Goal: Information Seeking & Learning: Learn about a topic

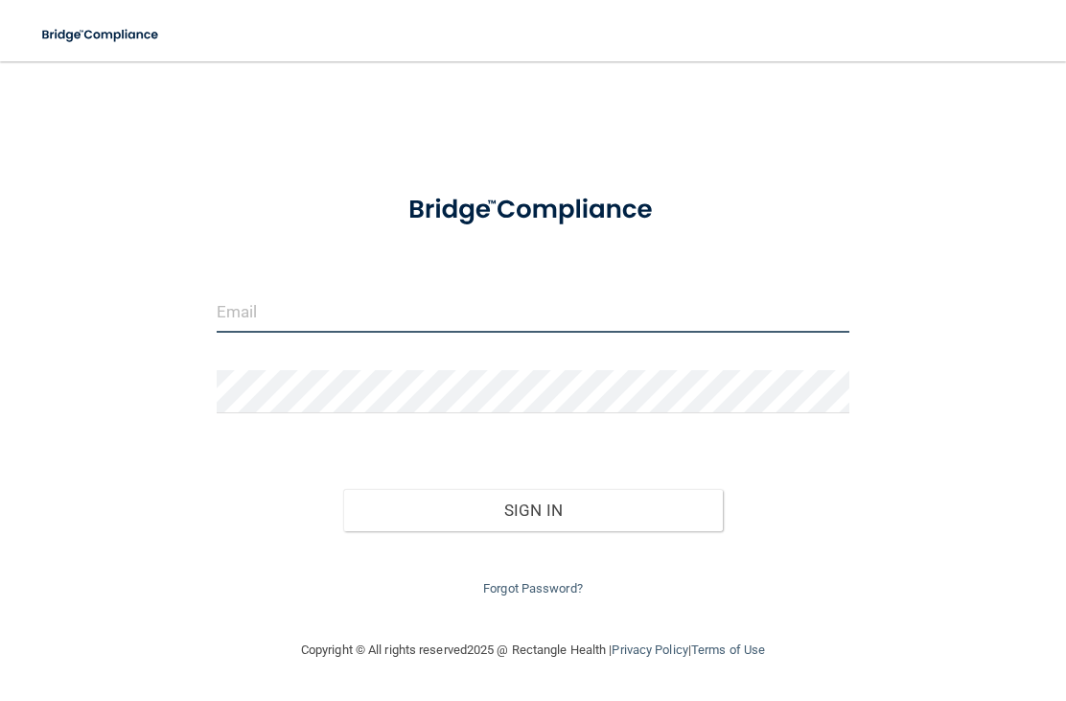
type input "[EMAIL_ADDRESS][DOMAIN_NAME]"
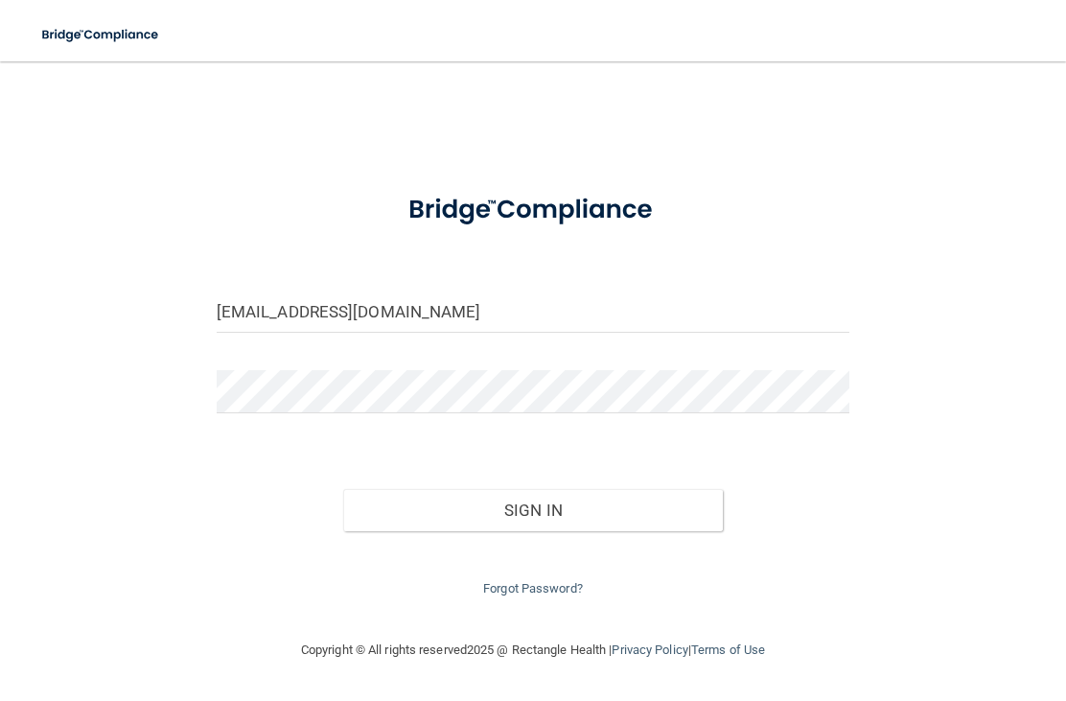
click at [532, 505] on button "Sign In" at bounding box center [533, 510] width 380 height 42
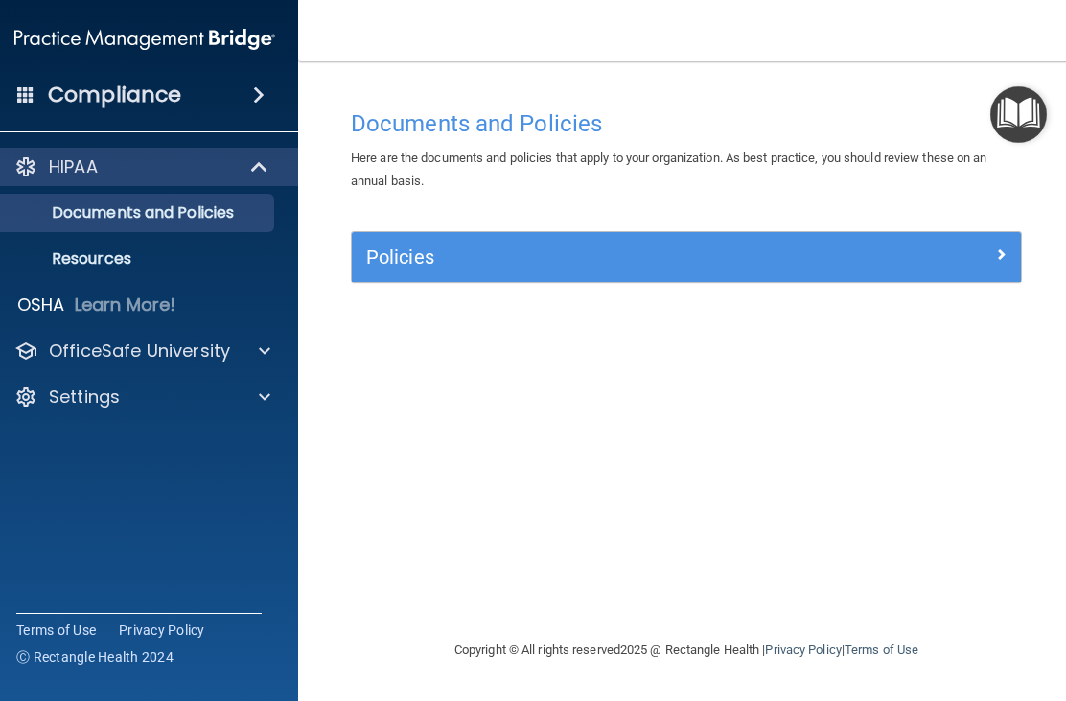
click at [268, 164] on span at bounding box center [261, 166] width 16 height 23
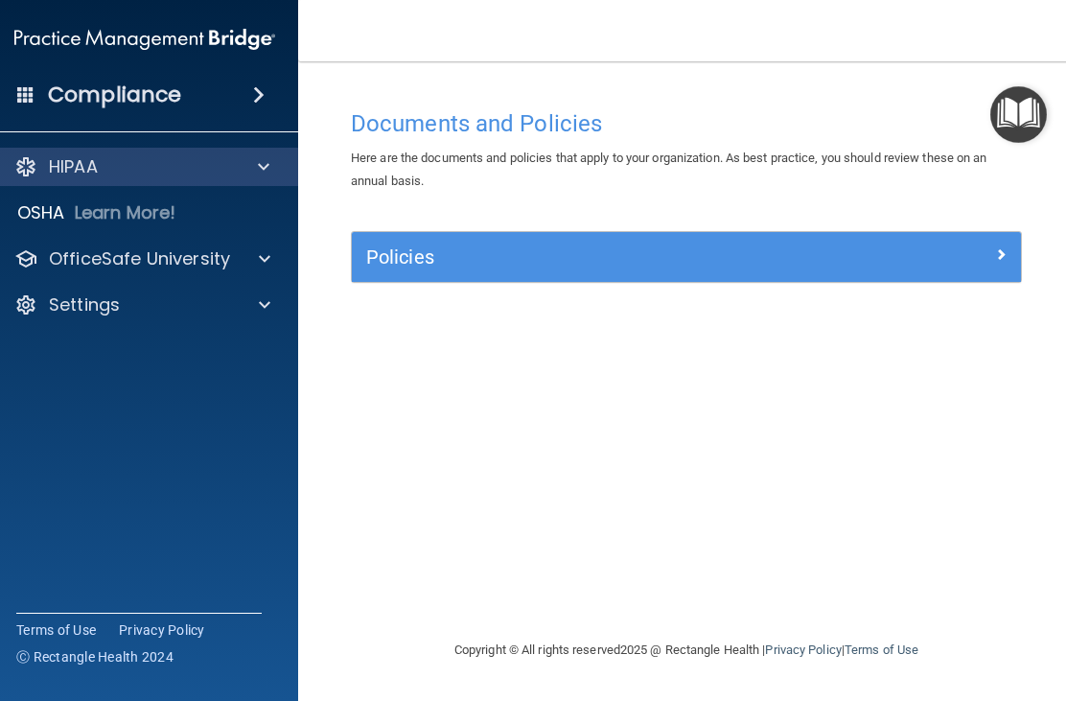
click at [108, 173] on div "HIPAA" at bounding box center [118, 166] width 237 height 23
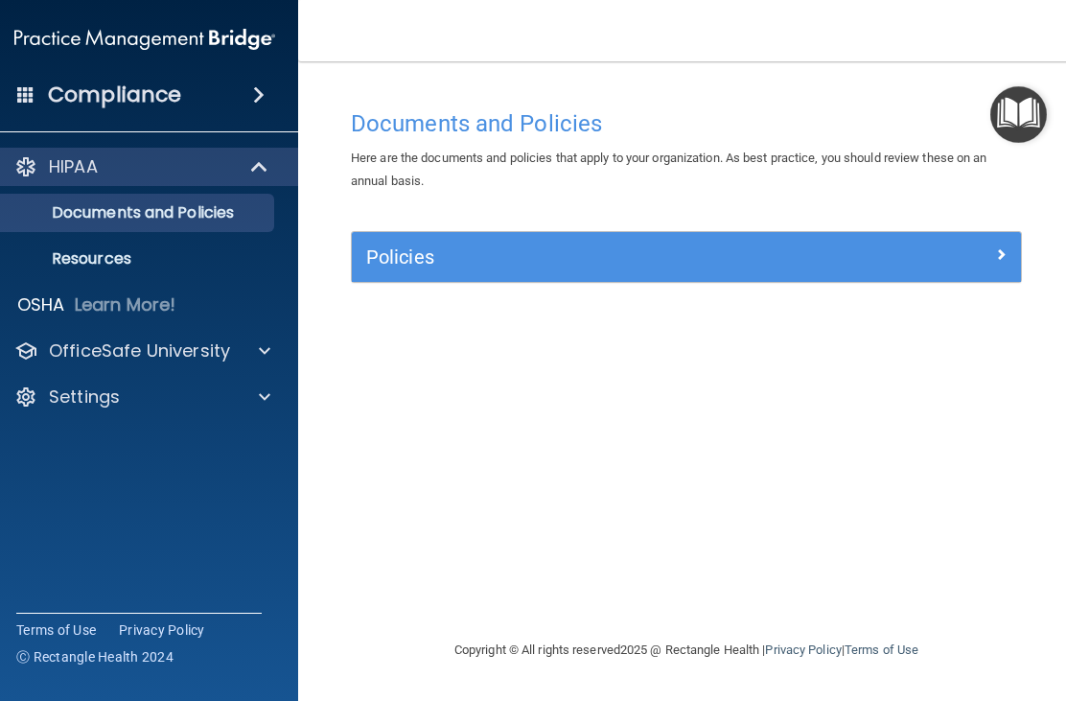
click at [189, 355] on p "OfficeSafe University" at bounding box center [139, 350] width 181 height 23
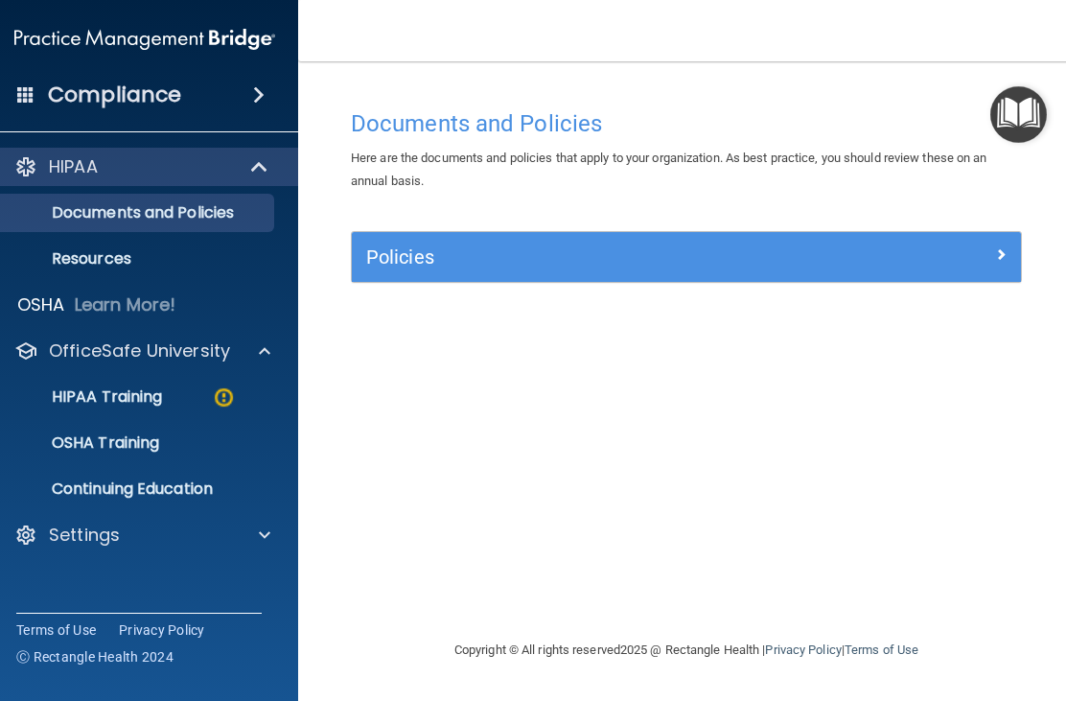
click at [159, 400] on p "HIPAA Training" at bounding box center [83, 396] width 158 height 19
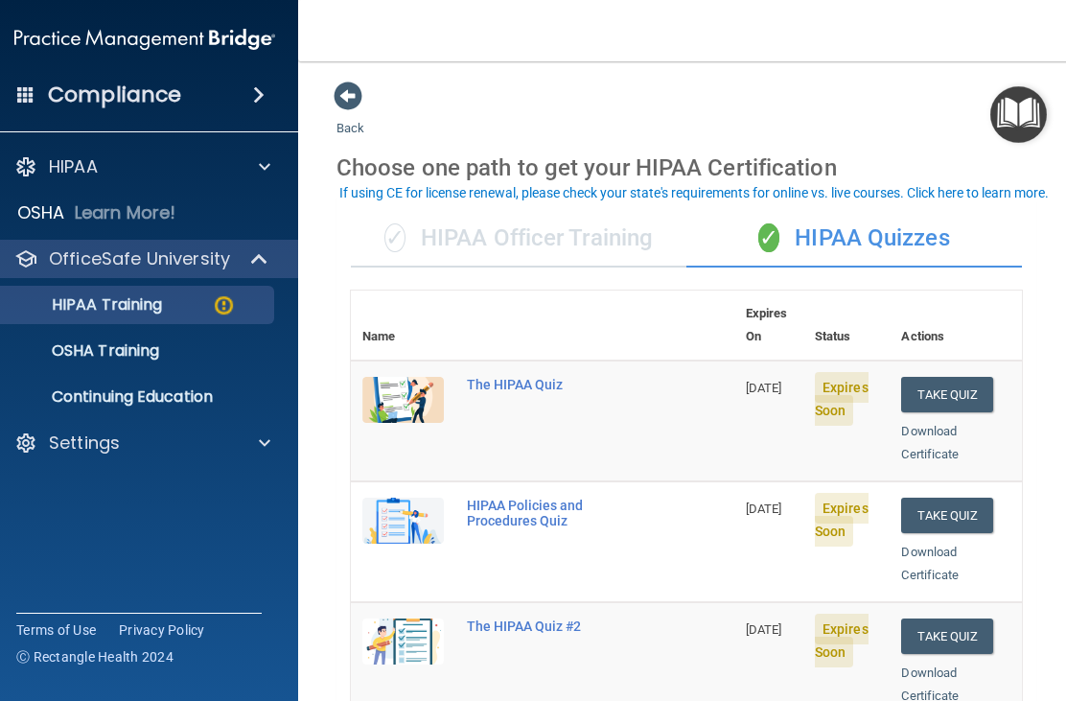
click at [962, 377] on button "Take Quiz" at bounding box center [947, 394] width 92 height 35
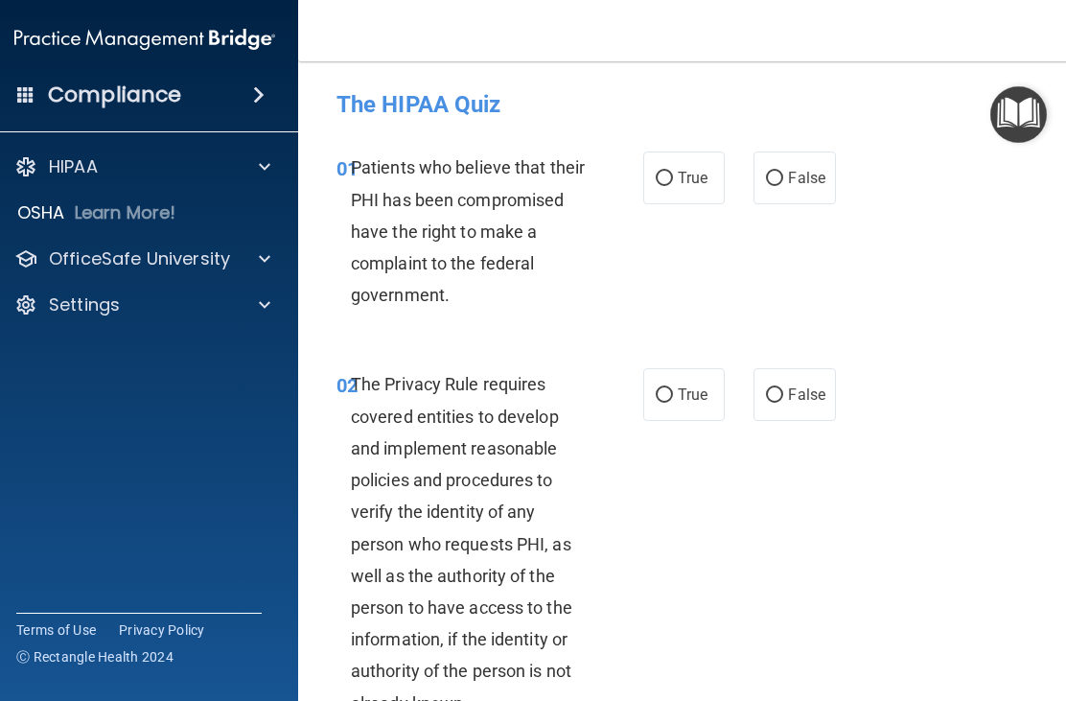
click at [669, 179] on input "True" at bounding box center [664, 179] width 17 height 14
radio input "true"
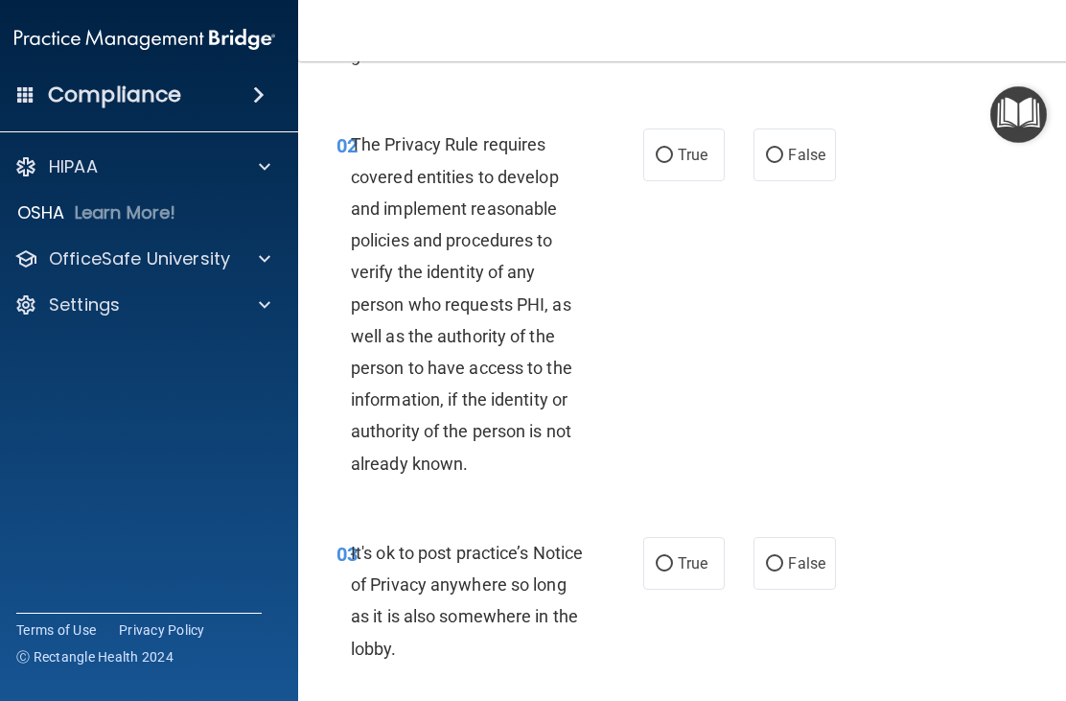
scroll to position [242, 0]
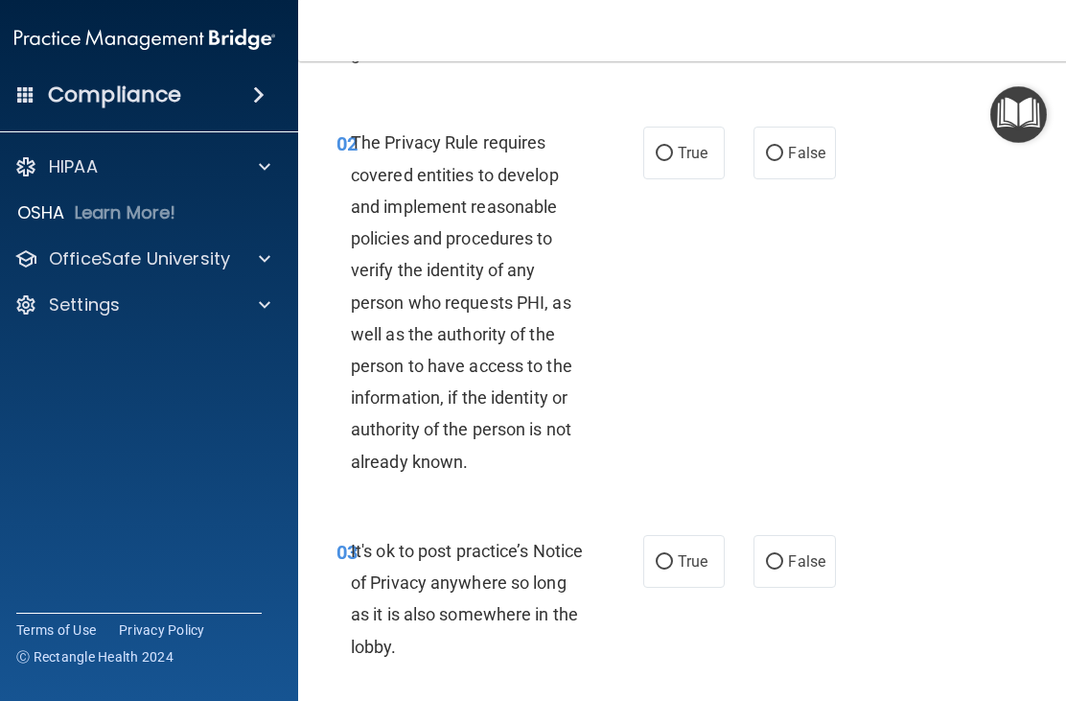
click at [672, 150] on input "True" at bounding box center [664, 154] width 17 height 14
radio input "true"
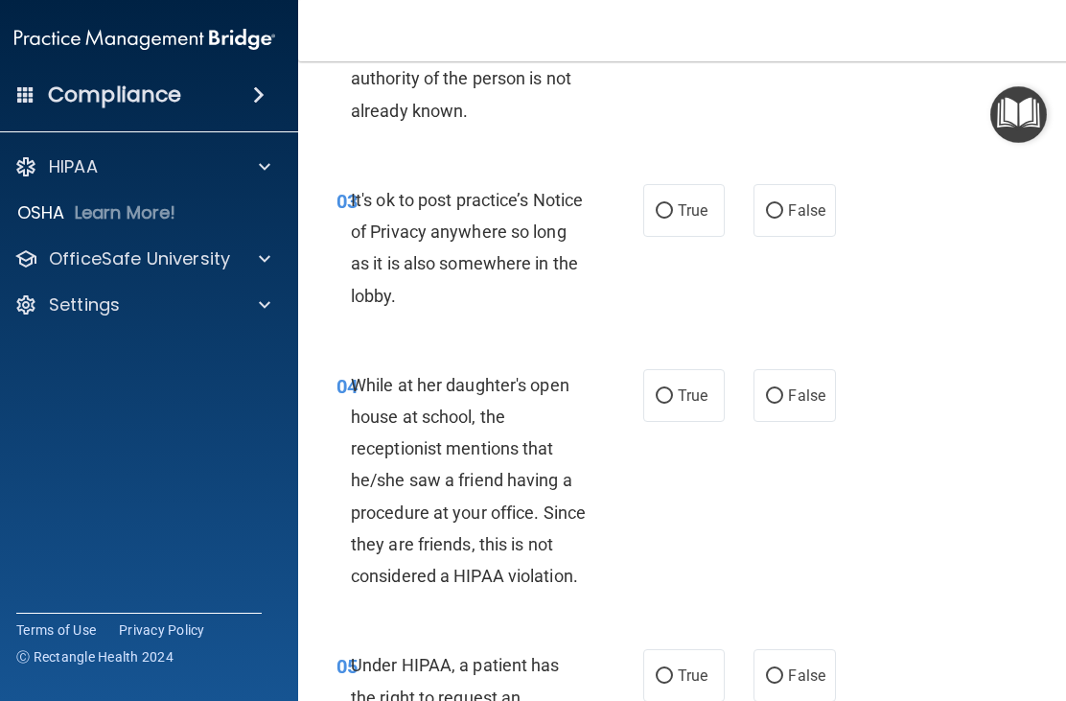
scroll to position [605, 0]
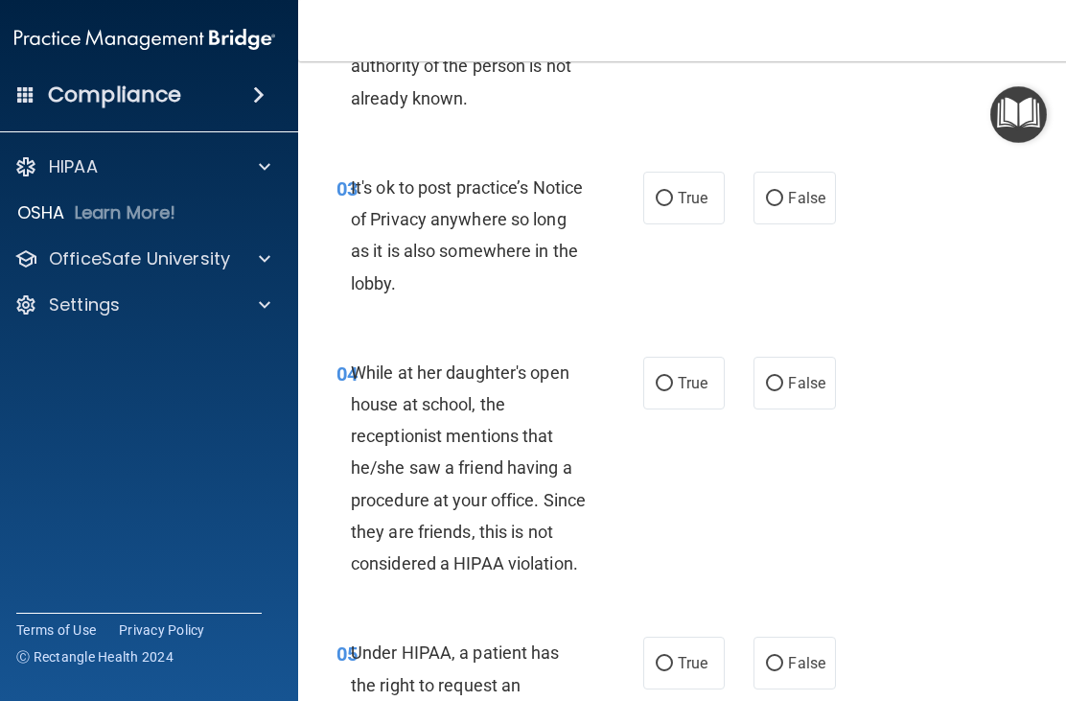
click at [685, 189] on span "True" at bounding box center [693, 198] width 30 height 18
click at [673, 192] on input "True" at bounding box center [664, 199] width 17 height 14
radio input "true"
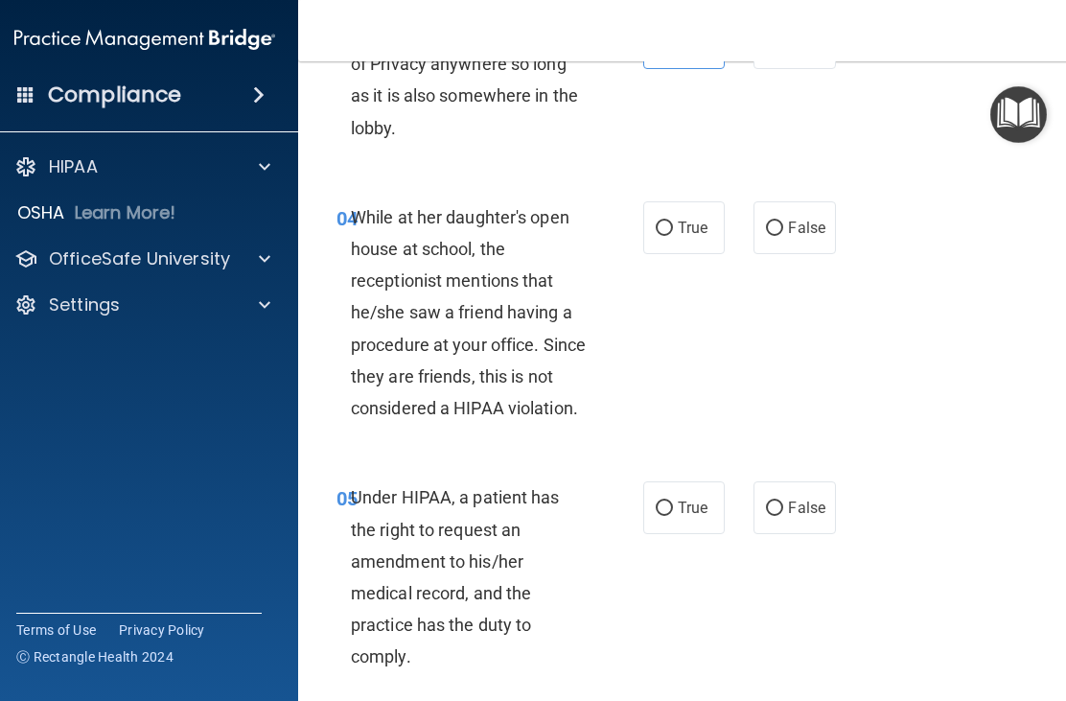
scroll to position [765, 0]
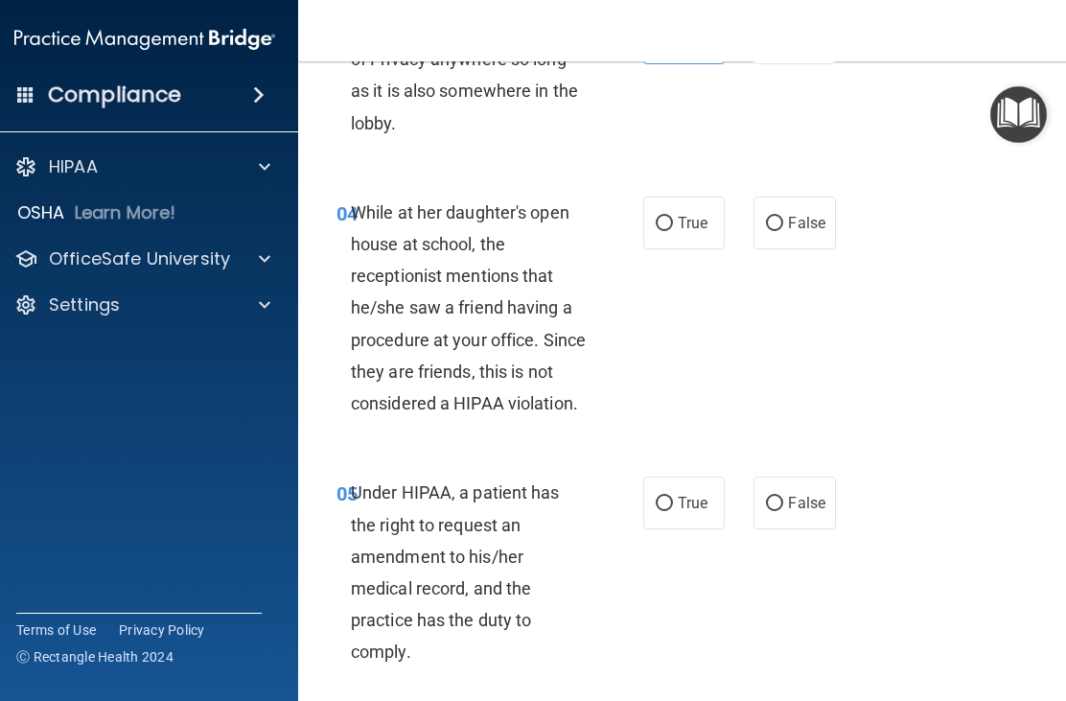
click at [782, 220] on input "False" at bounding box center [774, 224] width 17 height 14
radio input "true"
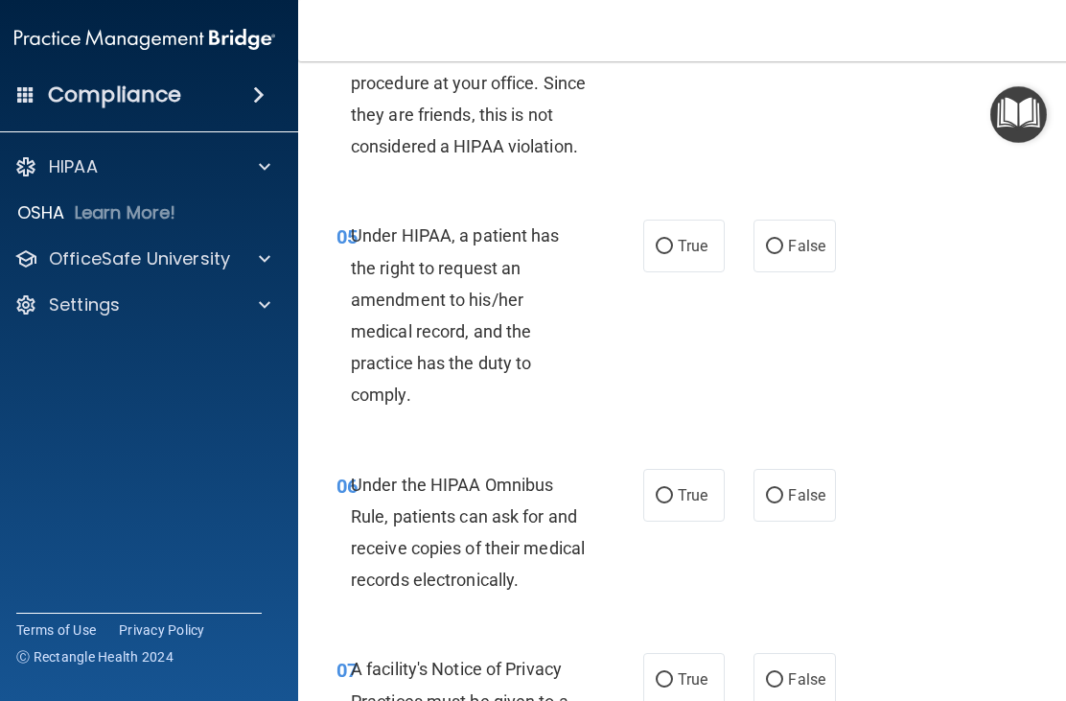
scroll to position [1024, 0]
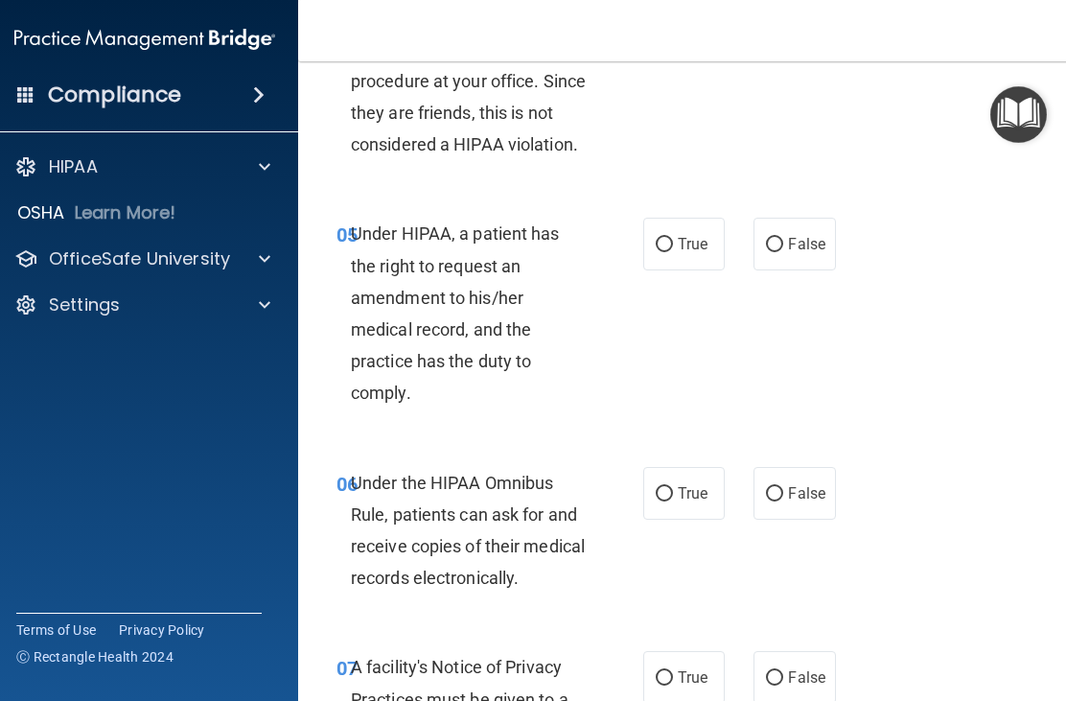
click at [772, 243] on input "False" at bounding box center [774, 245] width 17 height 14
radio input "true"
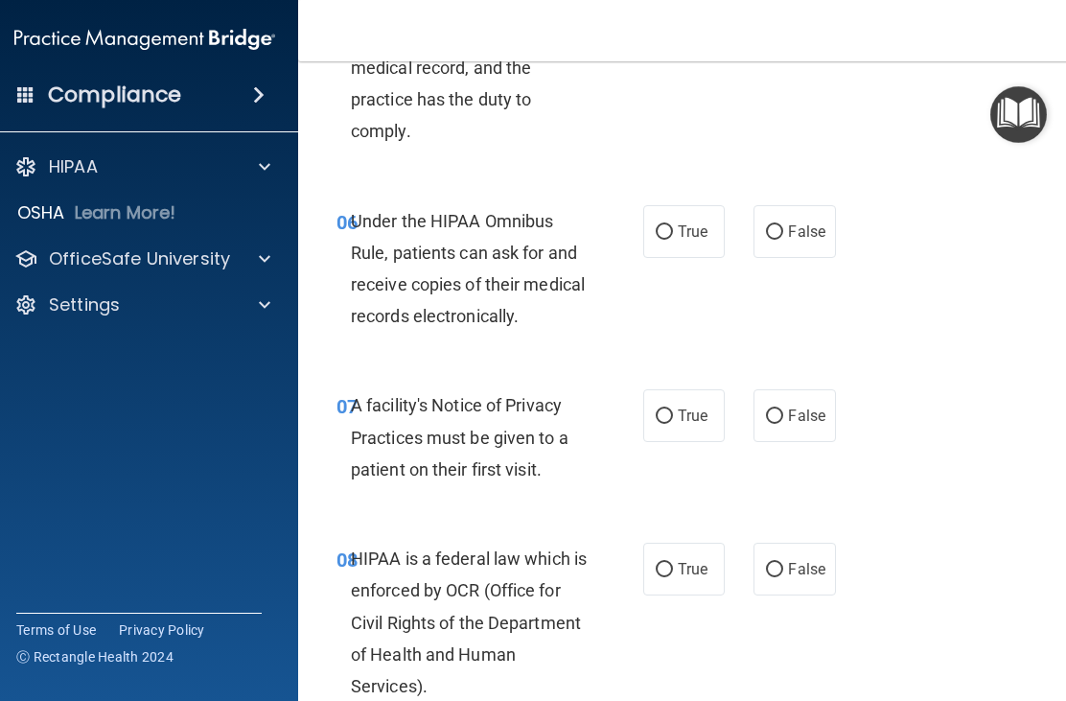
scroll to position [1287, 0]
click at [669, 226] on input "True" at bounding box center [664, 231] width 17 height 14
radio input "true"
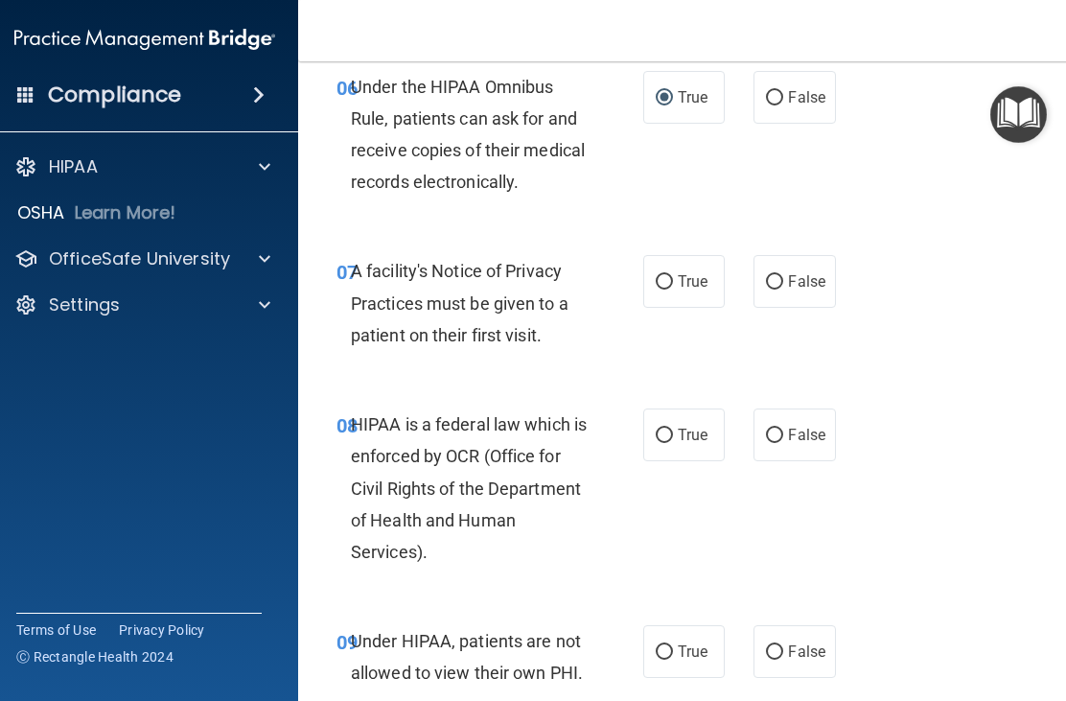
scroll to position [1423, 0]
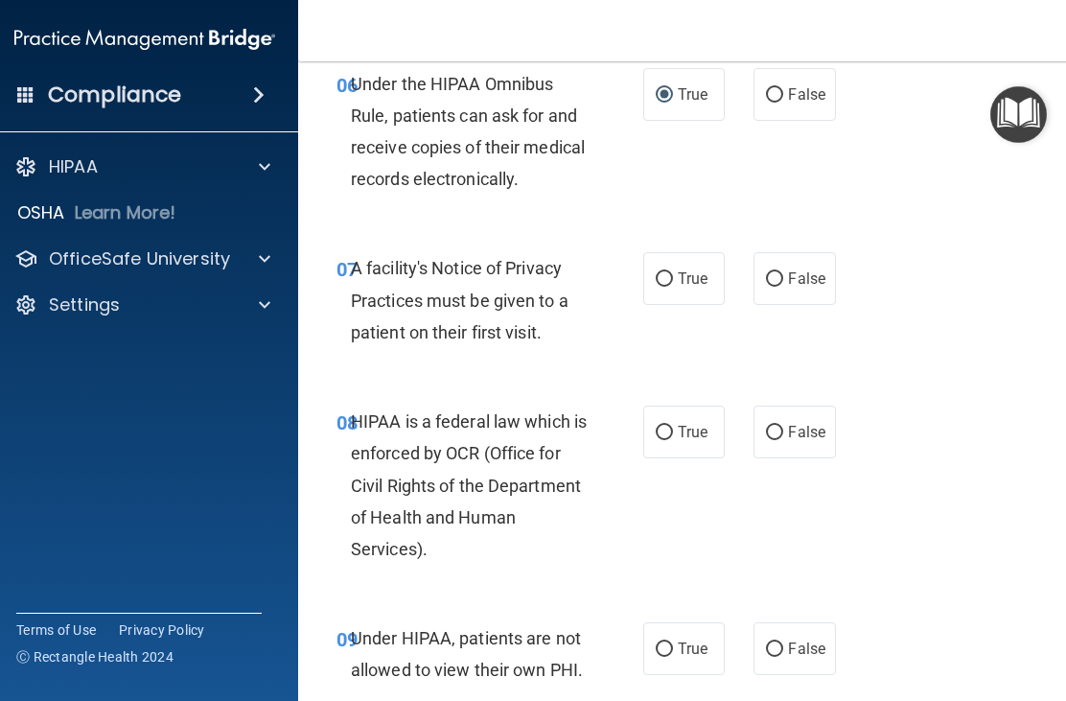
click at [664, 273] on input "True" at bounding box center [664, 279] width 17 height 14
radio input "true"
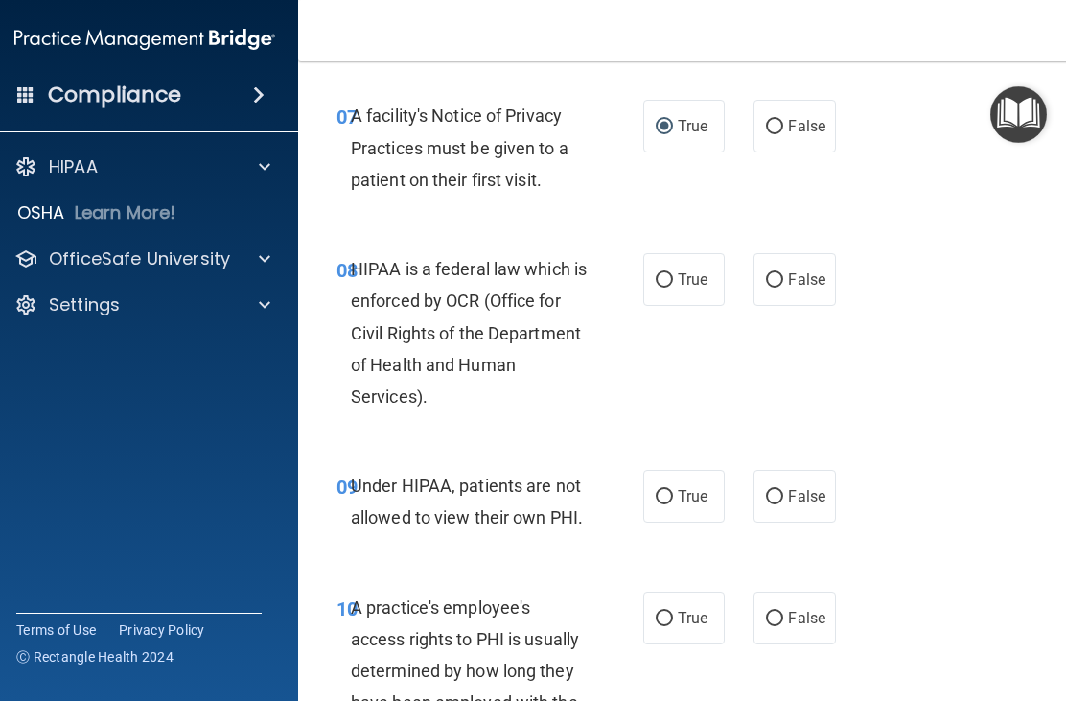
scroll to position [1578, 0]
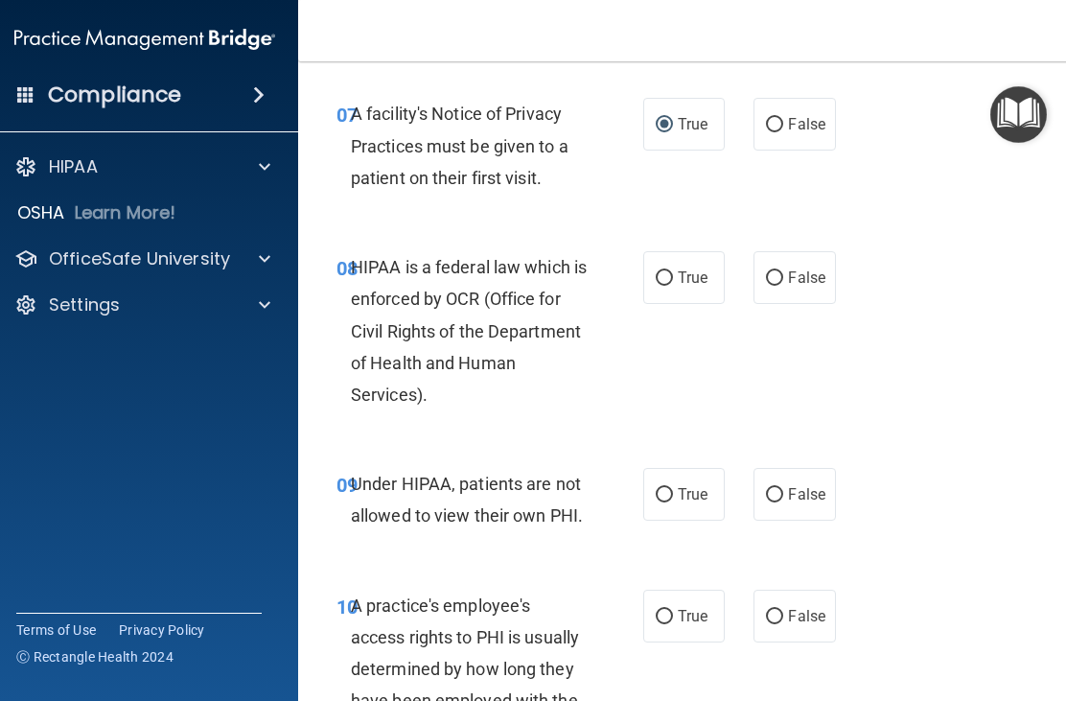
click at [669, 271] on input "True" at bounding box center [664, 278] width 17 height 14
radio input "true"
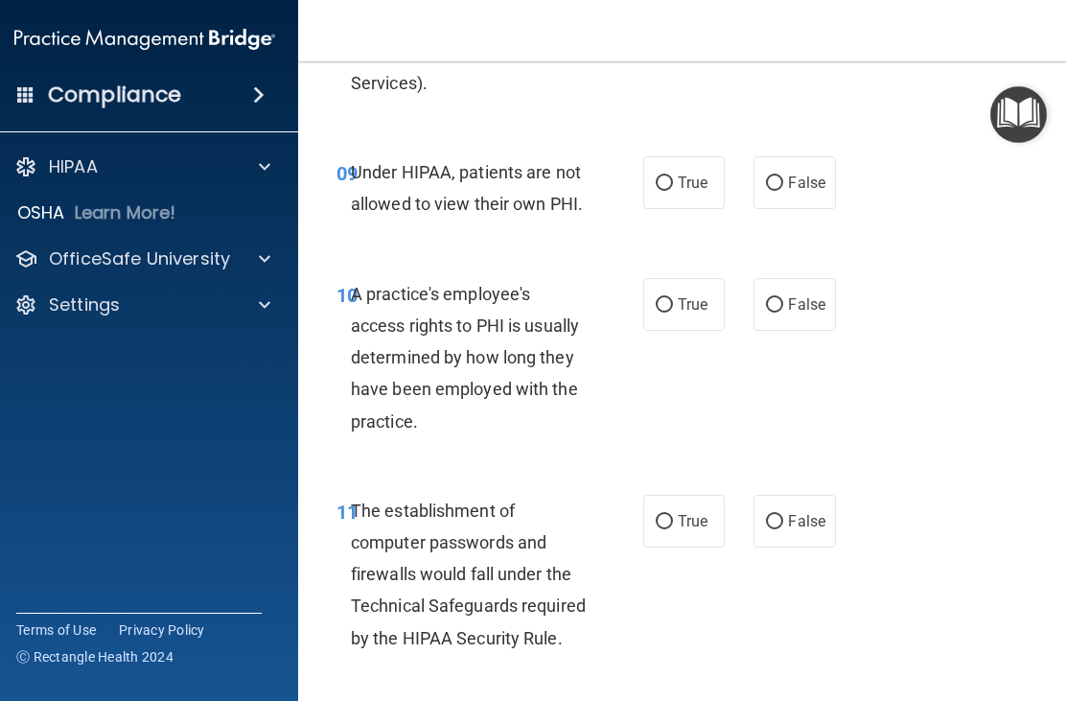
scroll to position [1897, 0]
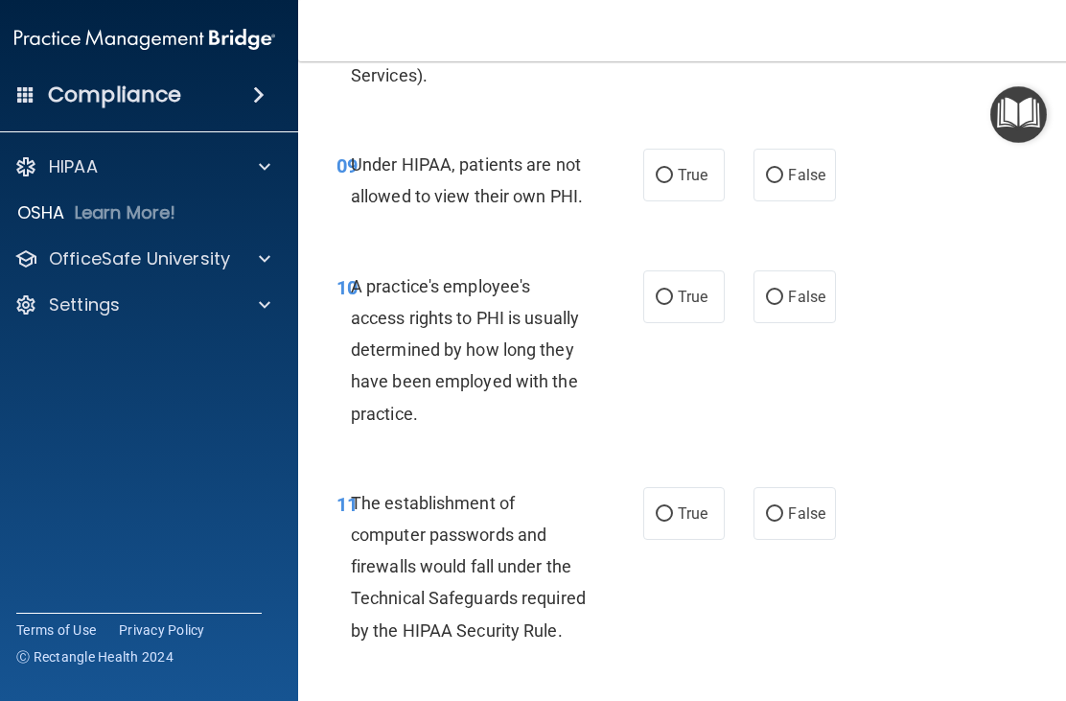
click at [770, 183] on label "False" at bounding box center [795, 175] width 82 height 53
click at [770, 183] on input "False" at bounding box center [774, 176] width 17 height 14
radio input "true"
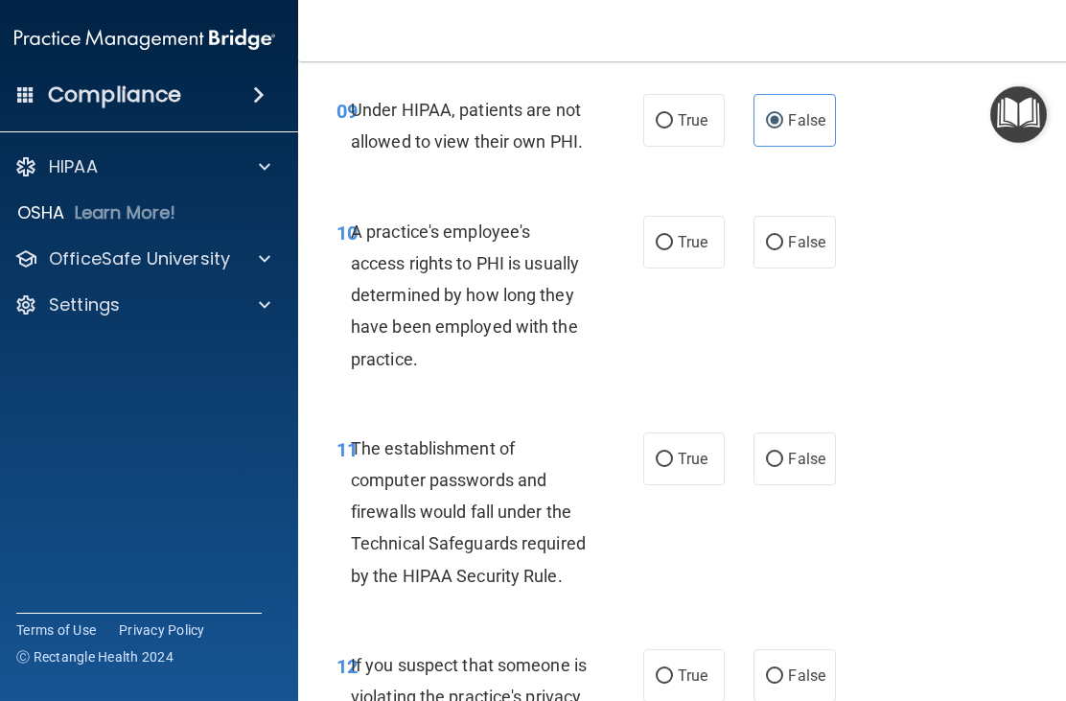
scroll to position [1953, 0]
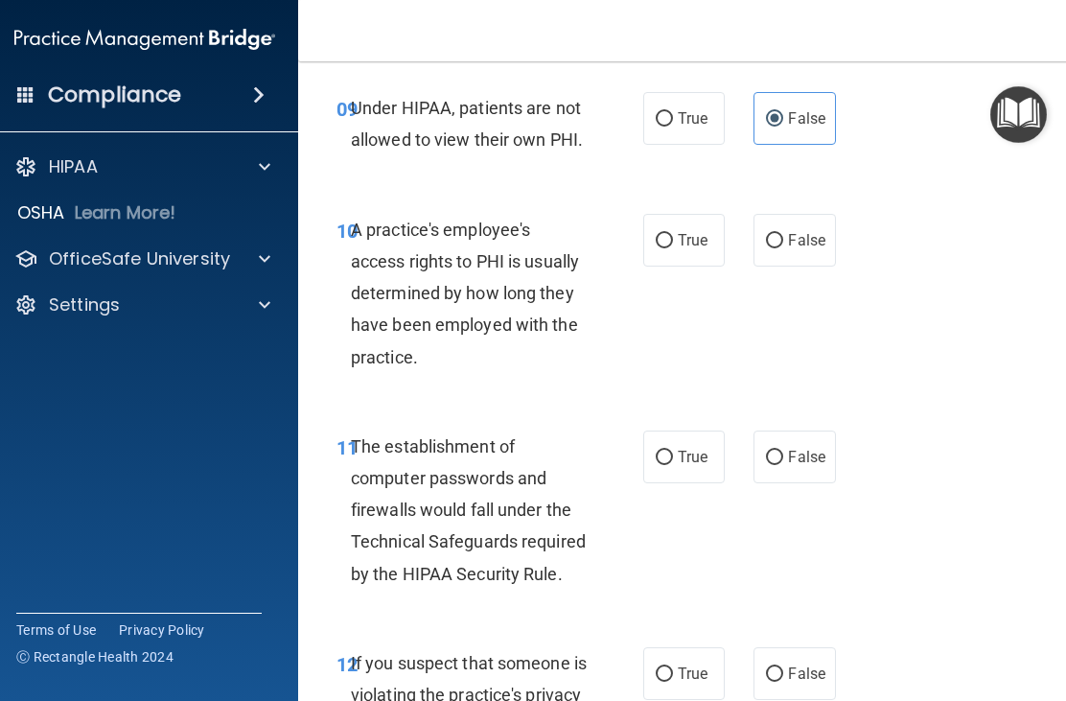
click at [779, 234] on input "False" at bounding box center [774, 241] width 17 height 14
radio input "true"
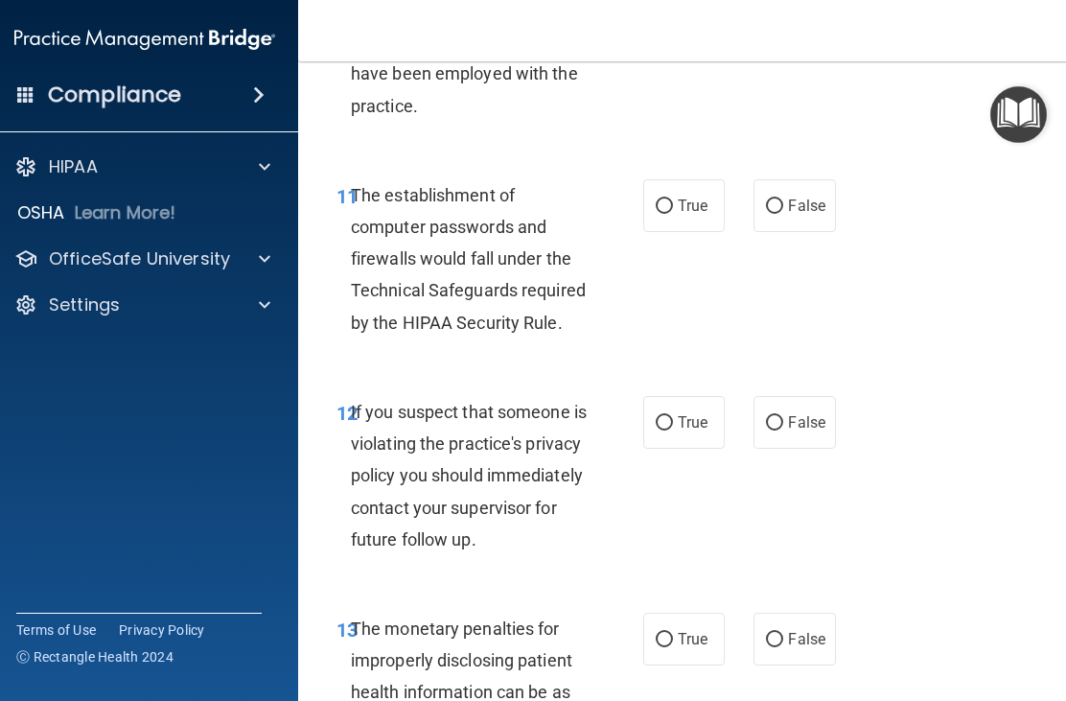
scroll to position [2215, 0]
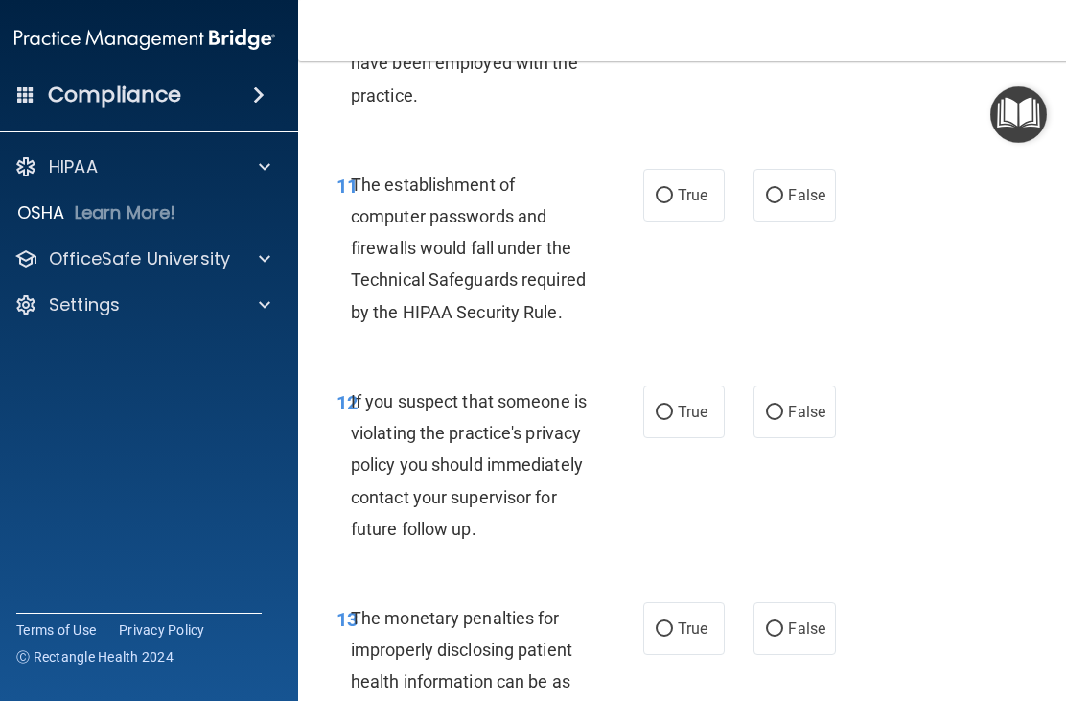
click at [669, 189] on input "True" at bounding box center [664, 196] width 17 height 14
radio input "true"
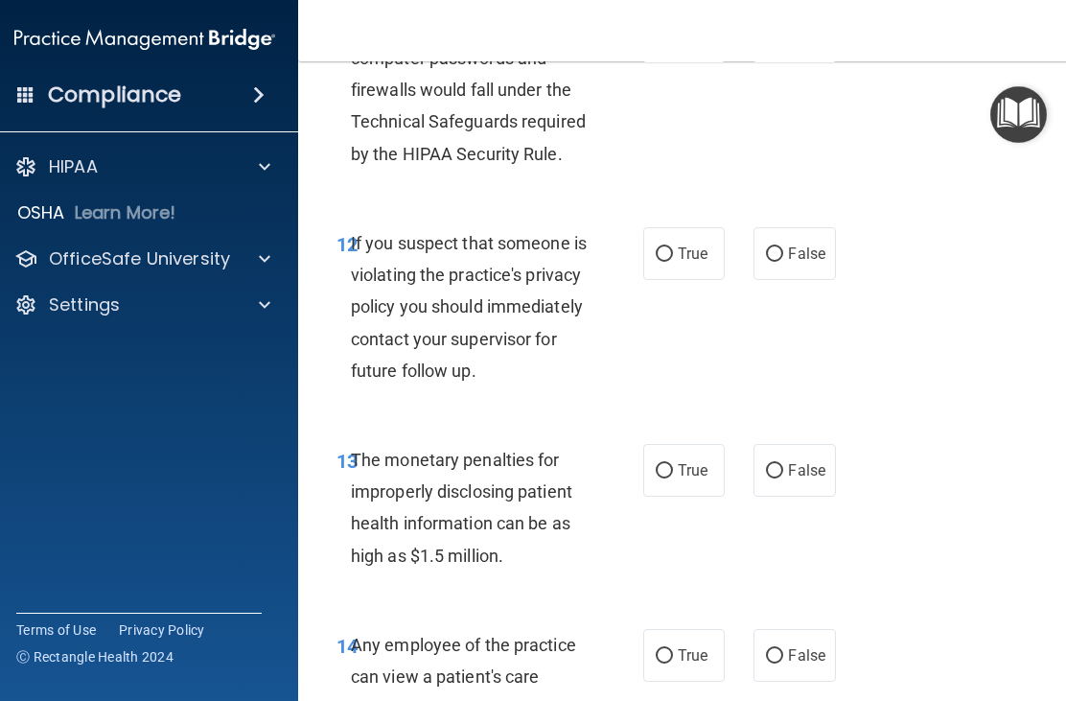
scroll to position [2374, 0]
click at [673, 234] on label "True" at bounding box center [684, 252] width 82 height 53
click at [673, 246] on input "True" at bounding box center [664, 253] width 17 height 14
radio input "true"
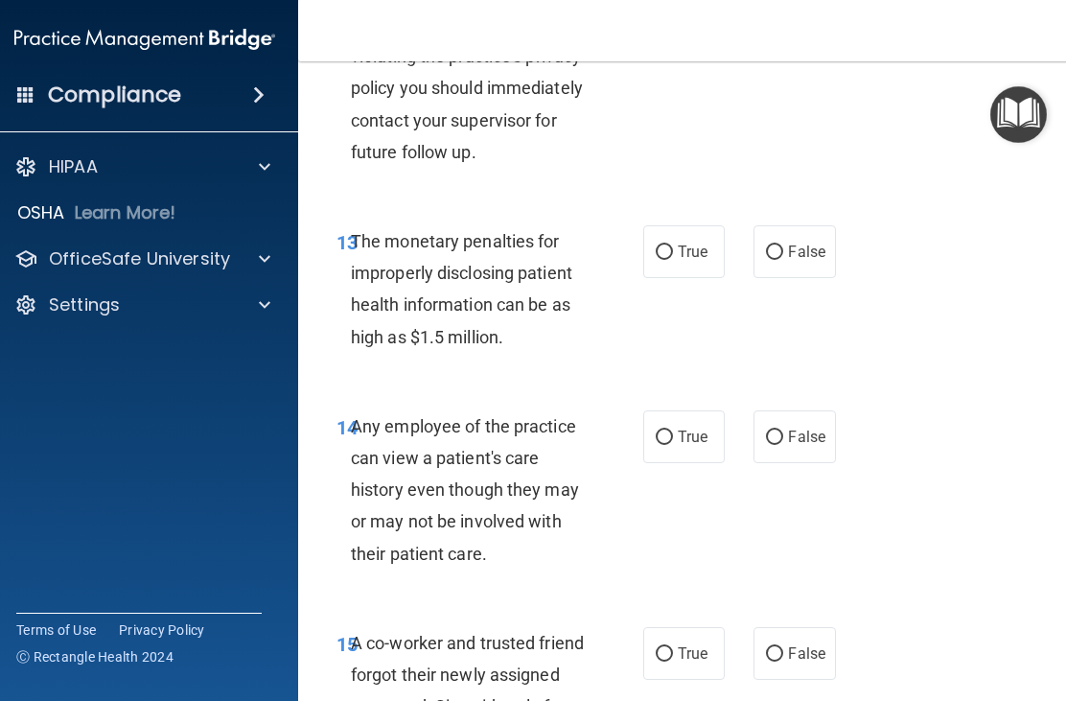
scroll to position [2593, 0]
click at [661, 252] on label "True" at bounding box center [684, 250] width 82 height 53
click at [661, 252] on input "True" at bounding box center [664, 252] width 17 height 14
radio input "true"
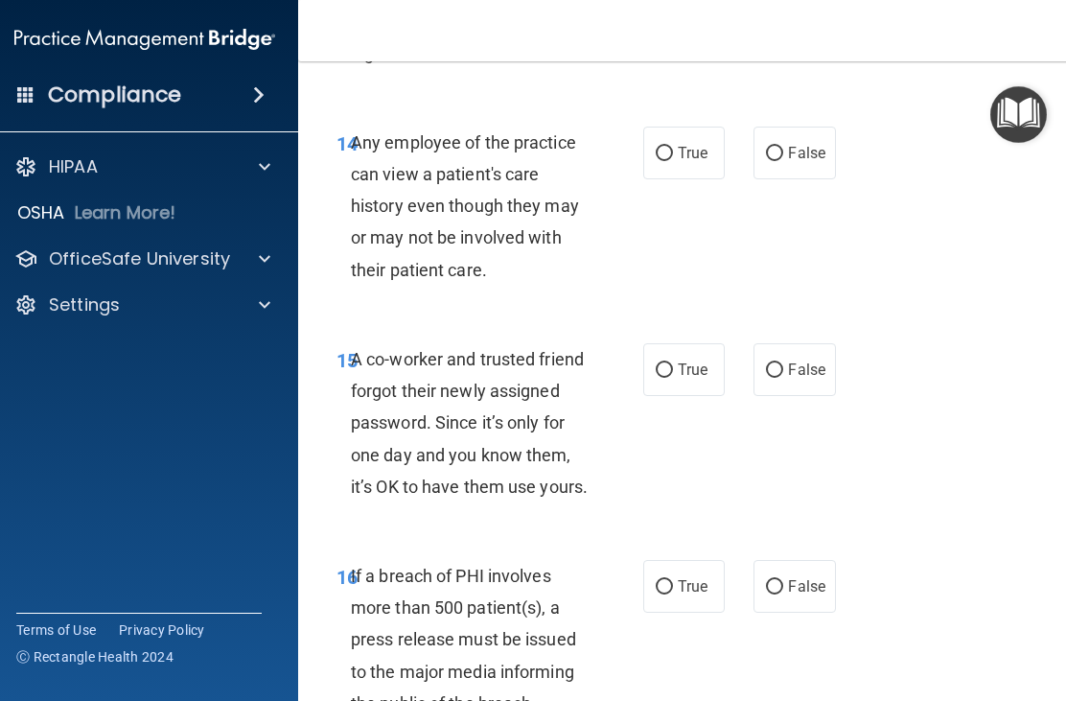
scroll to position [2877, 0]
click at [783, 160] on input "False" at bounding box center [774, 153] width 17 height 14
radio input "true"
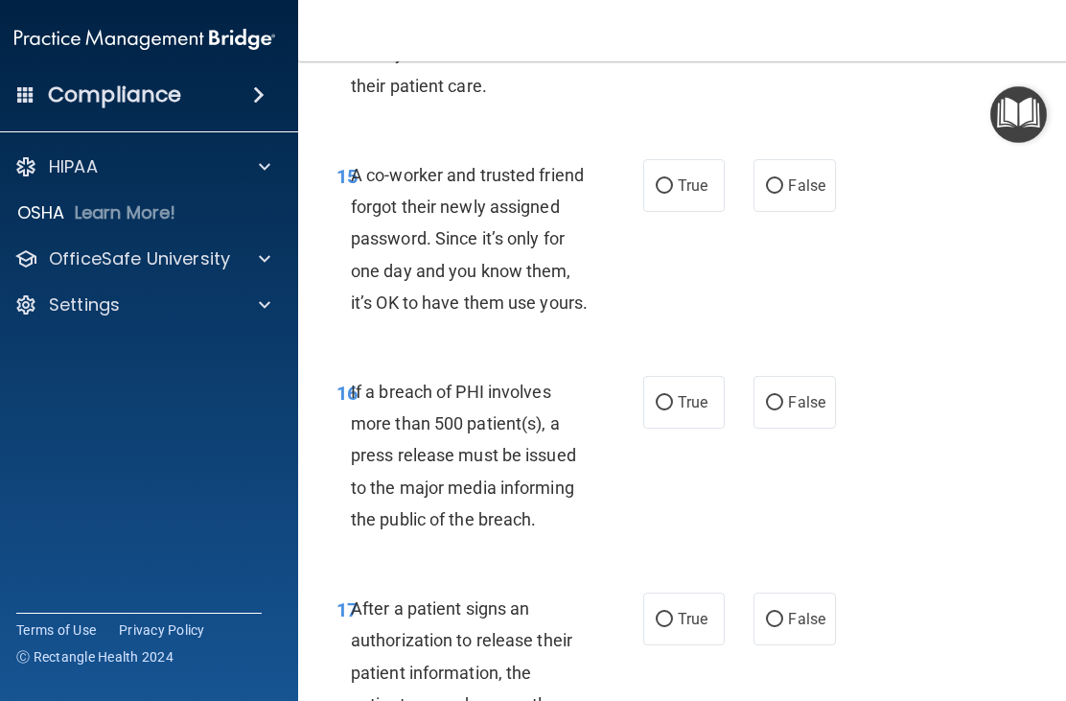
scroll to position [3061, 0]
click at [792, 194] on span "False" at bounding box center [806, 184] width 37 height 18
click at [784, 193] on input "False" at bounding box center [774, 185] width 17 height 14
radio input "true"
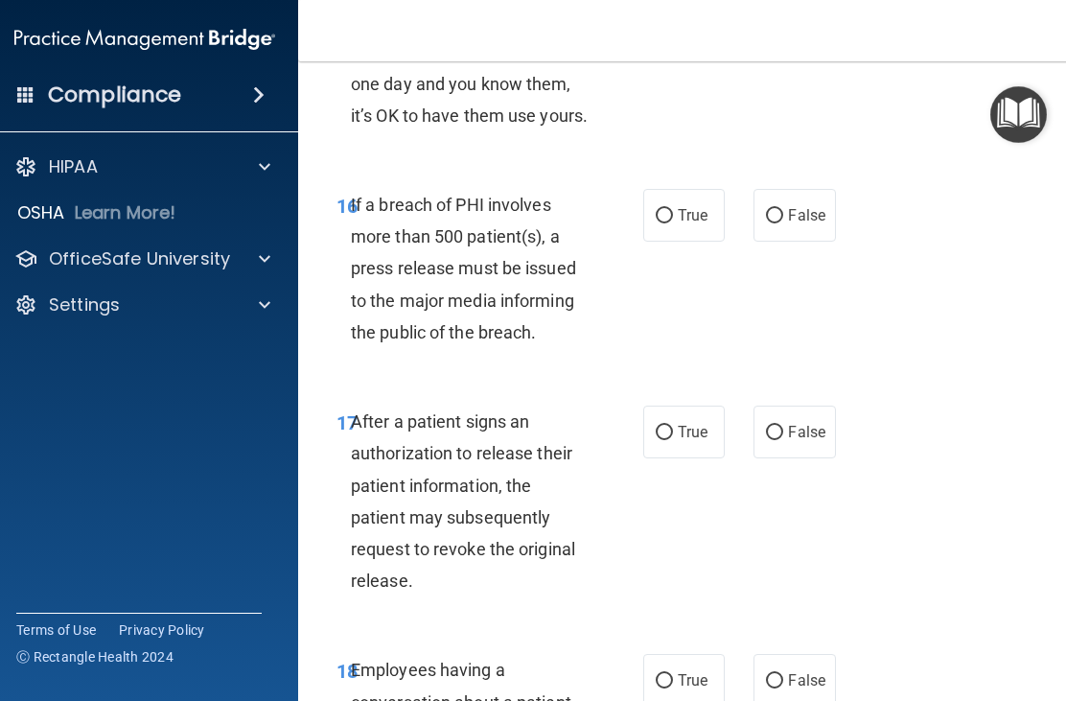
scroll to position [3252, 0]
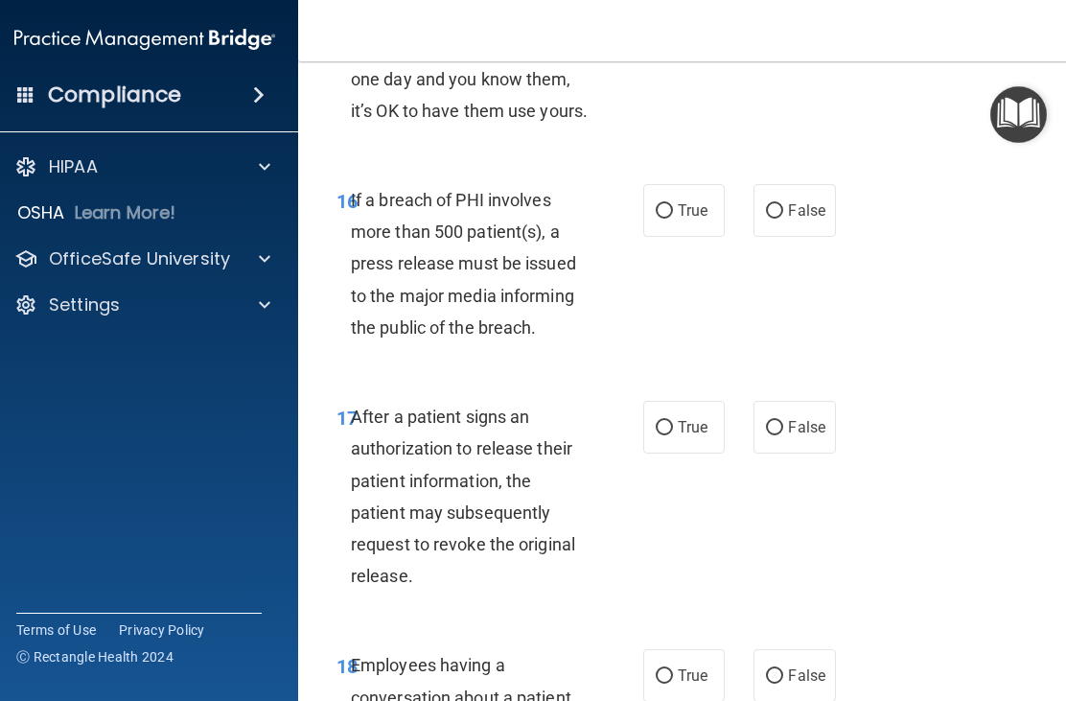
click at [663, 219] on input "True" at bounding box center [664, 211] width 17 height 14
radio input "true"
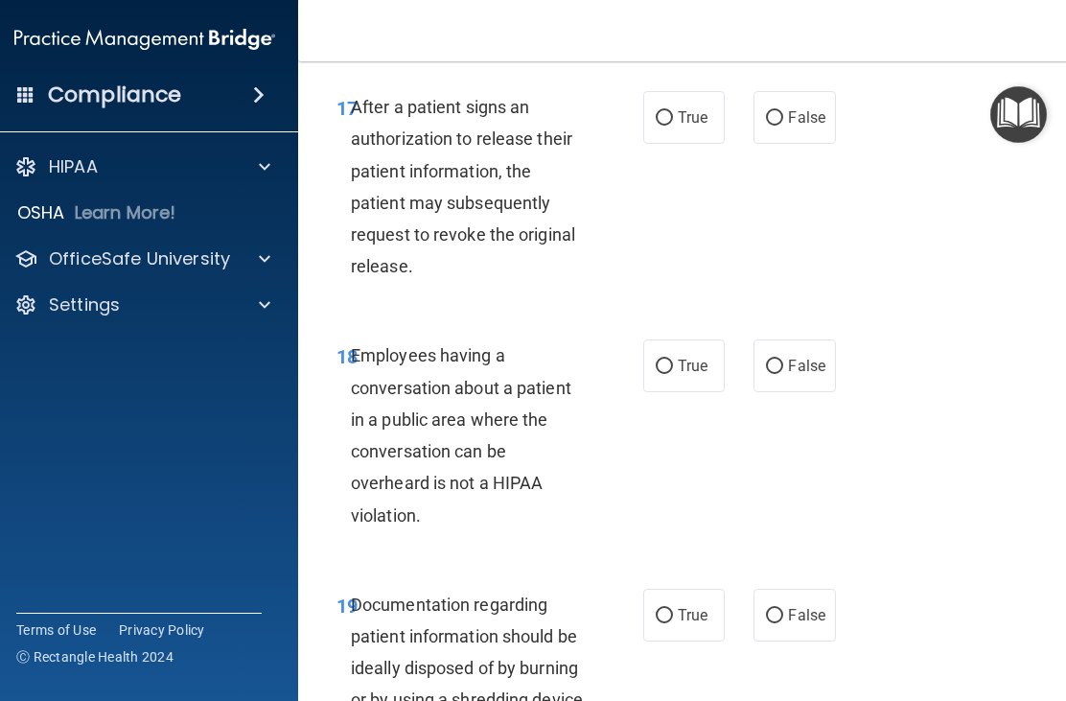
scroll to position [3564, 0]
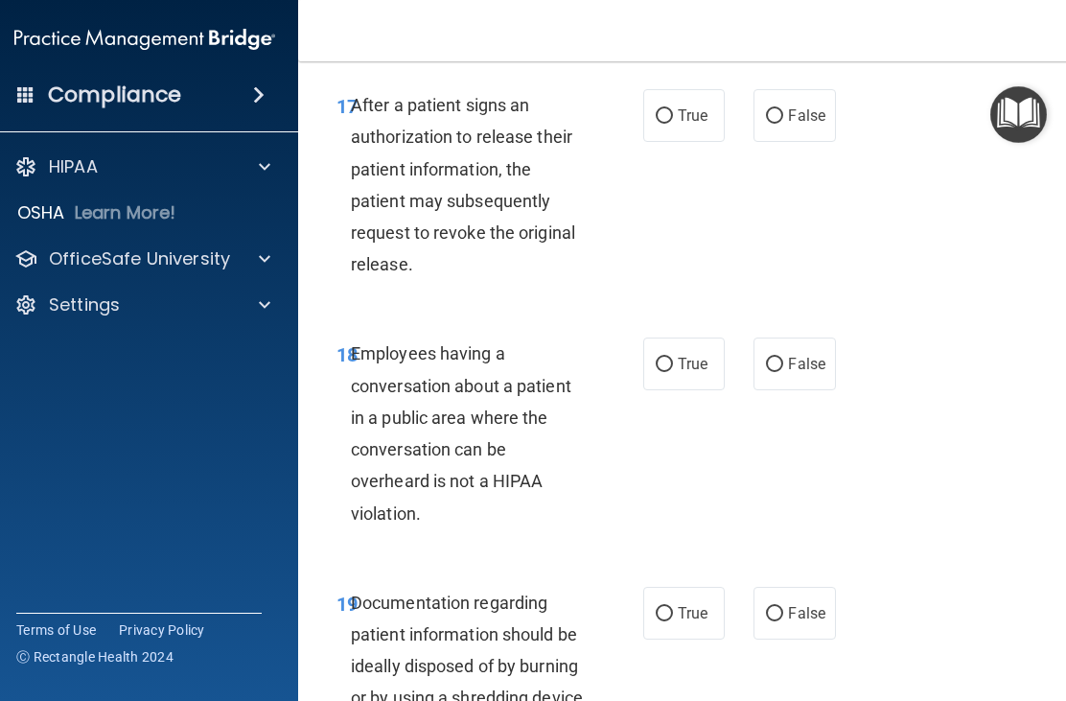
click at [660, 124] on input "True" at bounding box center [664, 116] width 17 height 14
radio input "true"
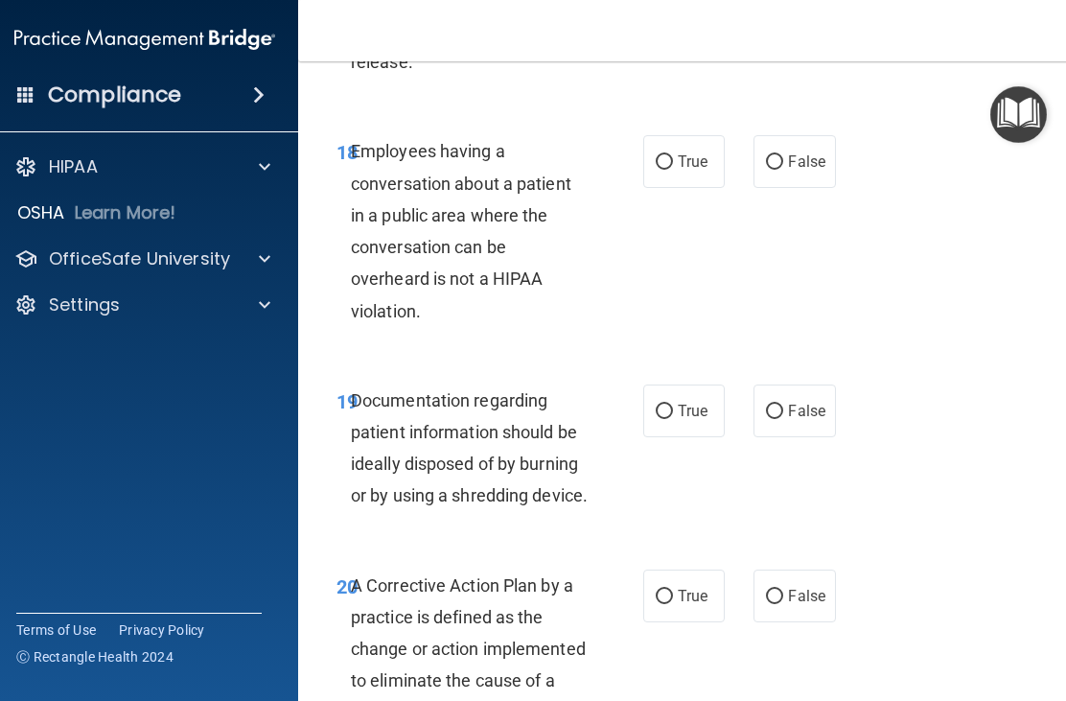
scroll to position [3771, 0]
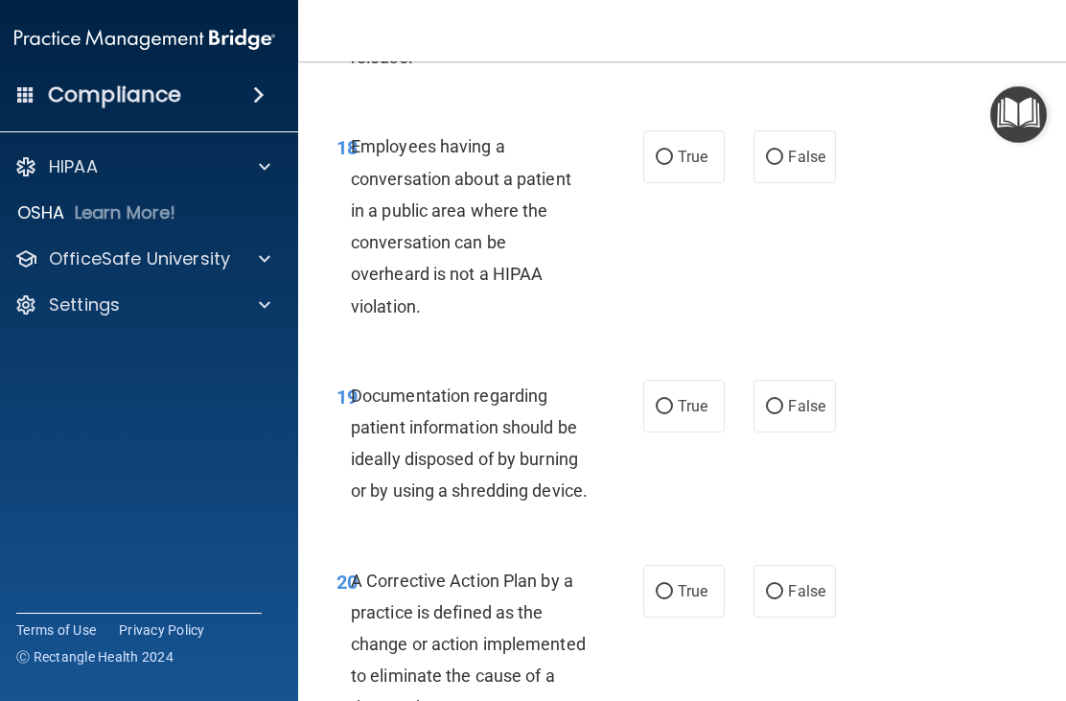
click at [781, 165] on input "False" at bounding box center [774, 158] width 17 height 14
radio input "true"
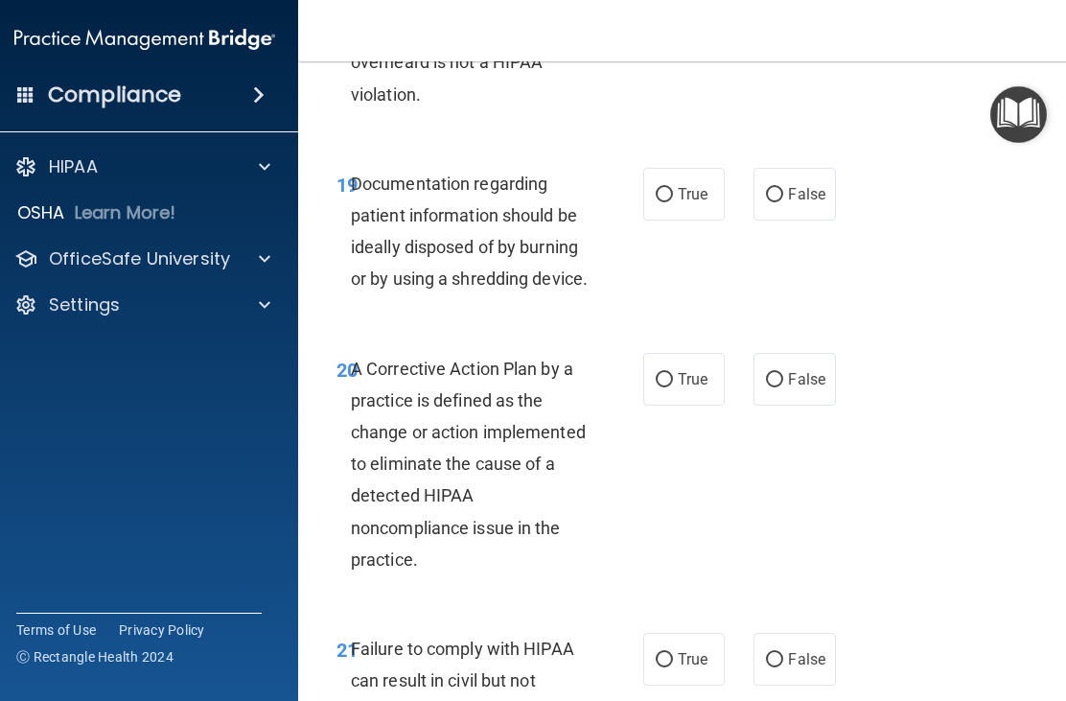
scroll to position [3987, 0]
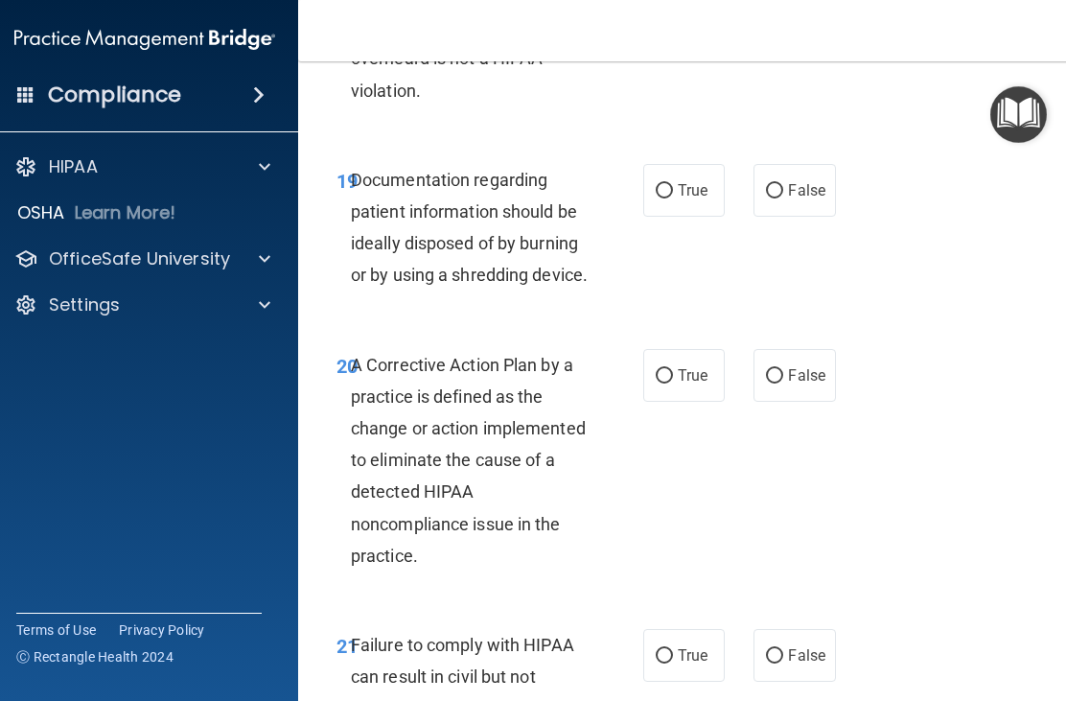
click at [668, 199] on input "True" at bounding box center [664, 191] width 17 height 14
radio input "true"
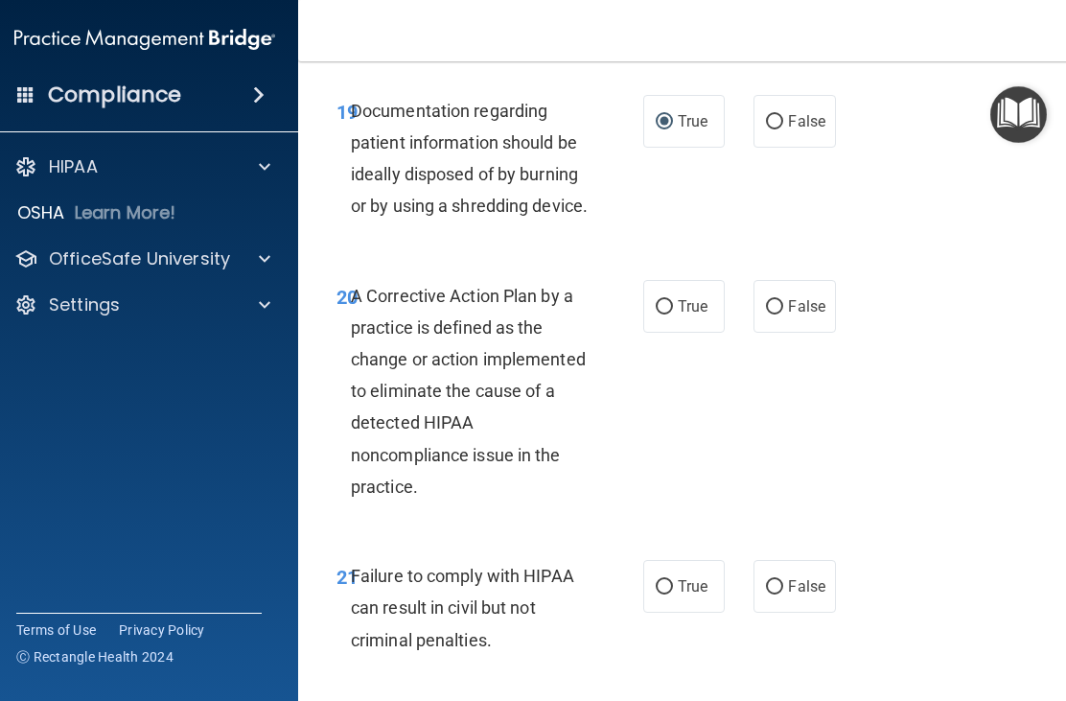
scroll to position [4012, 0]
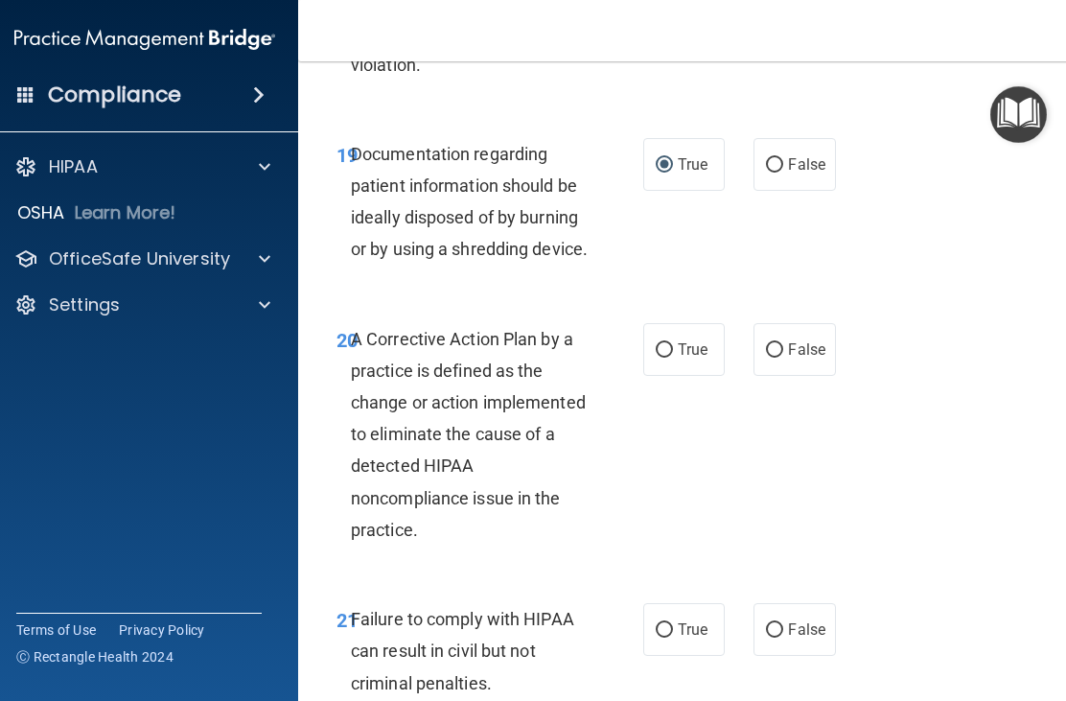
click at [781, 173] on input "False" at bounding box center [774, 165] width 17 height 14
radio input "true"
radio input "false"
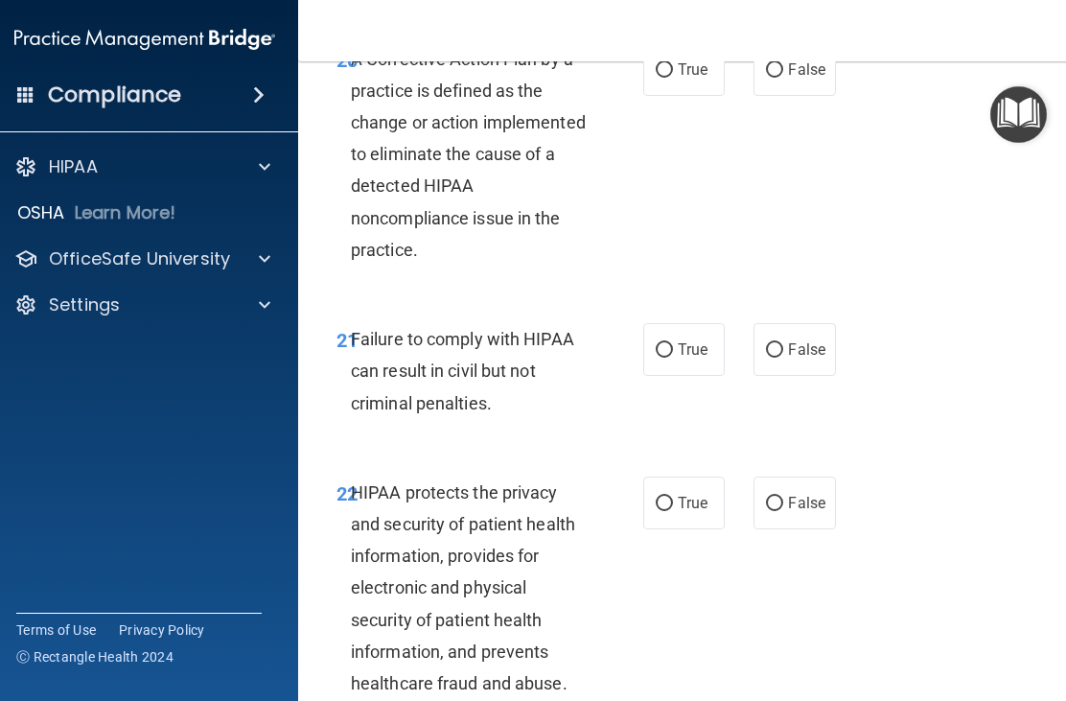
scroll to position [4295, 0]
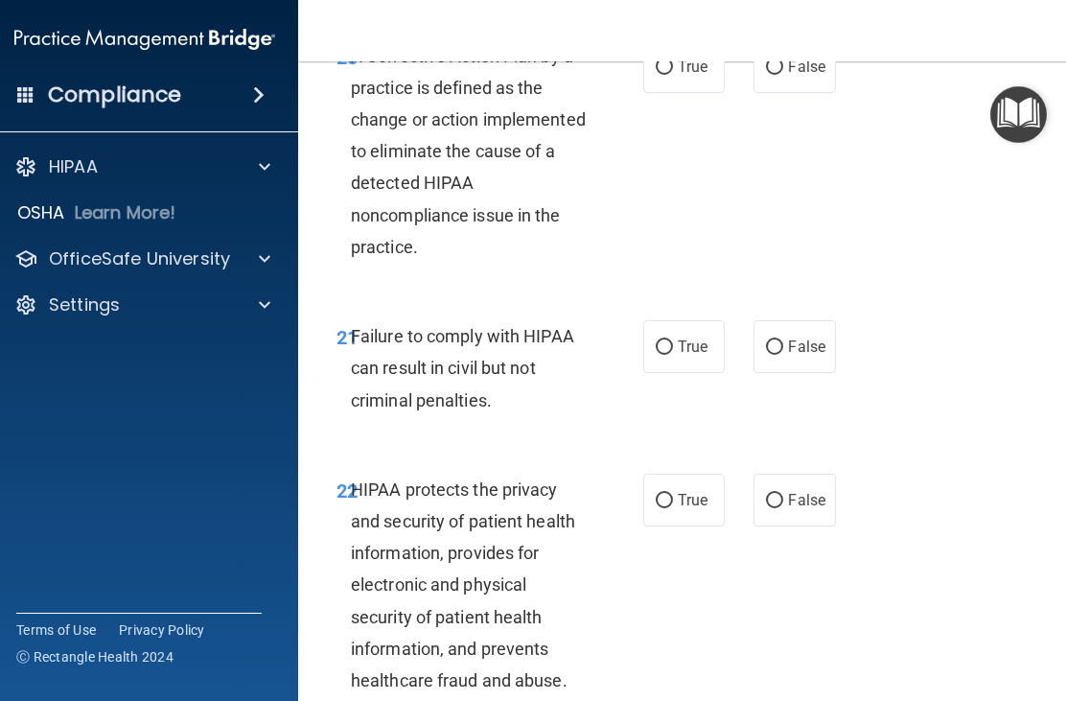
click at [664, 75] on input "True" at bounding box center [664, 67] width 17 height 14
radio input "true"
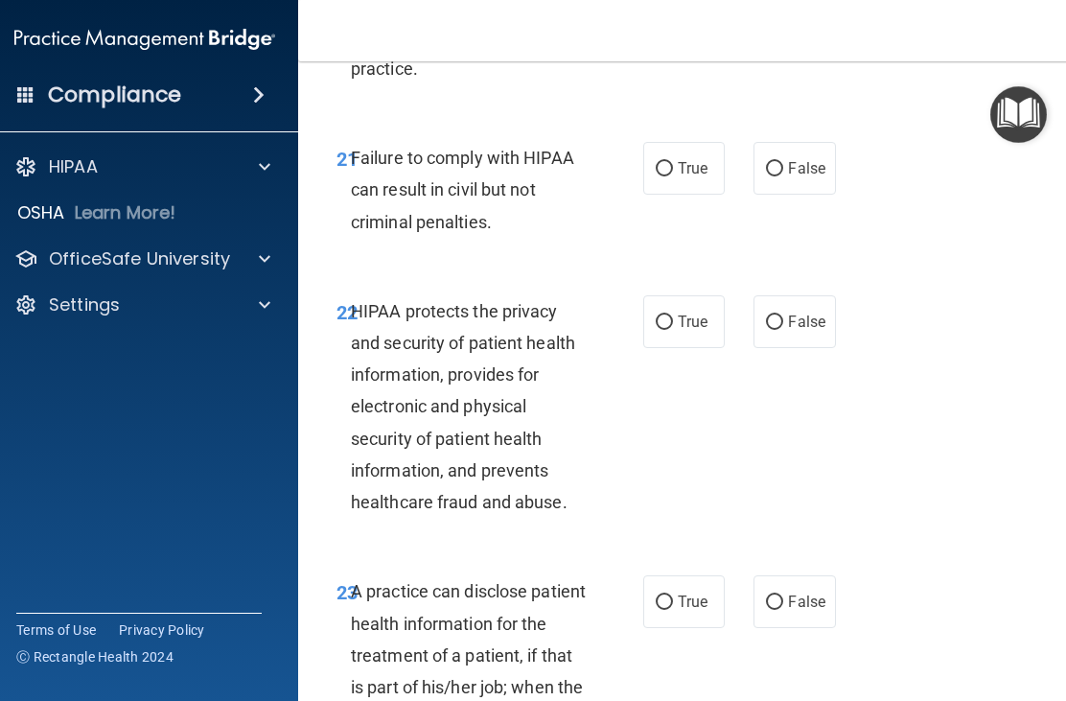
scroll to position [4476, 0]
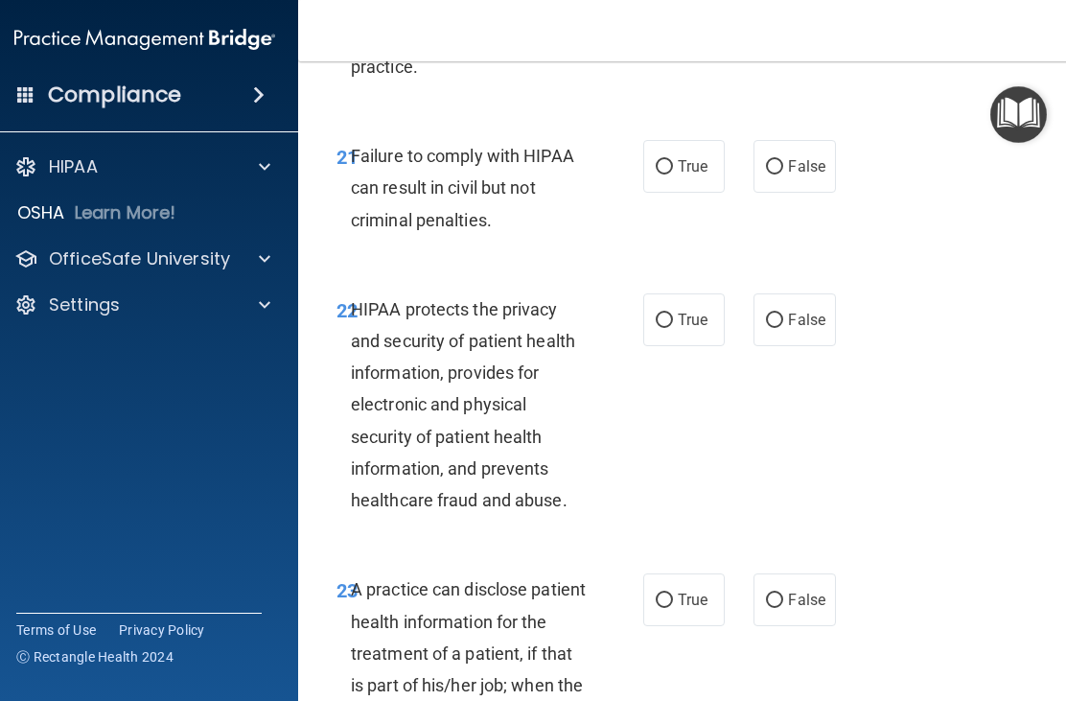
click at [774, 175] on input "False" at bounding box center [774, 167] width 17 height 14
radio input "true"
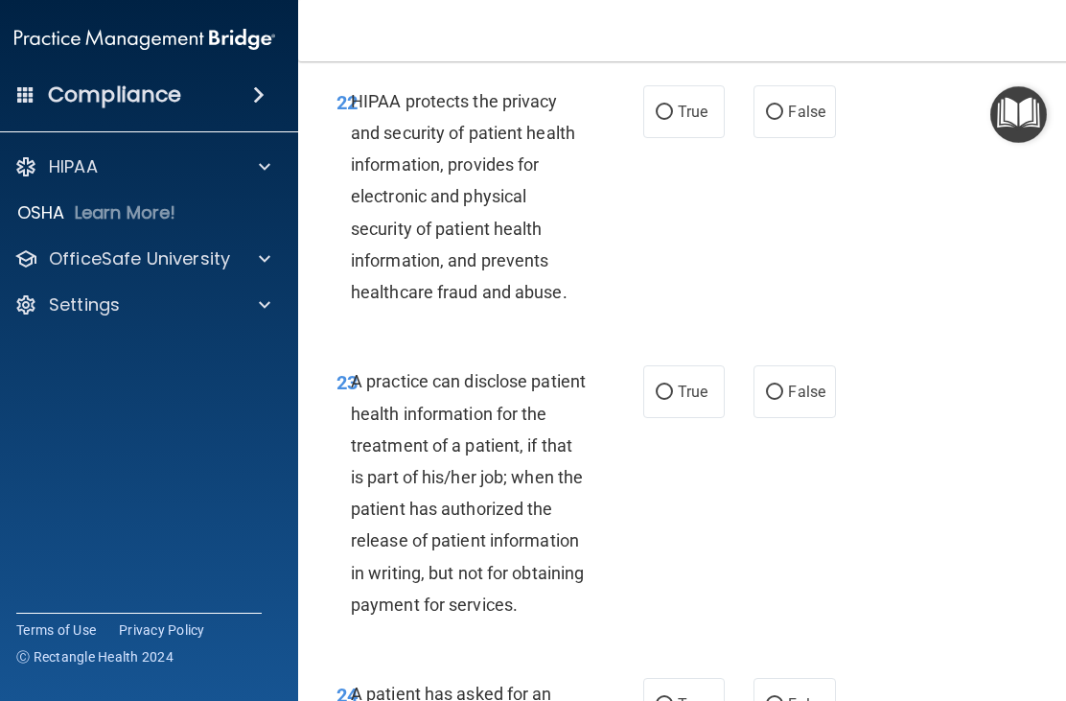
scroll to position [4687, 0]
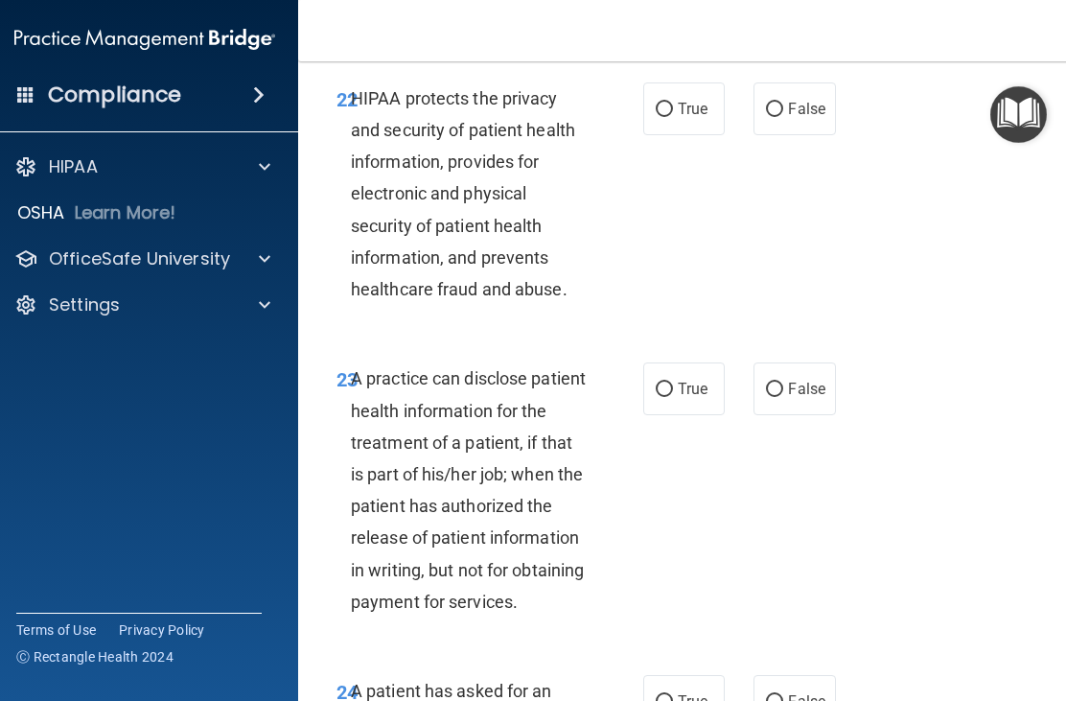
click at [781, 117] on input "False" at bounding box center [774, 110] width 17 height 14
radio input "true"
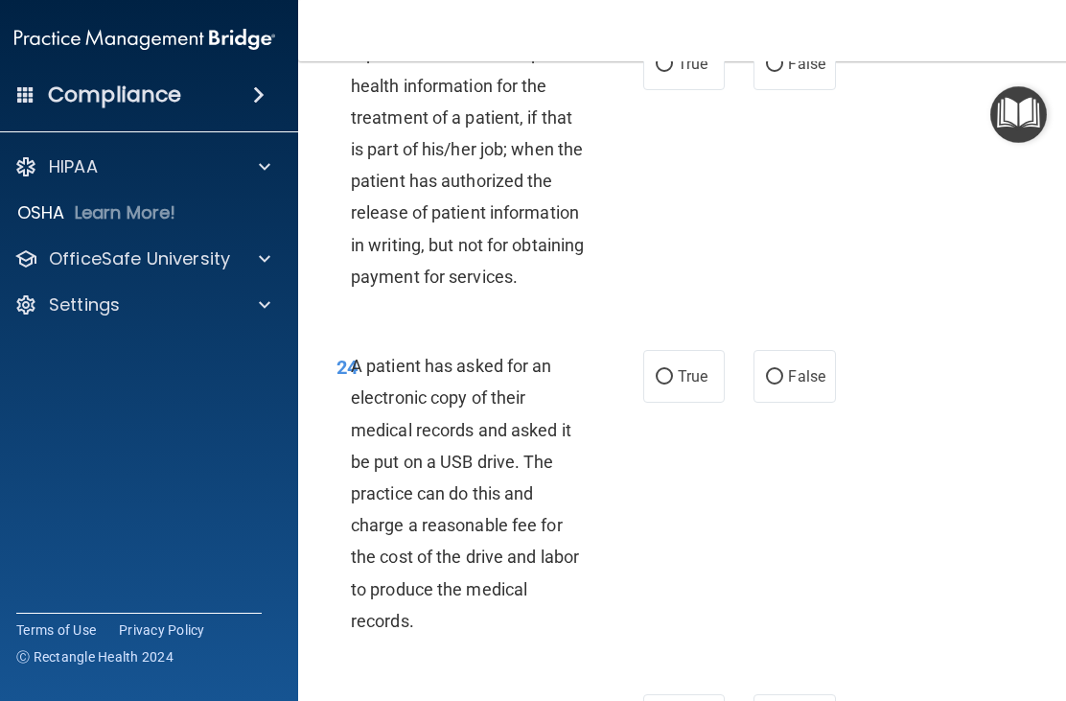
scroll to position [5011, 0]
click at [672, 73] on input "True" at bounding box center [664, 65] width 17 height 14
radio input "true"
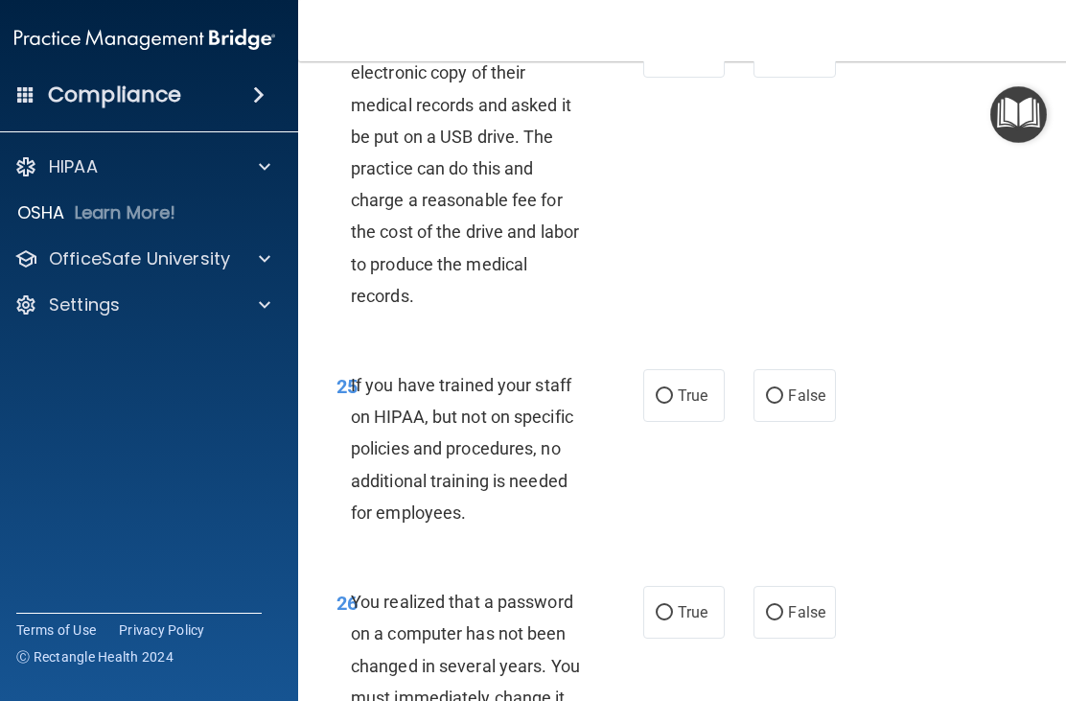
scroll to position [5344, 0]
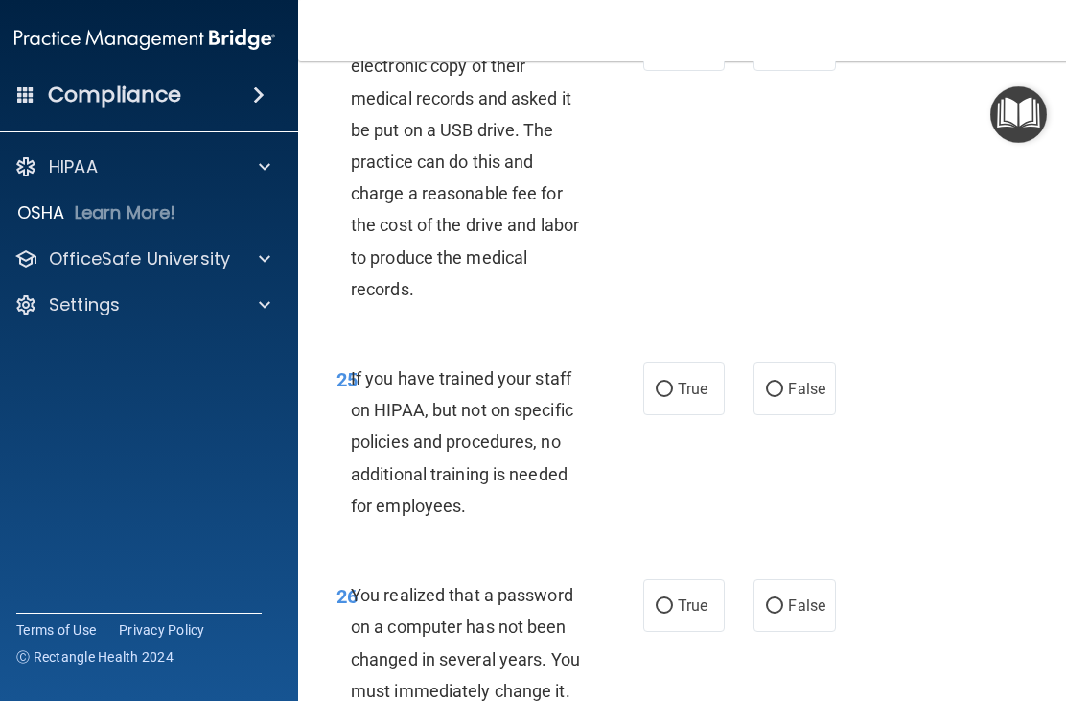
click at [679, 54] on span "True" at bounding box center [693, 44] width 30 height 18
click at [673, 53] on input "True" at bounding box center [664, 45] width 17 height 14
radio input "true"
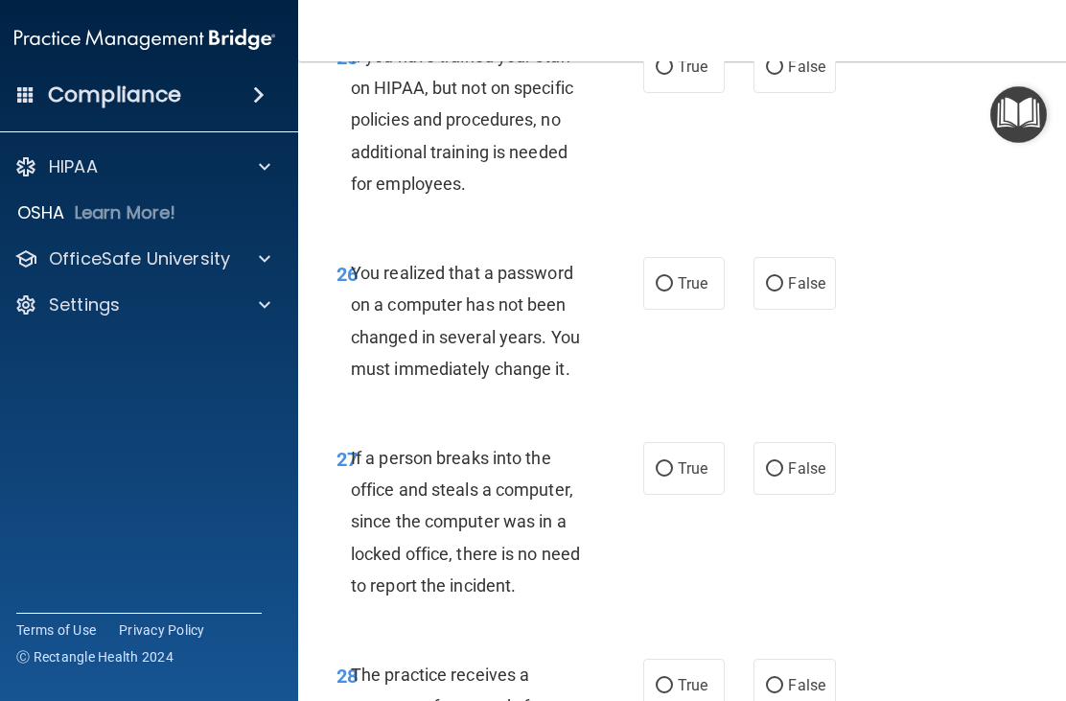
scroll to position [5668, 0]
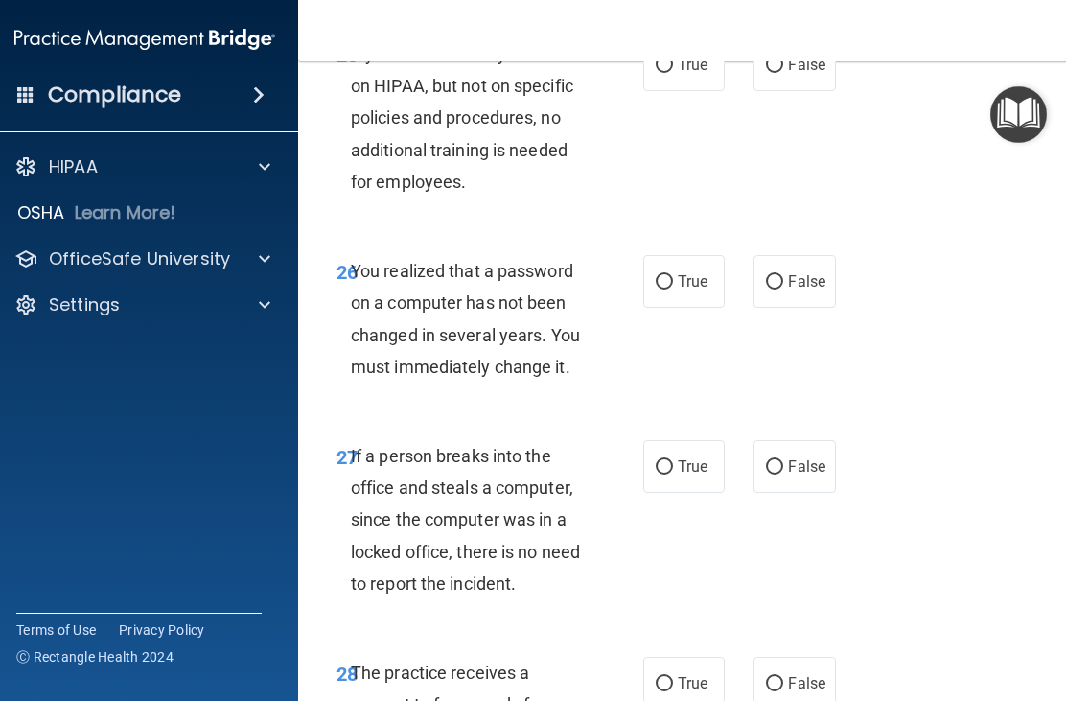
click at [784, 73] on input "False" at bounding box center [774, 65] width 17 height 14
radio input "true"
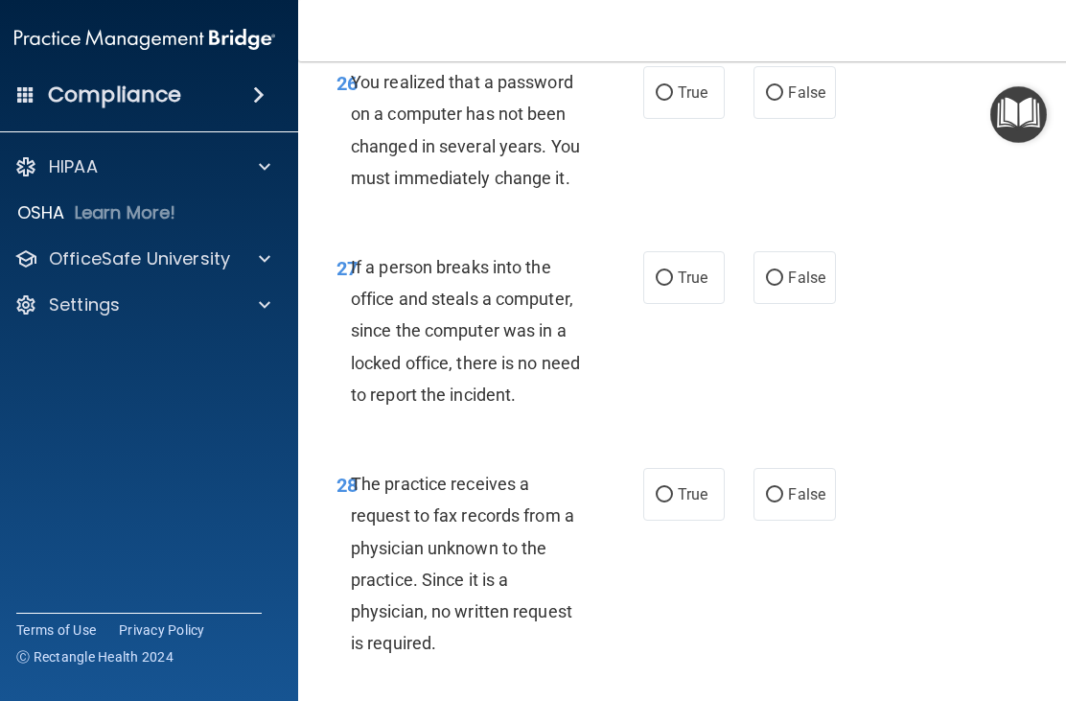
scroll to position [5861, 0]
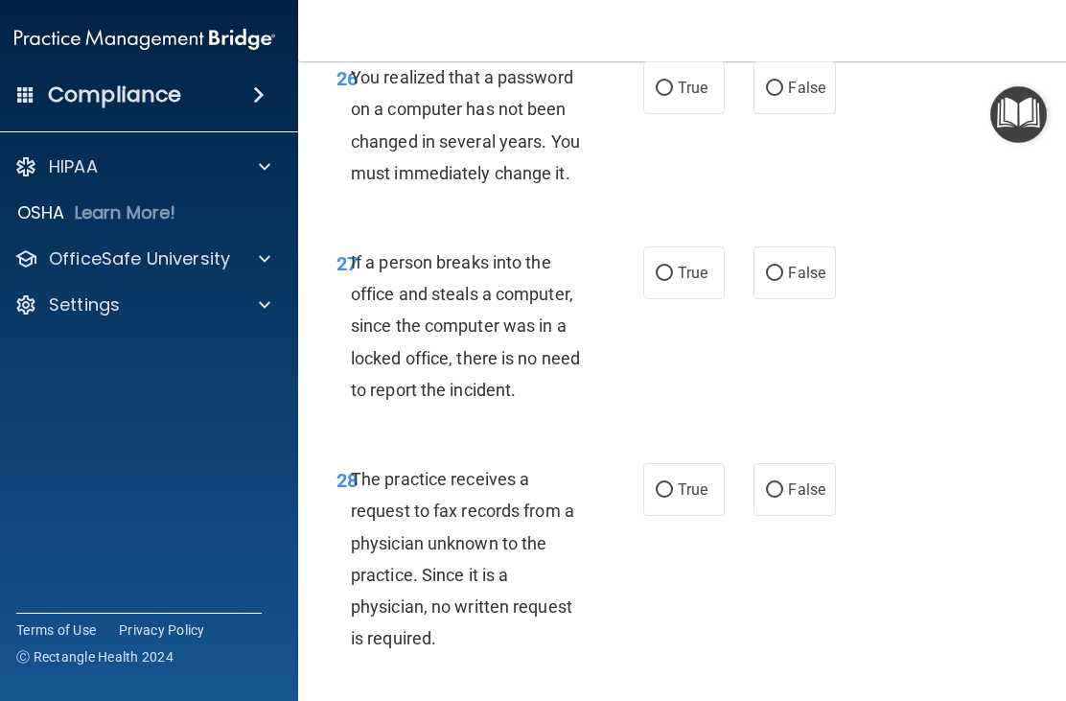
click at [782, 96] on input "False" at bounding box center [774, 89] width 17 height 14
radio input "true"
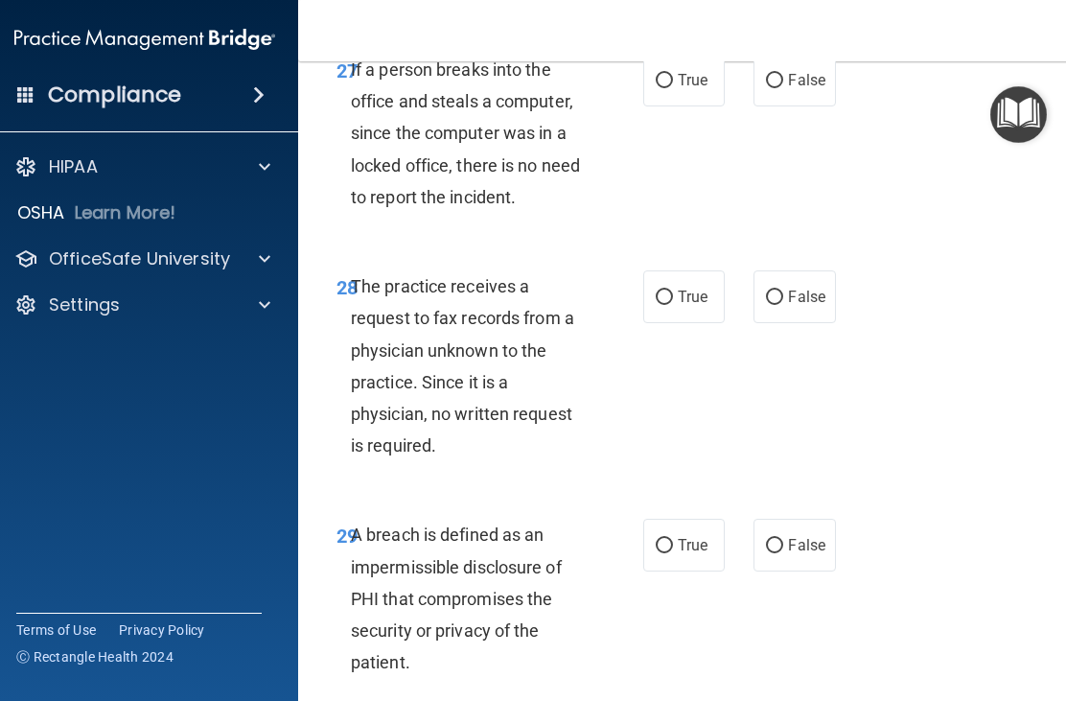
scroll to position [6061, 0]
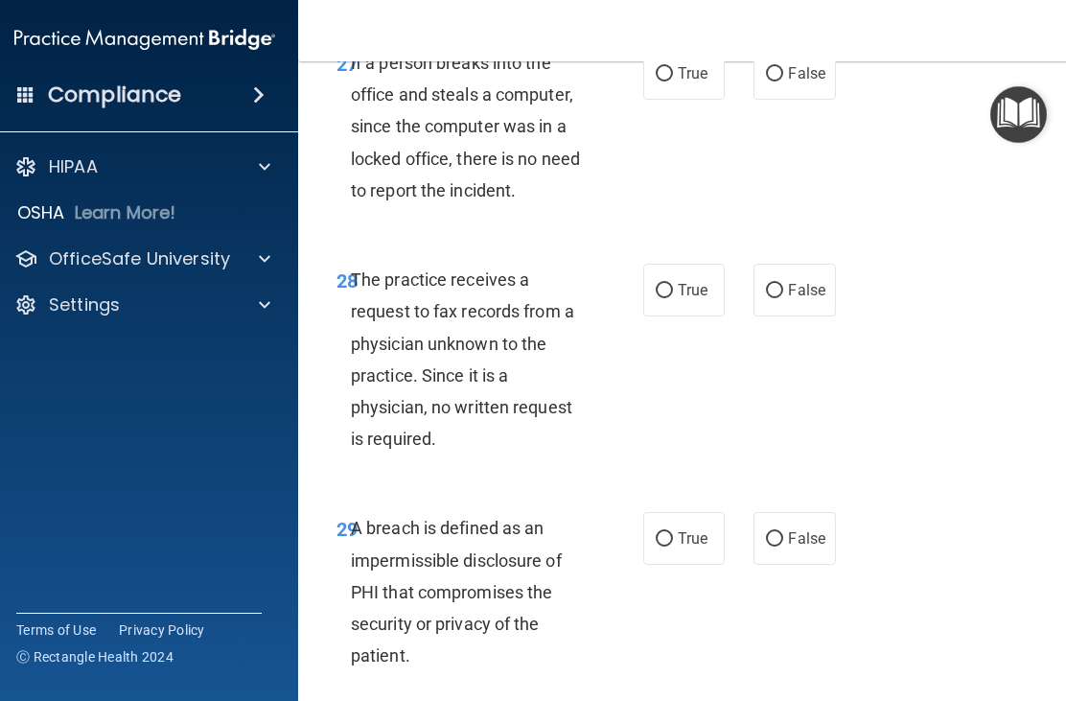
click at [781, 82] on input "False" at bounding box center [774, 74] width 17 height 14
radio input "true"
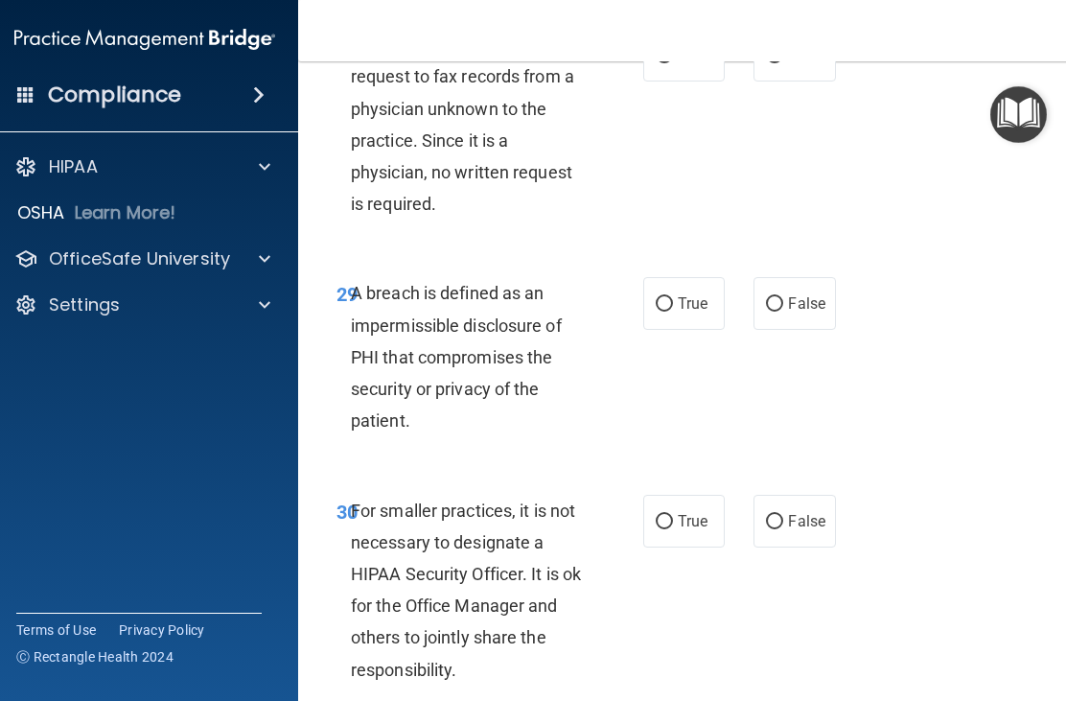
scroll to position [6299, 0]
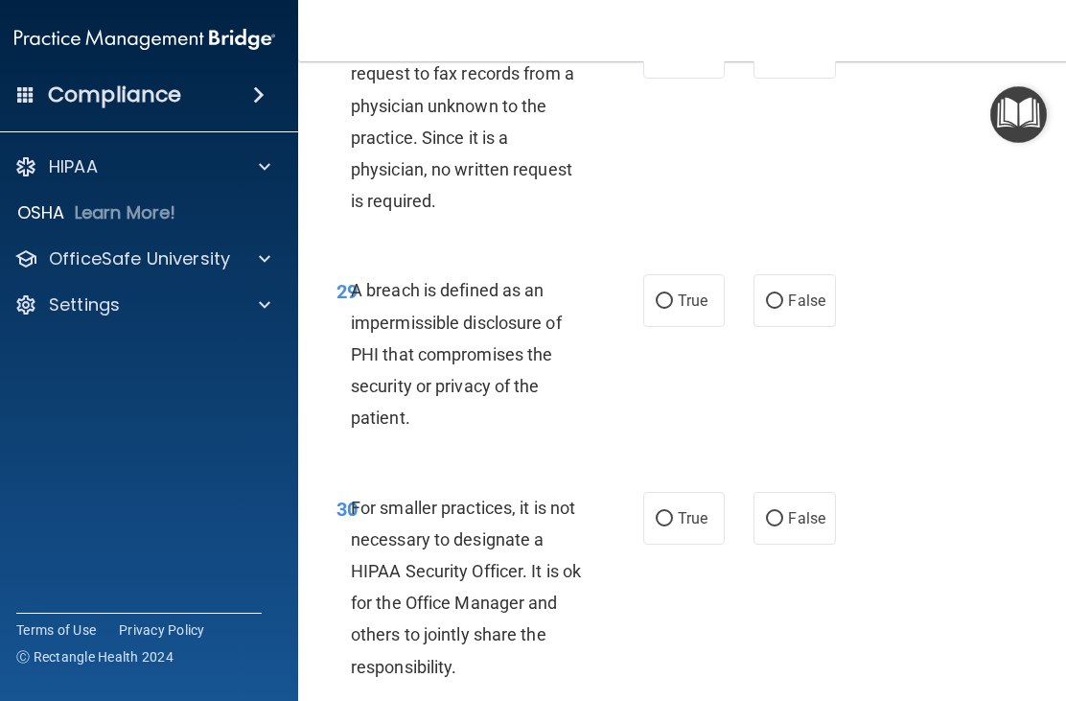
click at [777, 60] on input "False" at bounding box center [774, 53] width 17 height 14
radio input "true"
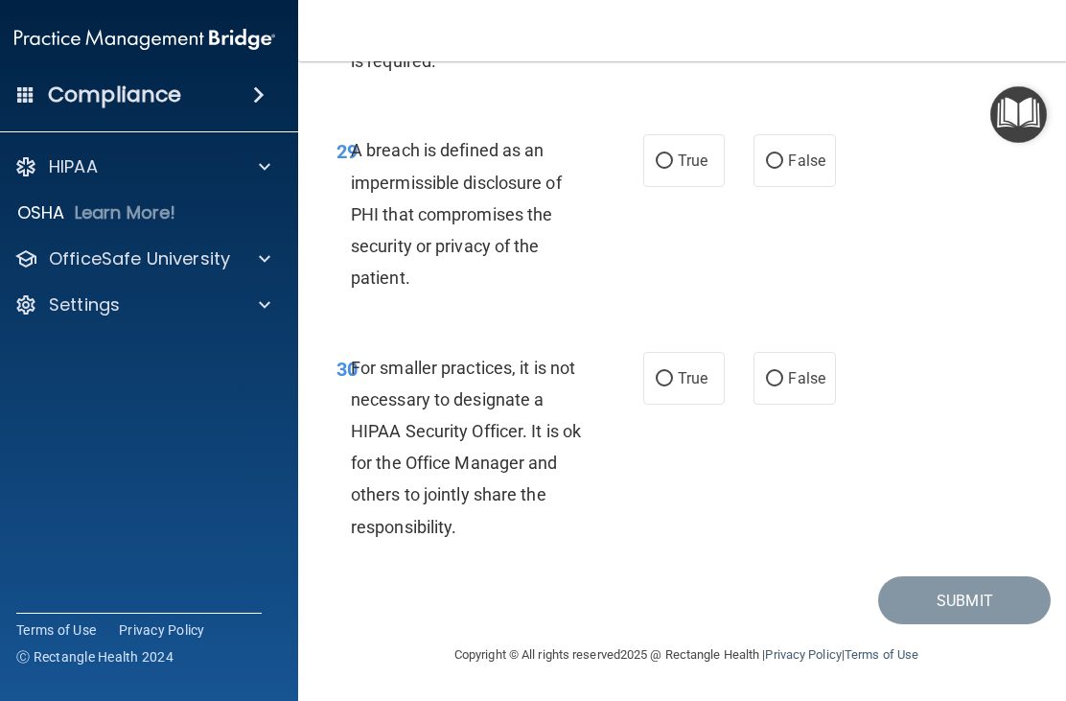
scroll to position [6524, 0]
click at [669, 169] on input "True" at bounding box center [664, 161] width 17 height 14
radio input "true"
click at [777, 375] on input "False" at bounding box center [774, 379] width 17 height 14
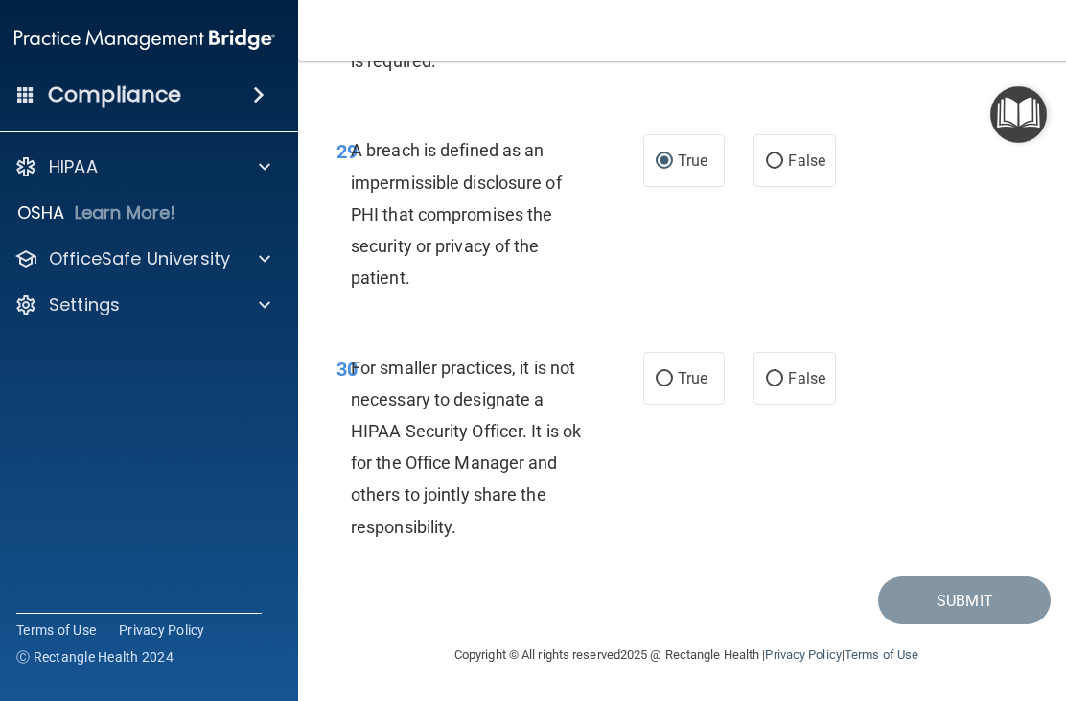
radio input "true"
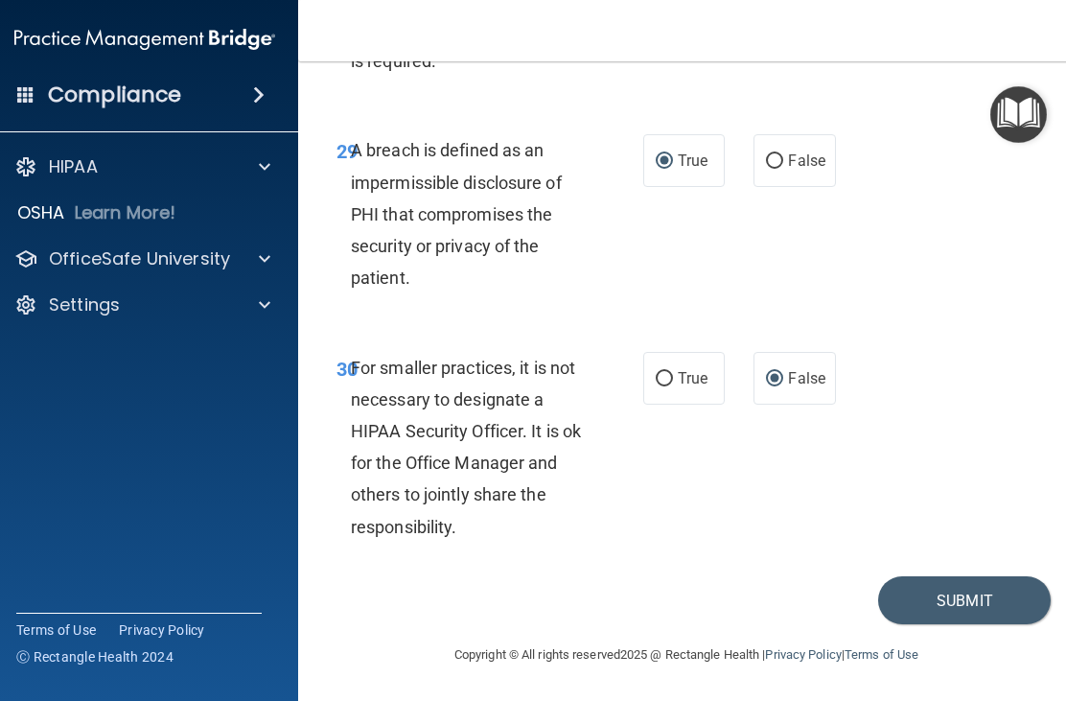
click at [974, 674] on div "Copyright © All rights reserved 2025 @ Rectangle Health | Privacy Policy | Term…" at bounding box center [687, 654] width 700 height 61
click at [930, 602] on button "Submit" at bounding box center [964, 600] width 173 height 49
click at [934, 598] on button "Submit" at bounding box center [964, 600] width 173 height 49
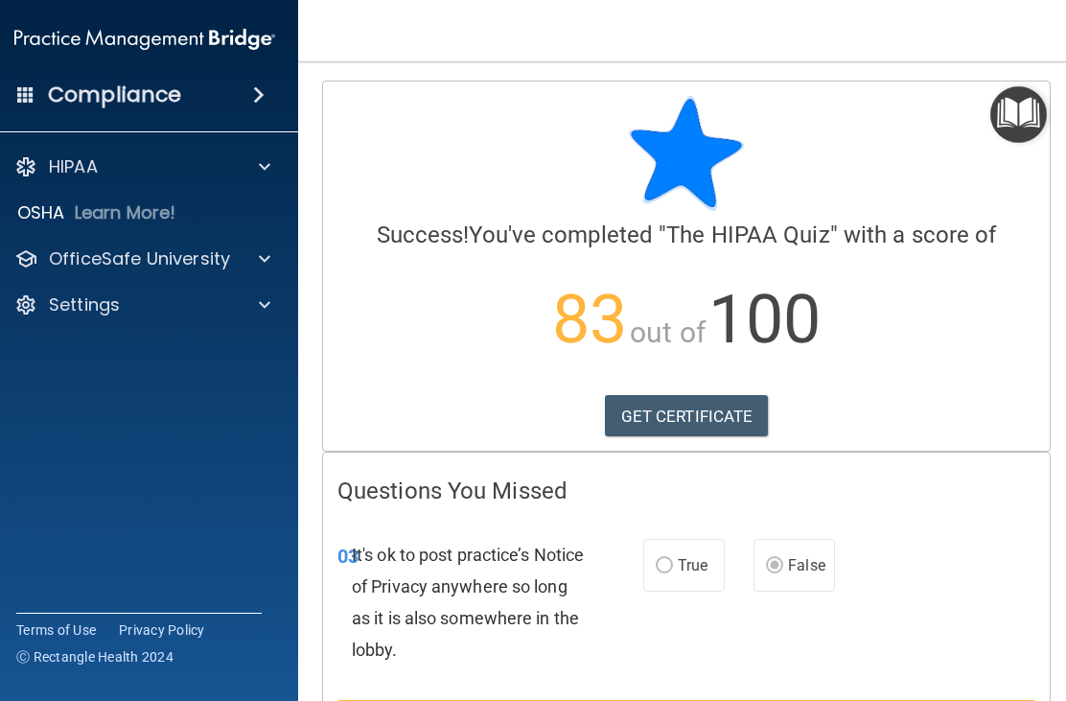
click at [682, 416] on link "GET CERTIFICATE" at bounding box center [687, 416] width 164 height 42
click at [104, 170] on div "HIPAA" at bounding box center [119, 166] width 238 height 23
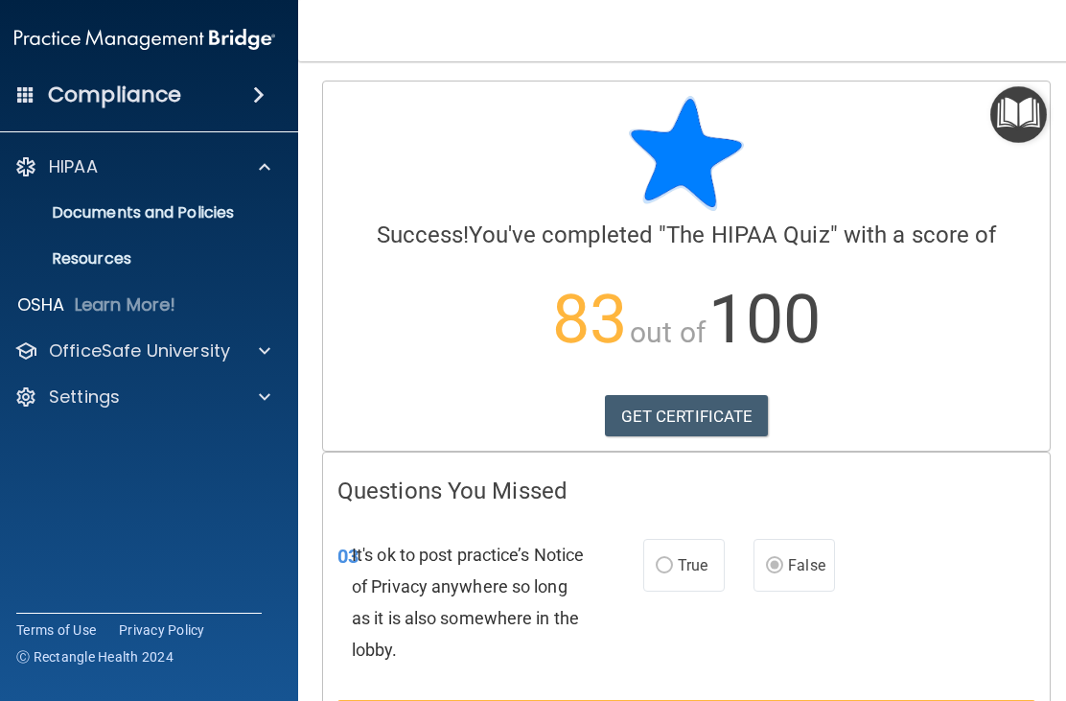
click at [214, 357] on p "OfficeSafe University" at bounding box center [139, 350] width 181 height 23
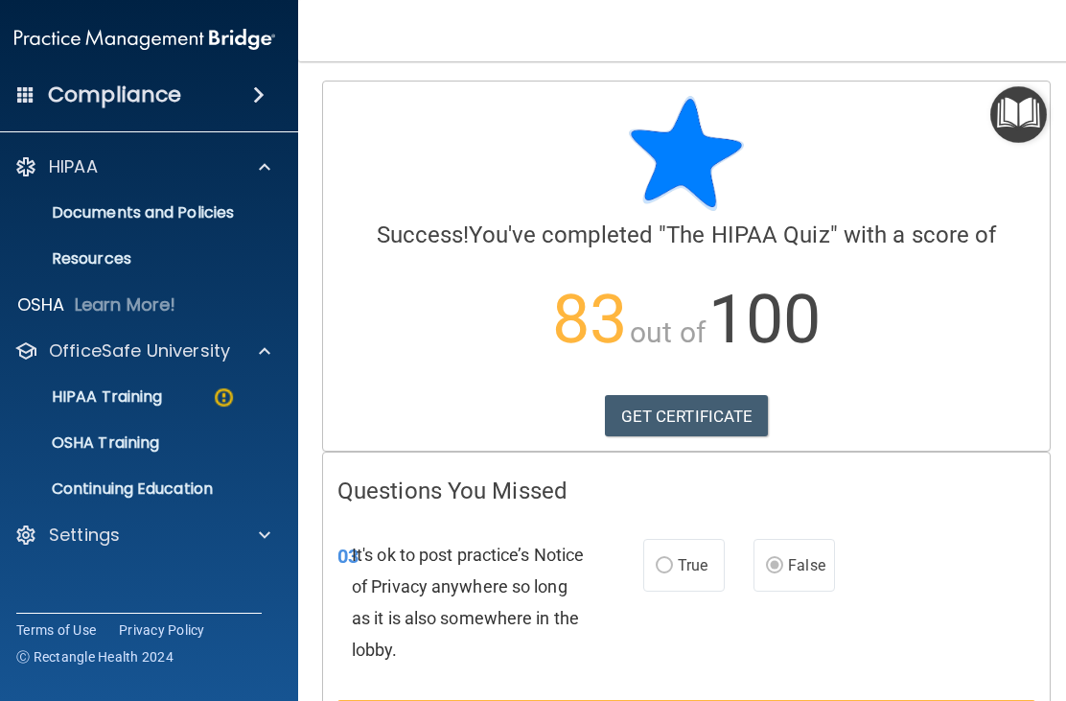
click at [147, 444] on p "OSHA Training" at bounding box center [81, 442] width 155 height 19
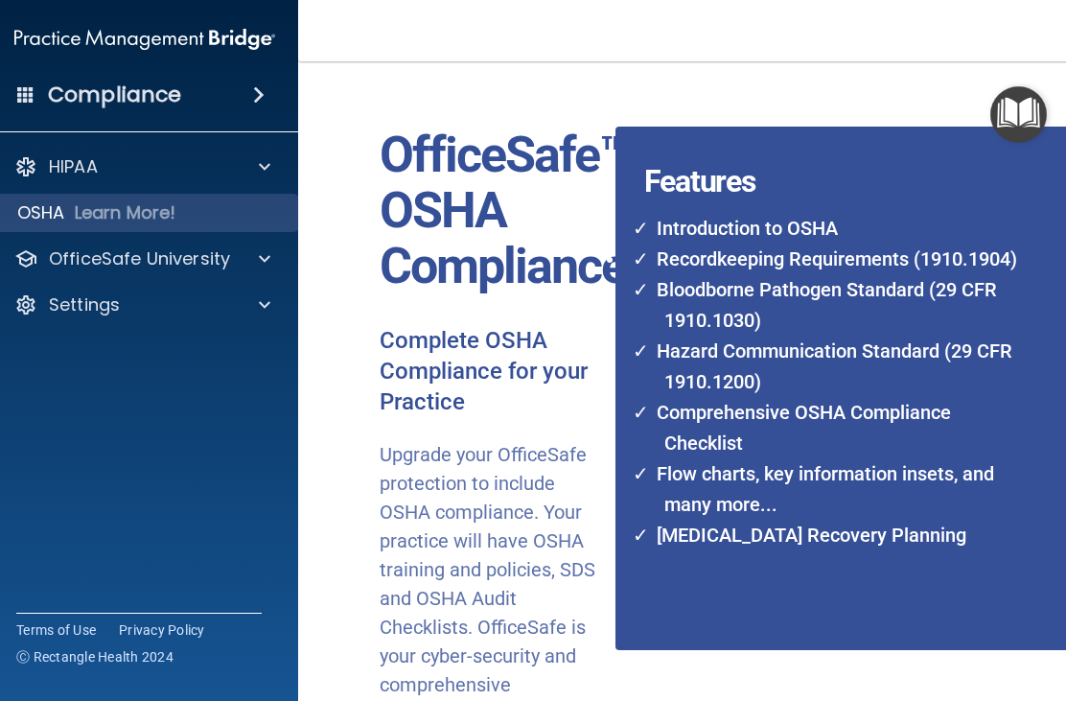
scroll to position [42, 0]
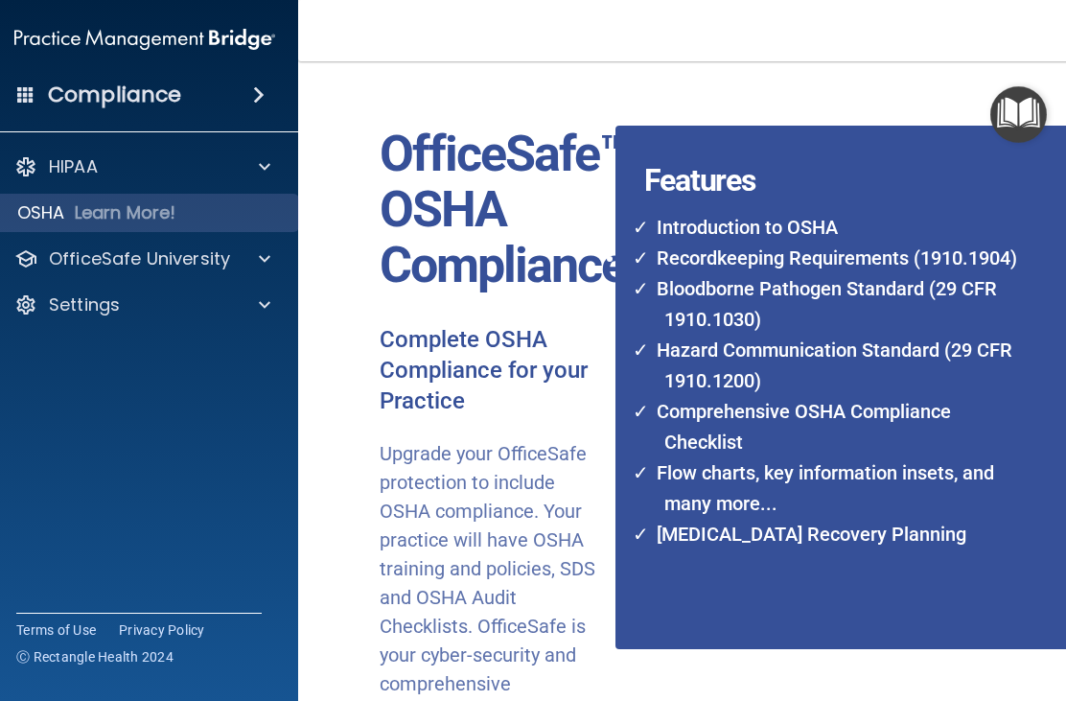
click at [540, 240] on p "OfficeSafe™ OSHA Compliance" at bounding box center [491, 211] width 222 height 168
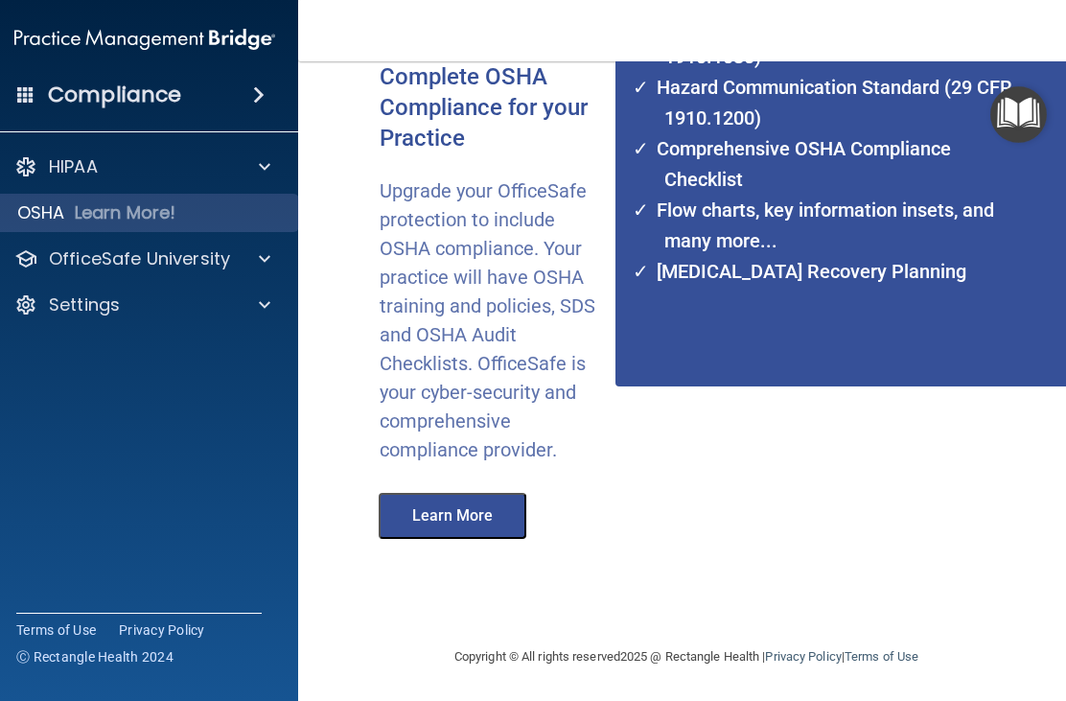
scroll to position [304, 0]
click at [462, 503] on button "Learn More" at bounding box center [453, 517] width 148 height 46
click at [228, 257] on div "OfficeSafe University" at bounding box center [119, 258] width 238 height 23
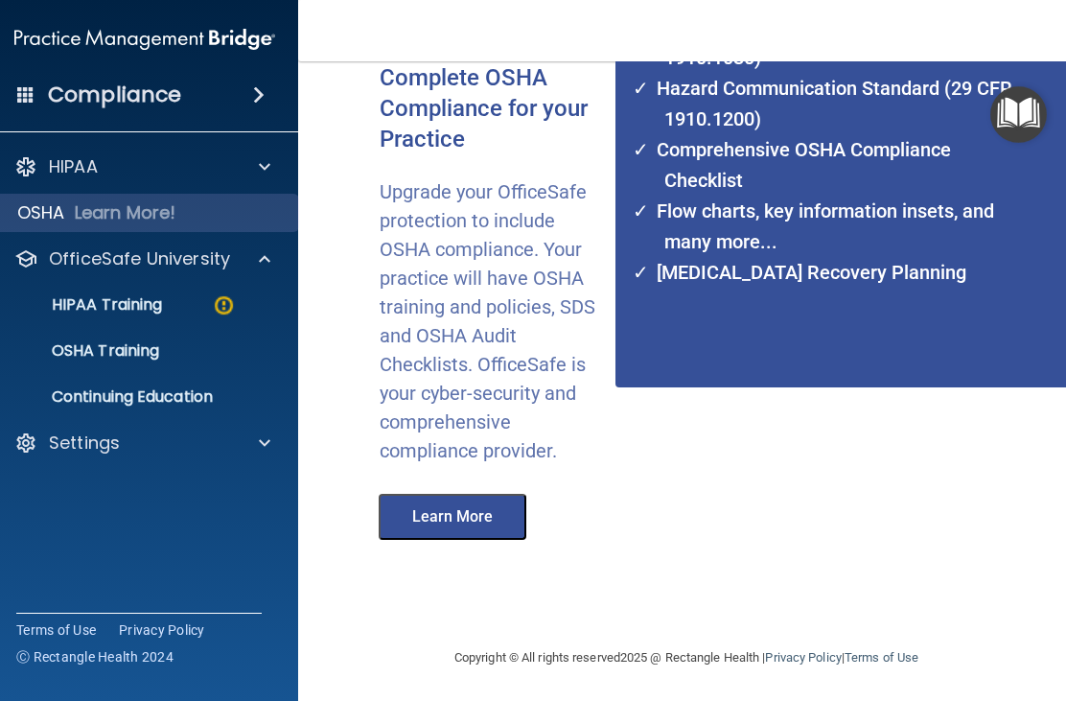
click at [112, 152] on div "HIPAA" at bounding box center [145, 167] width 308 height 38
click at [83, 174] on p "HIPAA" at bounding box center [73, 166] width 49 height 23
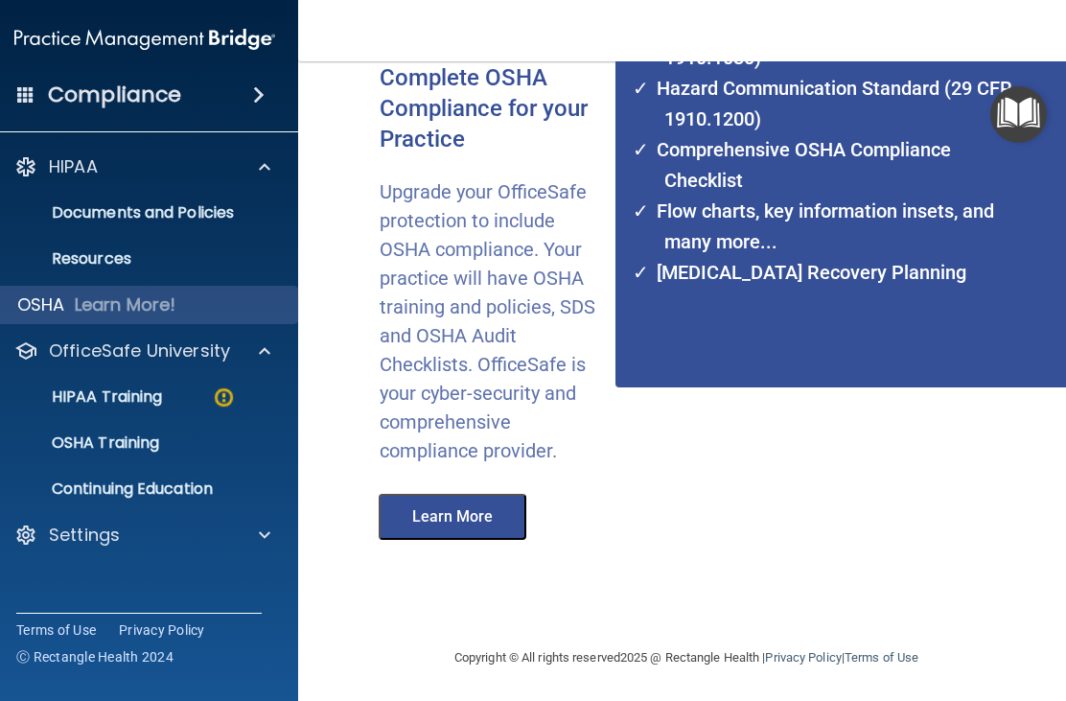
click at [162, 401] on p "HIPAA Training" at bounding box center [83, 396] width 158 height 19
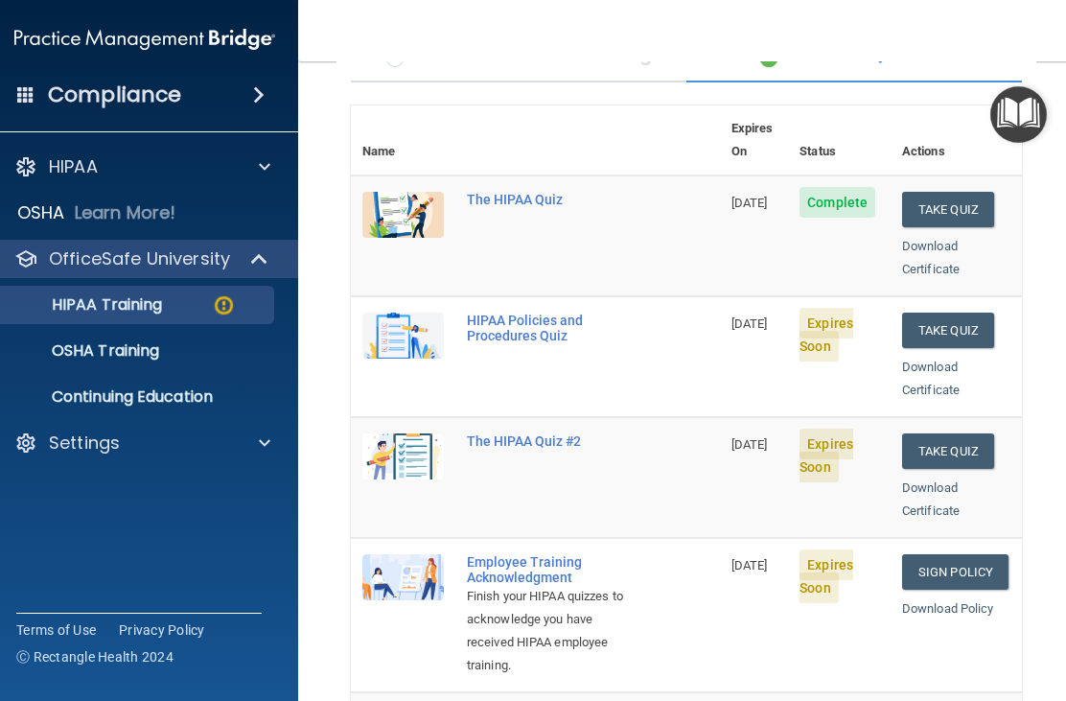
scroll to position [182, 0]
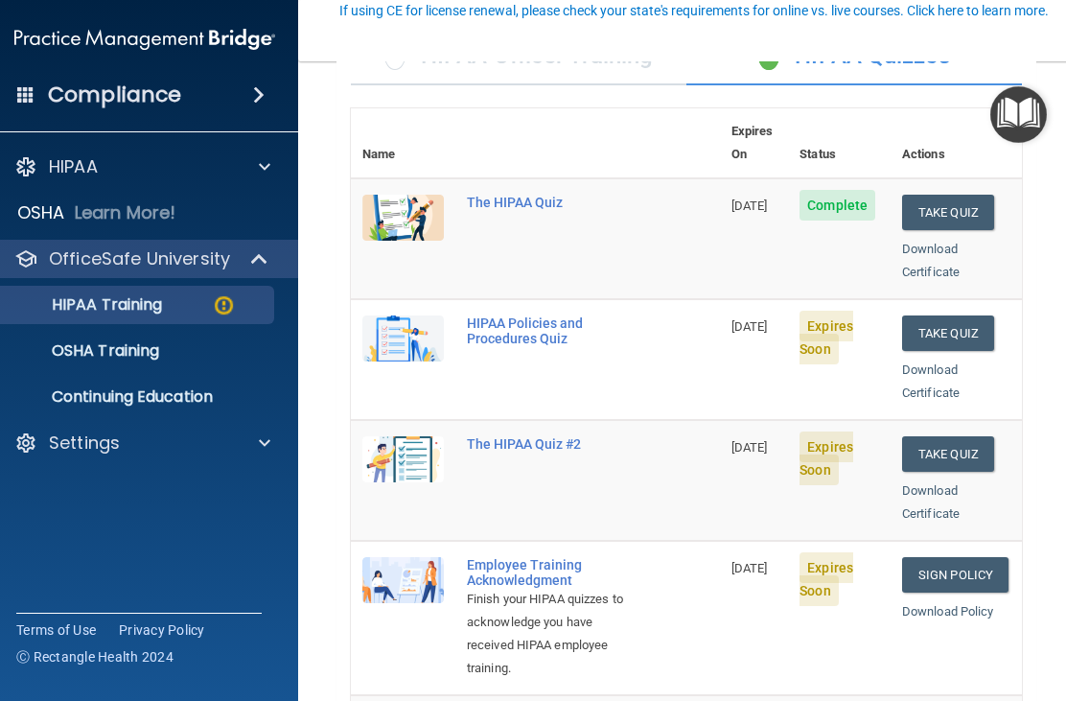
click at [950, 316] on button "Take Quiz" at bounding box center [948, 333] width 92 height 35
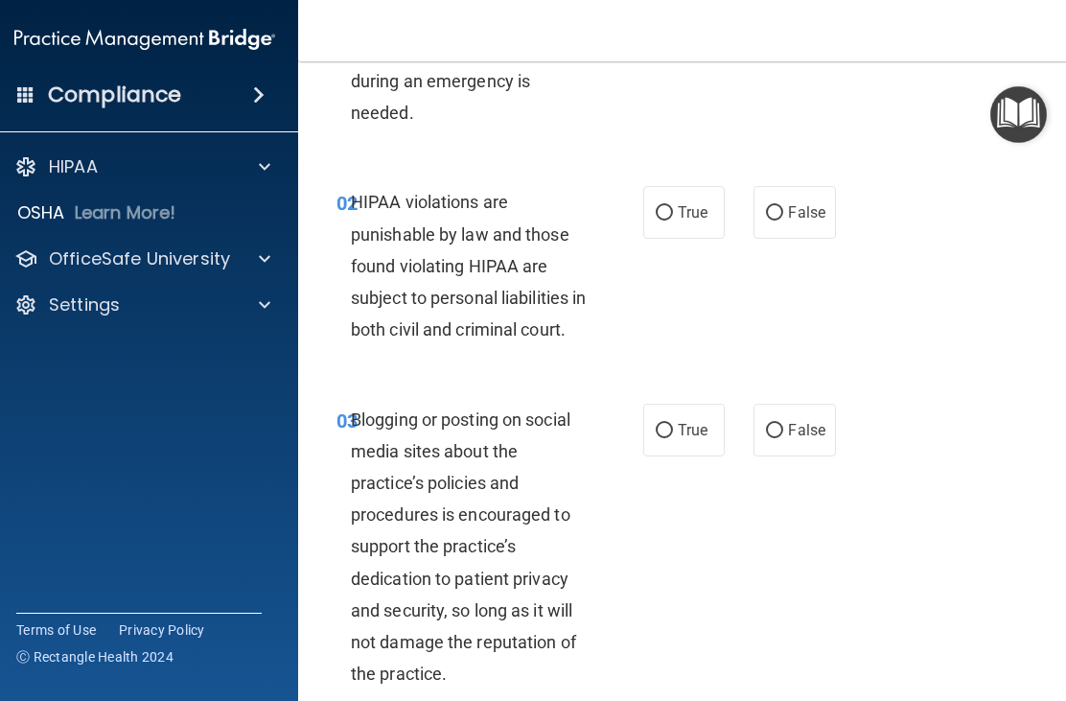
click at [667, 218] on input "True" at bounding box center [664, 213] width 17 height 14
radio input "true"
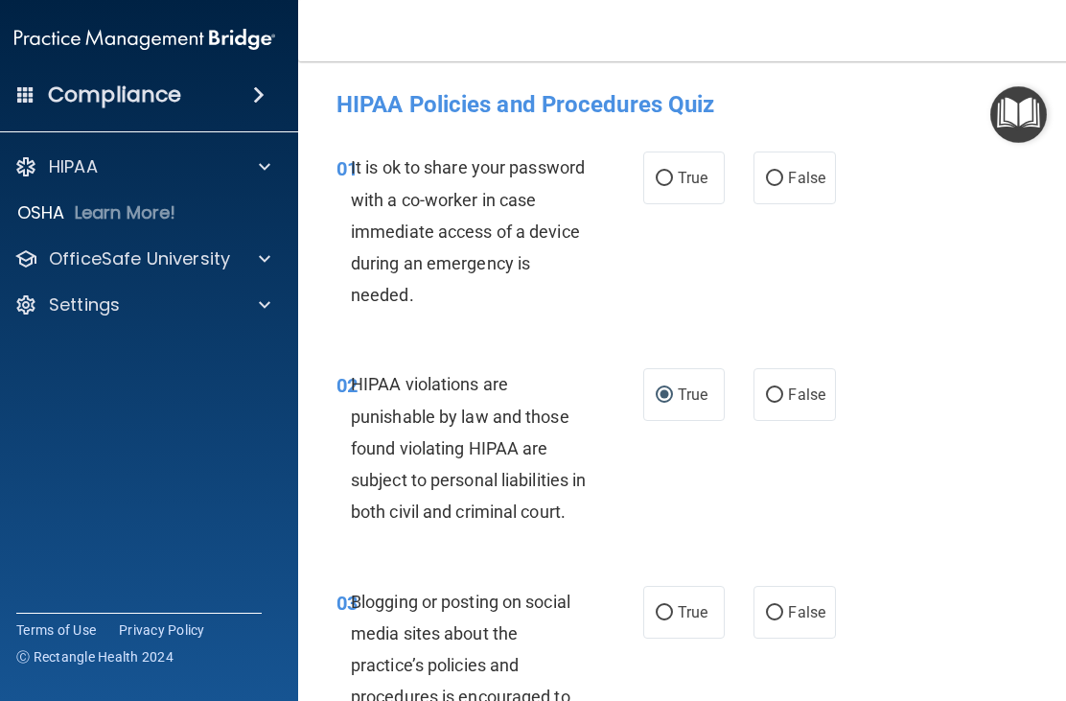
click at [782, 176] on input "False" at bounding box center [774, 179] width 17 height 14
radio input "true"
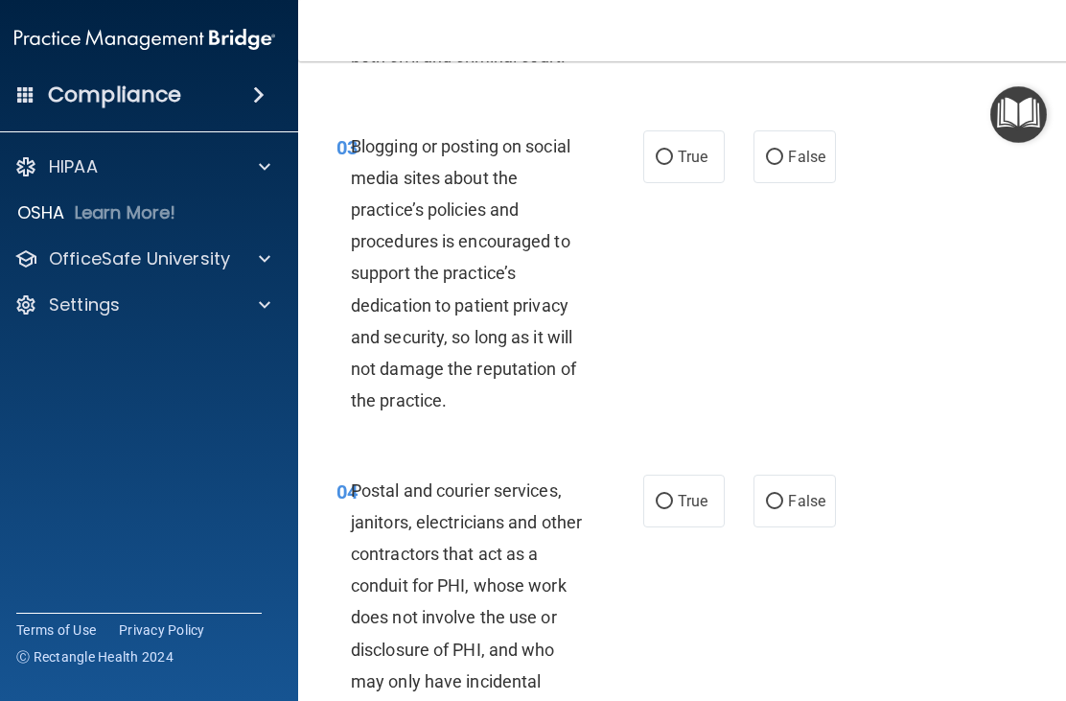
scroll to position [453, 0]
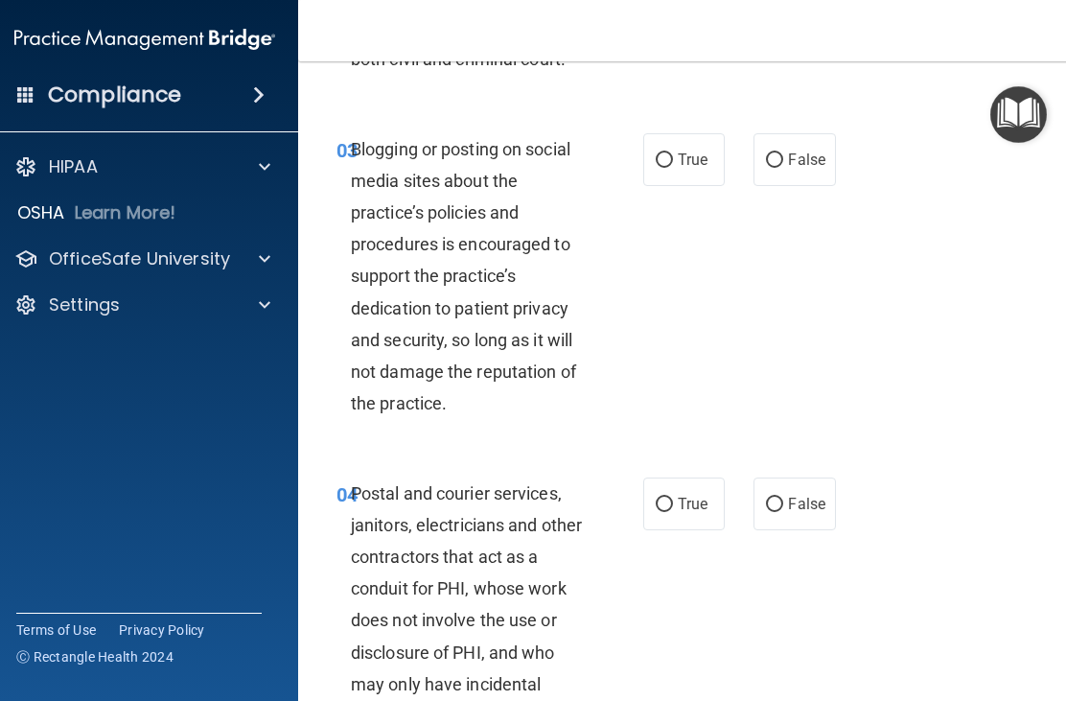
click at [772, 168] on input "False" at bounding box center [774, 160] width 17 height 14
radio input "true"
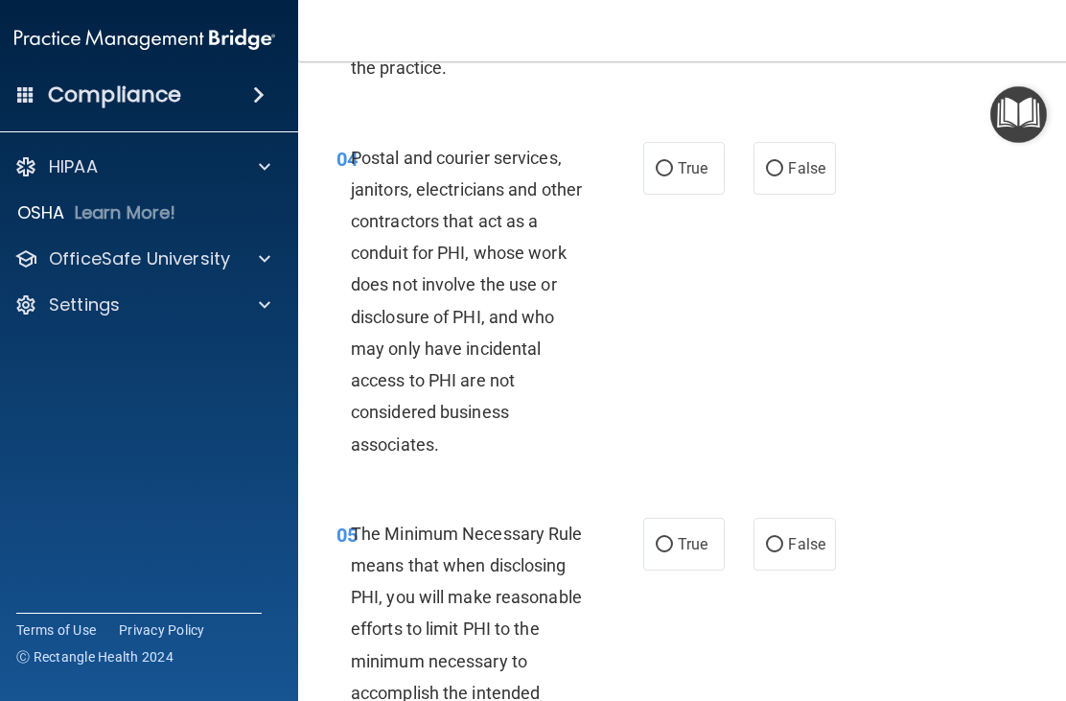
scroll to position [789, 0]
click at [668, 175] on input "True" at bounding box center [664, 168] width 17 height 14
radio input "true"
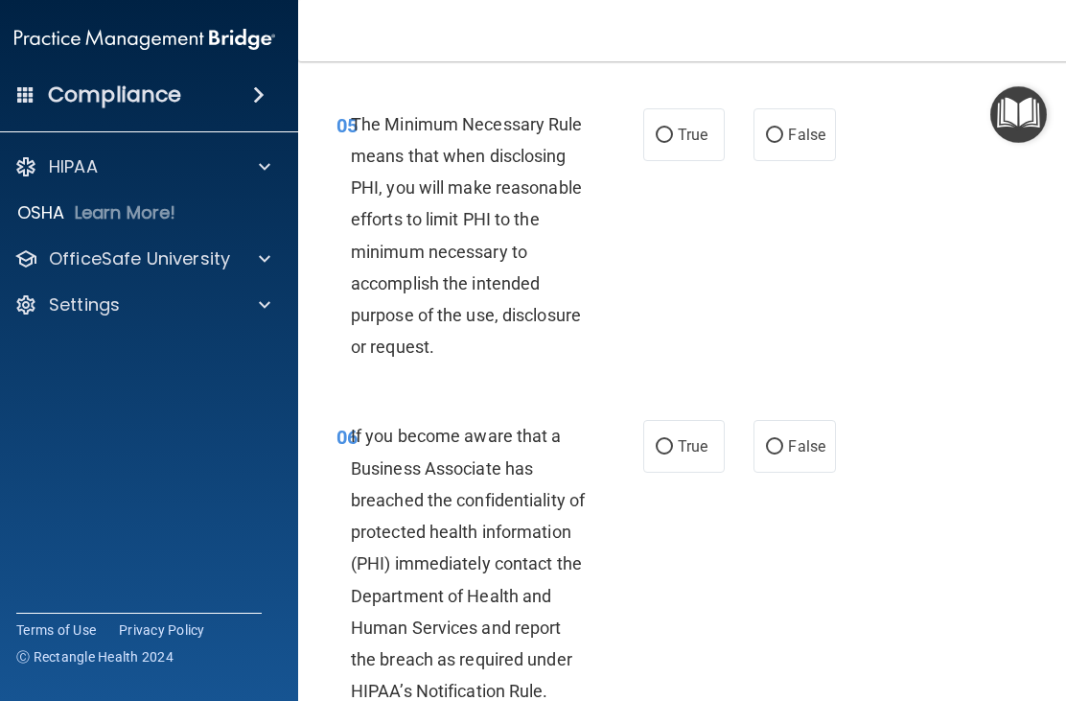
scroll to position [1203, 0]
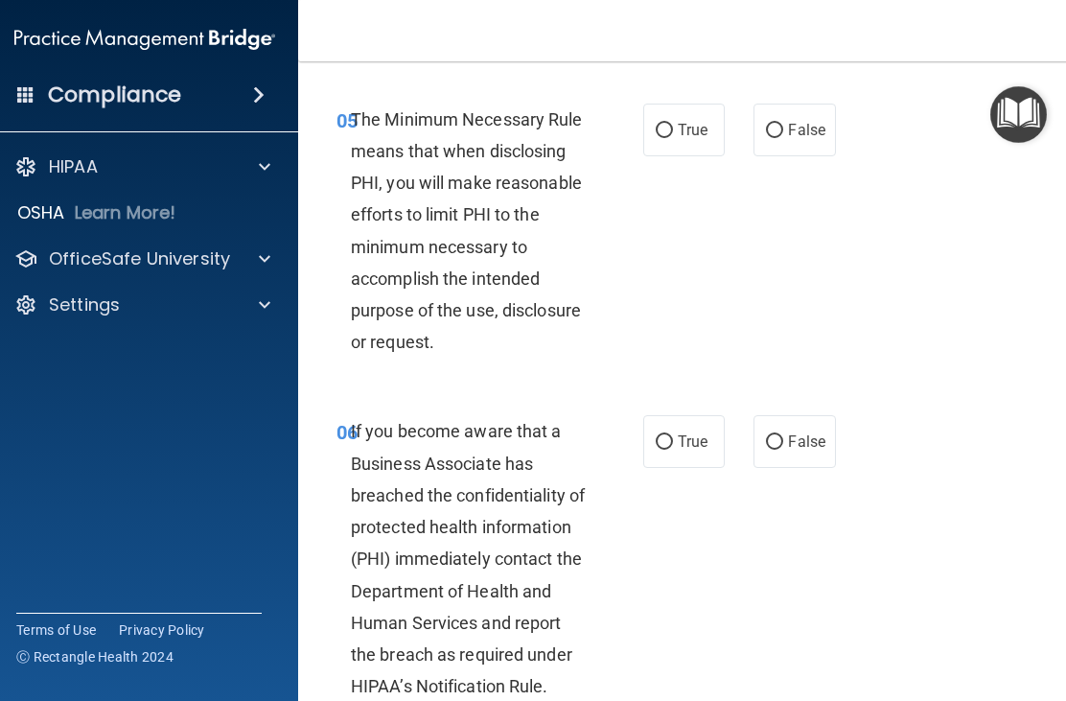
click at [670, 138] on input "True" at bounding box center [664, 131] width 17 height 14
radio input "true"
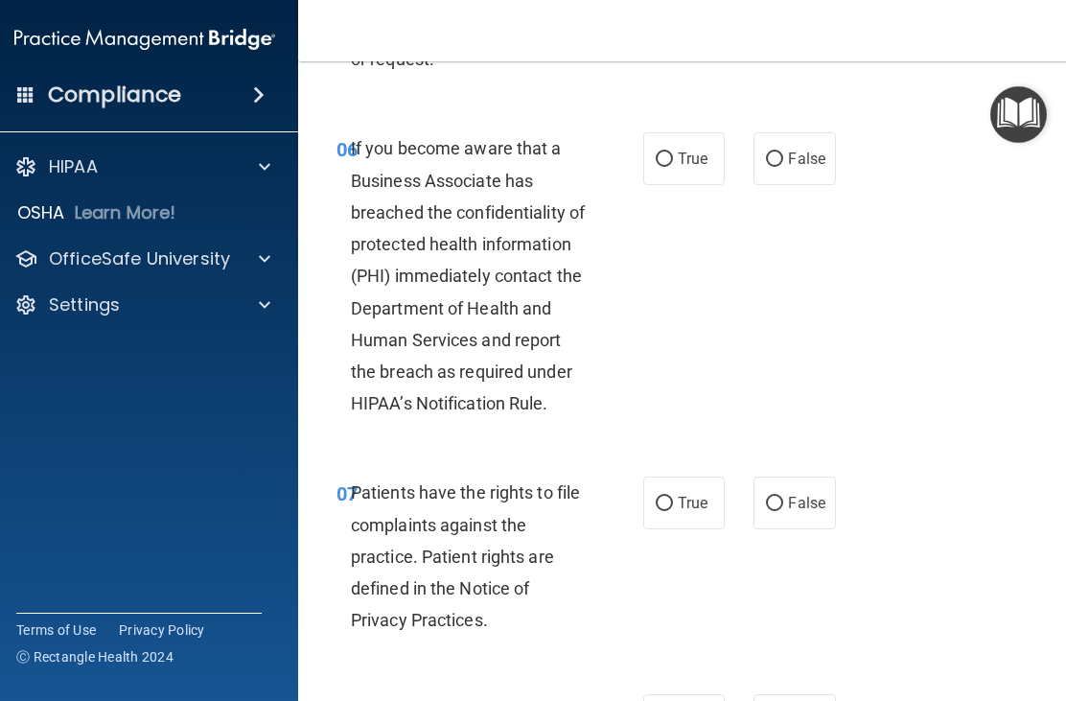
scroll to position [1487, 0]
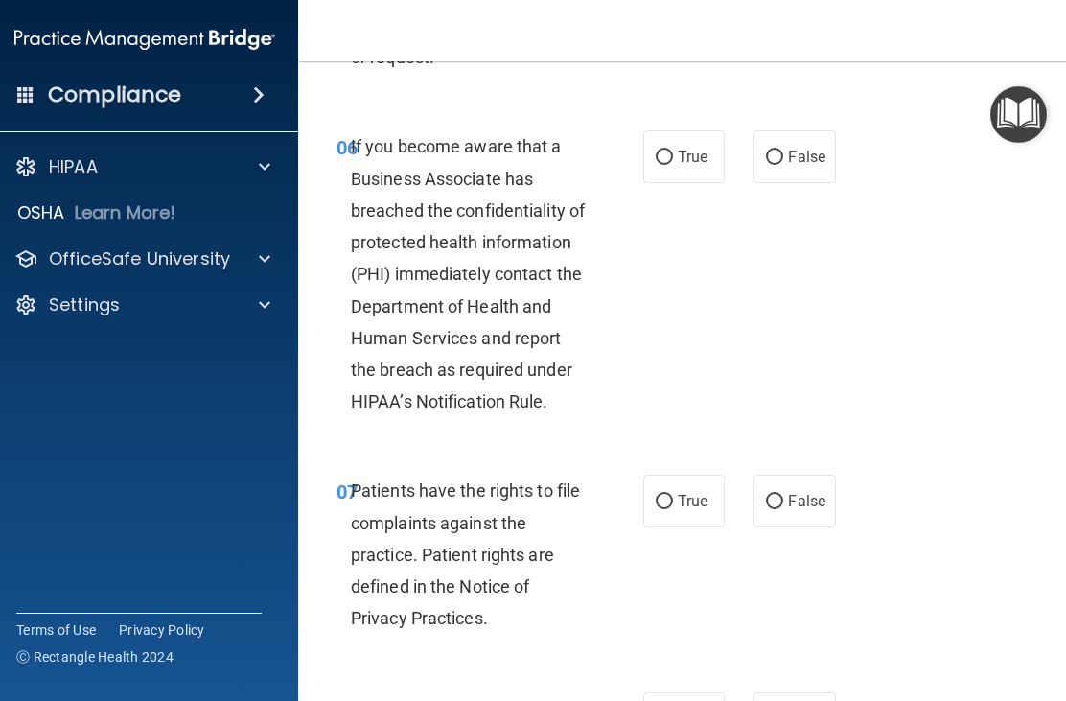
click at [777, 165] on input "False" at bounding box center [774, 158] width 17 height 14
radio input "true"
click at [666, 165] on input "True" at bounding box center [664, 158] width 17 height 14
radio input "true"
radio input "false"
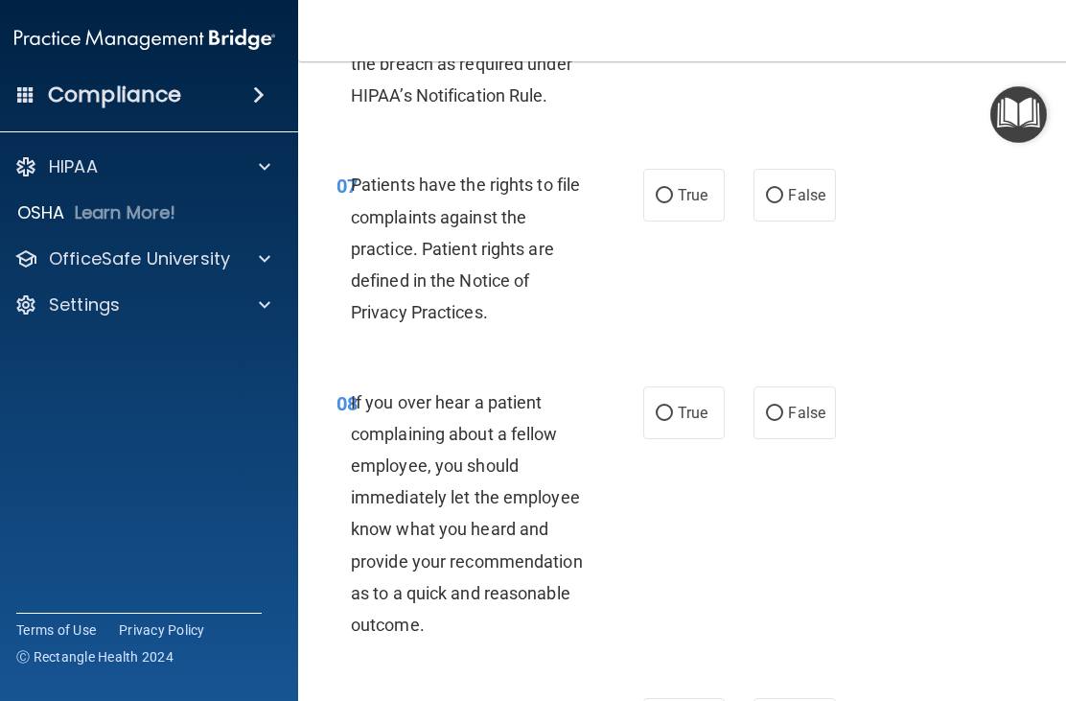
scroll to position [1797, 0]
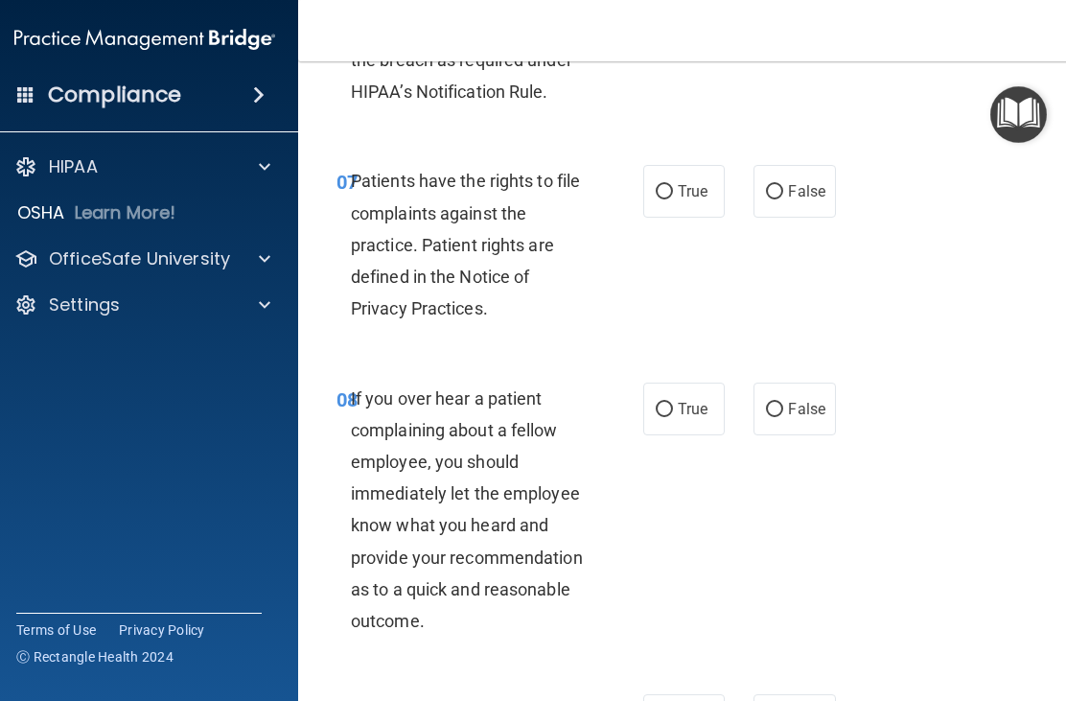
click at [780, 199] on input "False" at bounding box center [774, 192] width 17 height 14
radio input "true"
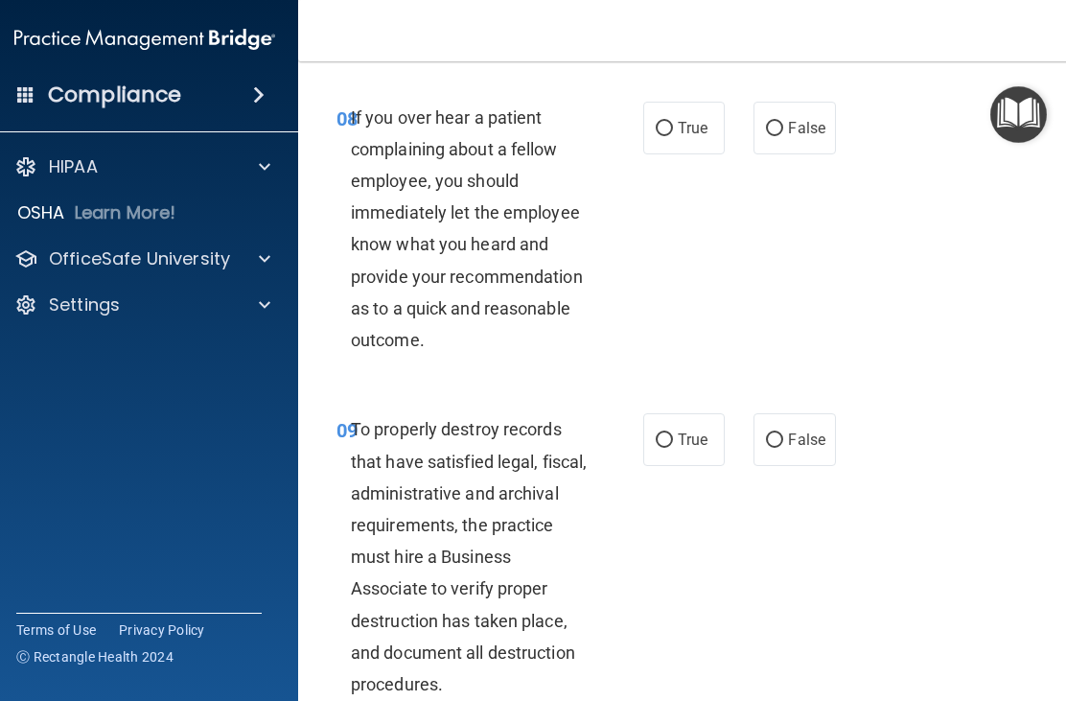
scroll to position [2081, 0]
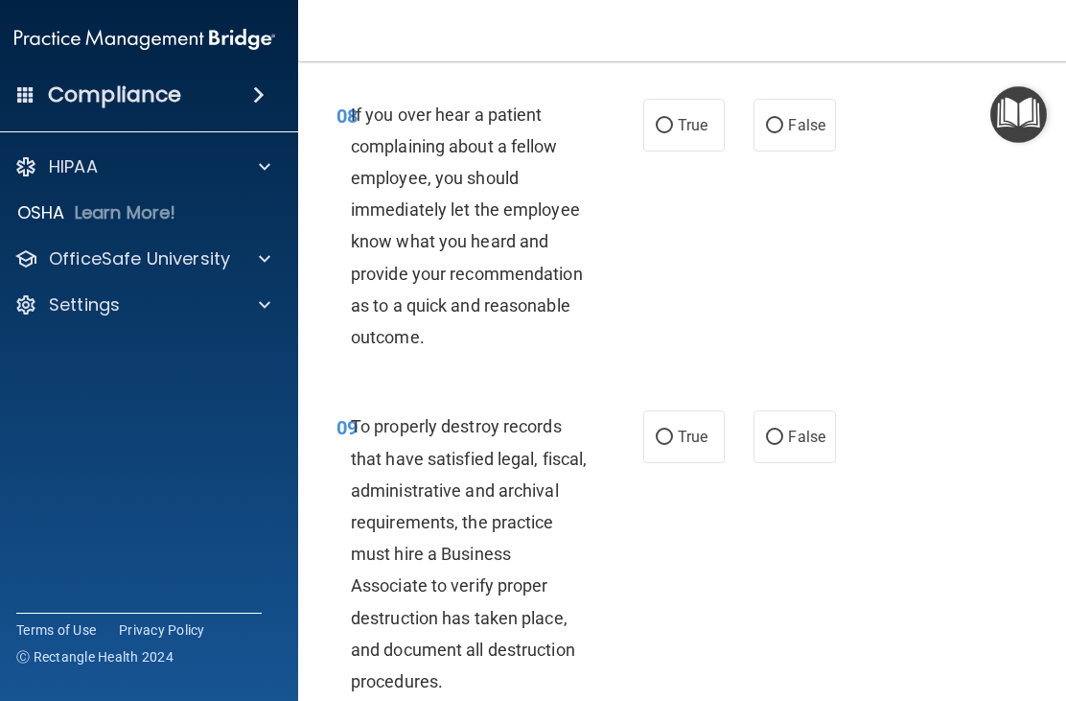
click at [781, 133] on input "False" at bounding box center [774, 126] width 17 height 14
radio input "true"
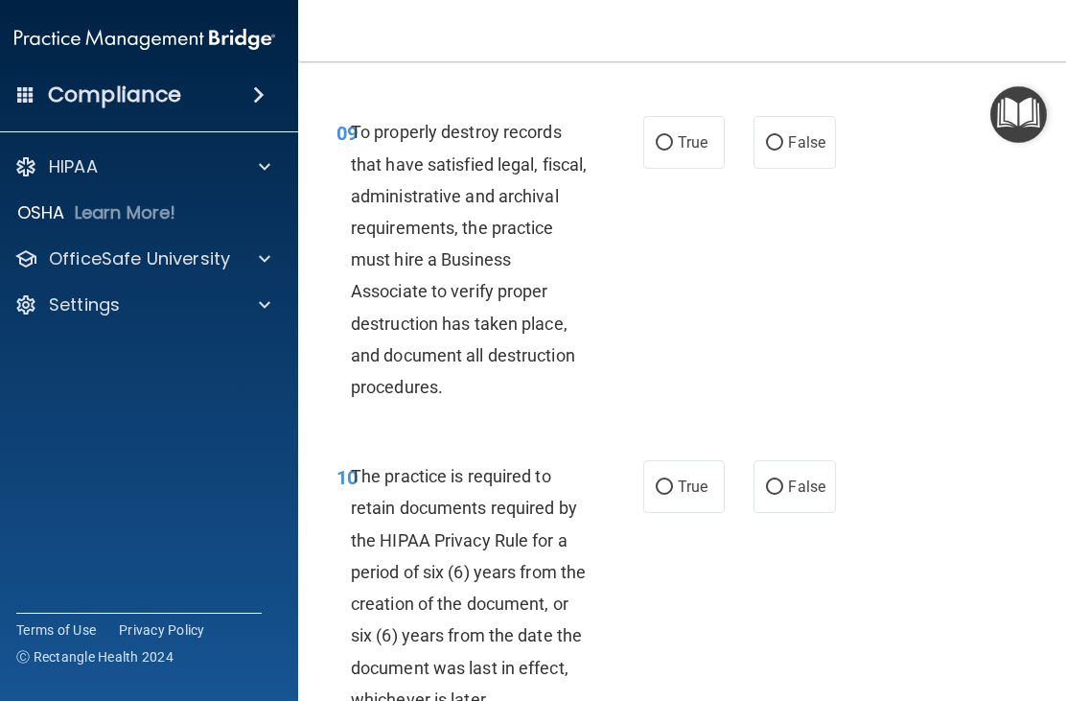
scroll to position [2377, 0]
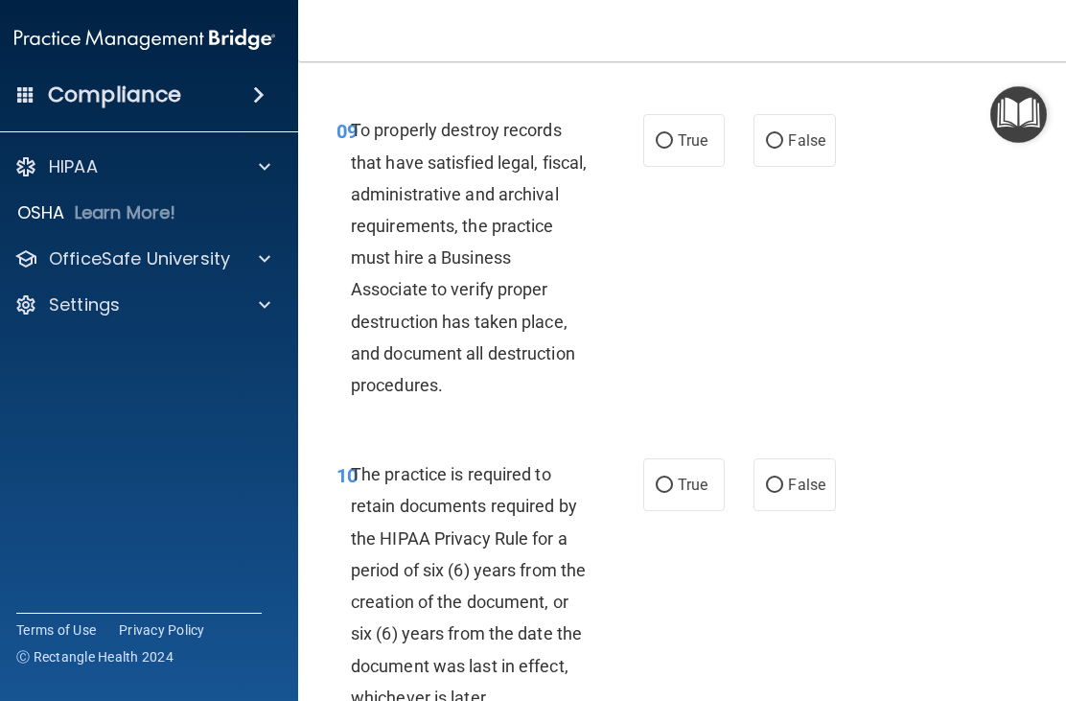
click at [780, 149] on input "False" at bounding box center [774, 141] width 17 height 14
radio input "true"
click at [667, 149] on input "True" at bounding box center [664, 141] width 17 height 14
radio input "true"
radio input "false"
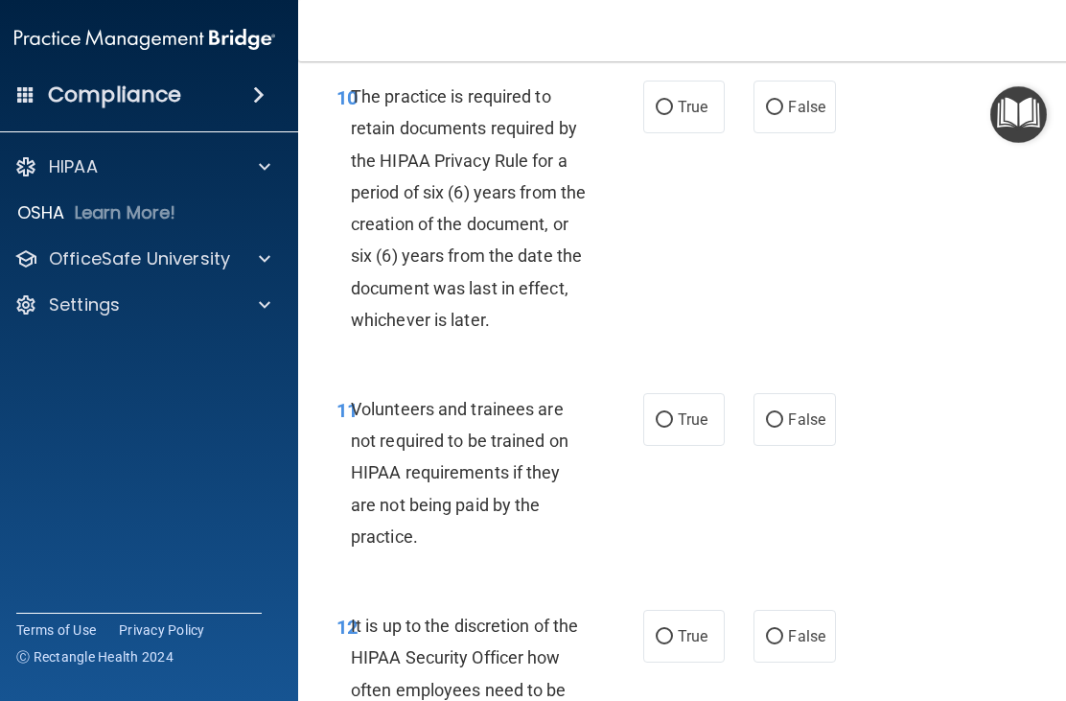
scroll to position [2759, 0]
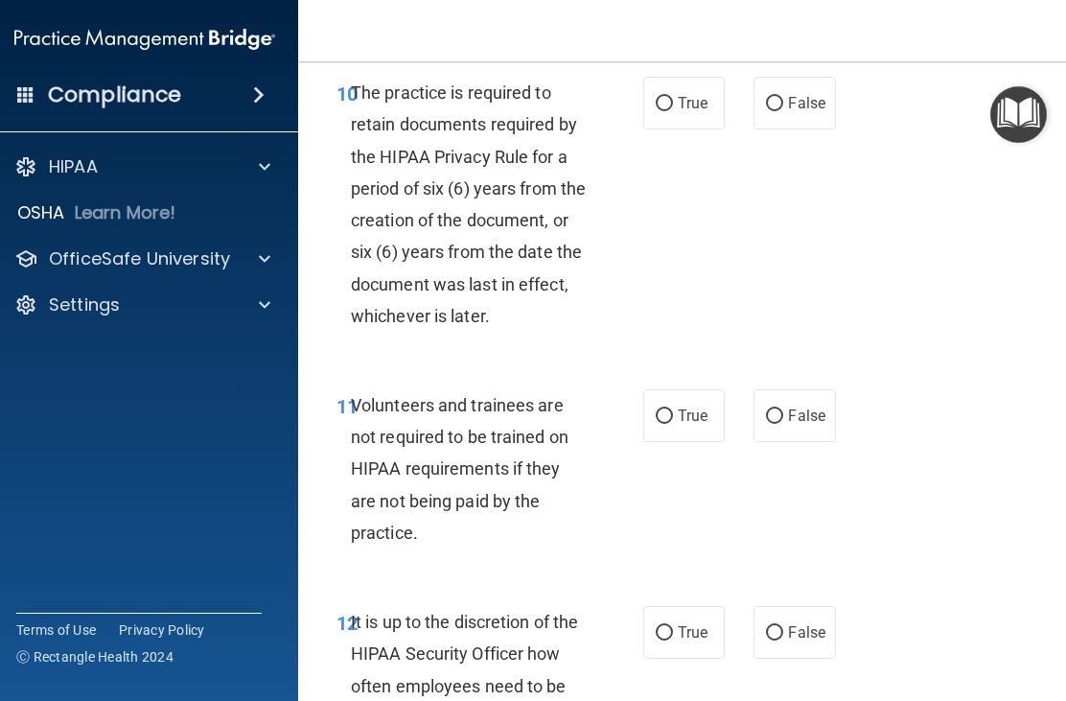
click at [783, 111] on input "False" at bounding box center [774, 104] width 17 height 14
radio input "true"
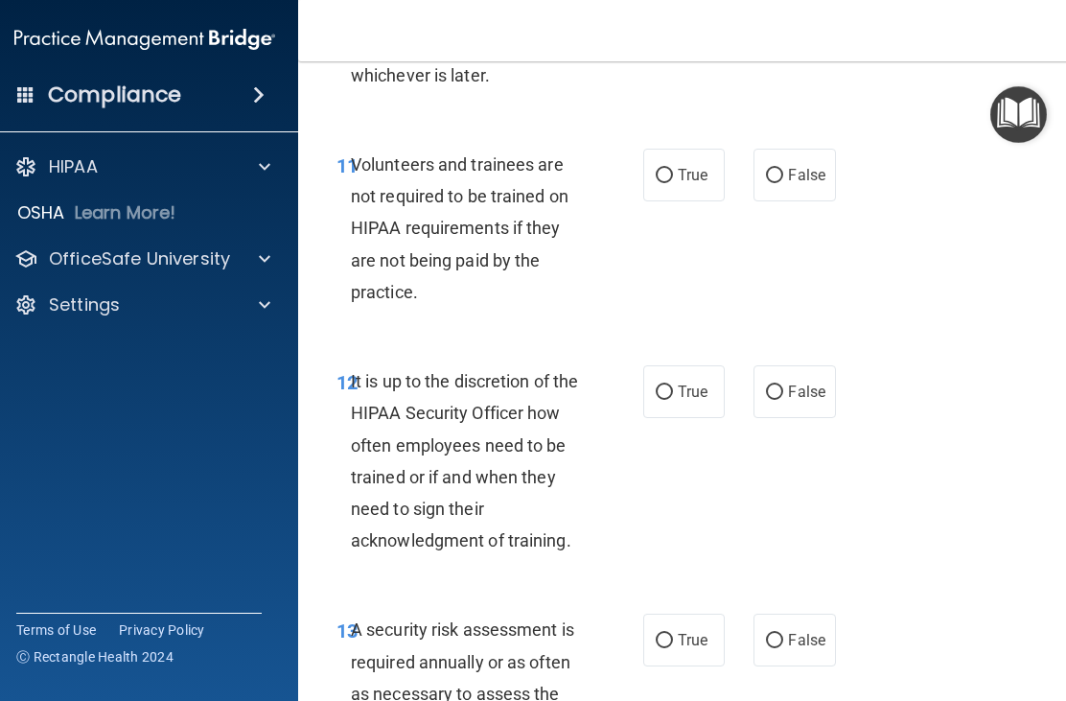
scroll to position [3014, 0]
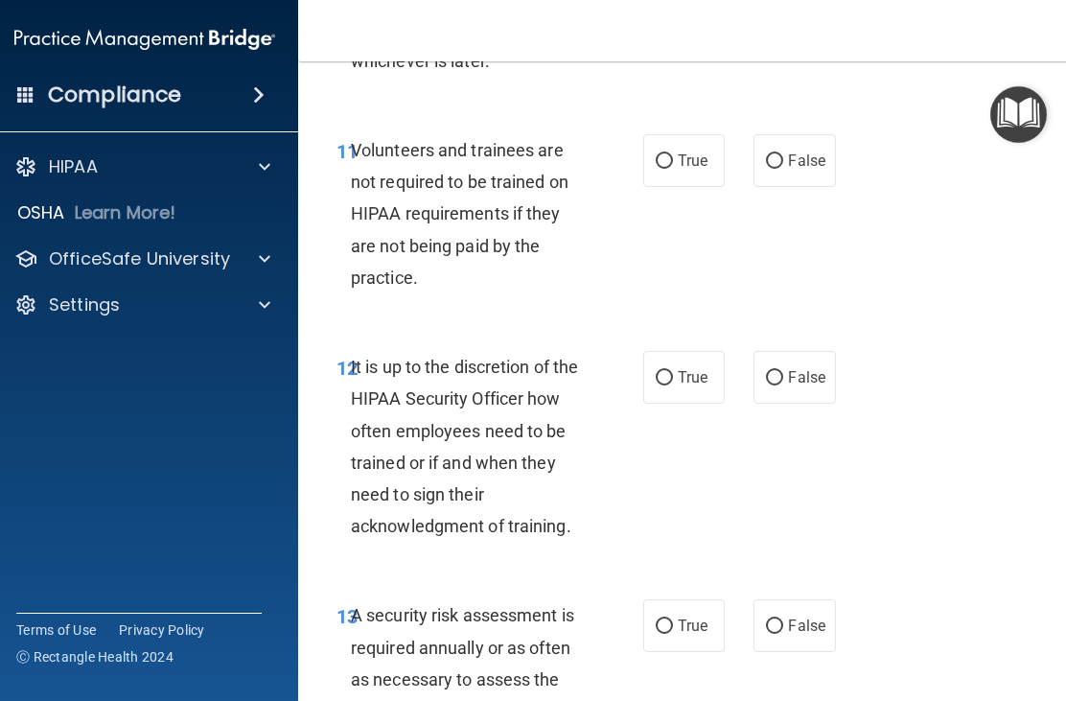
click at [791, 170] on span "False" at bounding box center [806, 161] width 37 height 18
click at [784, 169] on input "False" at bounding box center [774, 161] width 17 height 14
radio input "true"
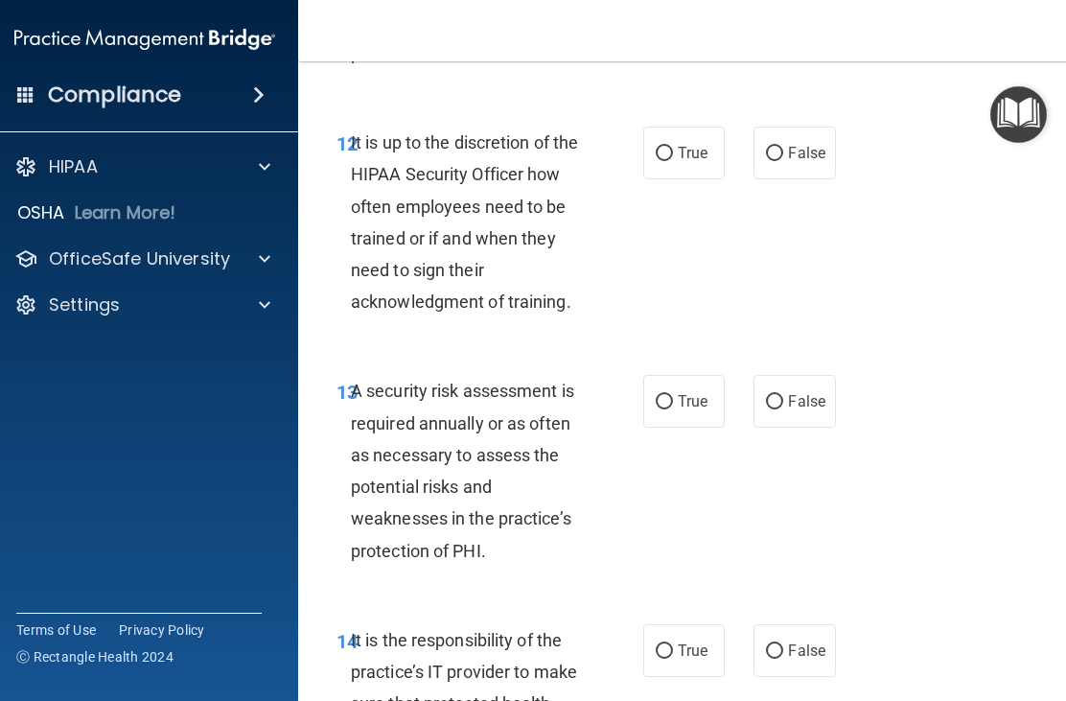
scroll to position [3239, 0]
click at [785, 157] on label "False" at bounding box center [795, 152] width 82 height 53
click at [784, 157] on input "False" at bounding box center [774, 153] width 17 height 14
radio input "true"
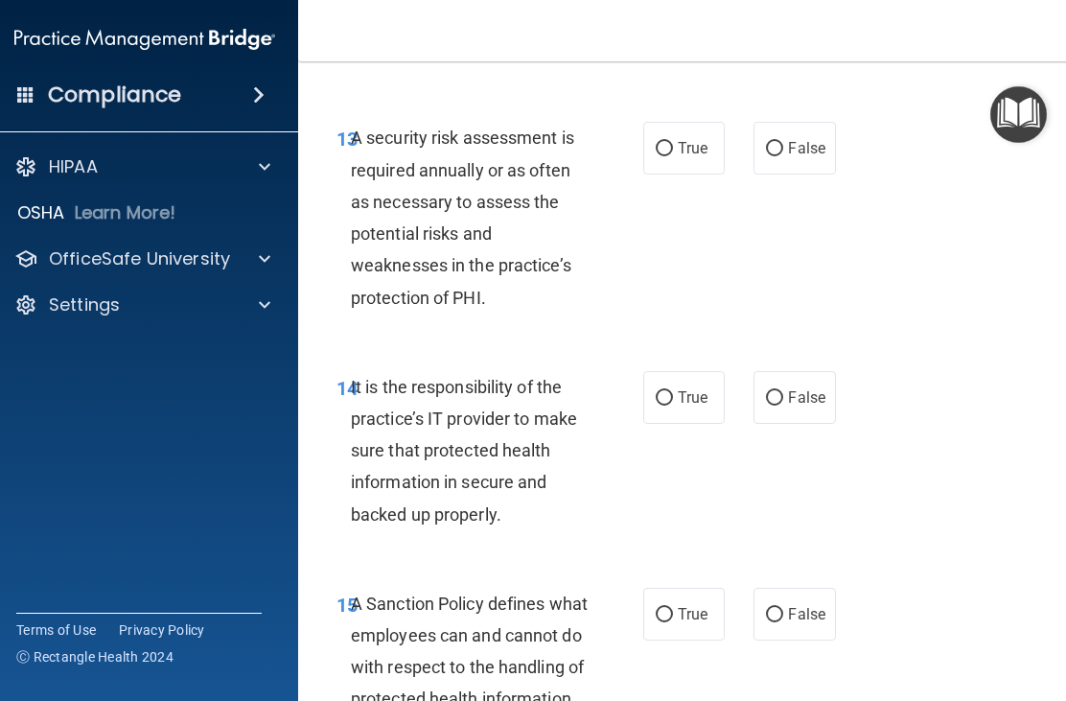
scroll to position [3495, 0]
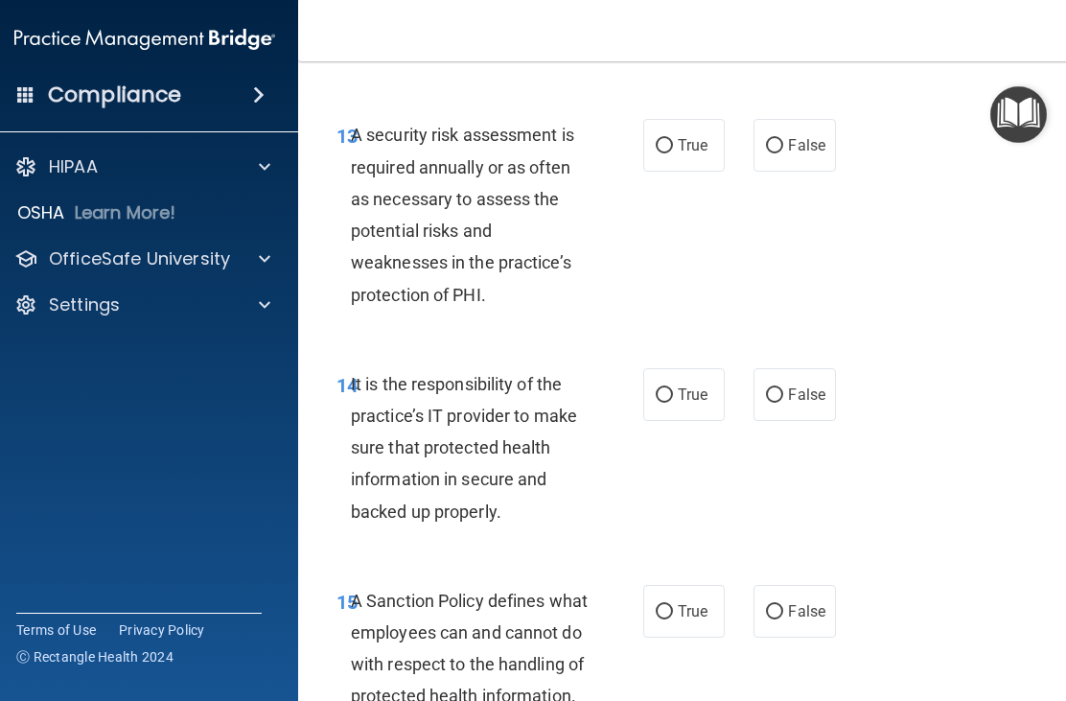
click at [662, 150] on input "True" at bounding box center [664, 146] width 17 height 14
radio input "true"
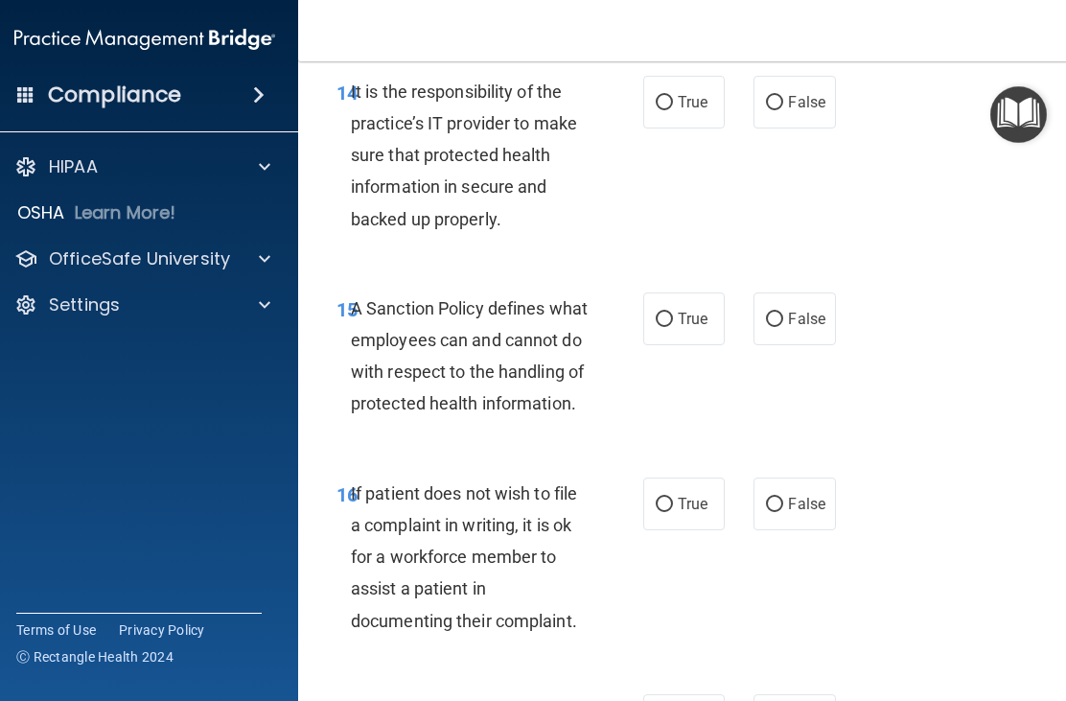
scroll to position [3789, 0]
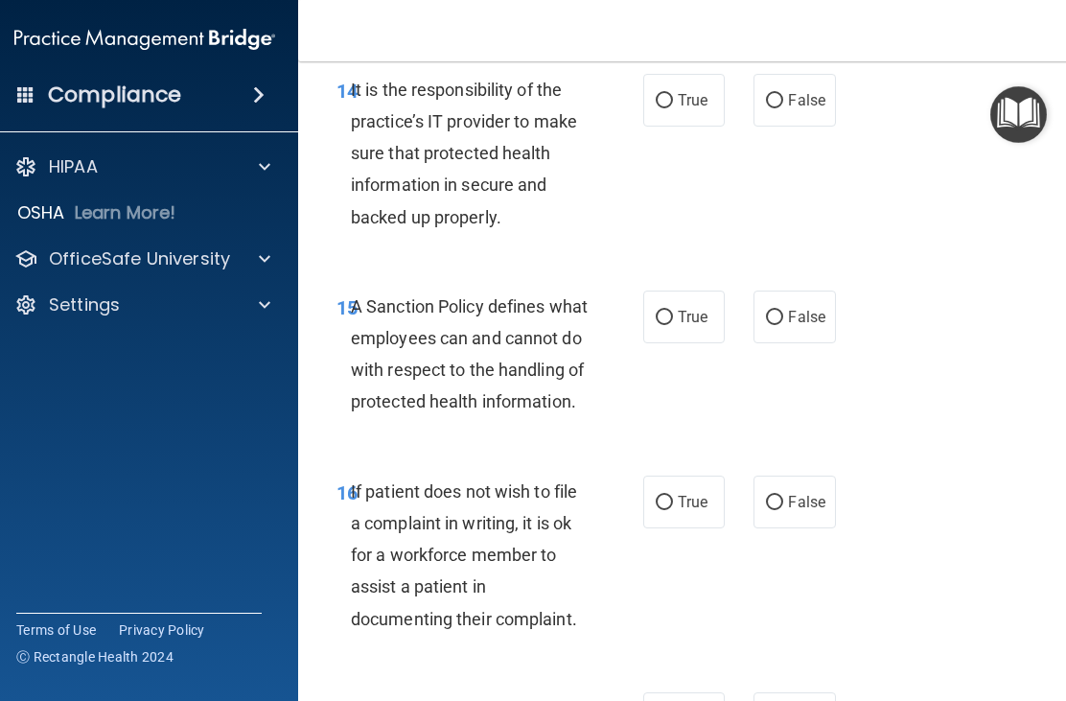
click at [770, 108] on input "False" at bounding box center [774, 101] width 17 height 14
radio input "true"
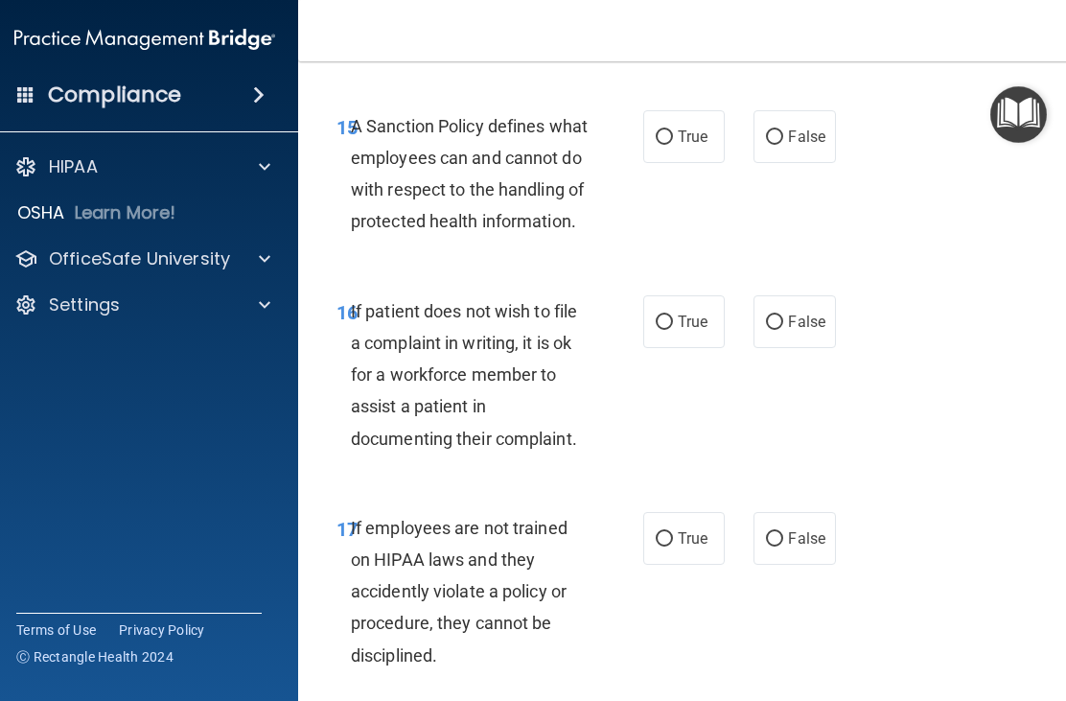
scroll to position [3970, 0]
click at [658, 144] on input "True" at bounding box center [664, 136] width 17 height 14
radio input "true"
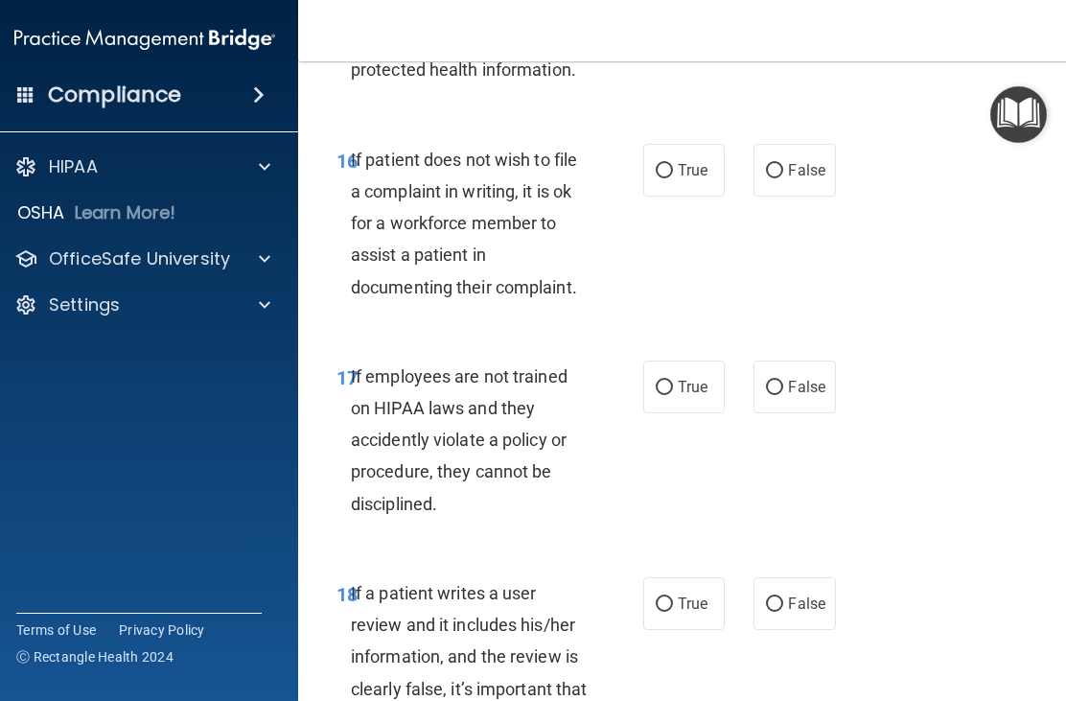
scroll to position [4161, 0]
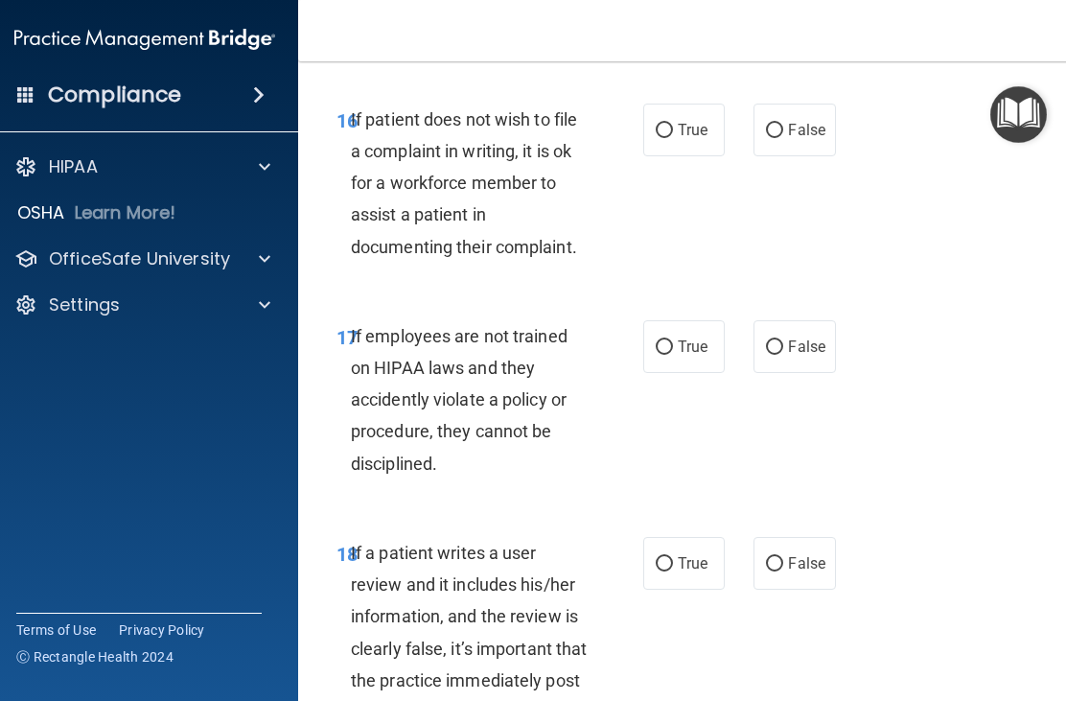
click at [669, 138] on input "True" at bounding box center [664, 131] width 17 height 14
radio input "true"
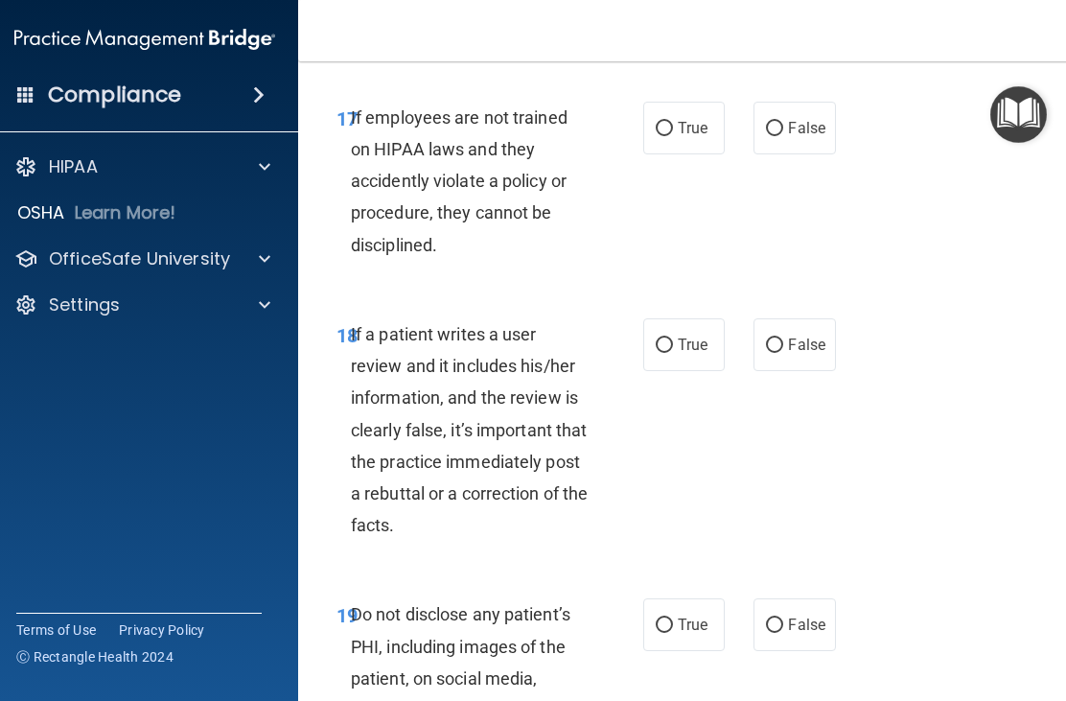
scroll to position [4388, 0]
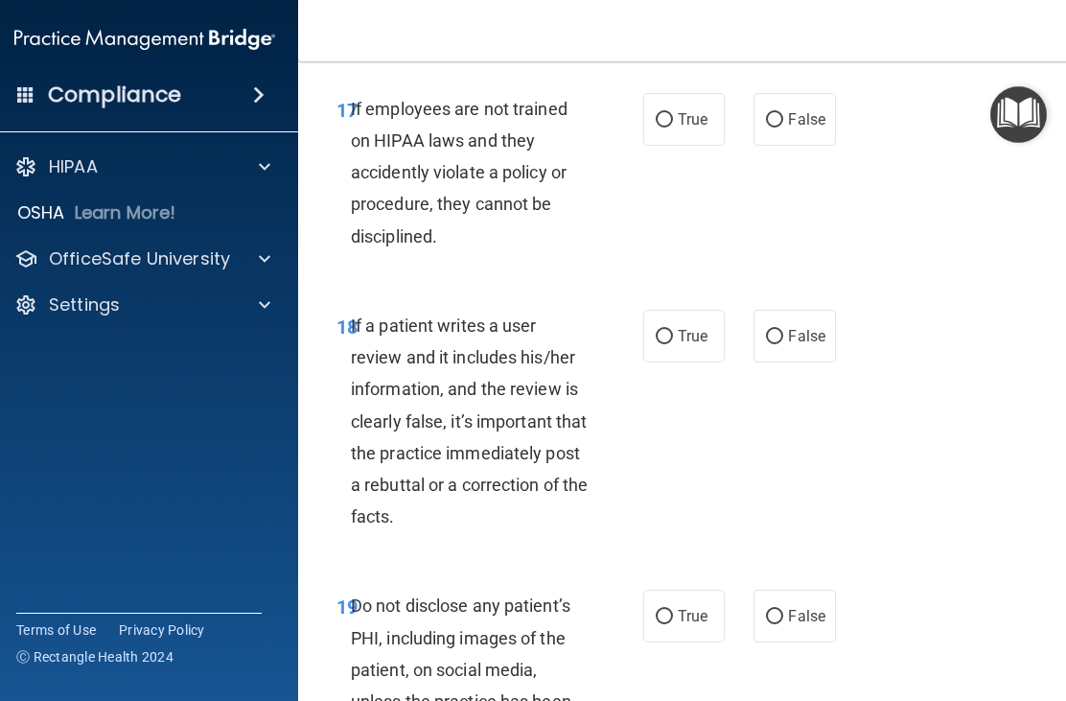
click at [781, 128] on input "False" at bounding box center [774, 120] width 17 height 14
radio input "true"
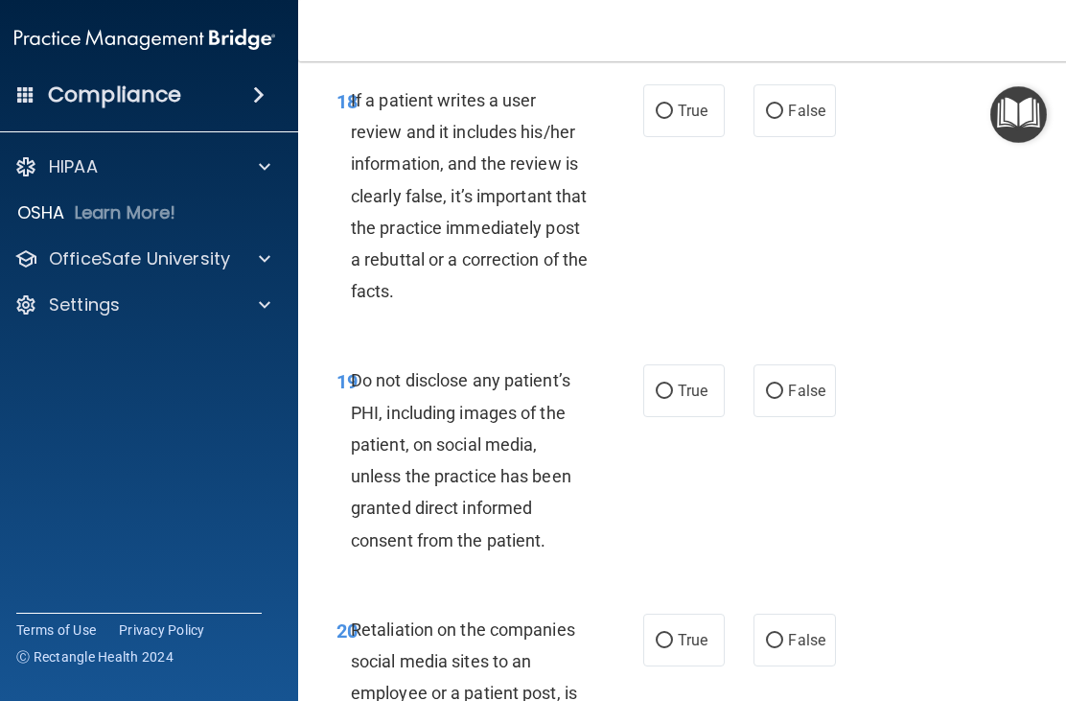
scroll to position [4615, 0]
click at [775, 118] on input "False" at bounding box center [774, 111] width 17 height 14
radio input "true"
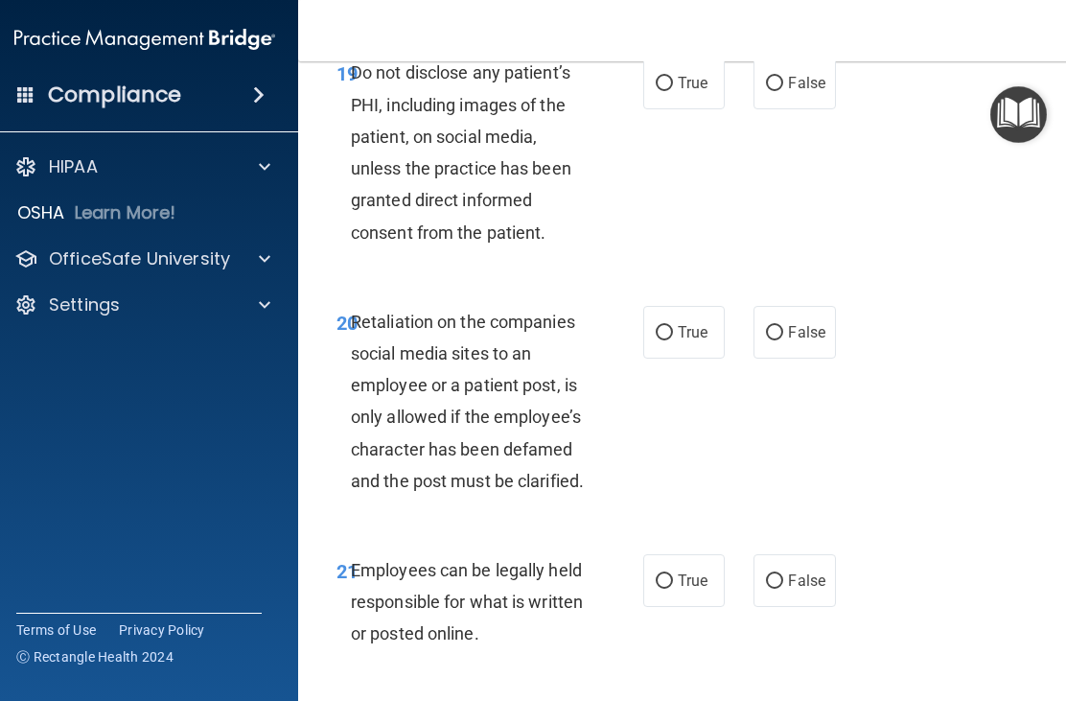
scroll to position [4938, 0]
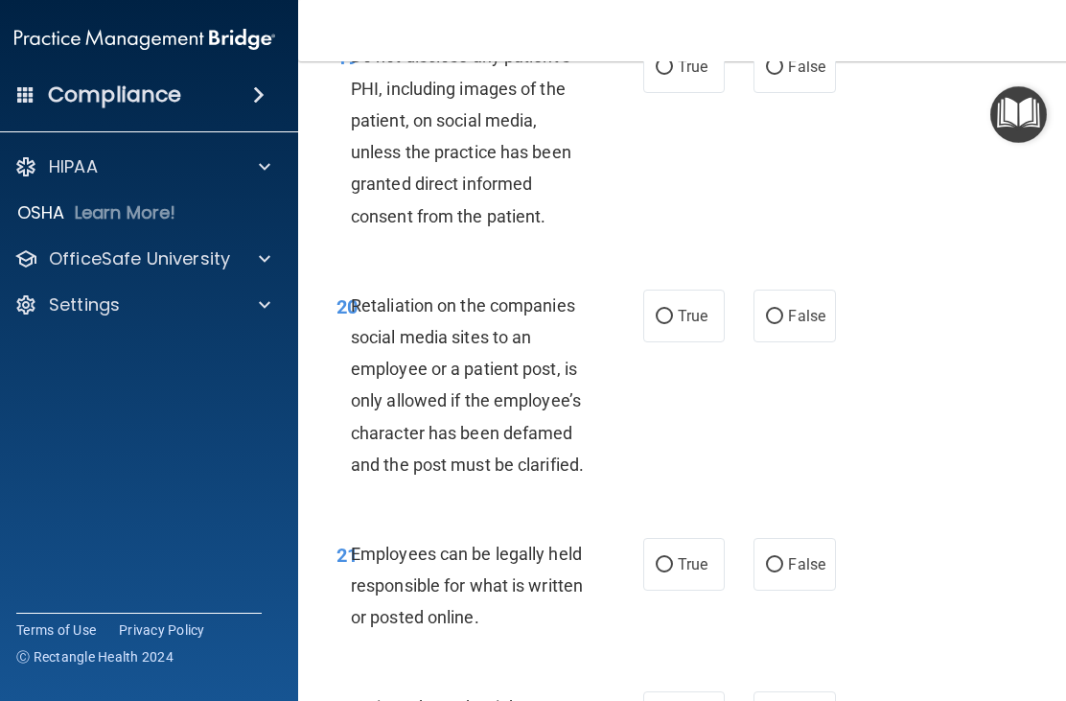
click at [667, 75] on input "True" at bounding box center [664, 67] width 17 height 14
radio input "true"
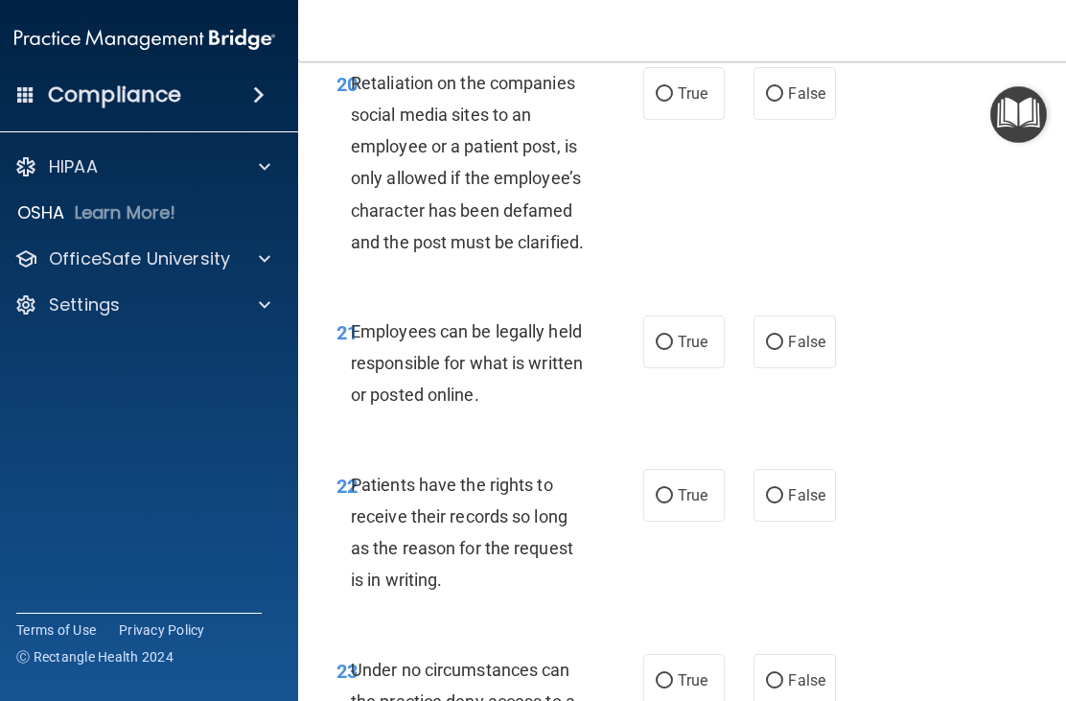
scroll to position [5161, 0]
click at [791, 102] on span "False" at bounding box center [806, 92] width 37 height 18
click at [784, 101] on input "False" at bounding box center [774, 93] width 17 height 14
radio input "true"
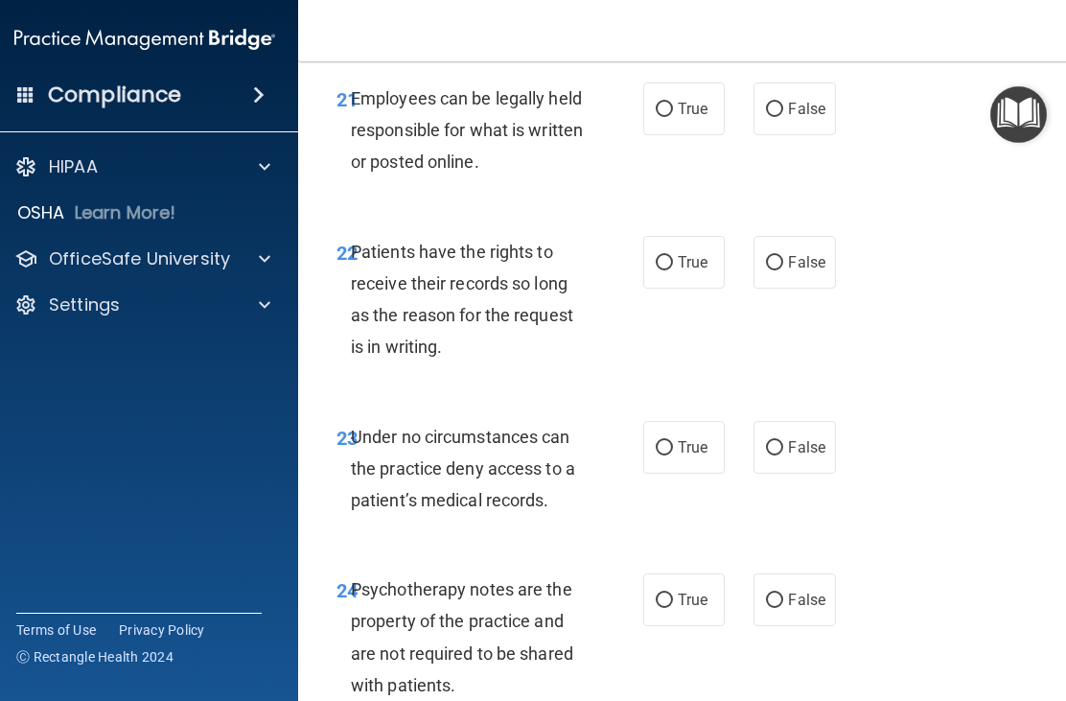
scroll to position [5397, 0]
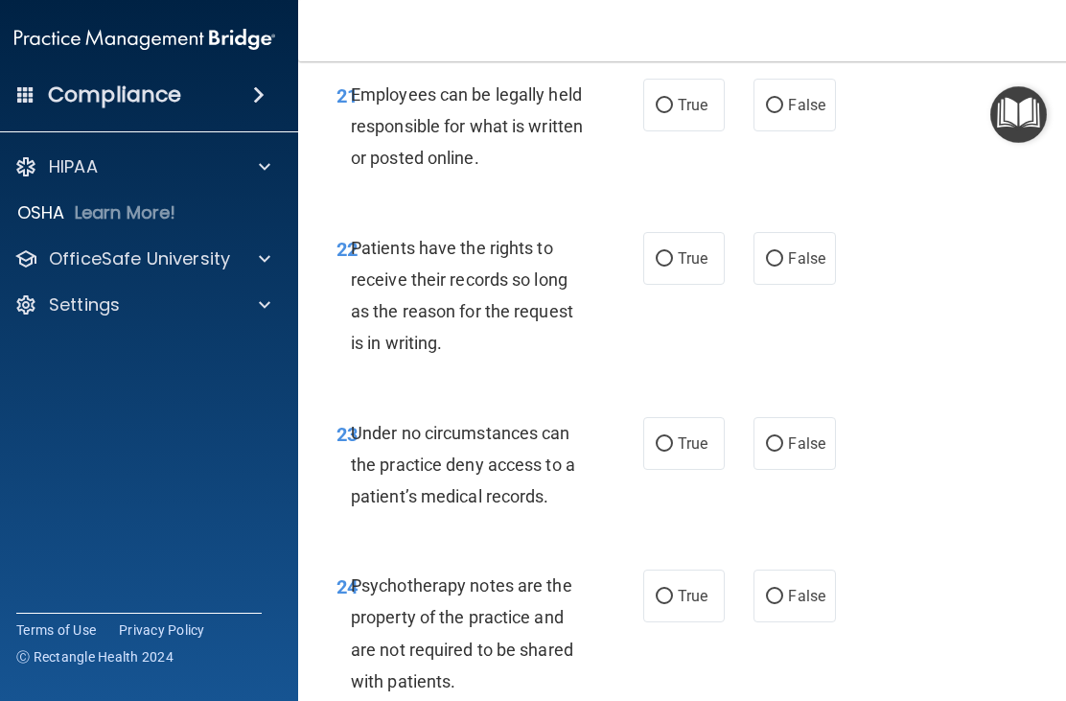
click at [667, 113] on input "True" at bounding box center [664, 106] width 17 height 14
radio input "true"
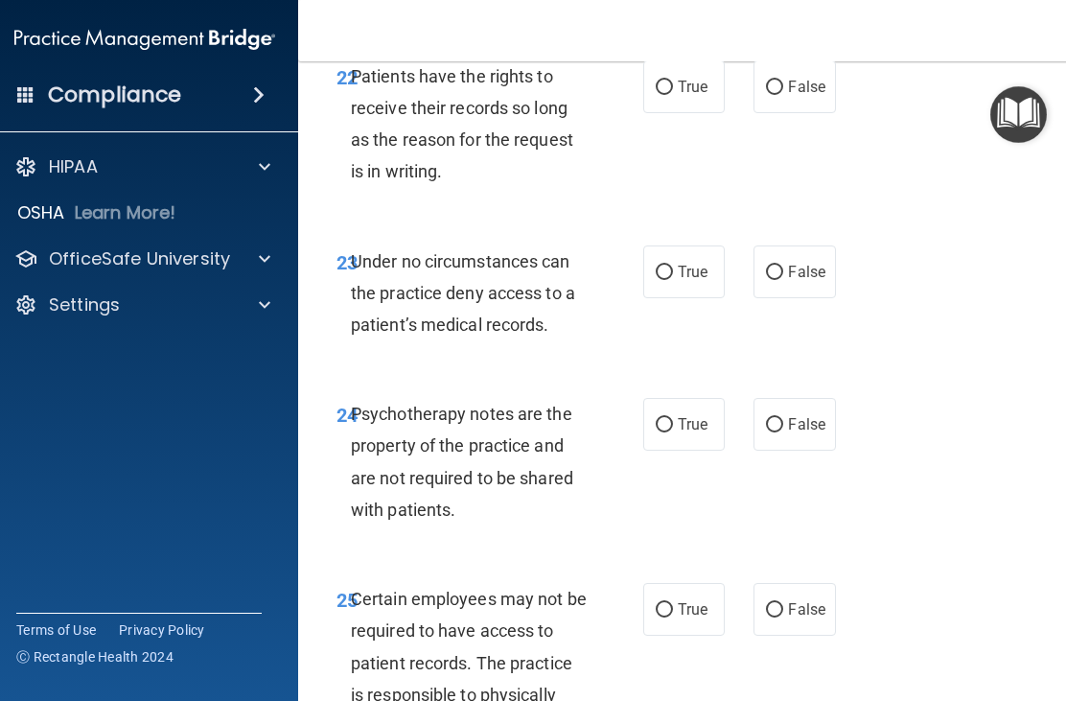
scroll to position [5568, 0]
click at [668, 96] on input "True" at bounding box center [664, 89] width 17 height 14
radio input "true"
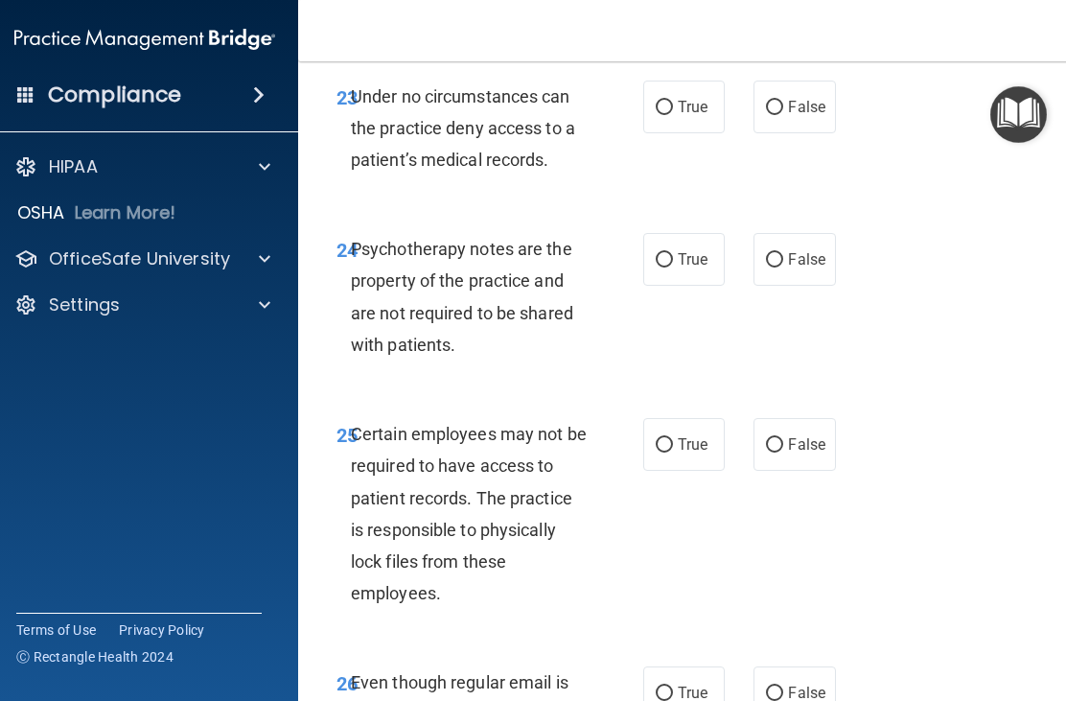
scroll to position [5736, 0]
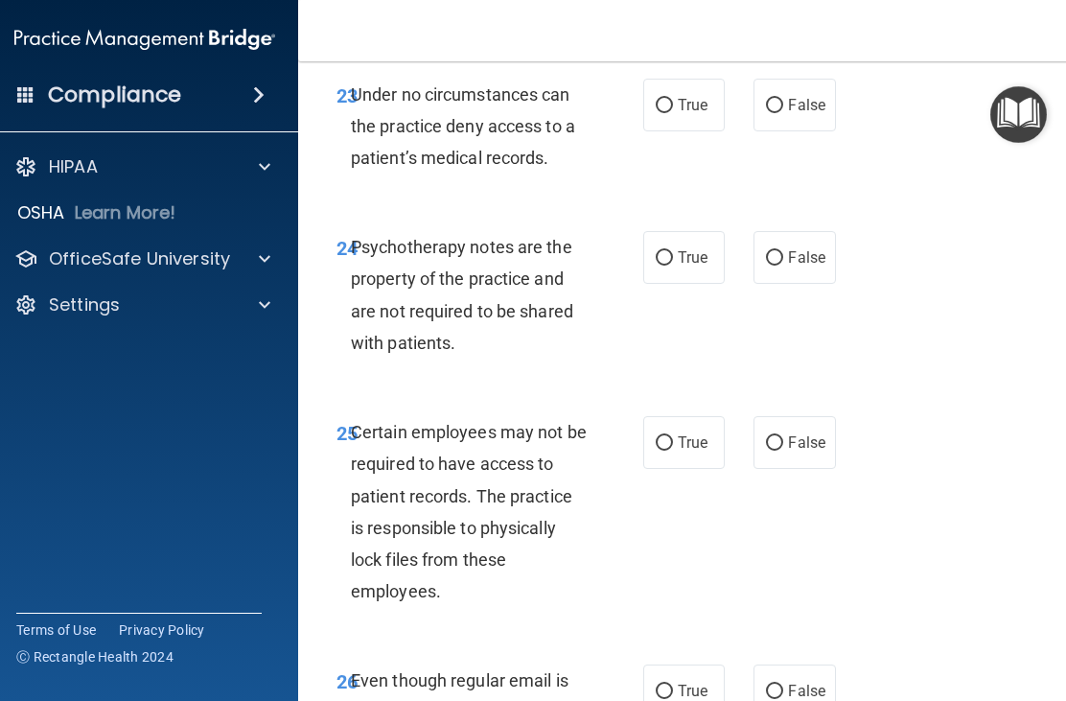
click at [672, 113] on input "True" at bounding box center [664, 106] width 17 height 14
radio input "true"
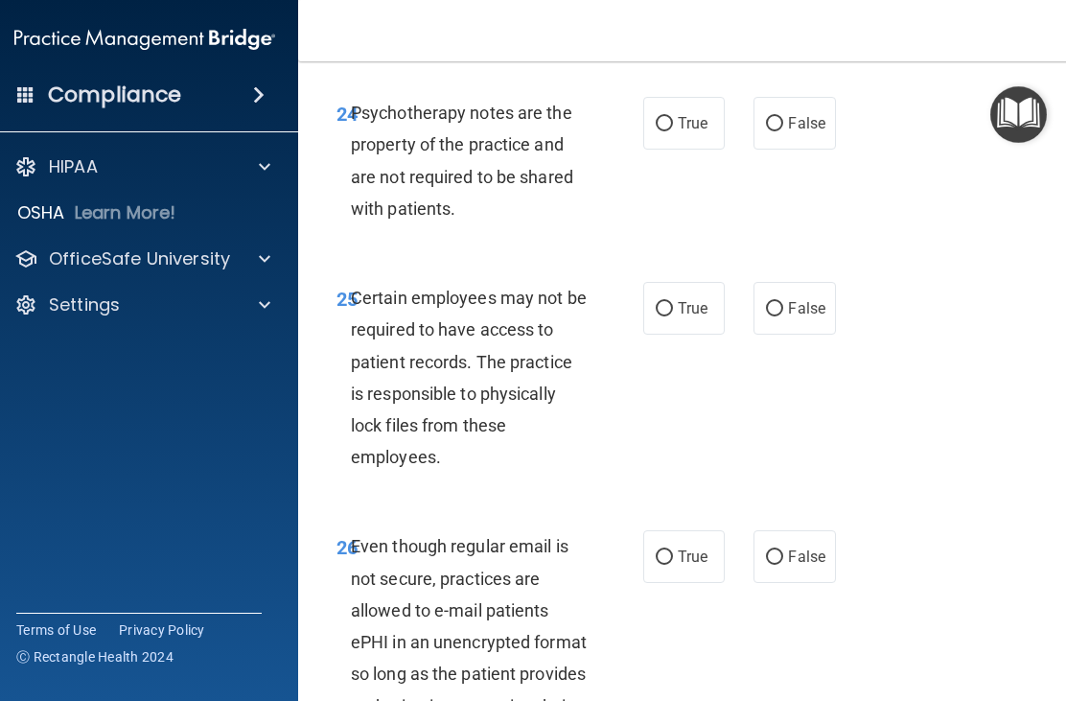
scroll to position [5881, 0]
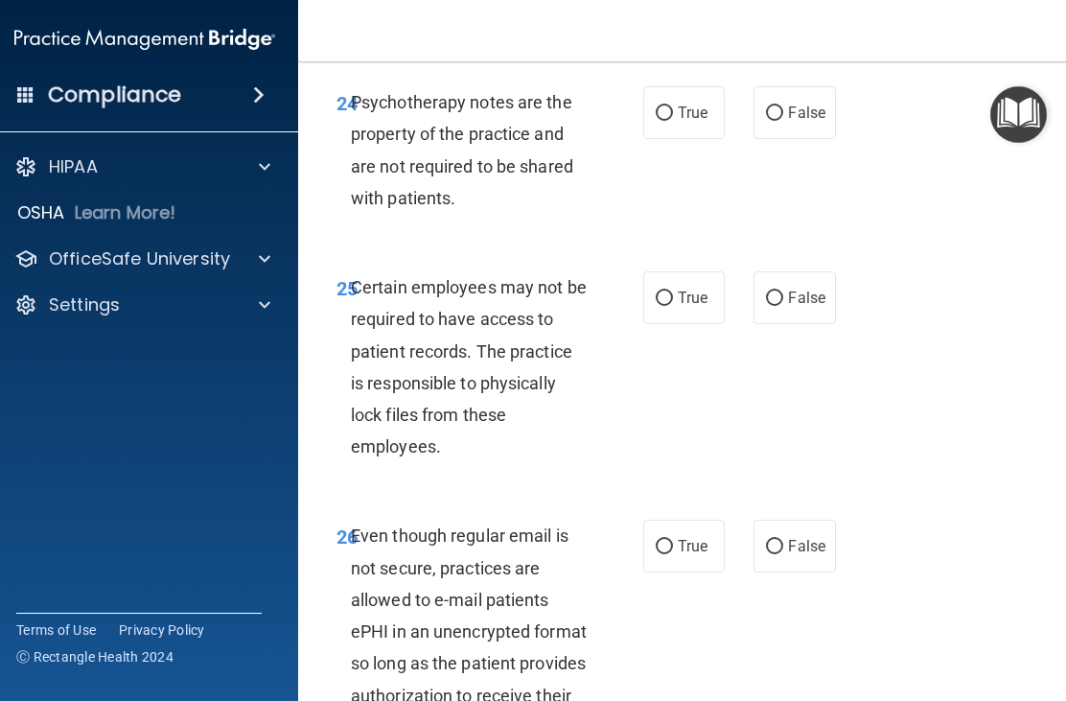
click at [670, 121] on input "True" at bounding box center [664, 113] width 17 height 14
radio input "true"
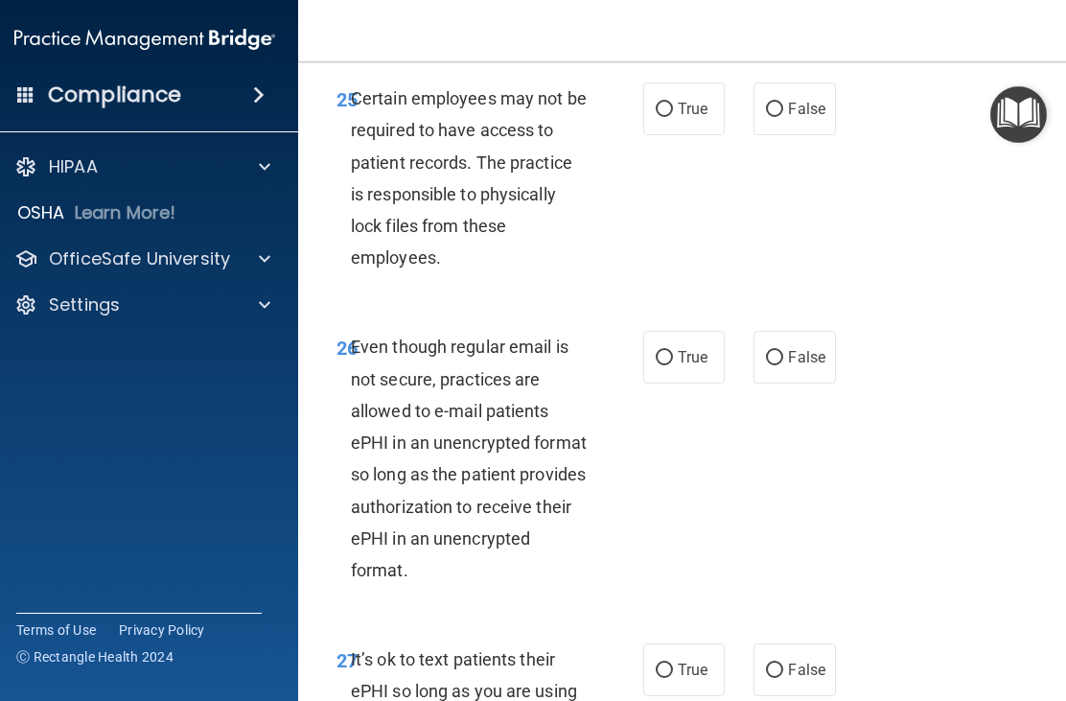
scroll to position [6069, 0]
click at [671, 117] on input "True" at bounding box center [664, 110] width 17 height 14
radio input "true"
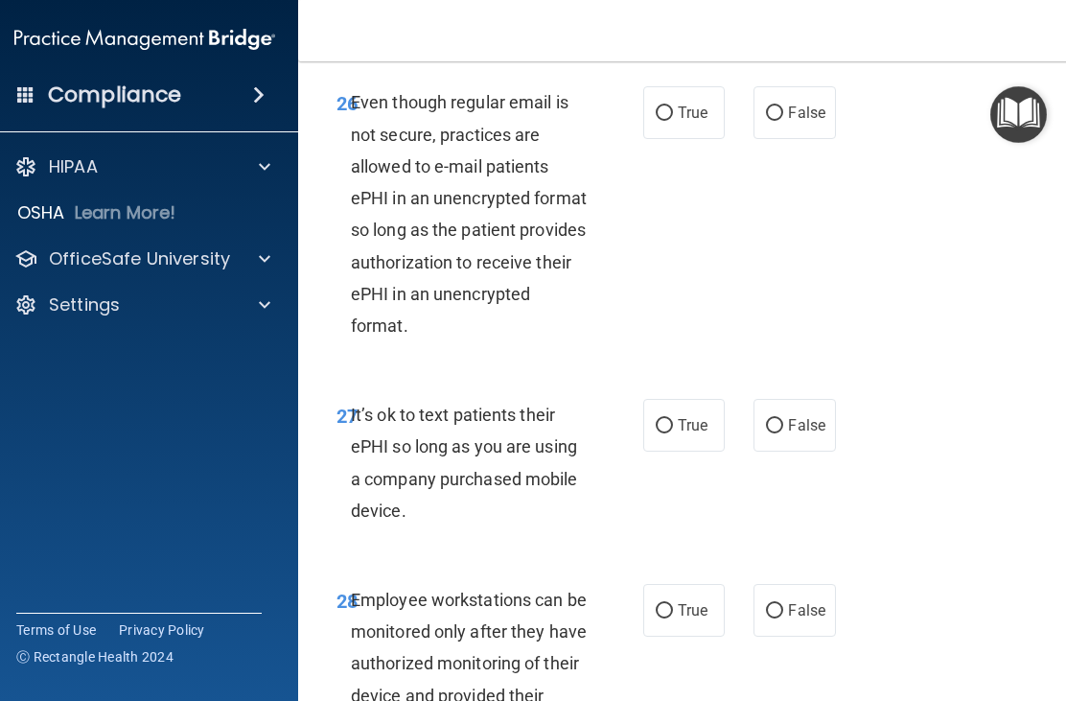
scroll to position [6316, 0]
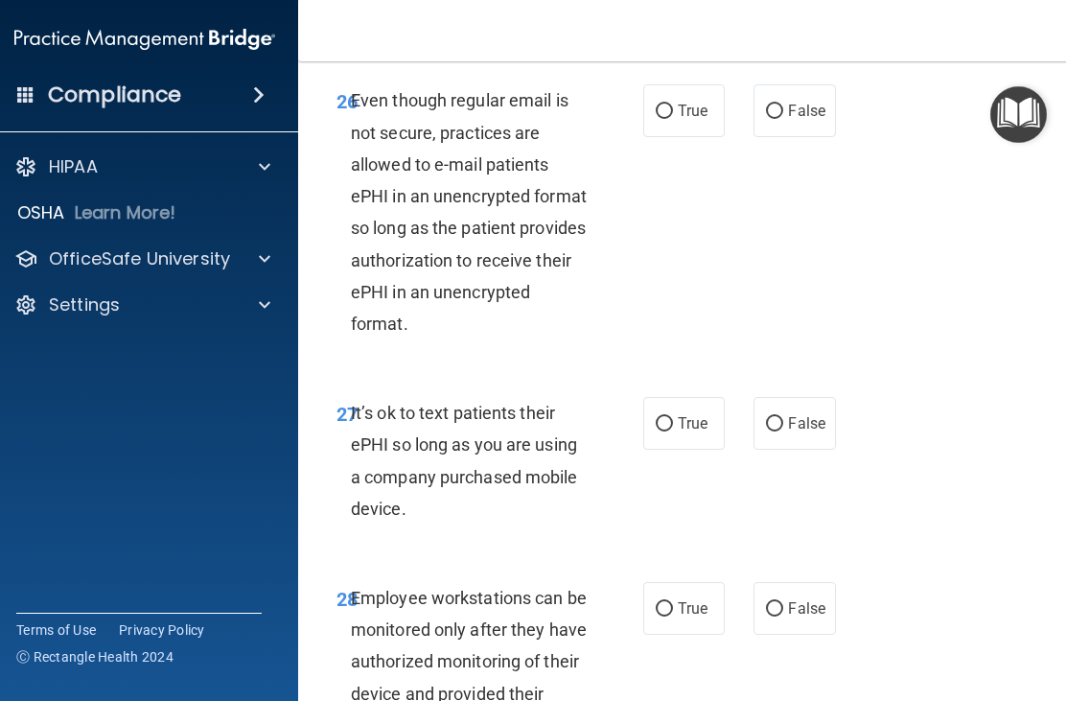
click at [669, 119] on input "True" at bounding box center [664, 112] width 17 height 14
radio input "true"
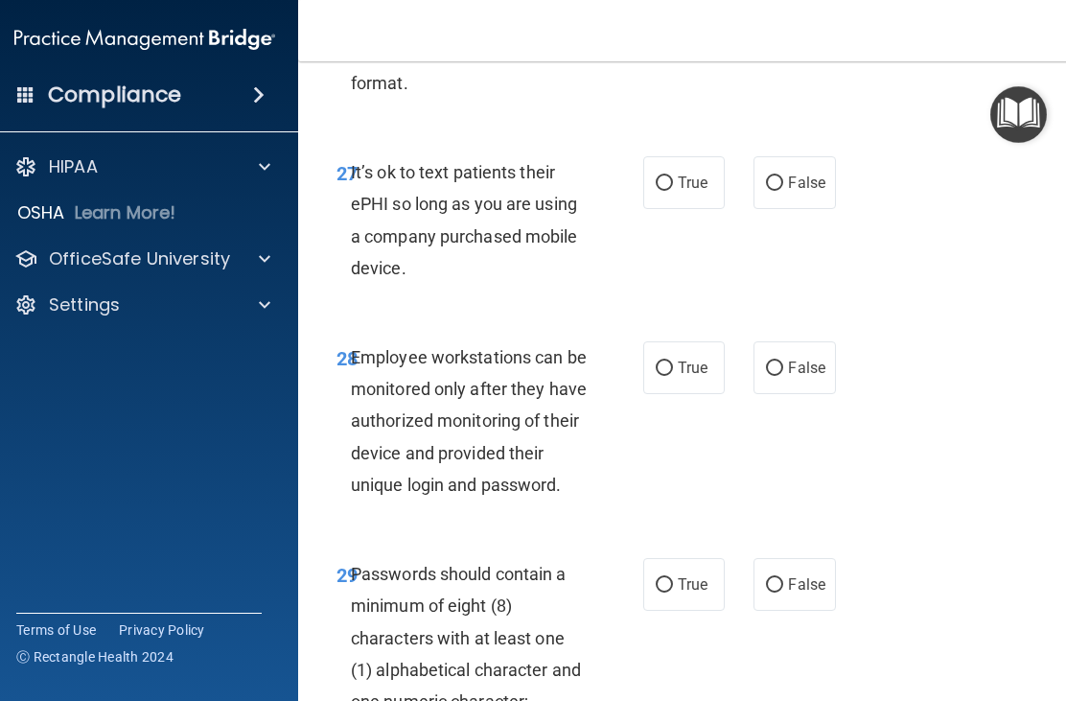
scroll to position [6559, 0]
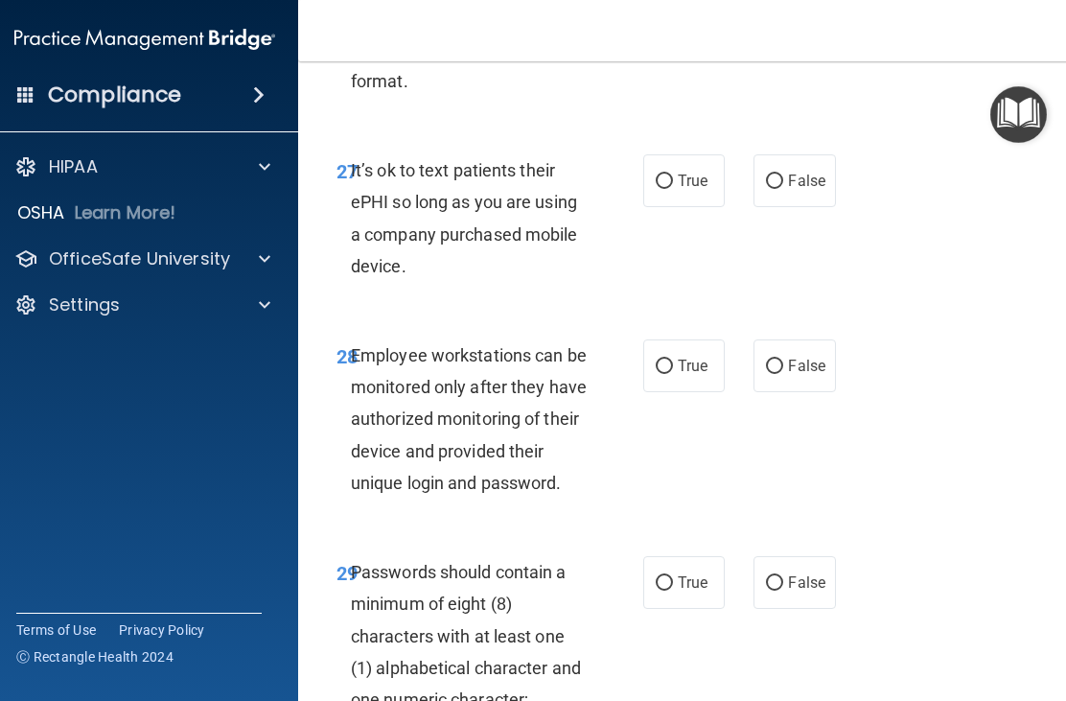
click at [779, 189] on input "False" at bounding box center [774, 182] width 17 height 14
radio input "true"
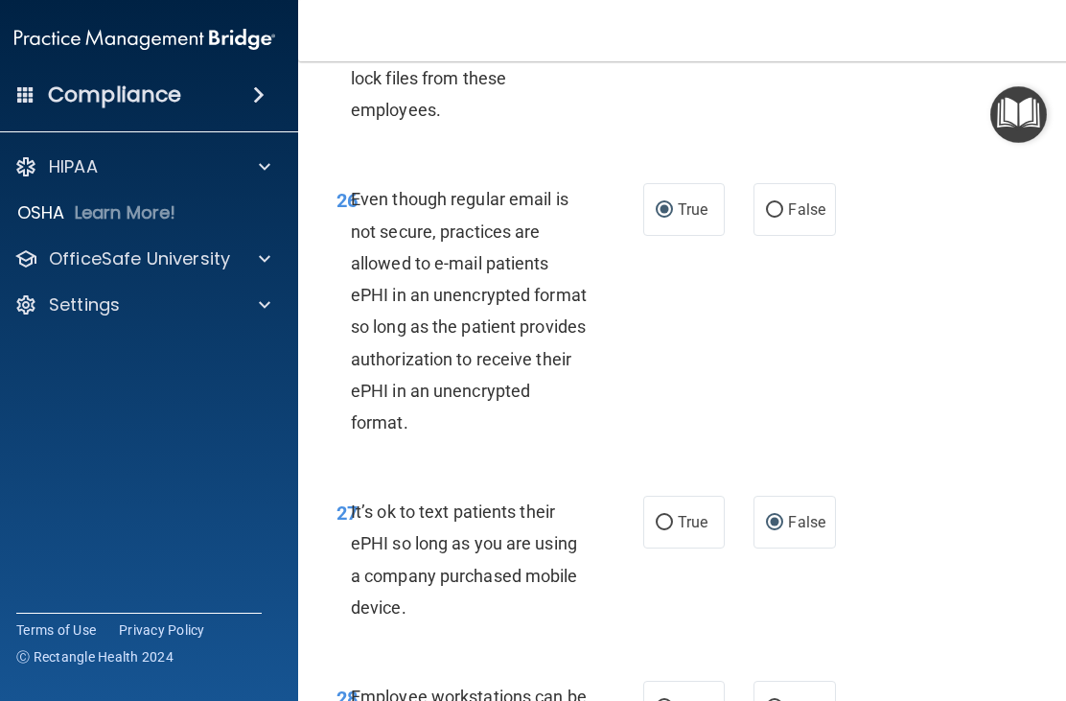
scroll to position [6216, 0]
click at [776, 219] on input "False" at bounding box center [774, 211] width 17 height 14
radio input "true"
radio input "false"
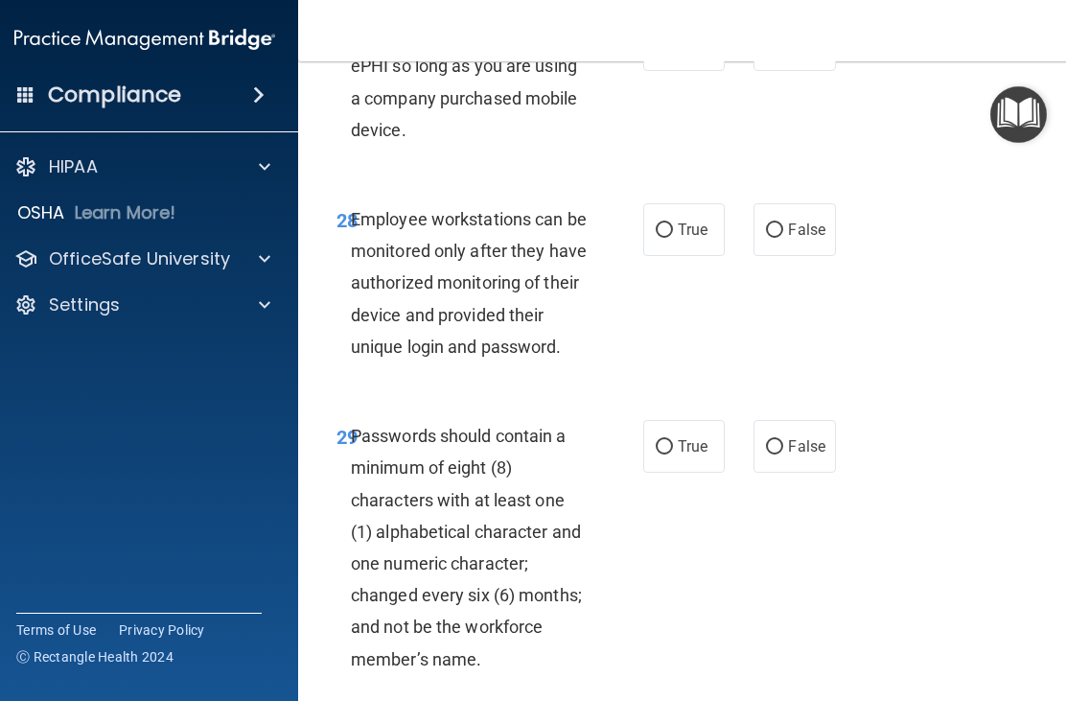
scroll to position [6697, 0]
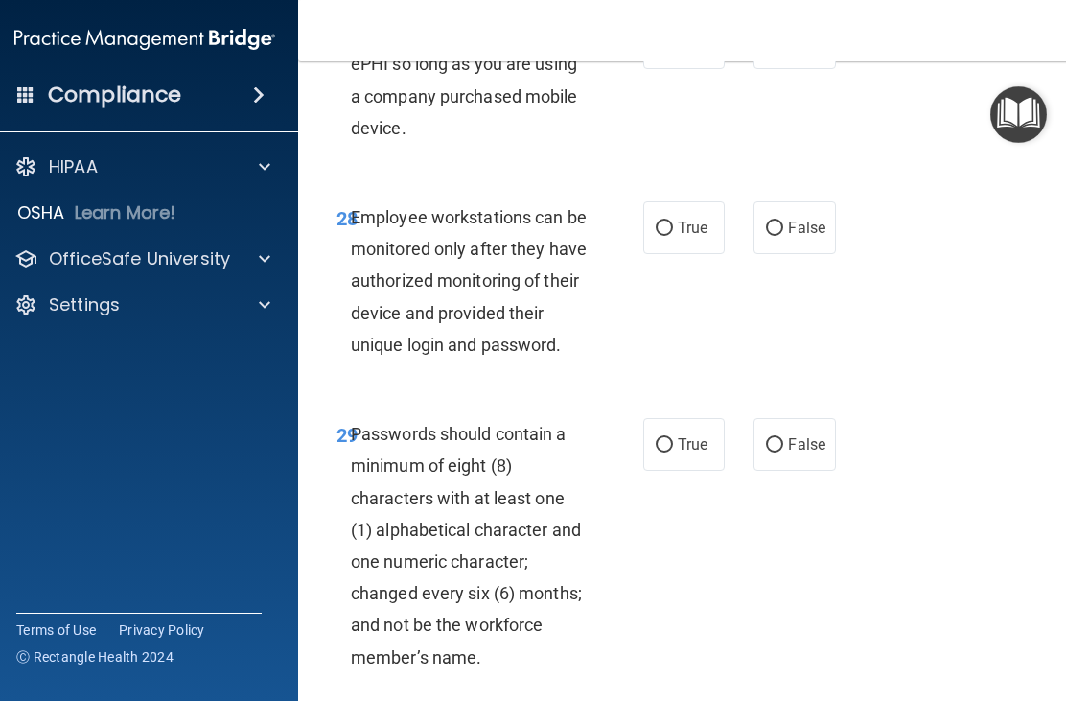
click at [774, 236] on input "False" at bounding box center [774, 229] width 17 height 14
radio input "true"
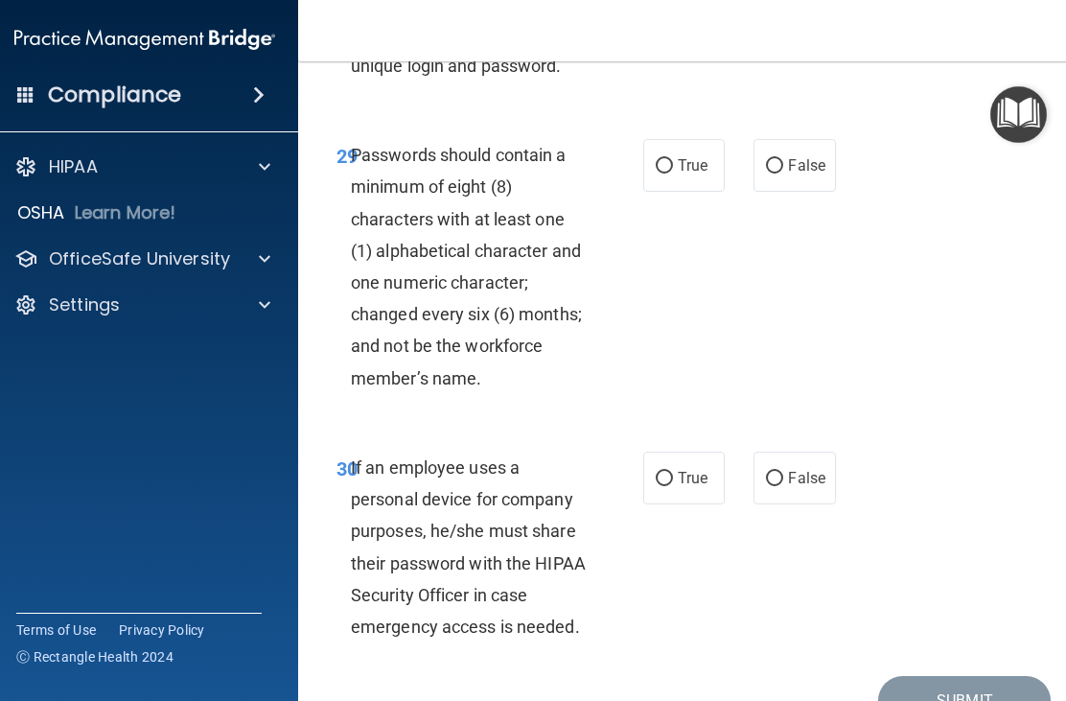
scroll to position [6977, 0]
click at [666, 173] on input "True" at bounding box center [664, 165] width 17 height 14
radio input "true"
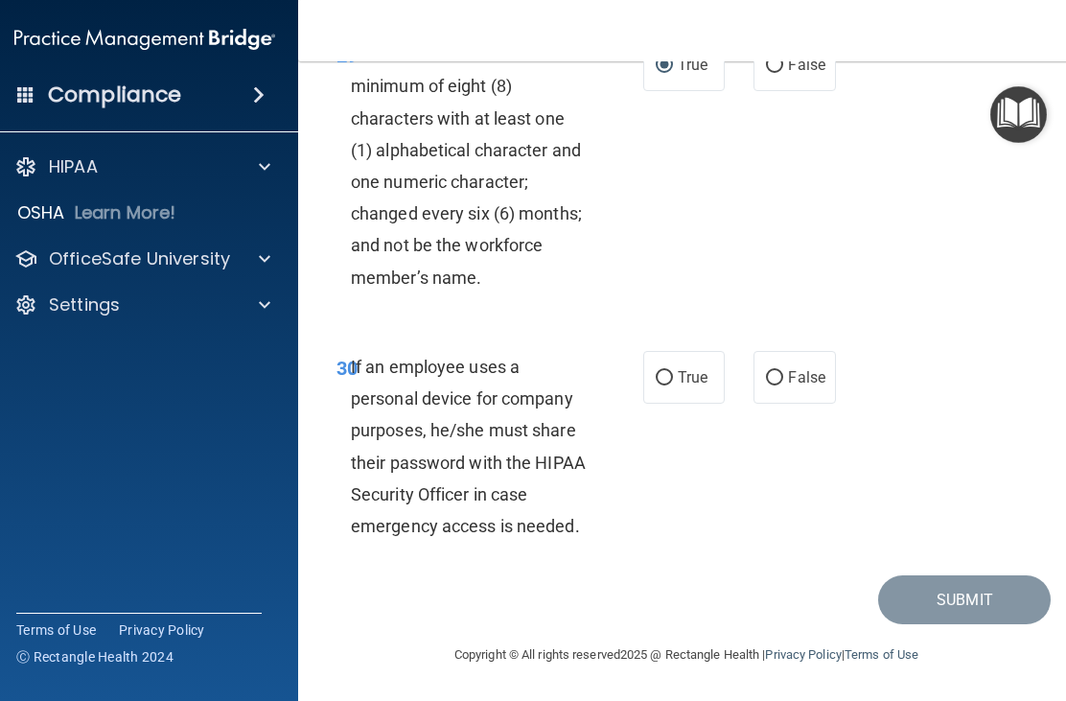
scroll to position [7100, 0]
click at [781, 371] on input "False" at bounding box center [774, 378] width 17 height 14
radio input "true"
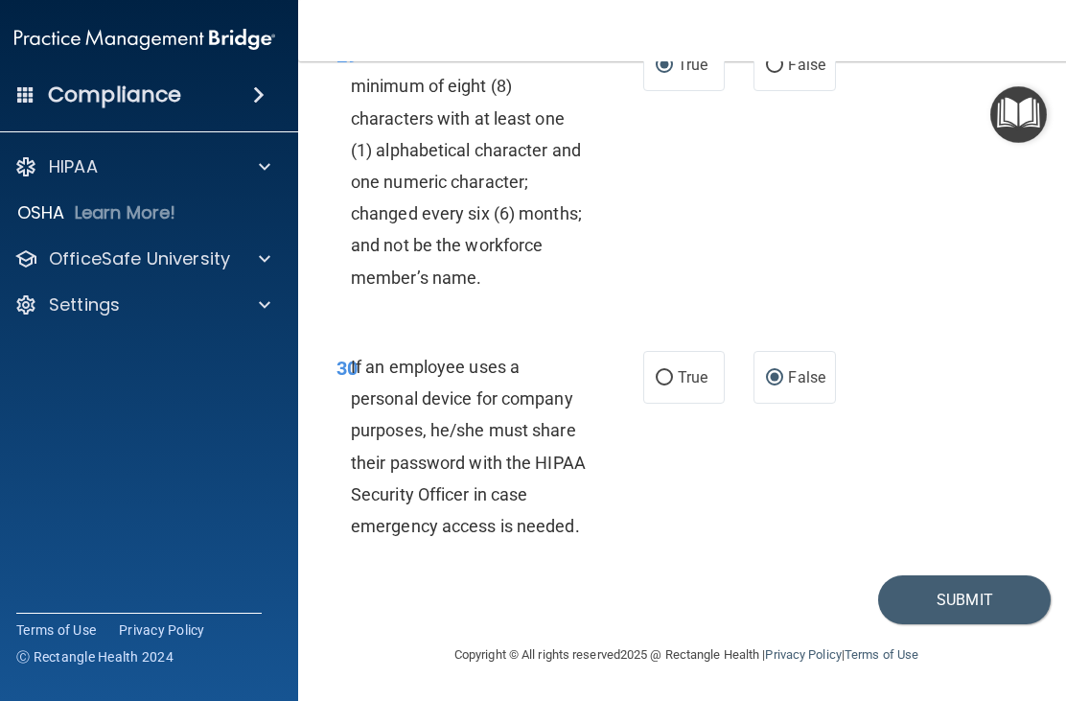
click at [940, 595] on button "Submit" at bounding box center [964, 599] width 173 height 49
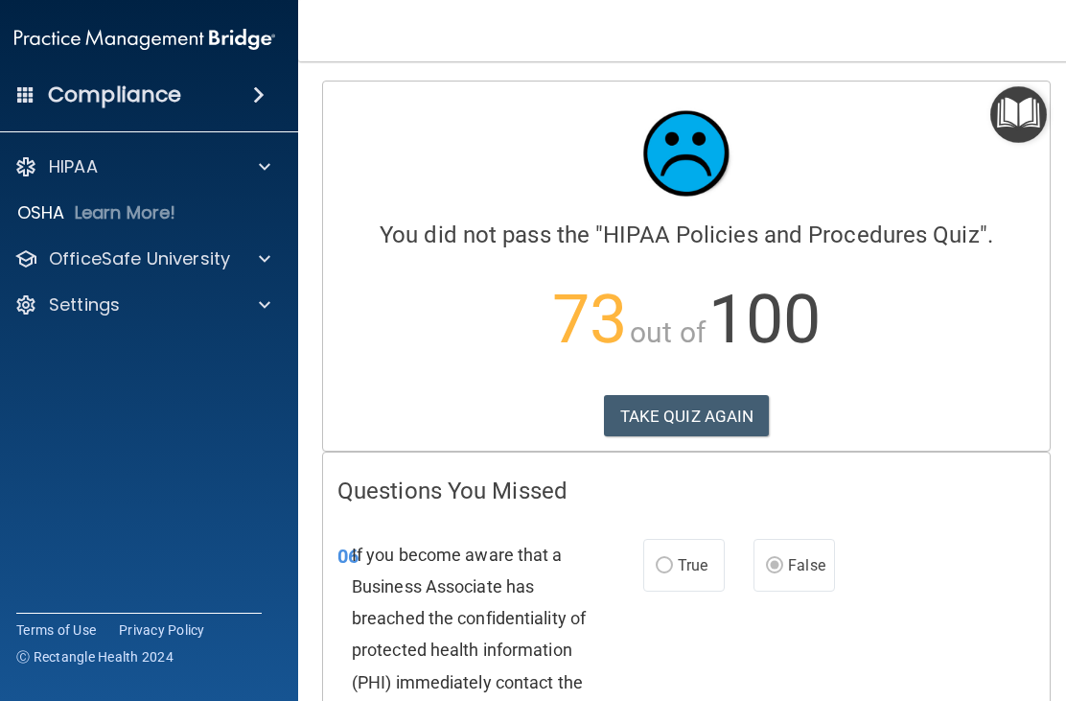
click at [728, 408] on button "TAKE QUIZ AGAIN" at bounding box center [687, 416] width 166 height 42
click at [692, 403] on button "TAKE QUIZ AGAIN" at bounding box center [687, 416] width 166 height 42
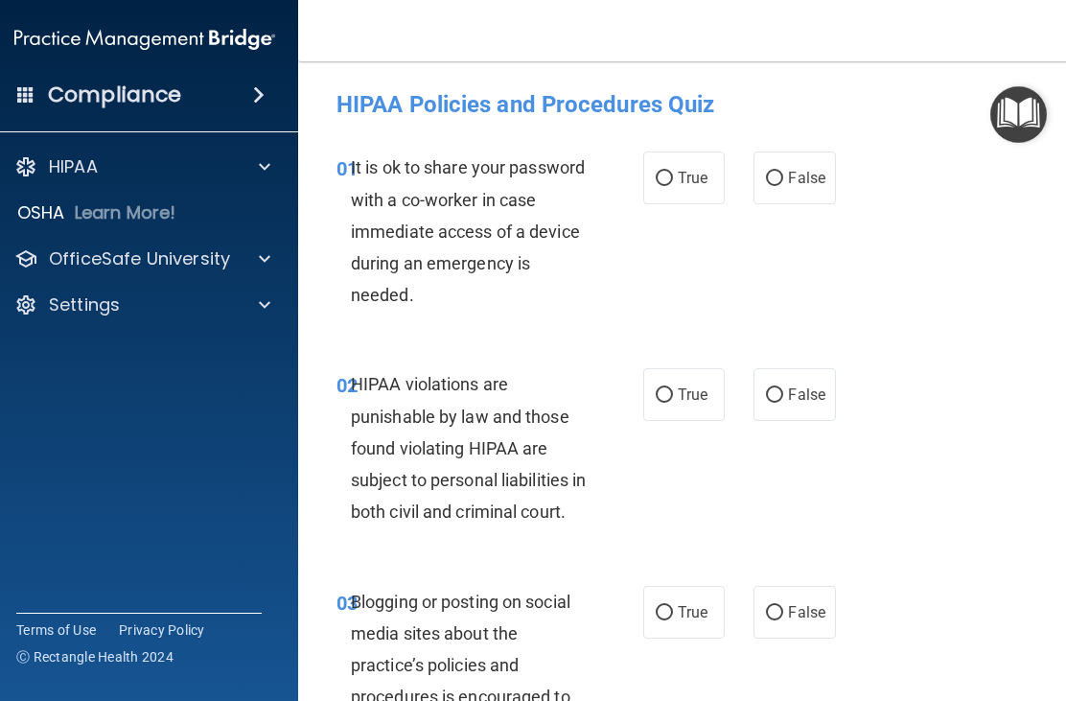
click at [781, 175] on input "False" at bounding box center [774, 179] width 17 height 14
radio input "true"
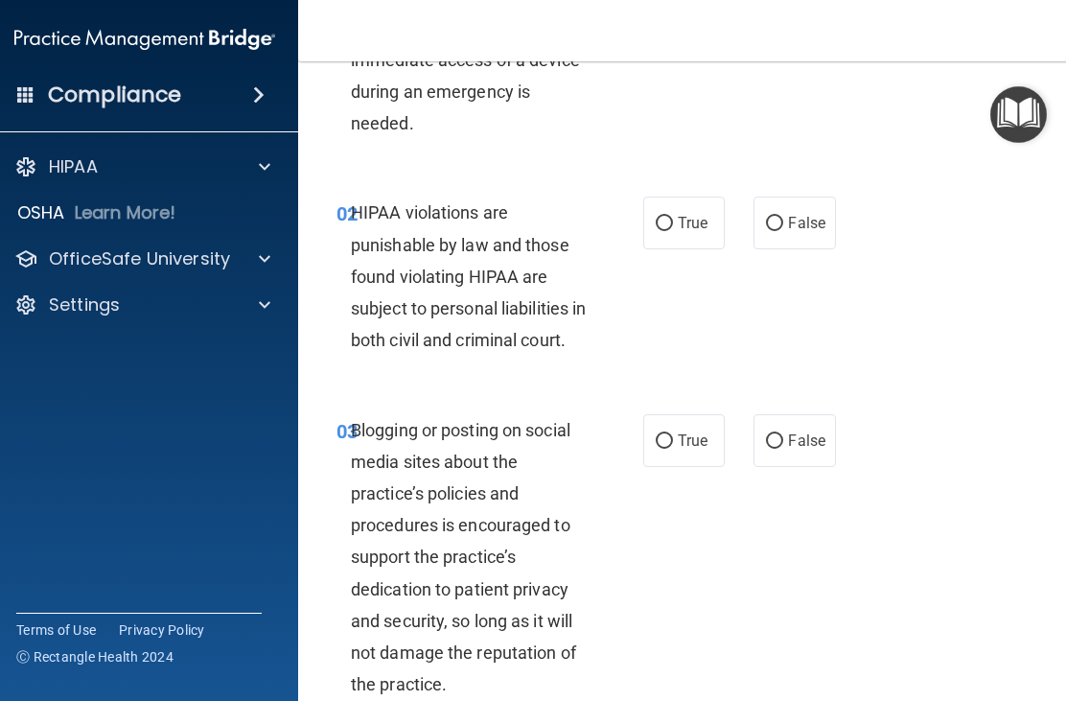
scroll to position [172, 0]
click at [664, 229] on input "True" at bounding box center [664, 224] width 17 height 14
radio input "true"
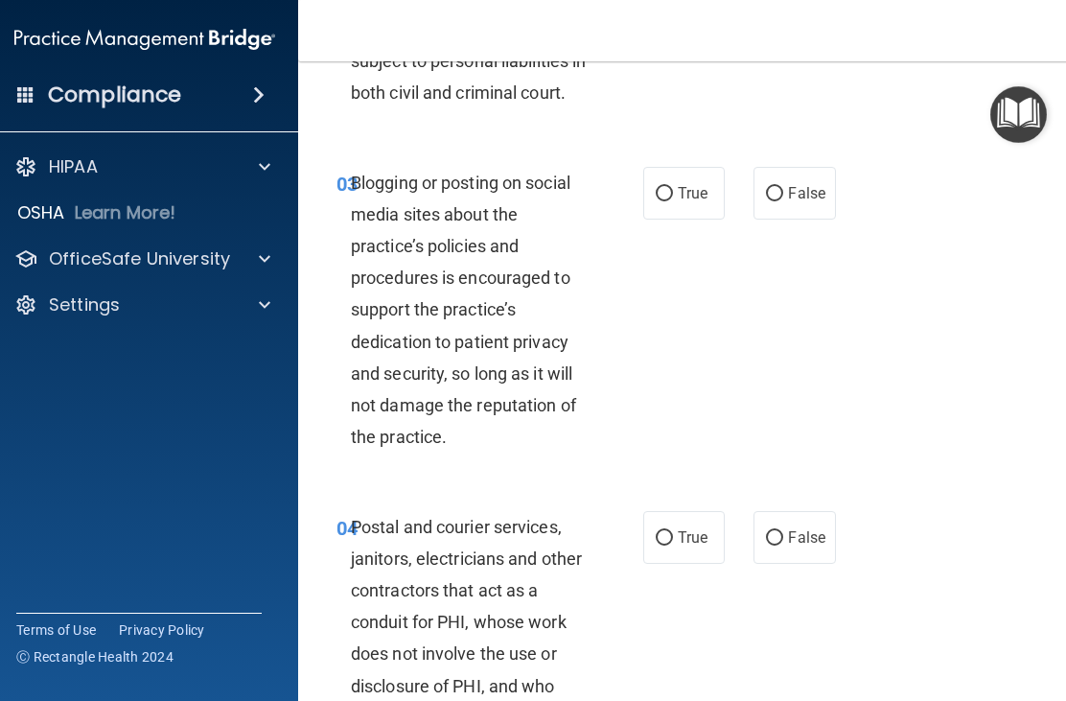
scroll to position [426, 0]
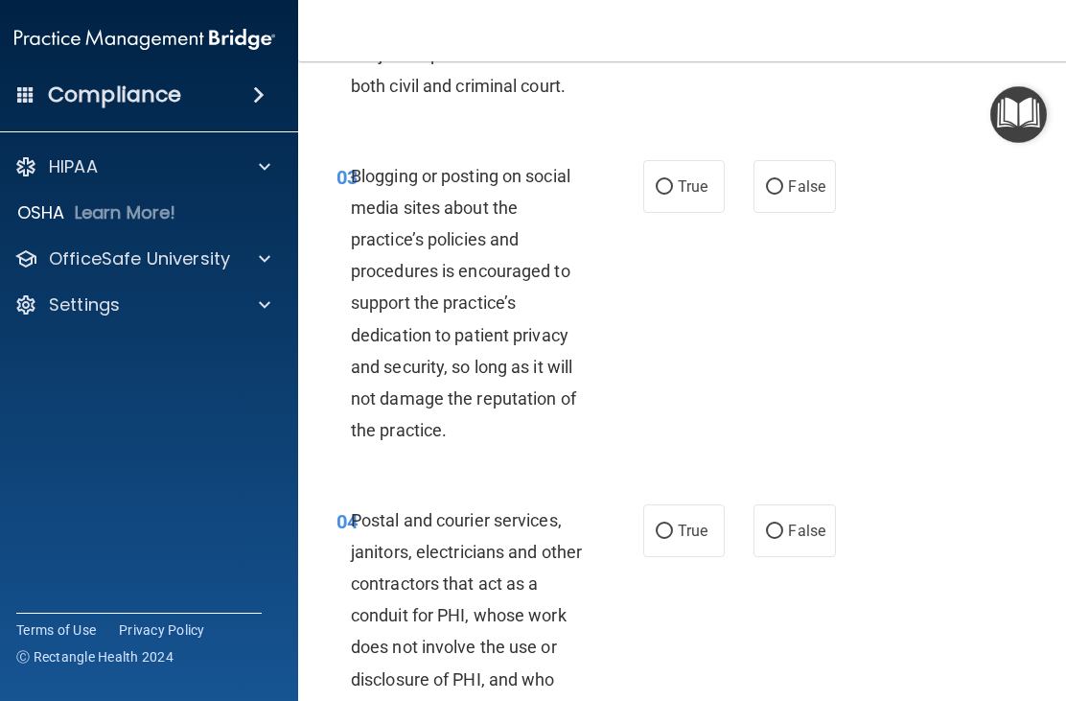
click at [770, 195] on input "False" at bounding box center [774, 187] width 17 height 14
radio input "true"
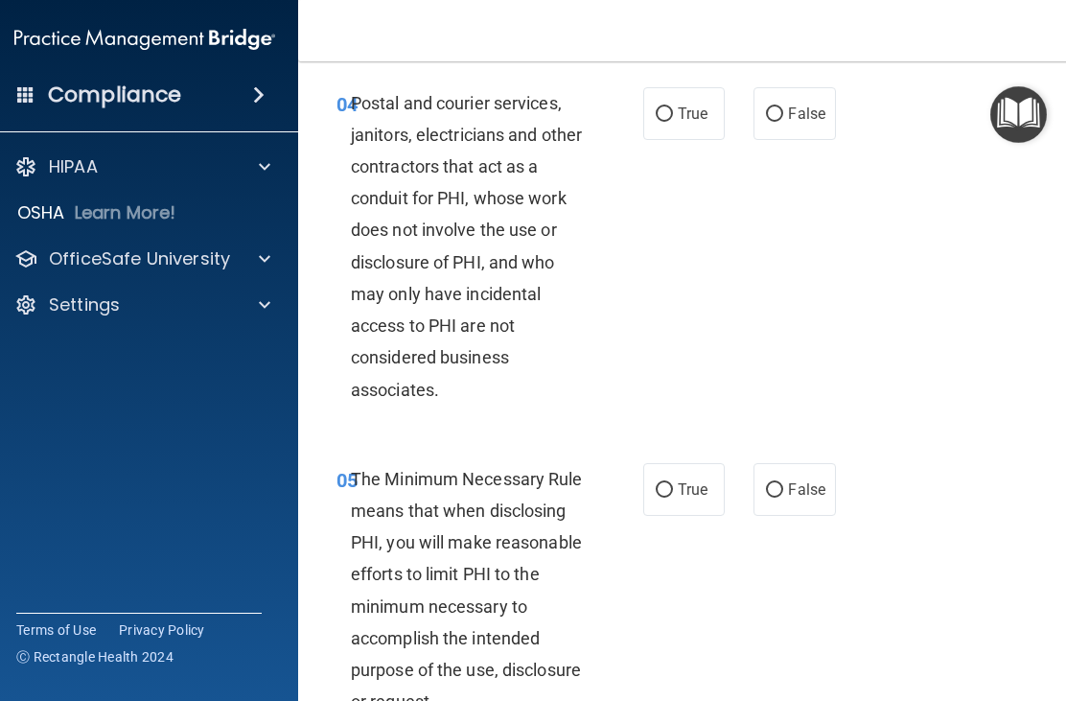
scroll to position [846, 0]
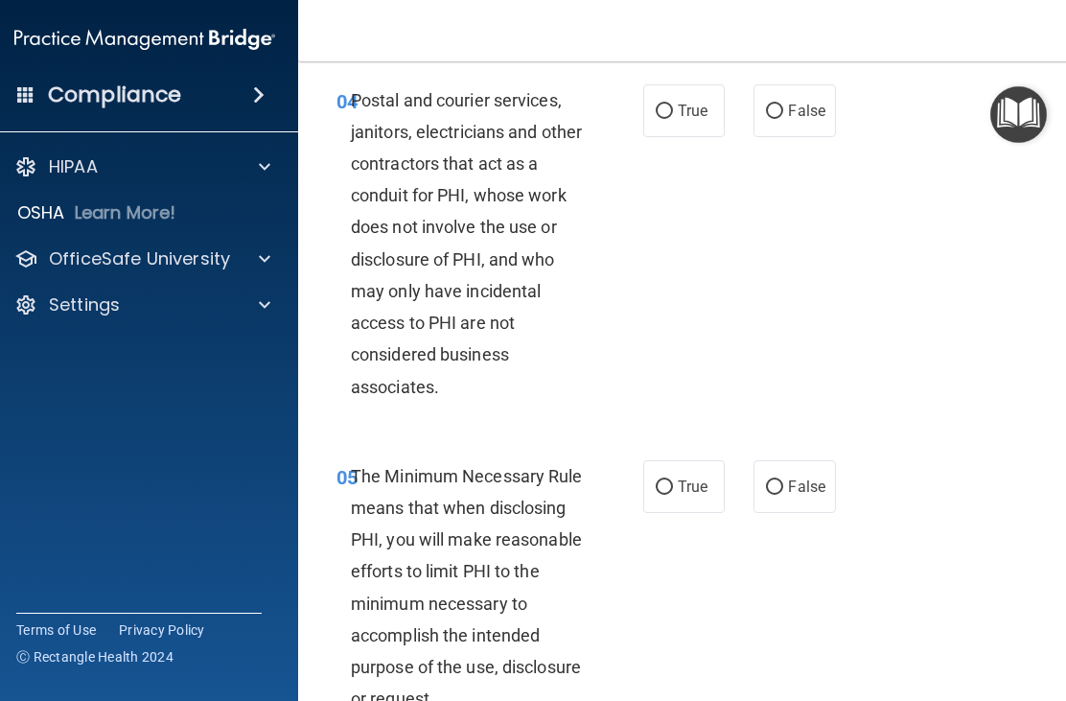
click at [666, 119] on input "True" at bounding box center [664, 112] width 17 height 14
radio input "true"
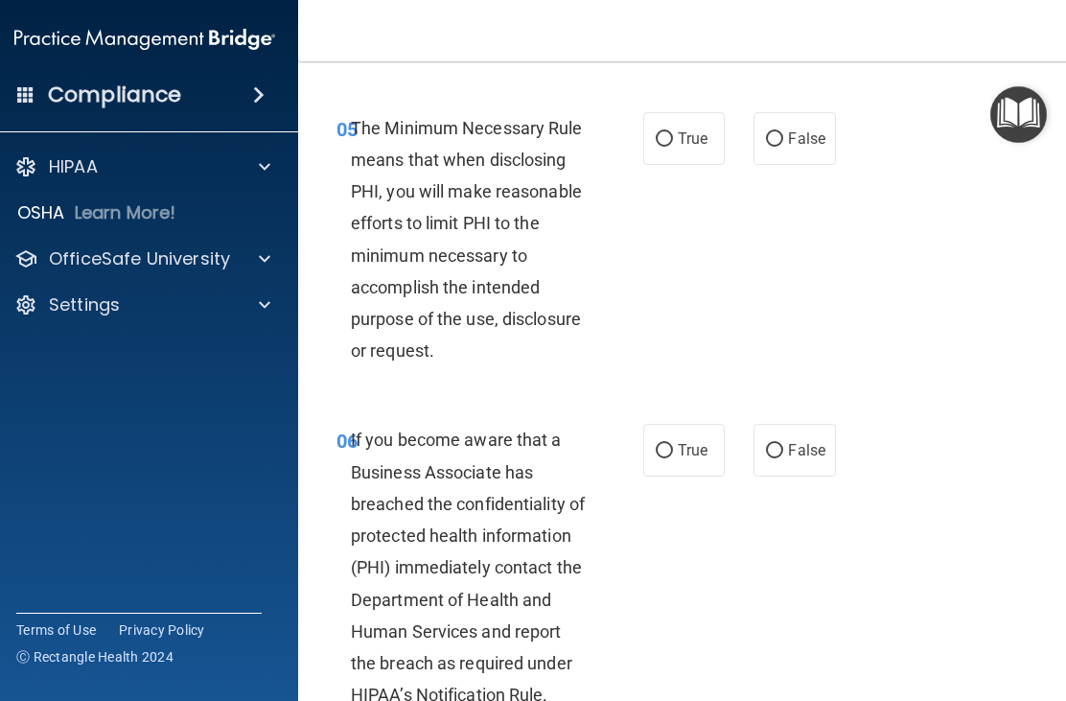
scroll to position [1195, 0]
click at [661, 146] on input "True" at bounding box center [664, 138] width 17 height 14
radio input "true"
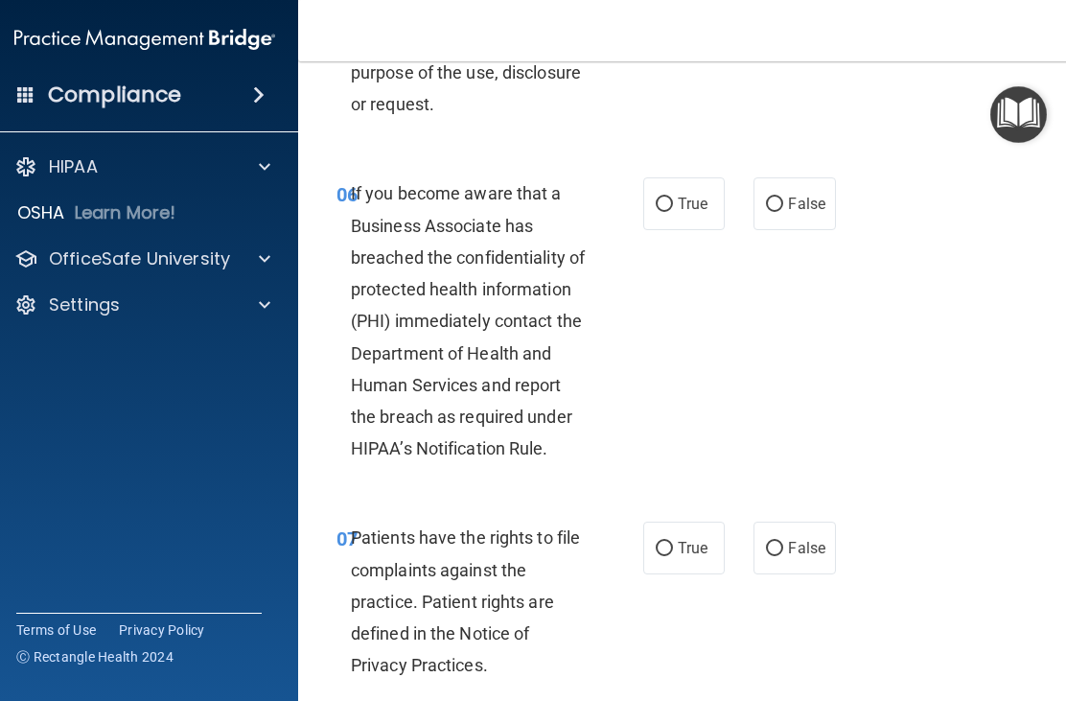
scroll to position [1441, 0]
click at [771, 211] on input "False" at bounding box center [774, 204] width 17 height 14
radio input "true"
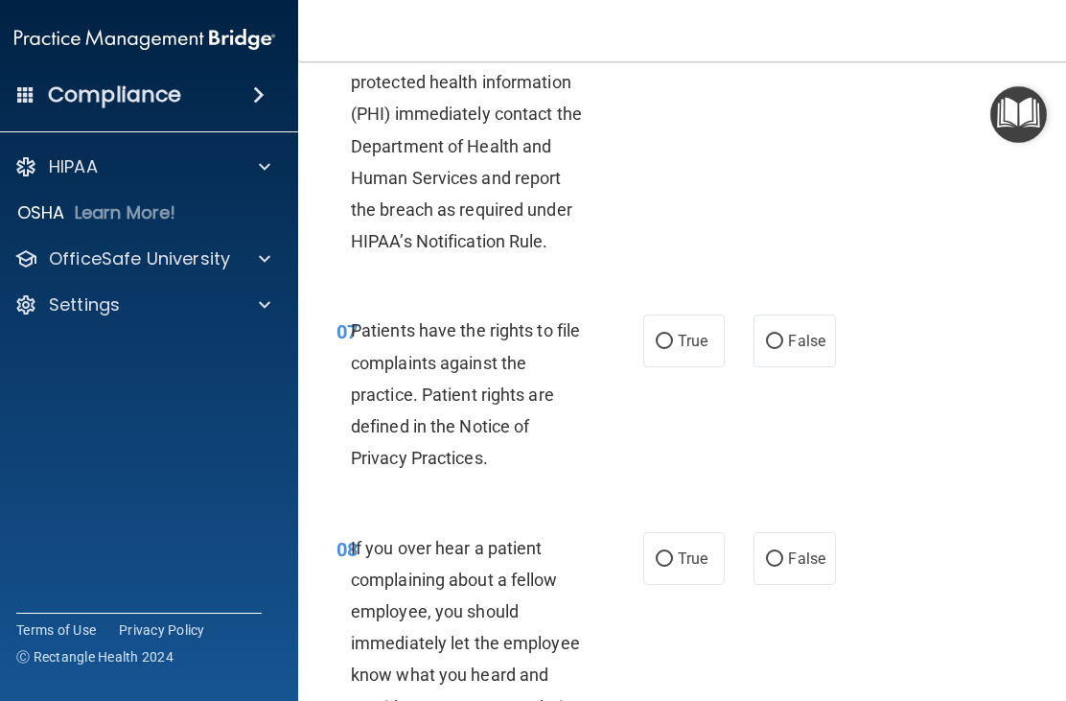
scroll to position [1649, 0]
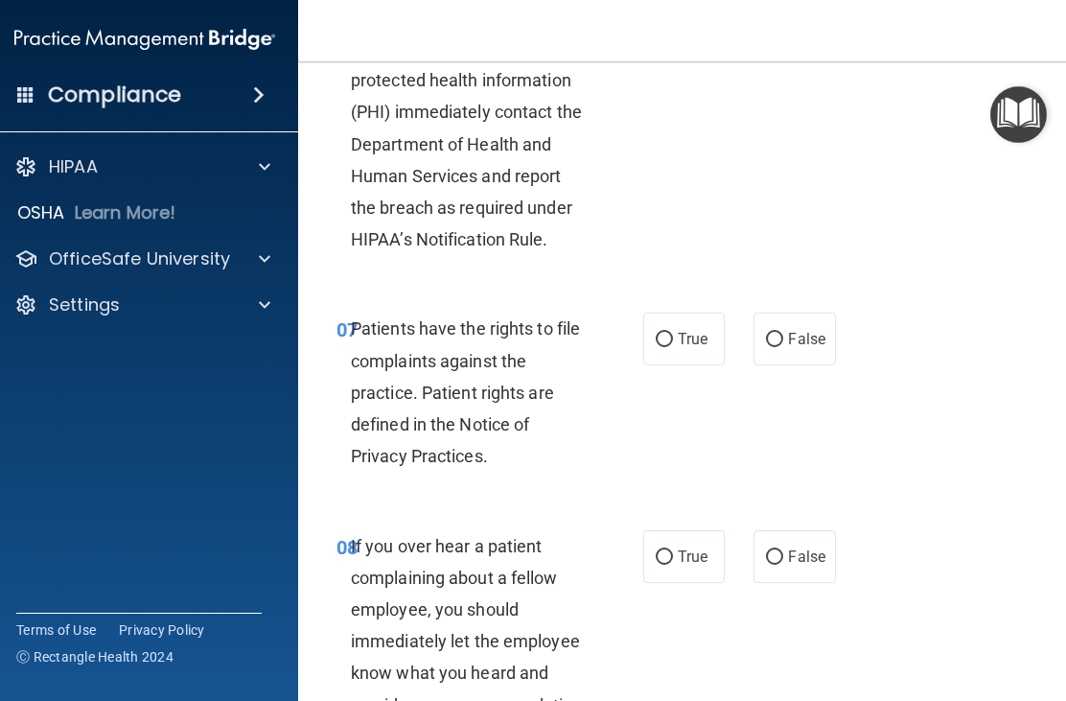
click at [661, 347] on input "True" at bounding box center [664, 340] width 17 height 14
radio input "true"
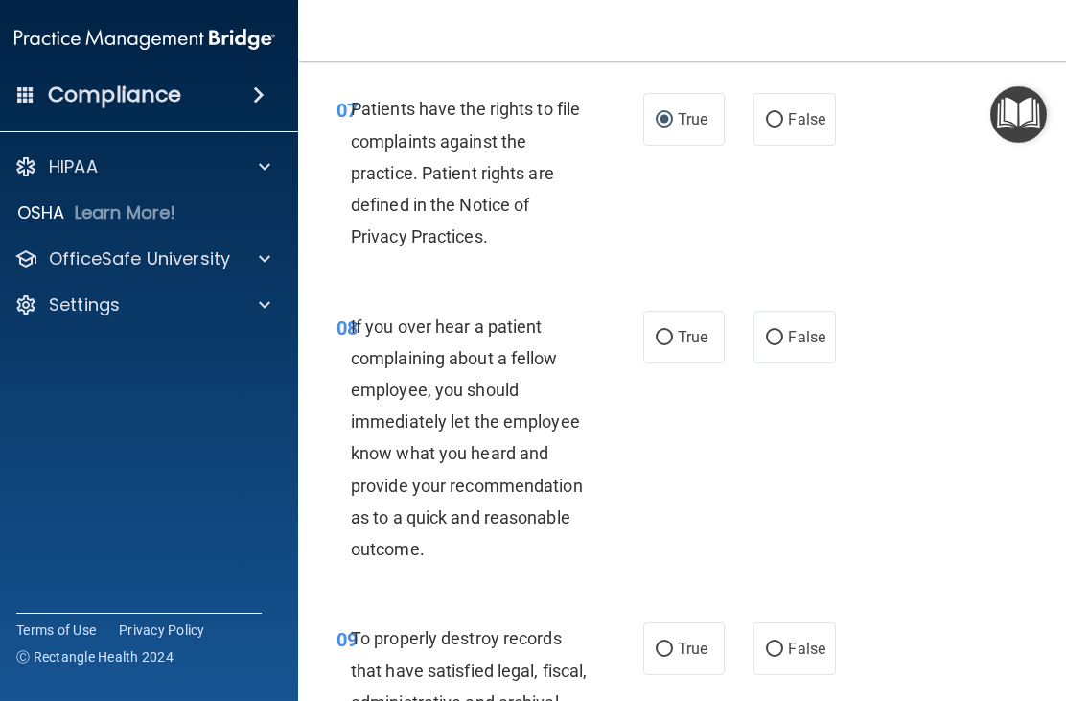
scroll to position [1870, 0]
click at [783, 344] on input "False" at bounding box center [774, 337] width 17 height 14
radio input "true"
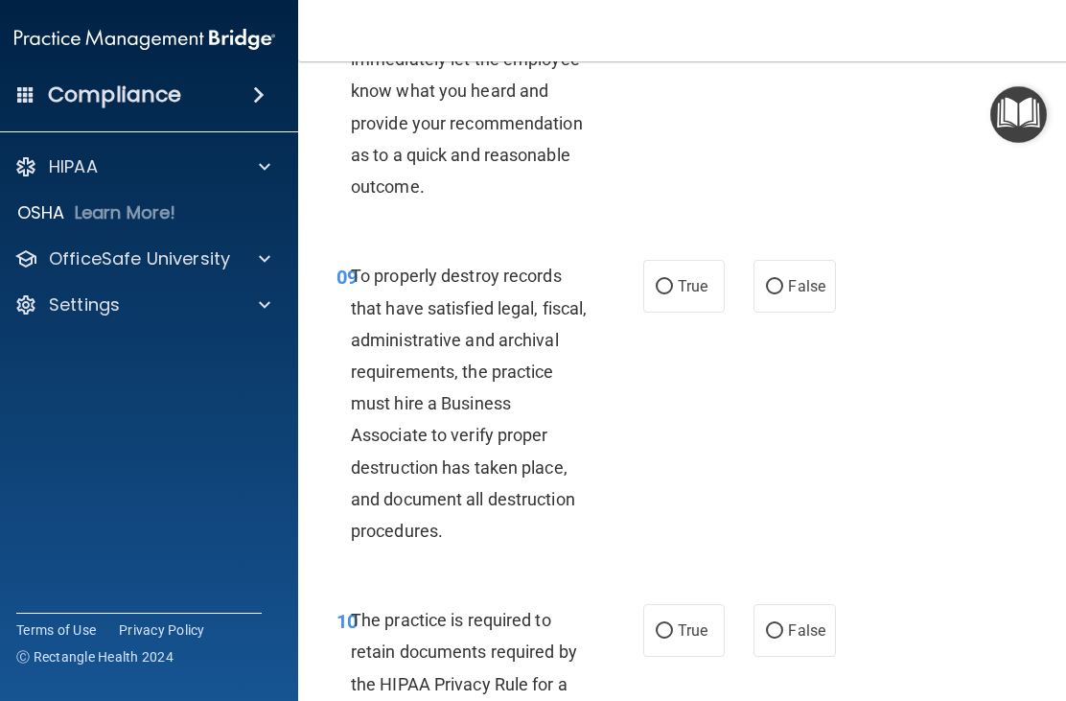
scroll to position [2234, 0]
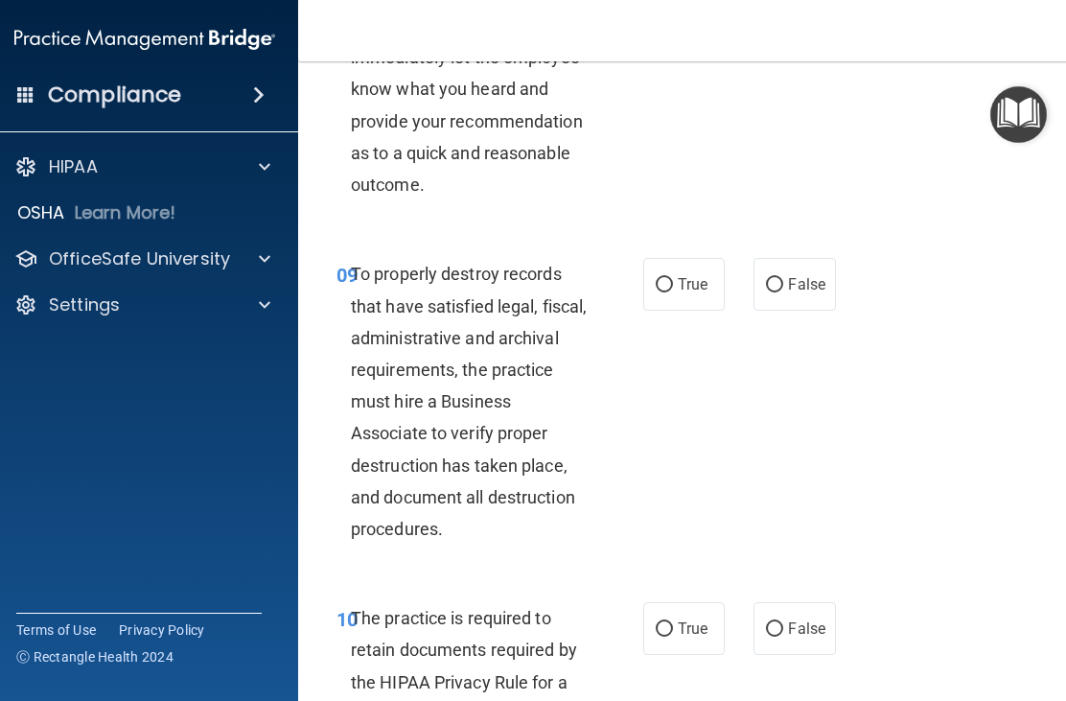
click at [780, 292] on input "False" at bounding box center [774, 285] width 17 height 14
radio input "true"
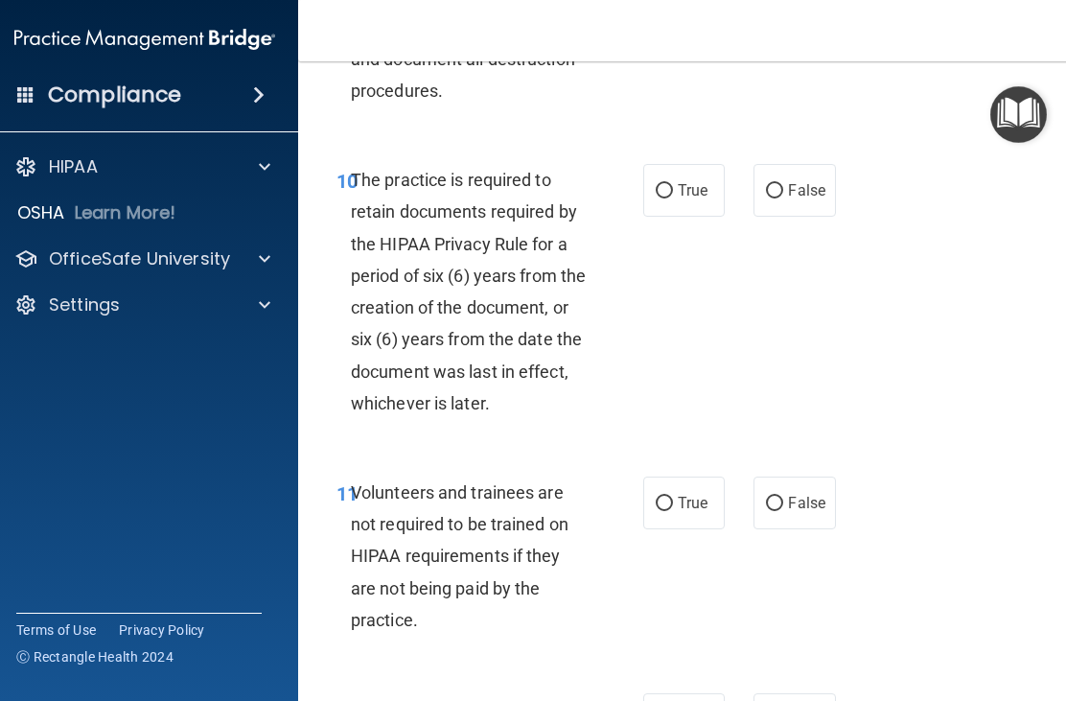
scroll to position [2673, 0]
click at [663, 198] on input "True" at bounding box center [664, 190] width 17 height 14
radio input "true"
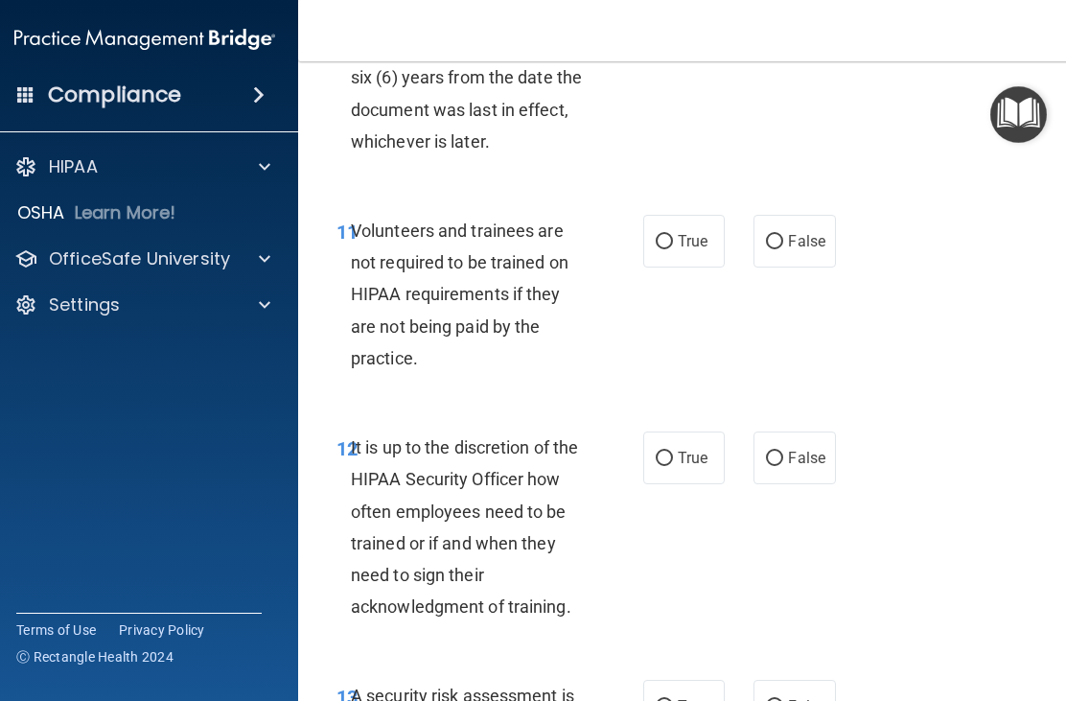
scroll to position [2935, 0]
click at [767, 248] on input "False" at bounding box center [774, 241] width 17 height 14
radio input "true"
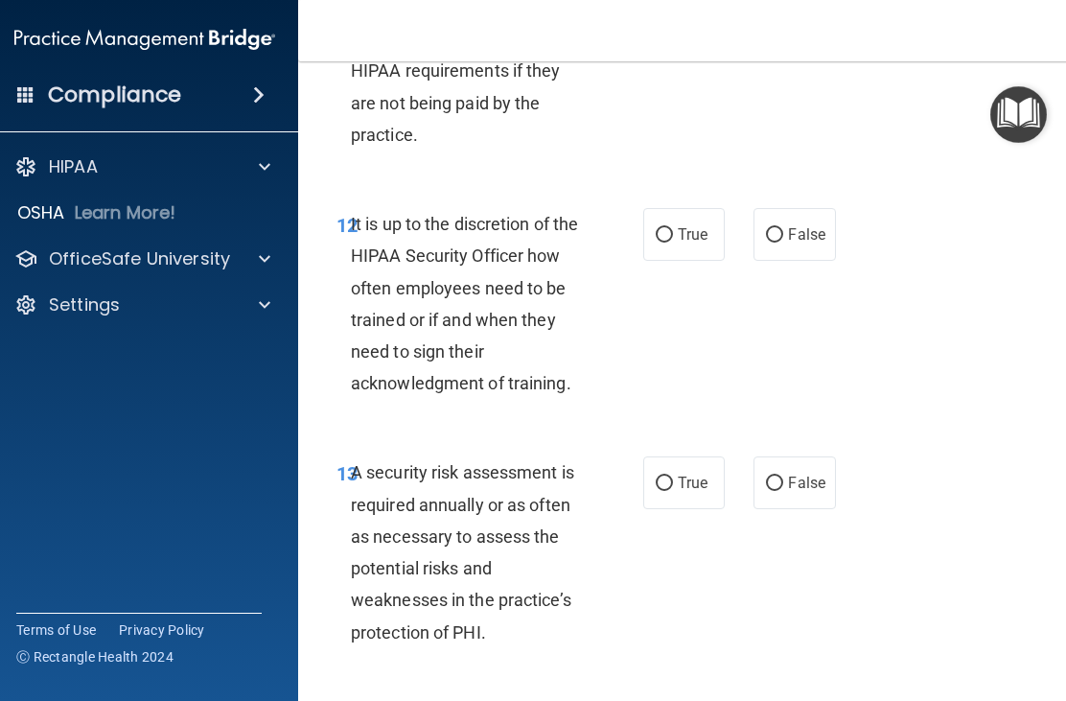
scroll to position [3177, 0]
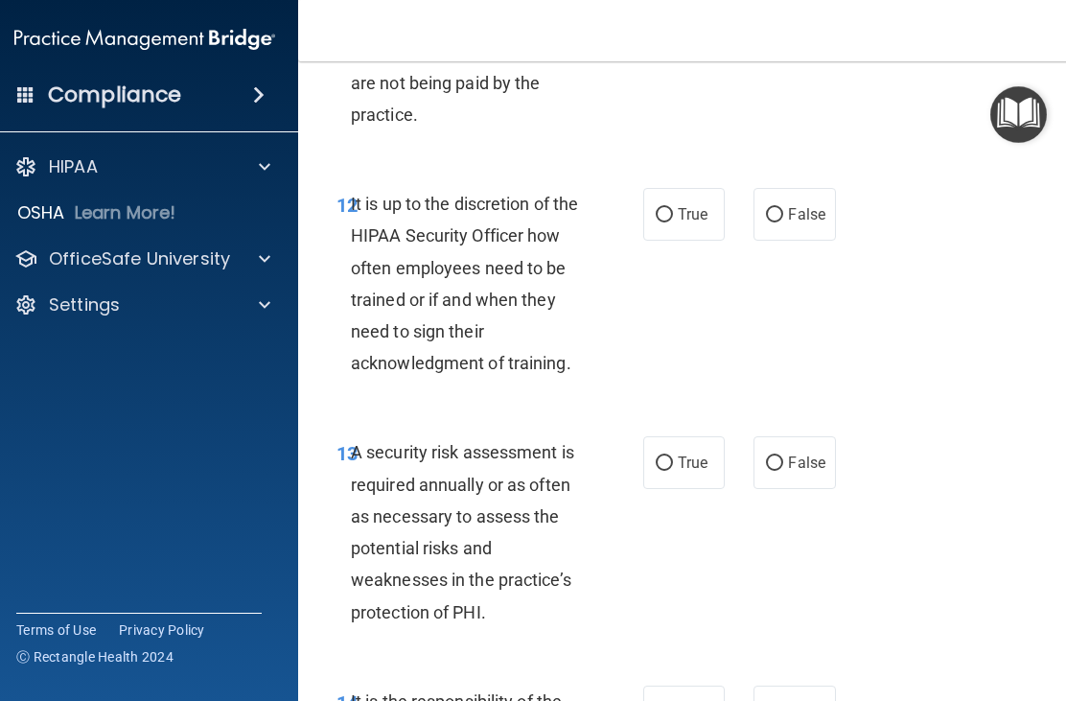
click at [782, 221] on label "False" at bounding box center [795, 214] width 82 height 53
click at [782, 221] on input "False" at bounding box center [774, 215] width 17 height 14
radio input "true"
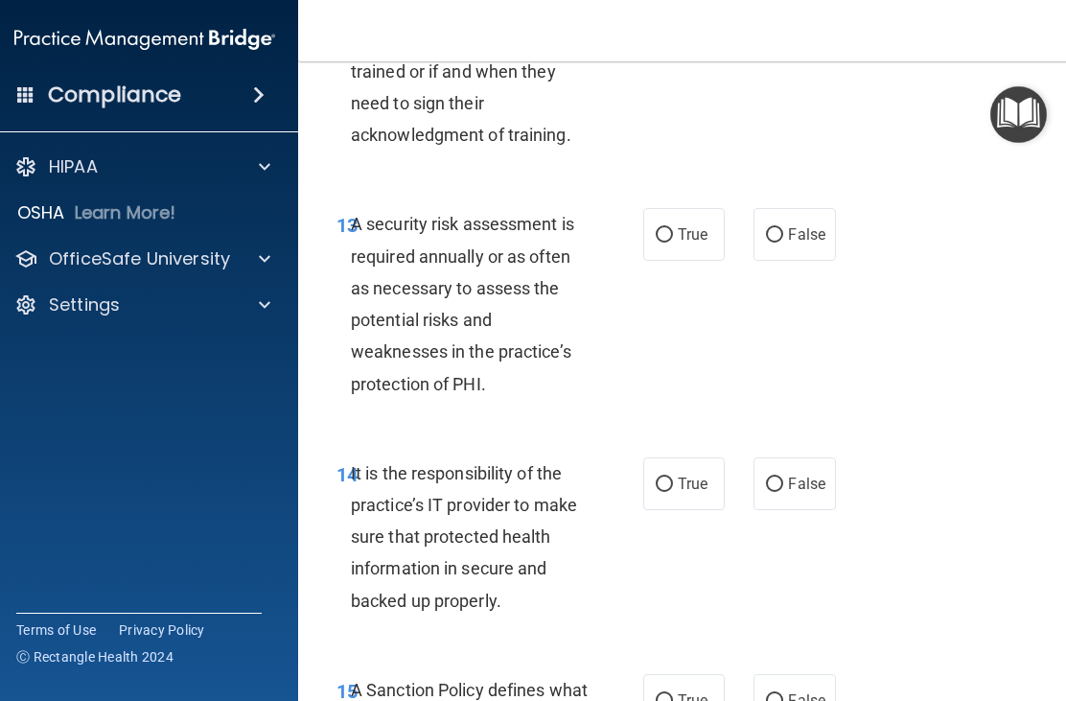
scroll to position [3407, 0]
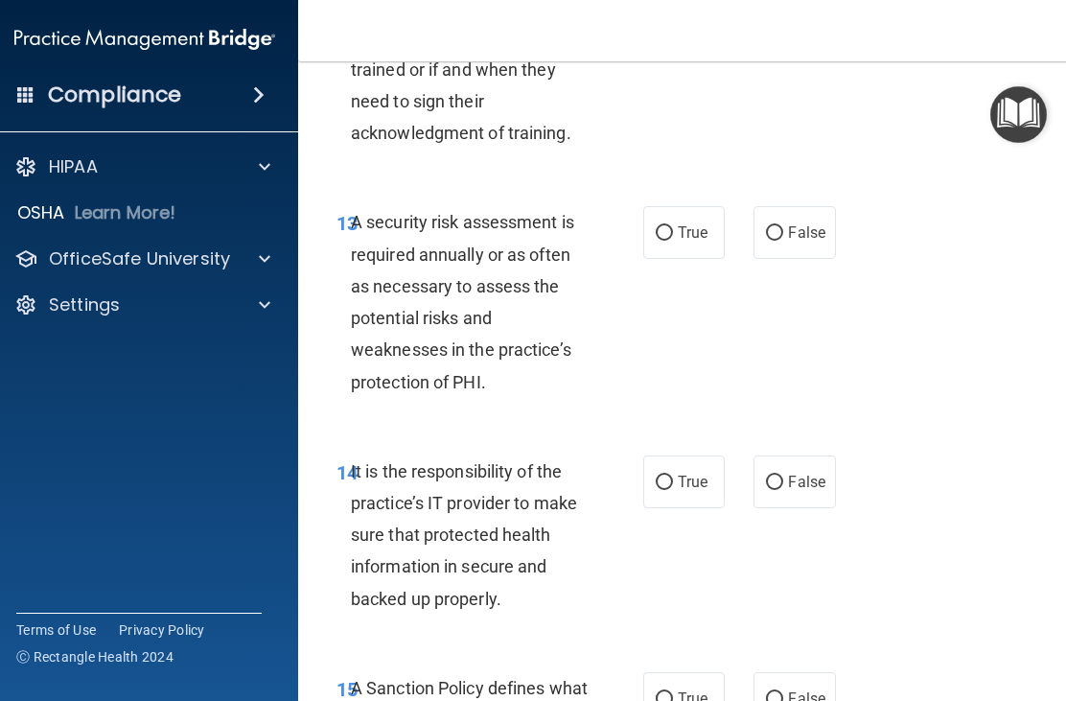
click at [660, 241] on input "True" at bounding box center [664, 233] width 17 height 14
radio input "true"
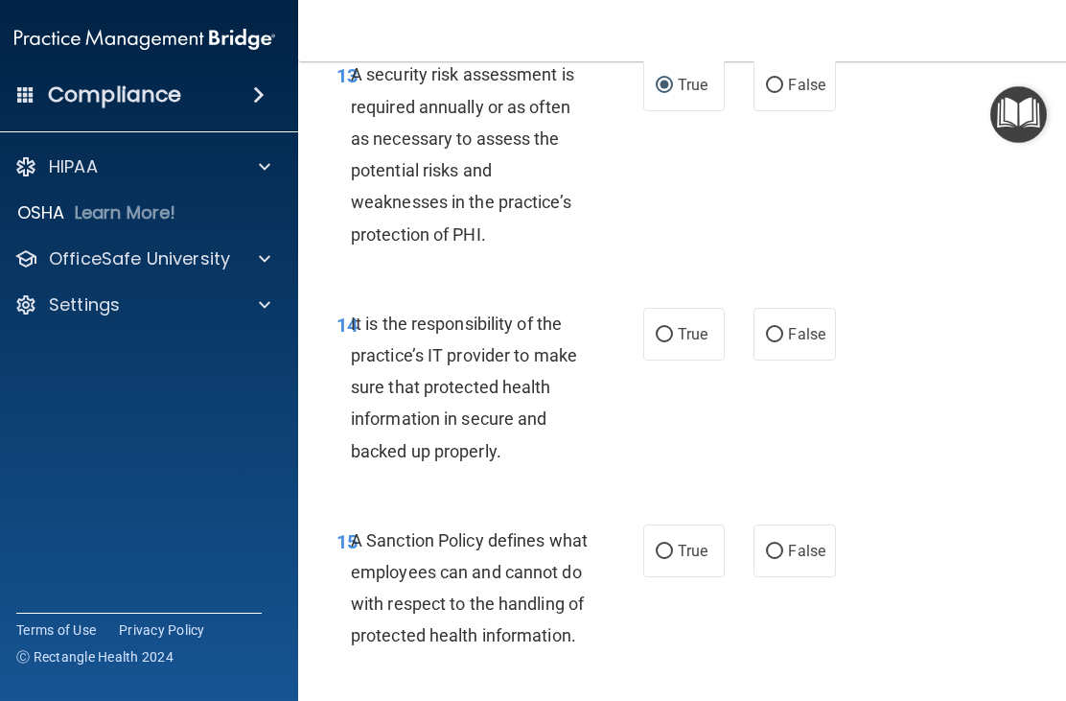
scroll to position [3559, 0]
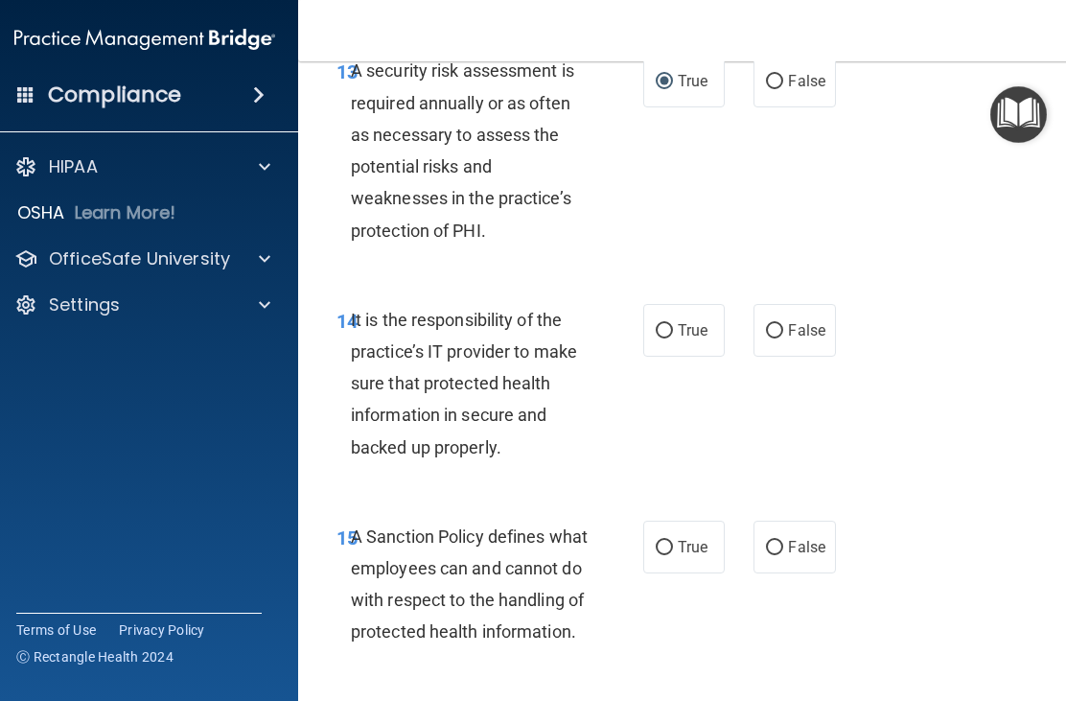
click at [771, 339] on input "False" at bounding box center [774, 331] width 17 height 14
radio input "true"
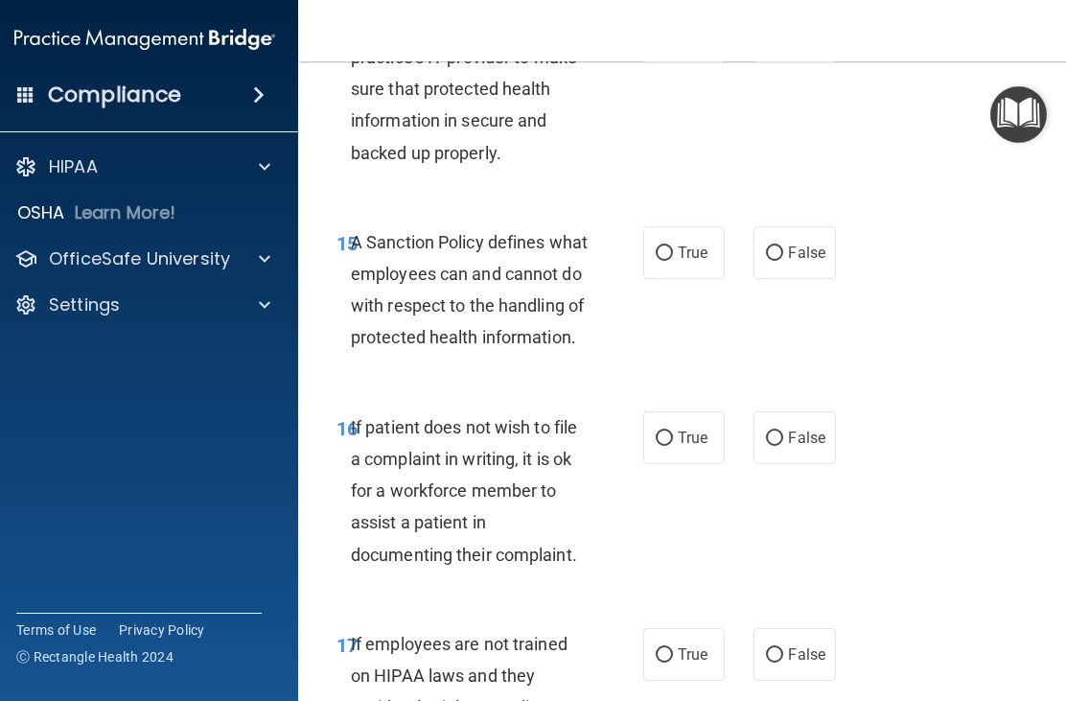
scroll to position [3854, 0]
click at [762, 261] on label "False" at bounding box center [795, 251] width 82 height 53
click at [766, 260] on input "False" at bounding box center [774, 253] width 17 height 14
radio input "true"
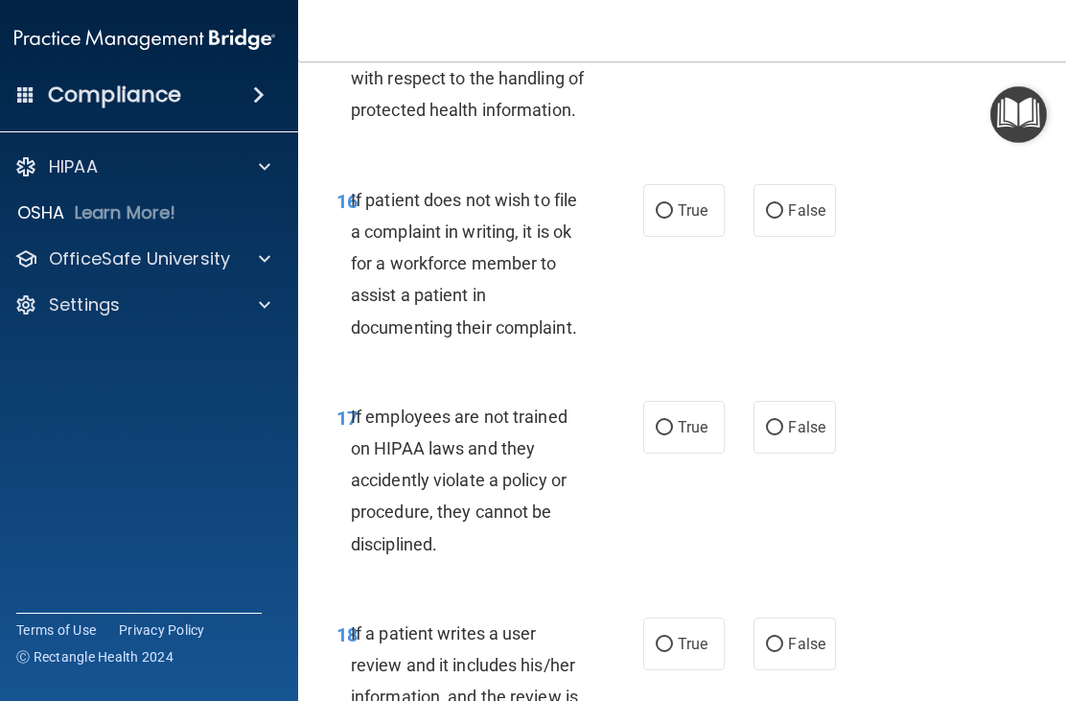
scroll to position [4081, 0]
click at [667, 218] on input "True" at bounding box center [664, 210] width 17 height 14
radio input "true"
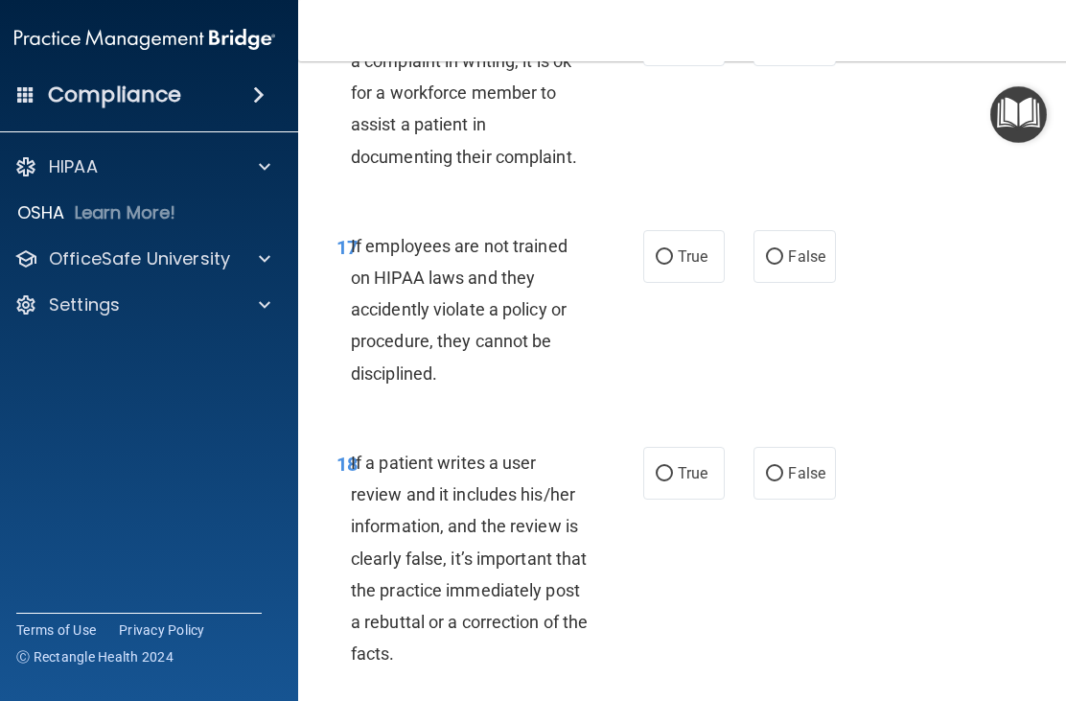
scroll to position [4257, 0]
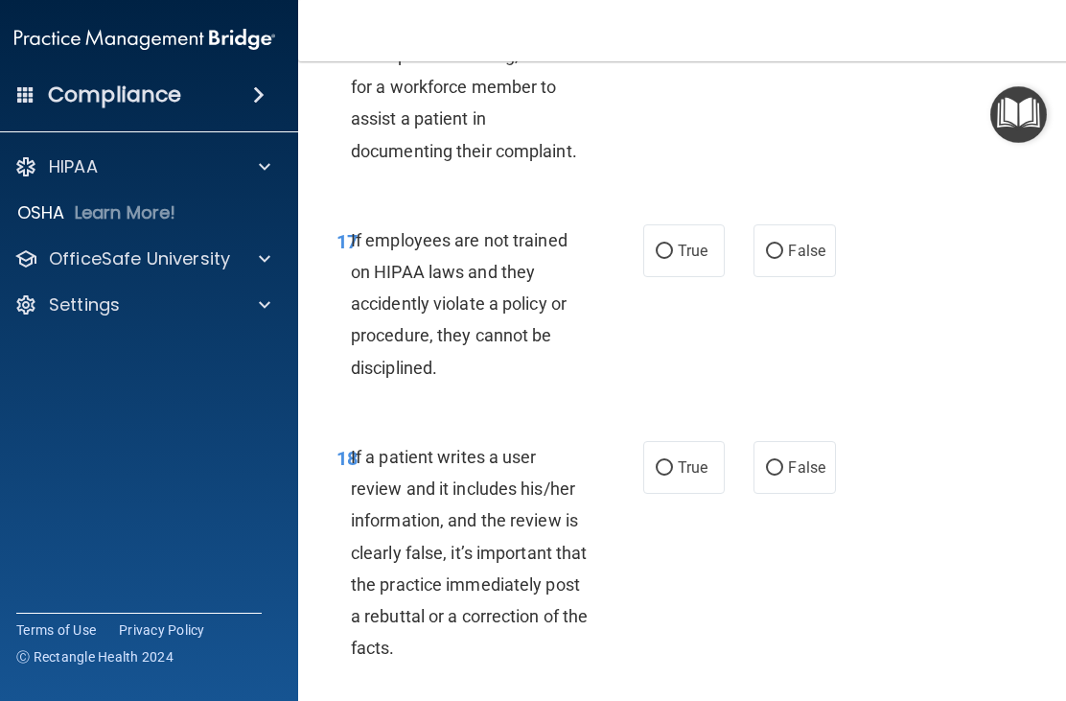
click at [781, 259] on input "False" at bounding box center [774, 252] width 17 height 14
radio input "true"
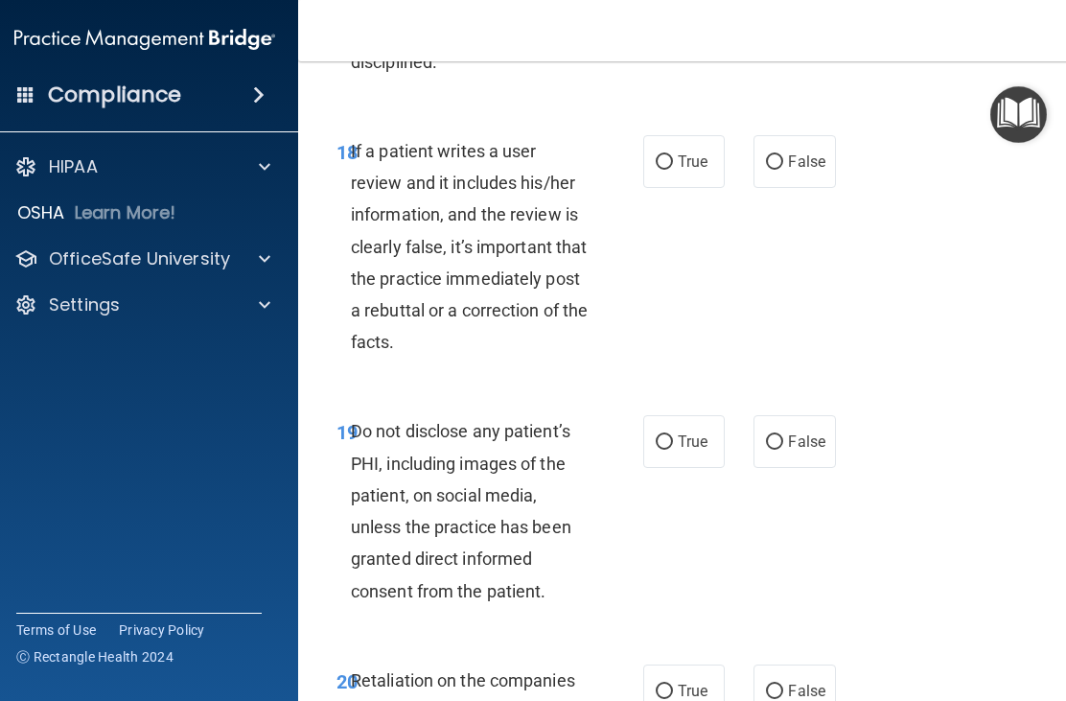
scroll to position [4565, 0]
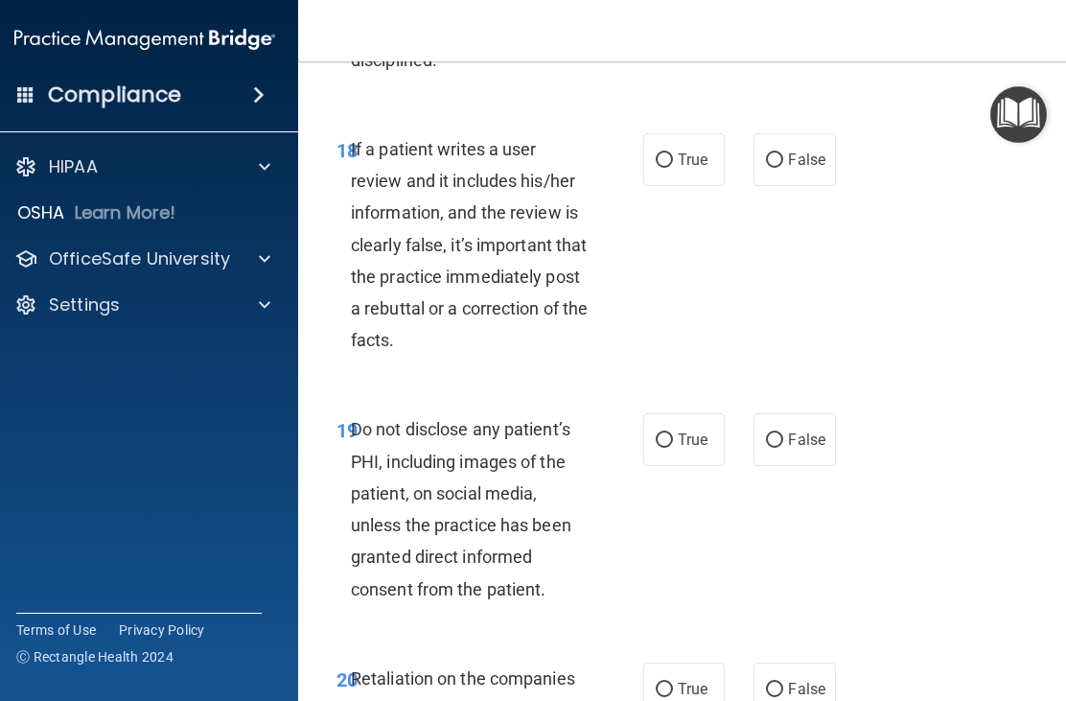
click at [776, 168] on input "False" at bounding box center [774, 160] width 17 height 14
radio input "true"
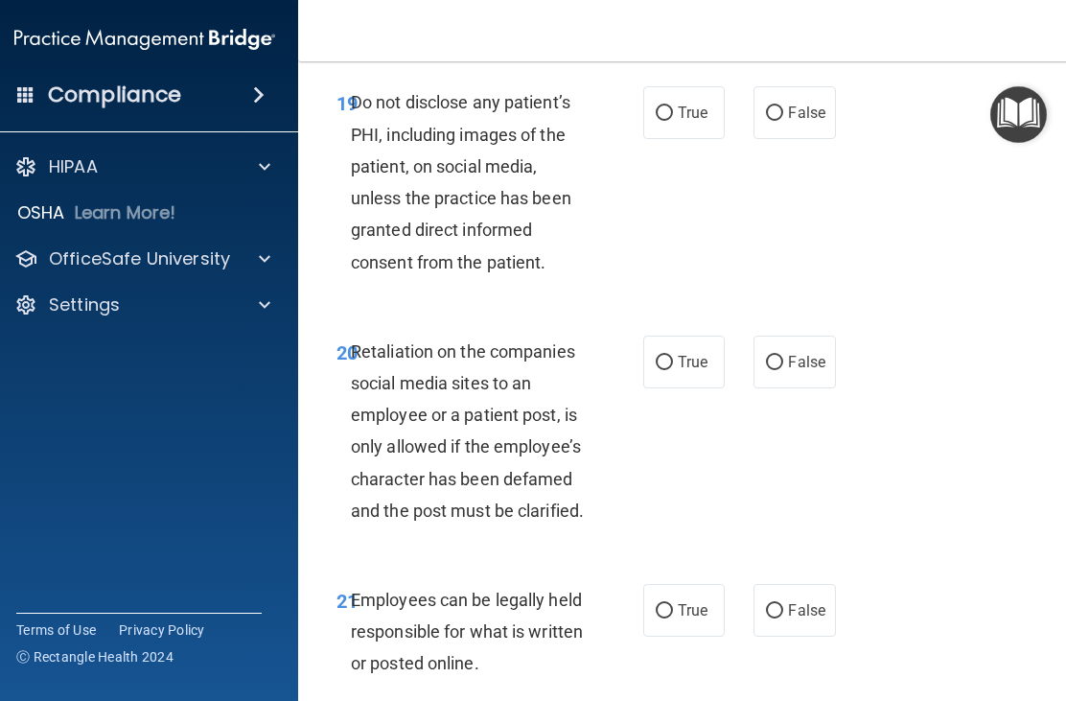
scroll to position [4893, 0]
click at [666, 120] on input "True" at bounding box center [664, 112] width 17 height 14
radio input "true"
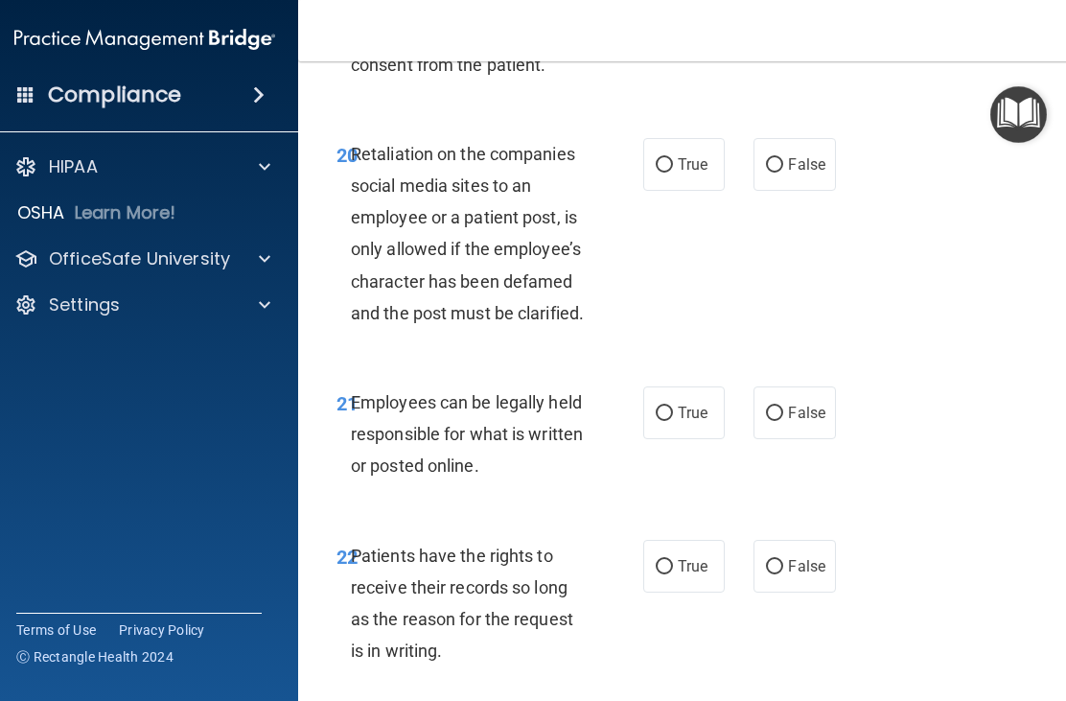
scroll to position [5092, 0]
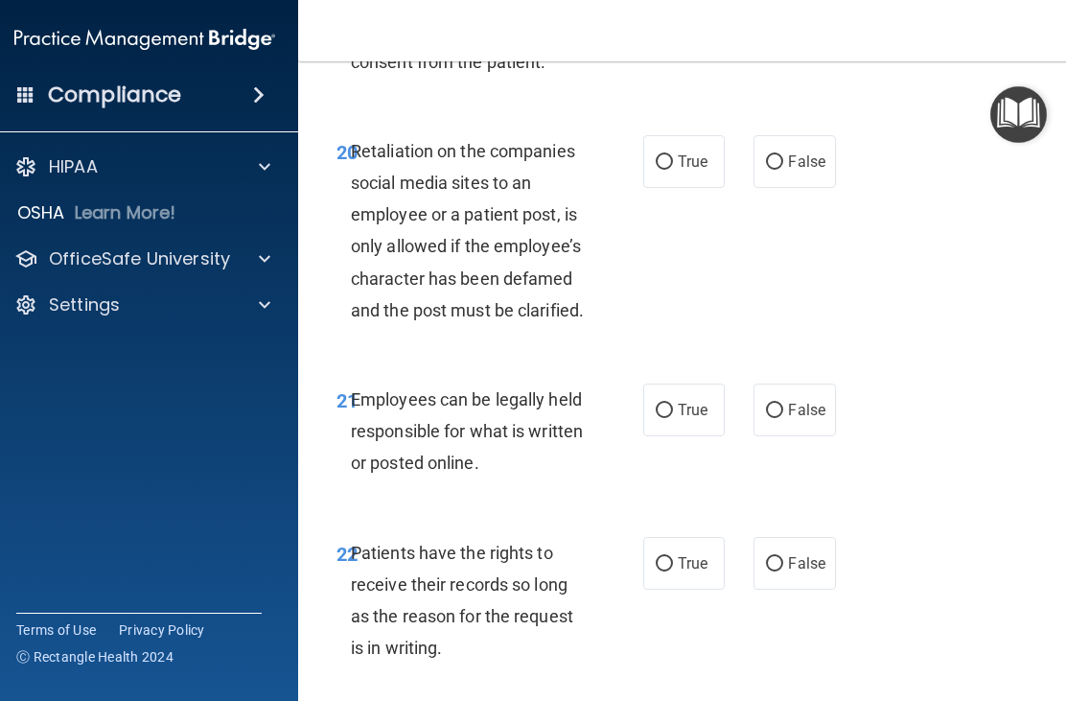
click at [780, 170] on input "False" at bounding box center [774, 162] width 17 height 14
radio input "true"
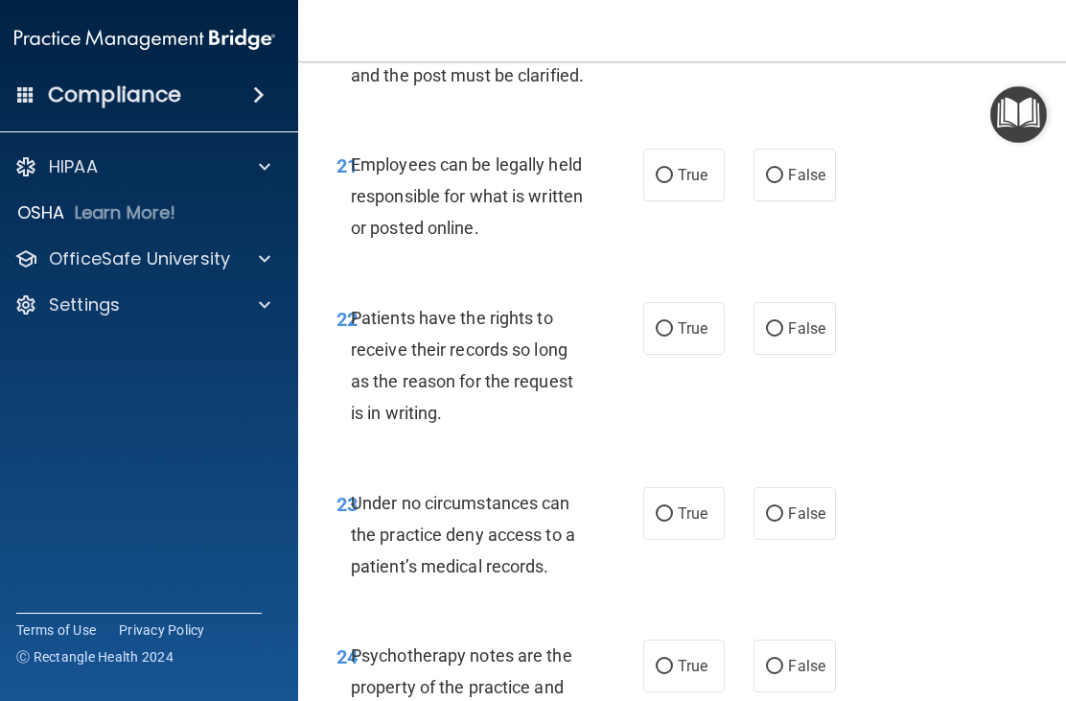
scroll to position [5328, 0]
click at [667, 182] on input "True" at bounding box center [664, 175] width 17 height 14
radio input "true"
click at [777, 336] on input "False" at bounding box center [774, 328] width 17 height 14
radio input "true"
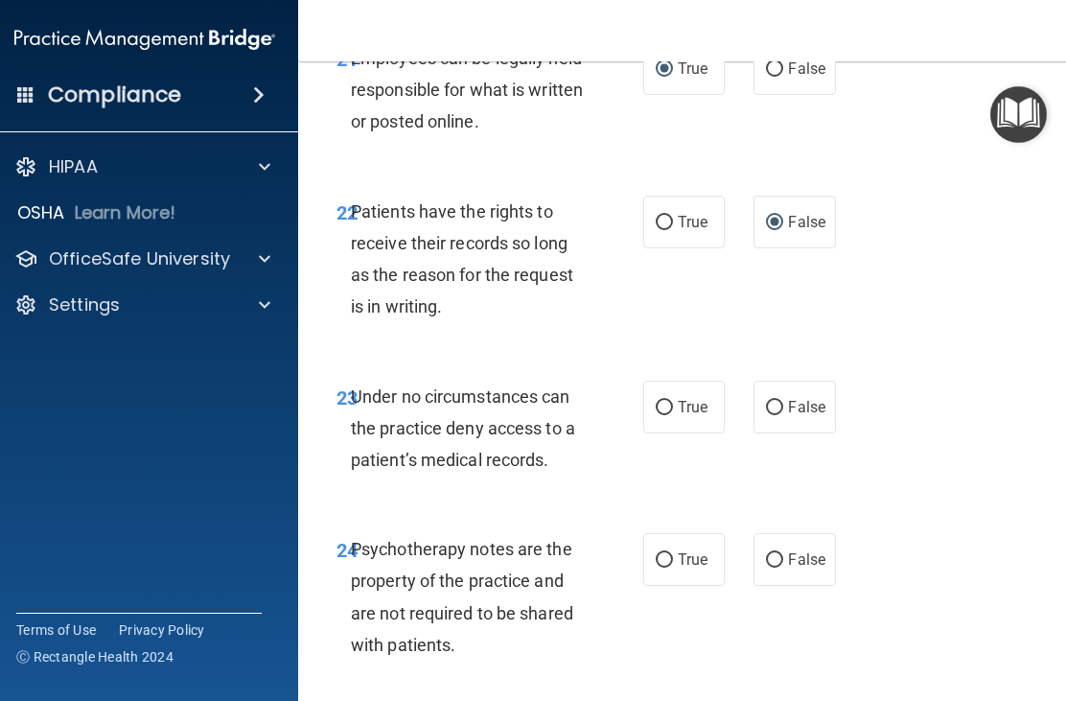
scroll to position [5447, 0]
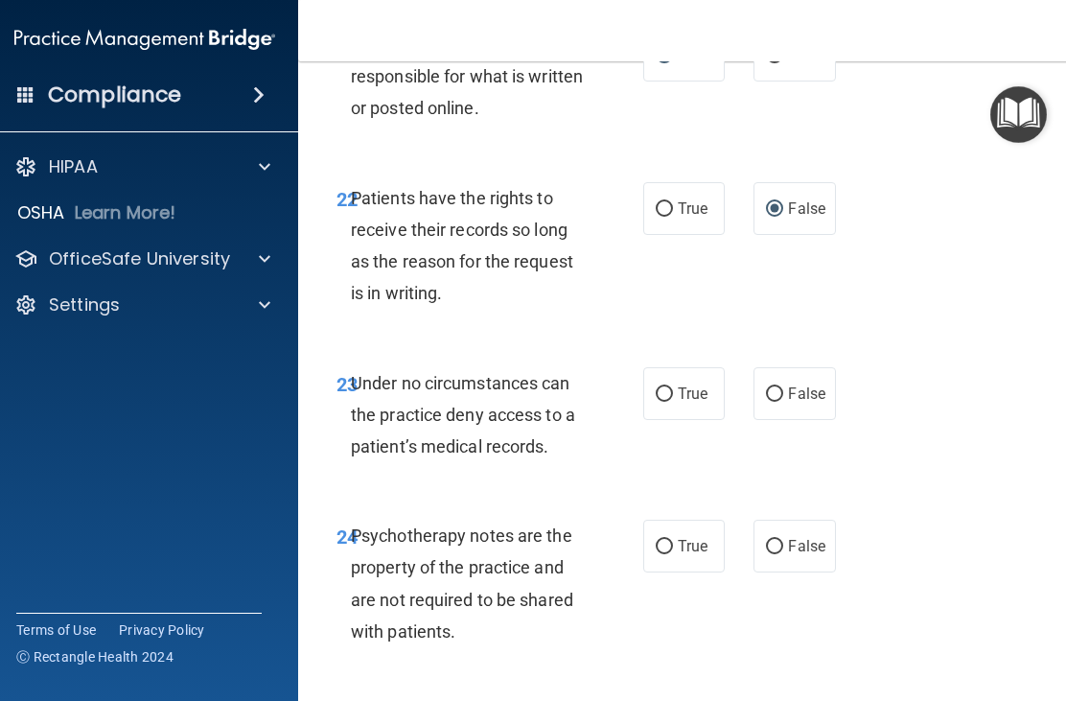
click at [777, 402] on input "False" at bounding box center [774, 394] width 17 height 14
radio input "true"
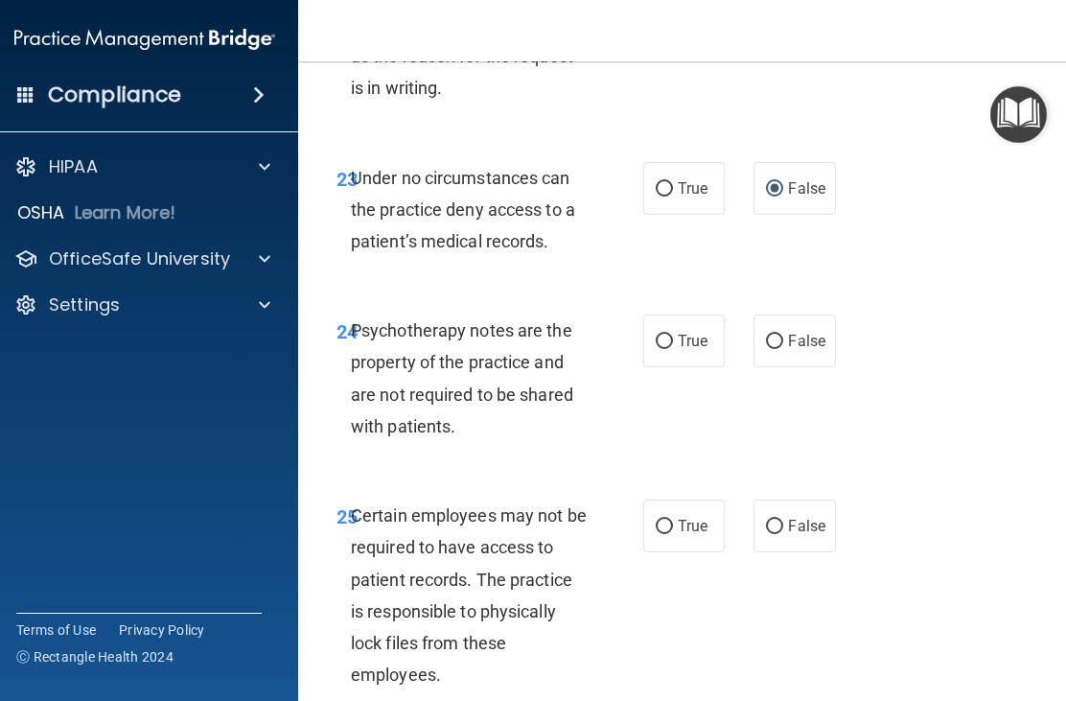
scroll to position [5653, 0]
click at [671, 348] on input "True" at bounding box center [664, 341] width 17 height 14
radio input "true"
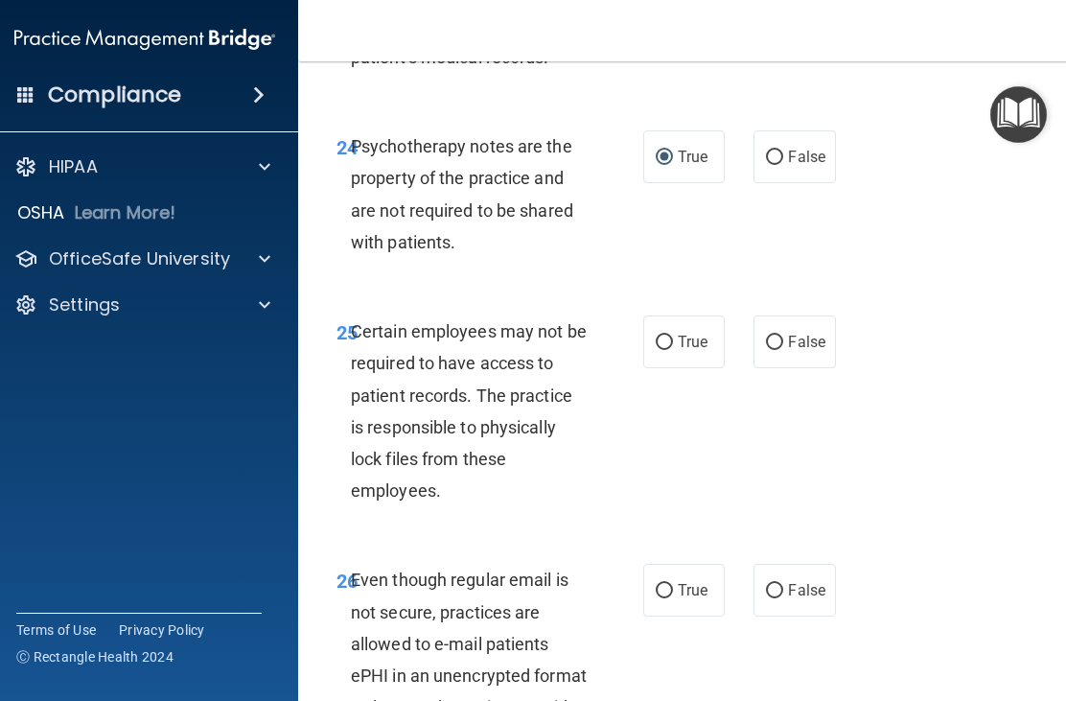
scroll to position [5839, 0]
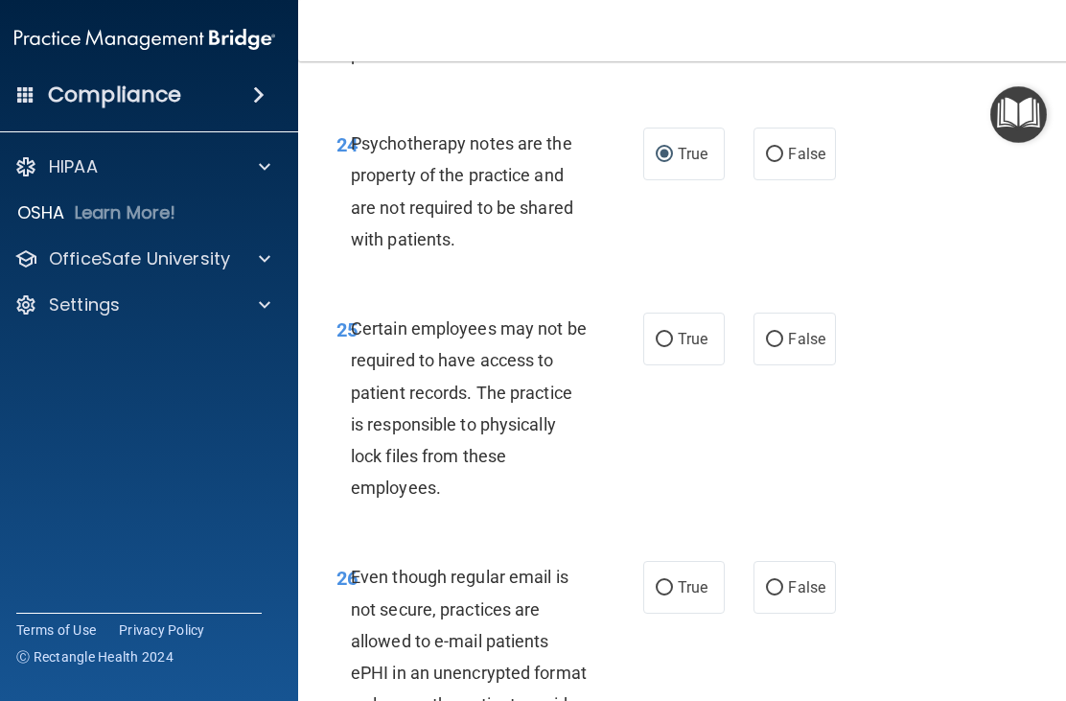
click at [665, 347] on input "True" at bounding box center [664, 340] width 17 height 14
radio input "true"
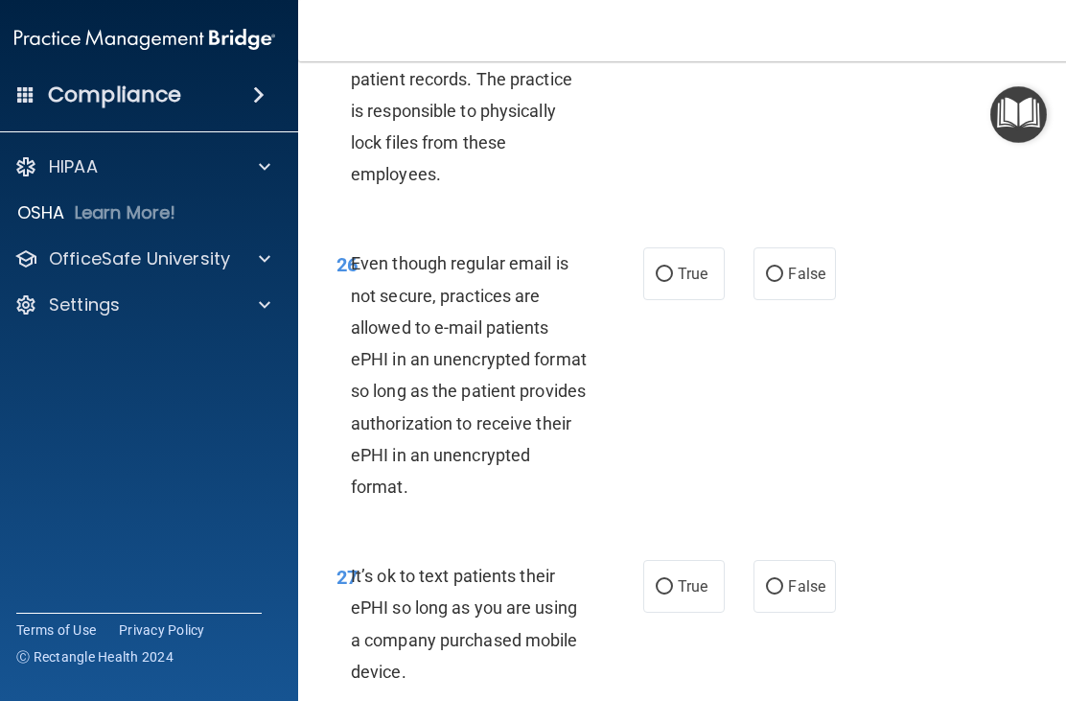
scroll to position [6155, 0]
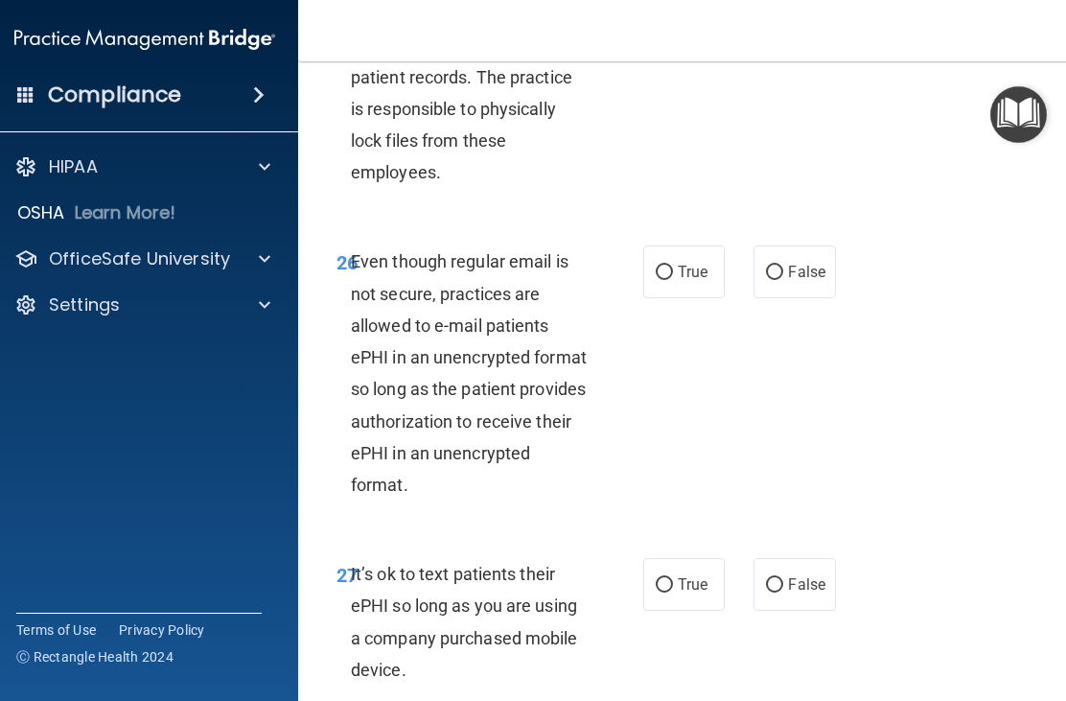
click at [660, 280] on input "True" at bounding box center [664, 273] width 17 height 14
radio input "true"
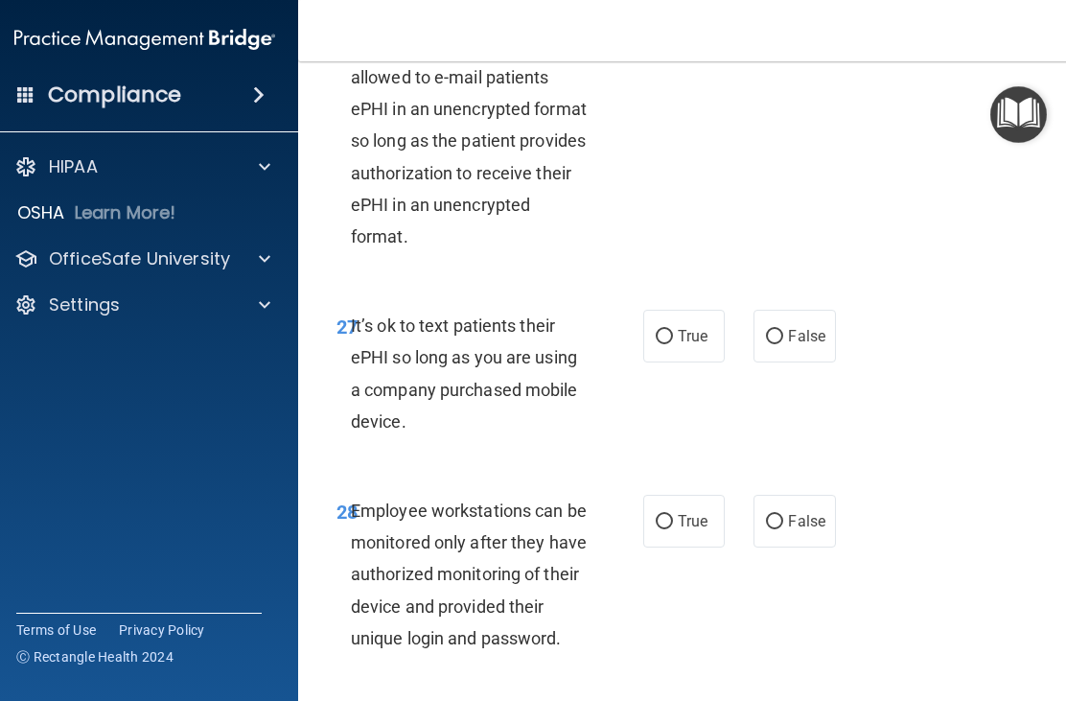
scroll to position [6404, 0]
click at [779, 343] on input "False" at bounding box center [774, 336] width 17 height 14
radio input "true"
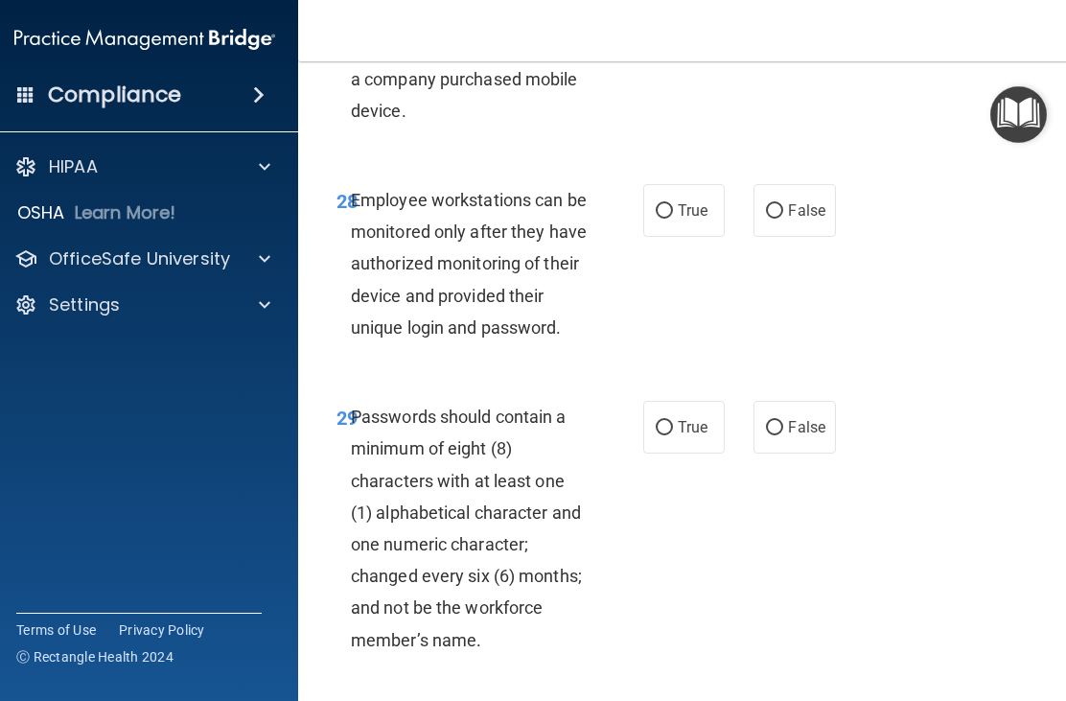
scroll to position [6716, 0]
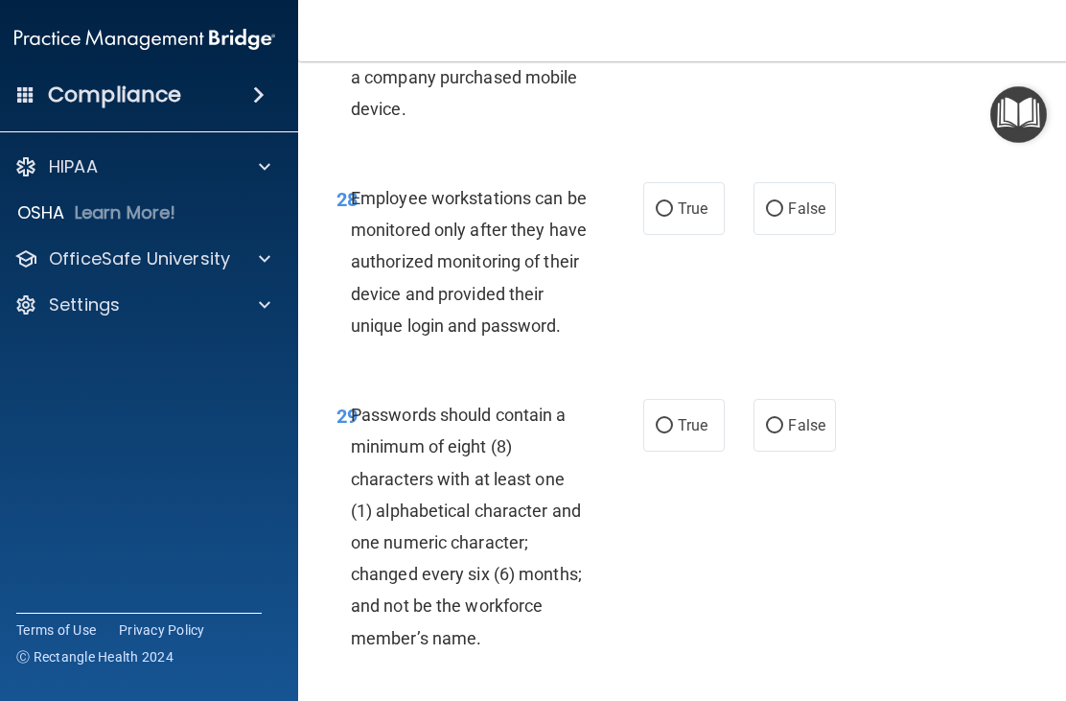
click at [667, 217] on input "True" at bounding box center [664, 209] width 17 height 14
radio input "true"
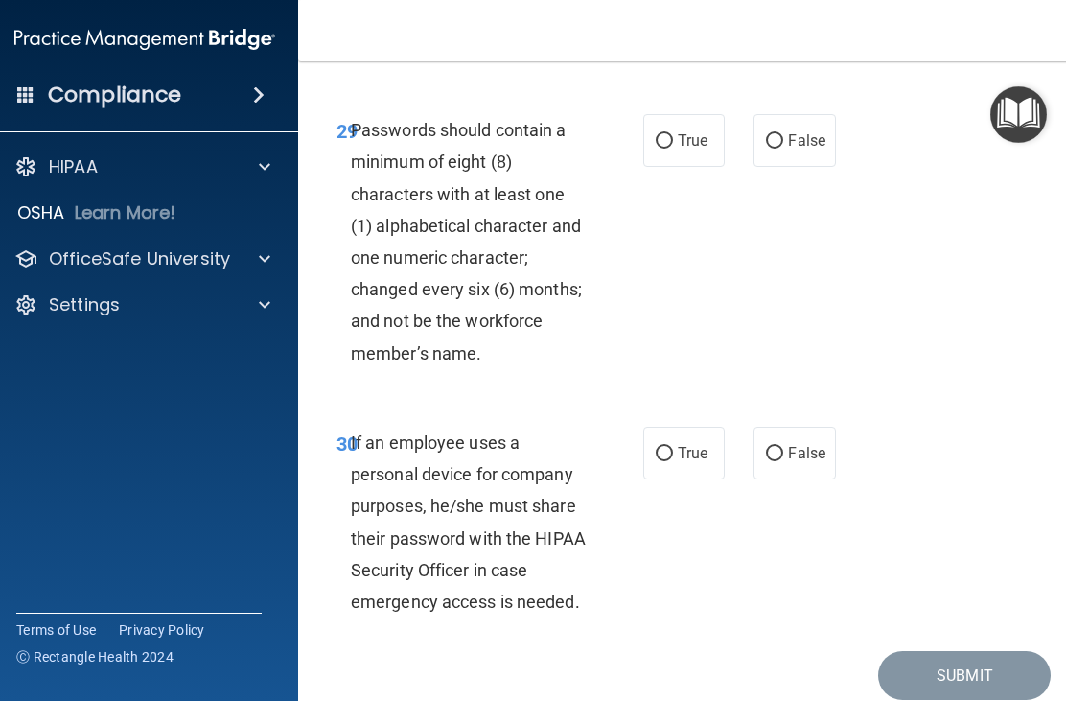
scroll to position [7003, 0]
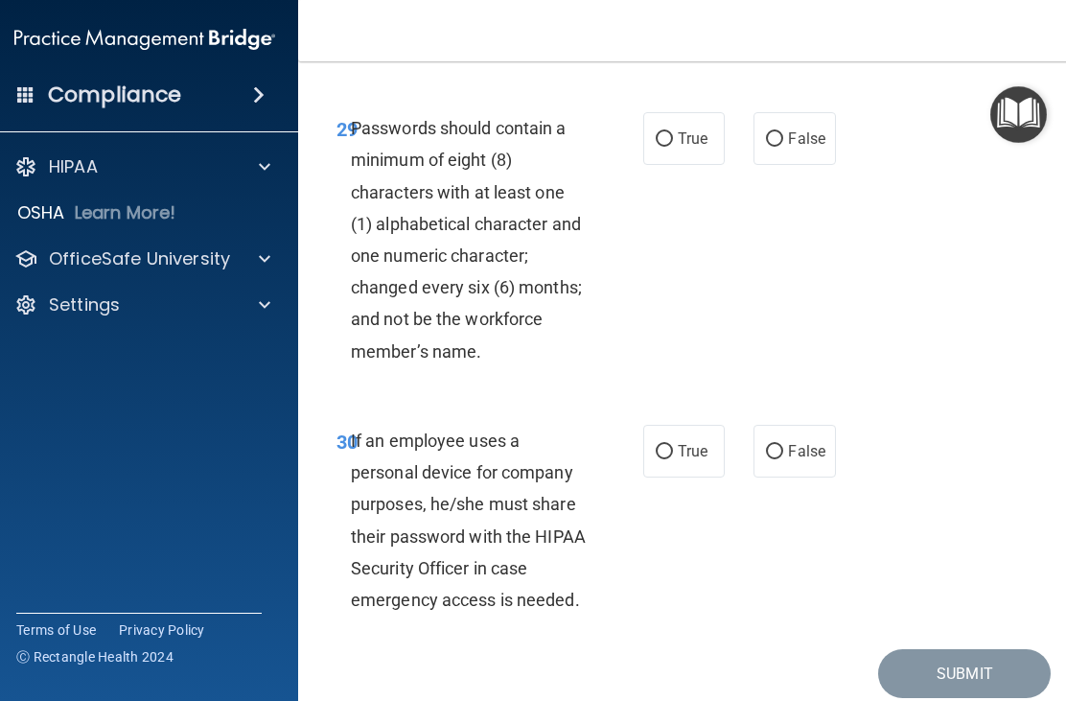
click at [663, 147] on input "True" at bounding box center [664, 139] width 17 height 14
radio input "true"
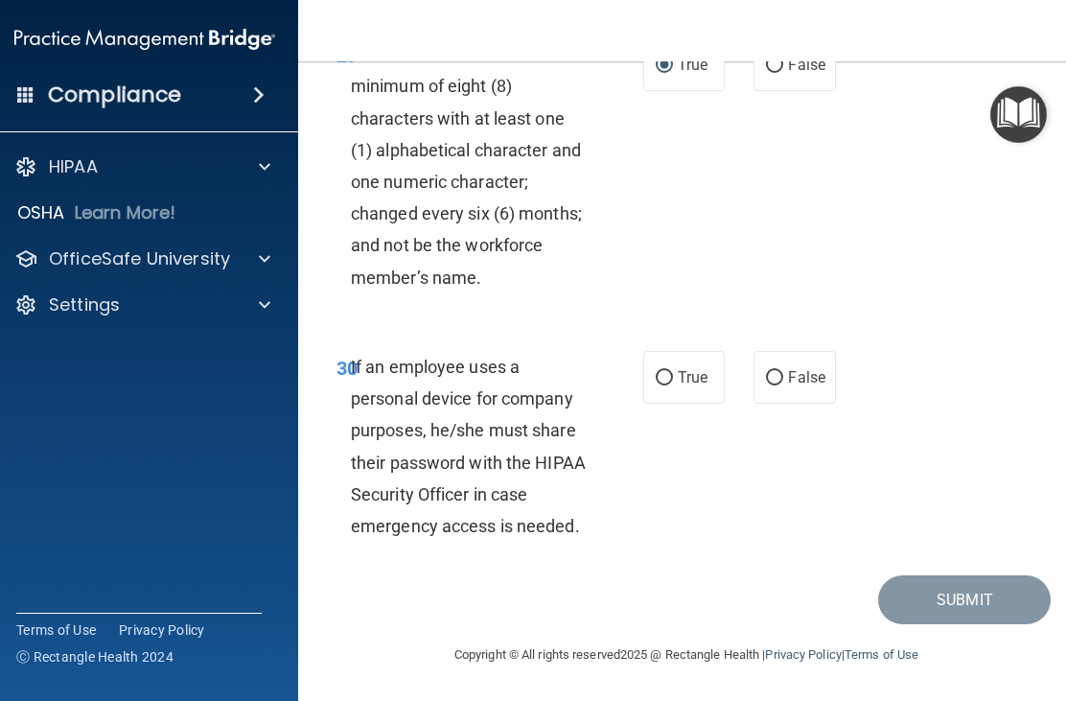
scroll to position [7100, 0]
click at [786, 371] on label "False" at bounding box center [795, 377] width 82 height 53
click at [784, 371] on input "False" at bounding box center [774, 378] width 17 height 14
radio input "true"
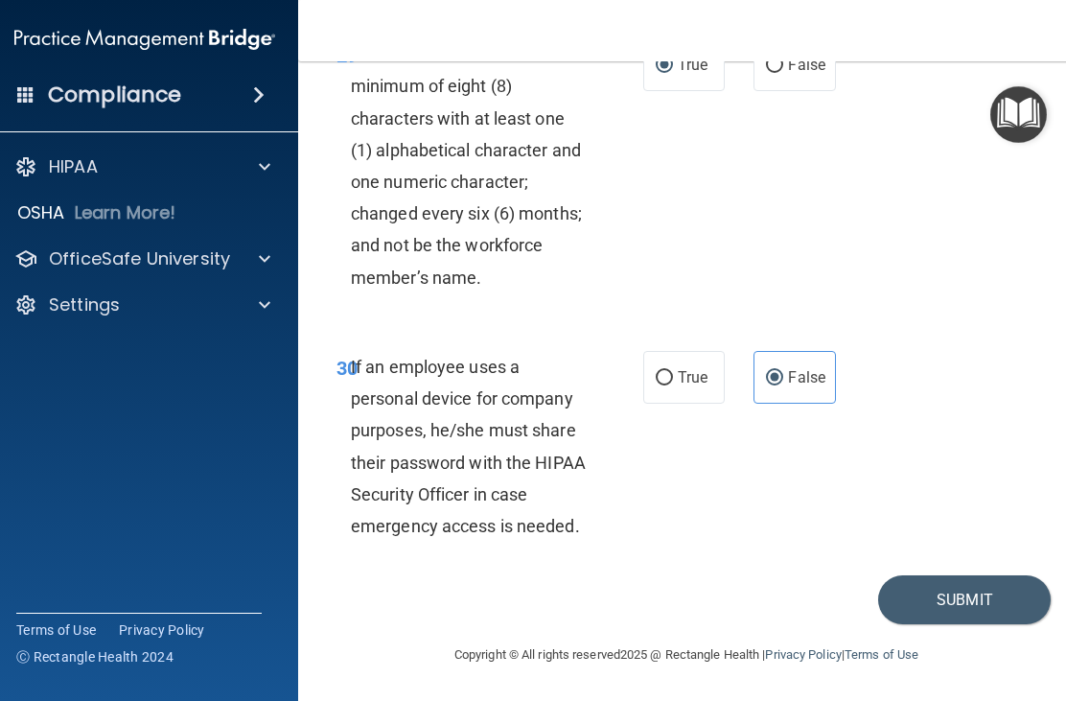
click at [906, 599] on button "Submit" at bounding box center [964, 599] width 173 height 49
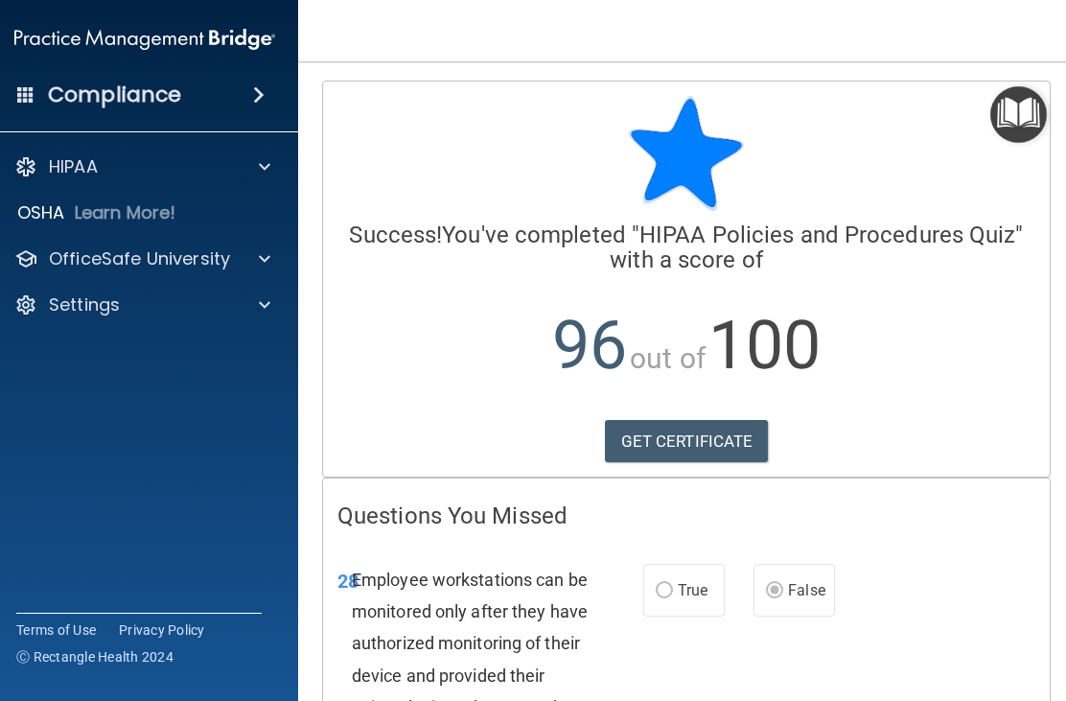
click at [688, 439] on link "GET CERTIFICATE" at bounding box center [687, 441] width 164 height 42
click at [264, 159] on span at bounding box center [265, 166] width 12 height 23
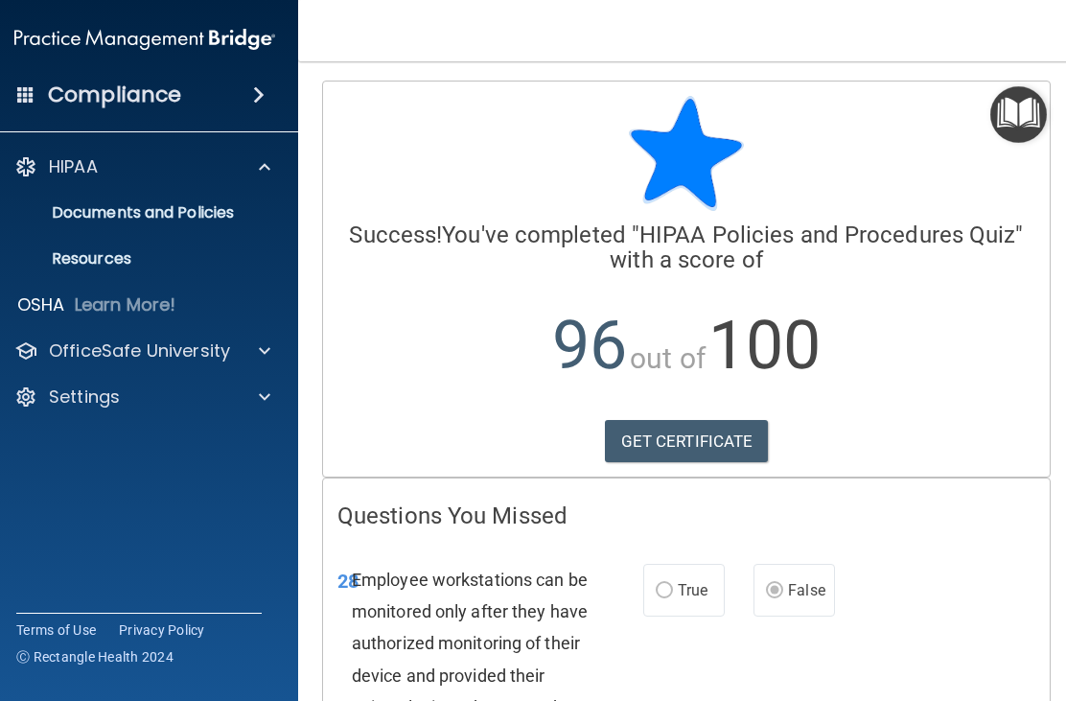
click at [226, 346] on p "OfficeSafe University" at bounding box center [139, 350] width 181 height 23
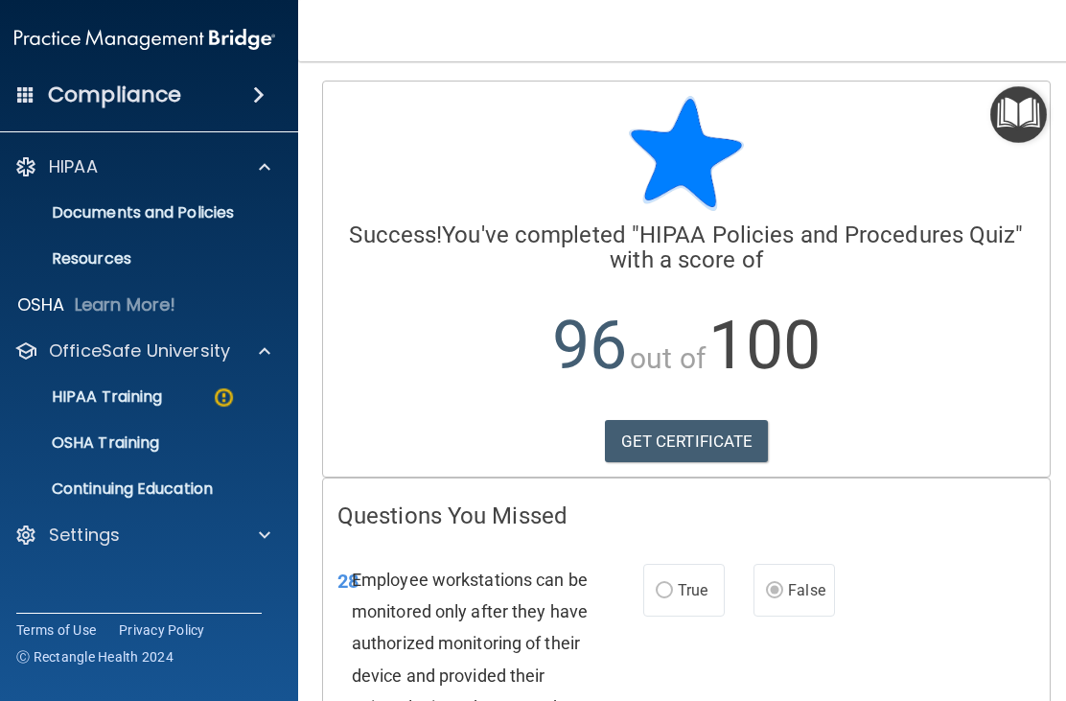
click at [162, 403] on p "HIPAA Training" at bounding box center [83, 396] width 158 height 19
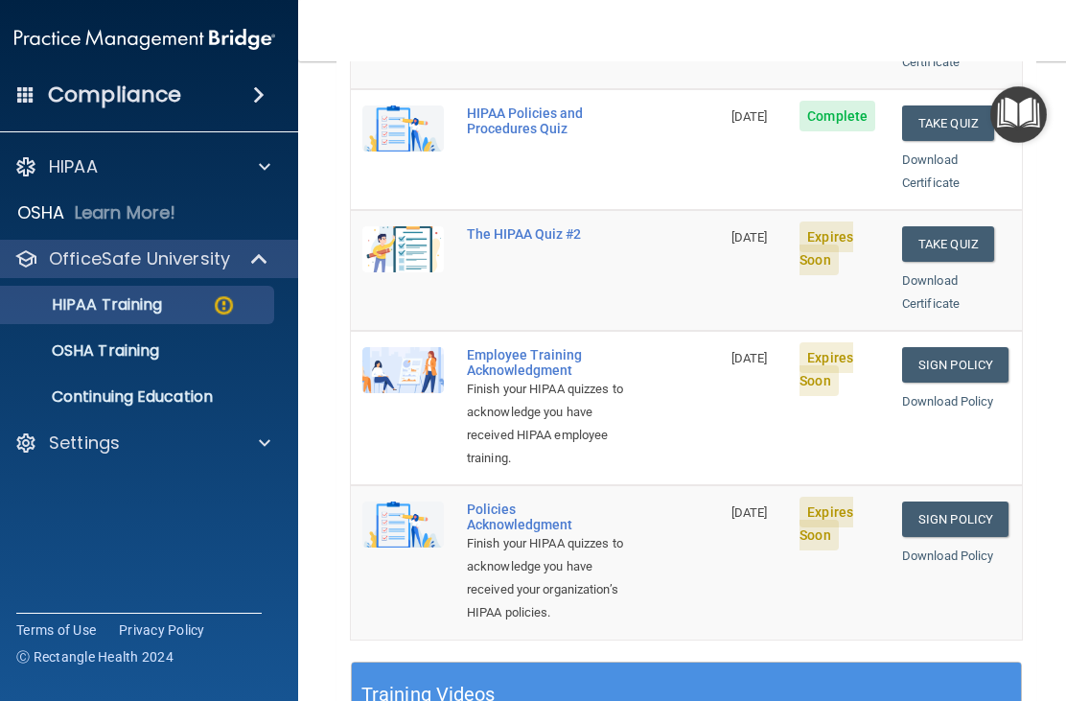
scroll to position [396, 0]
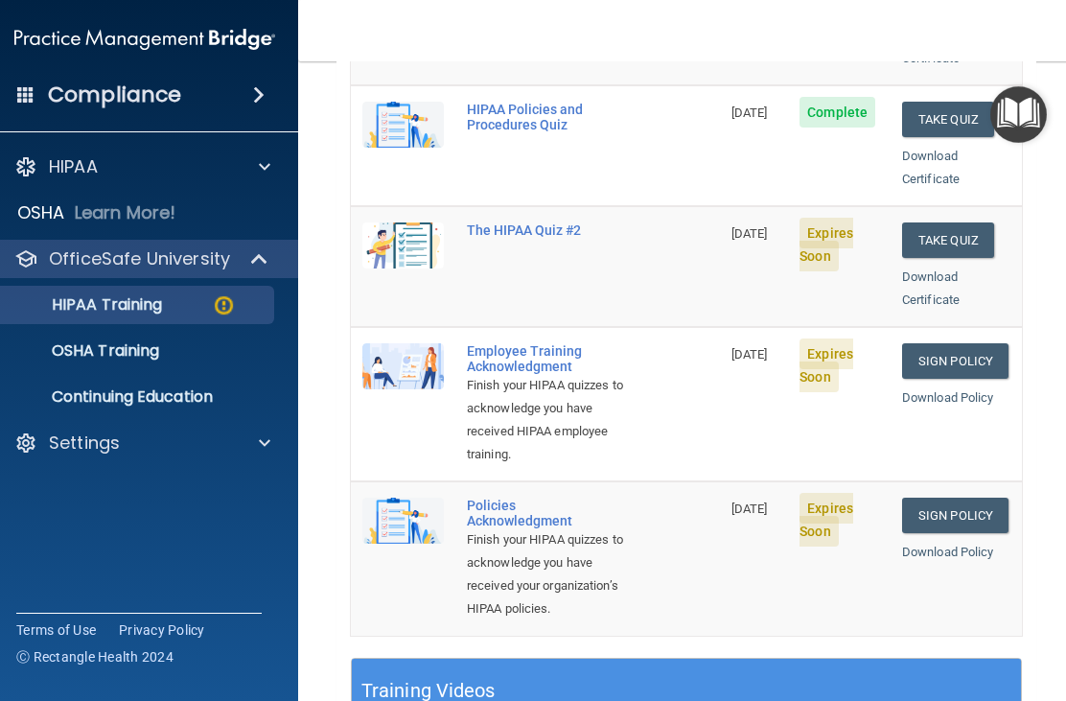
click at [955, 222] on button "Take Quiz" at bounding box center [948, 239] width 92 height 35
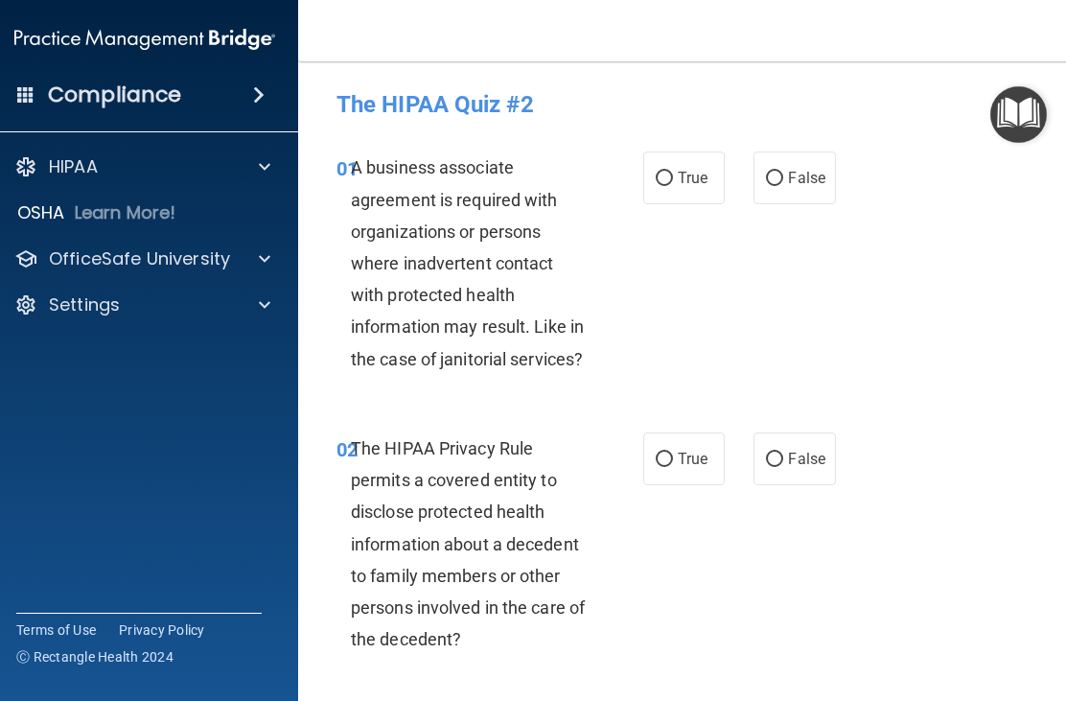
click at [776, 179] on input "False" at bounding box center [774, 179] width 17 height 14
radio input "true"
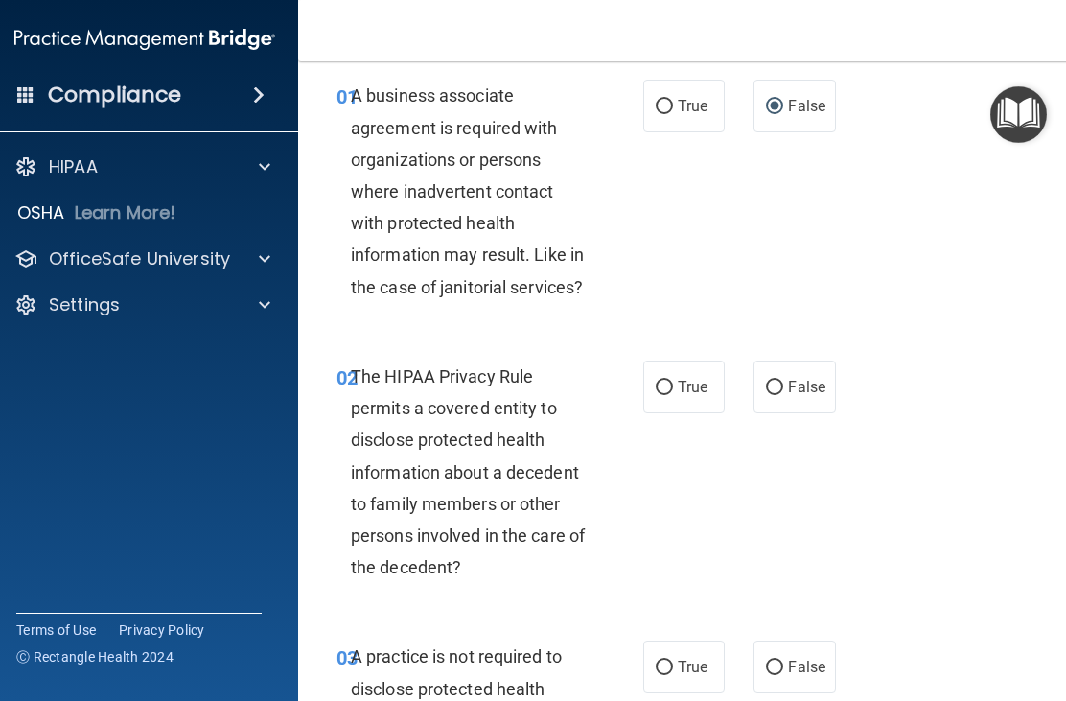
scroll to position [70, 0]
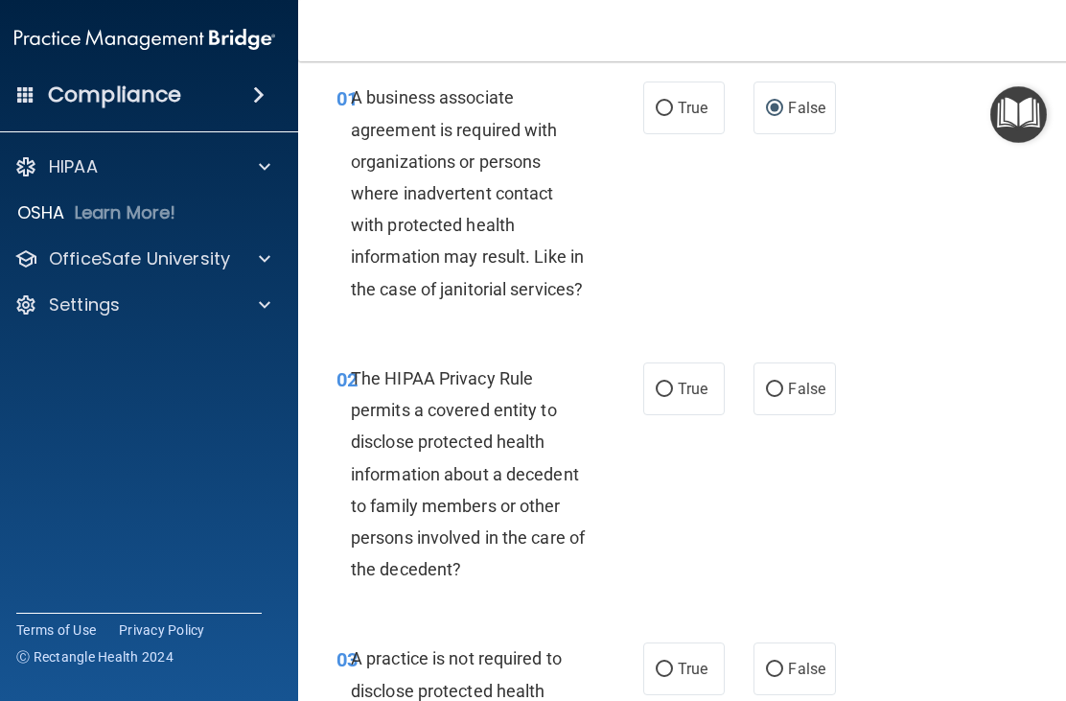
click at [670, 387] on input "True" at bounding box center [664, 390] width 17 height 14
radio input "true"
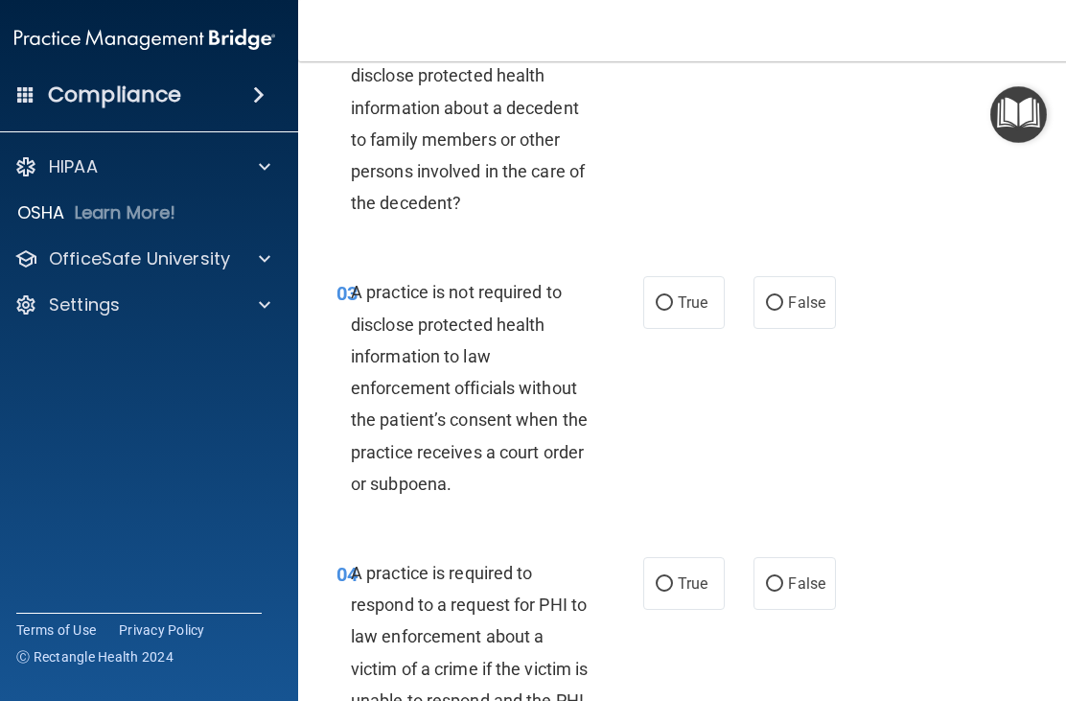
scroll to position [437, 0]
click at [775, 303] on input "False" at bounding box center [774, 302] width 17 height 14
radio input "true"
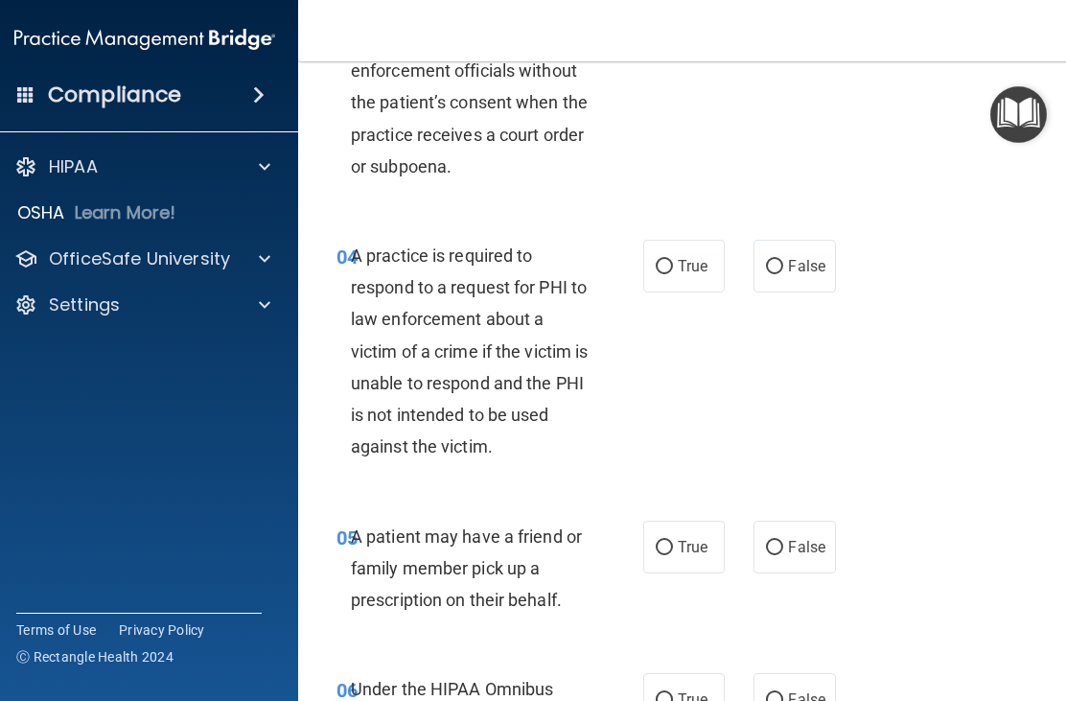
scroll to position [764, 0]
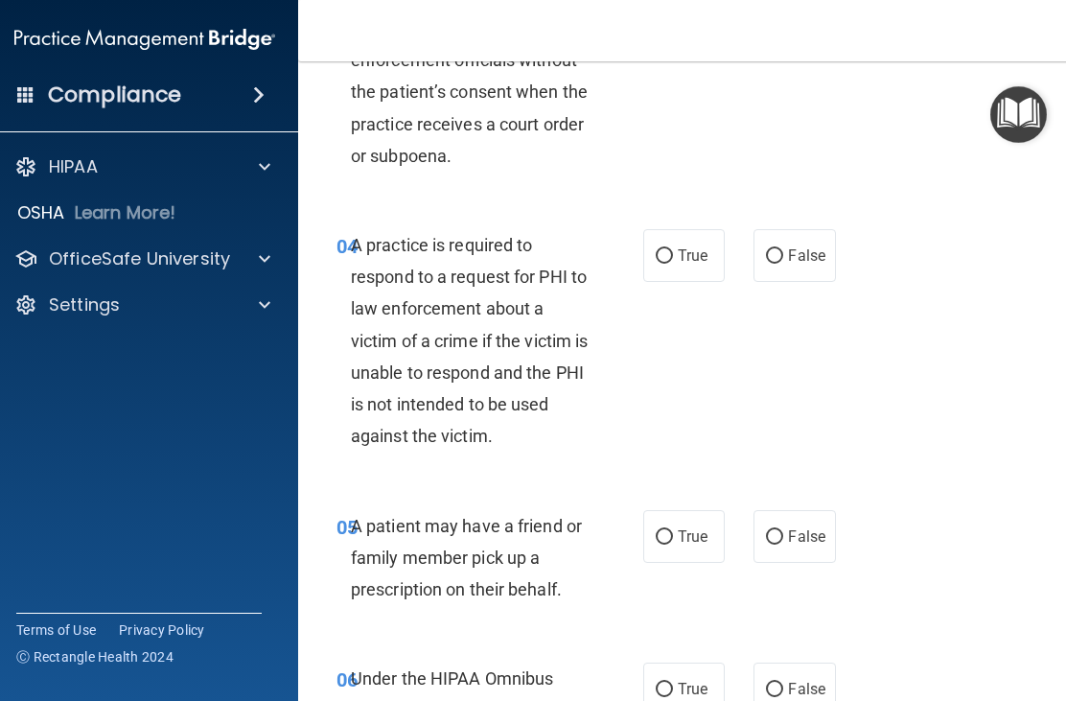
click at [672, 249] on input "True" at bounding box center [664, 256] width 17 height 14
radio input "true"
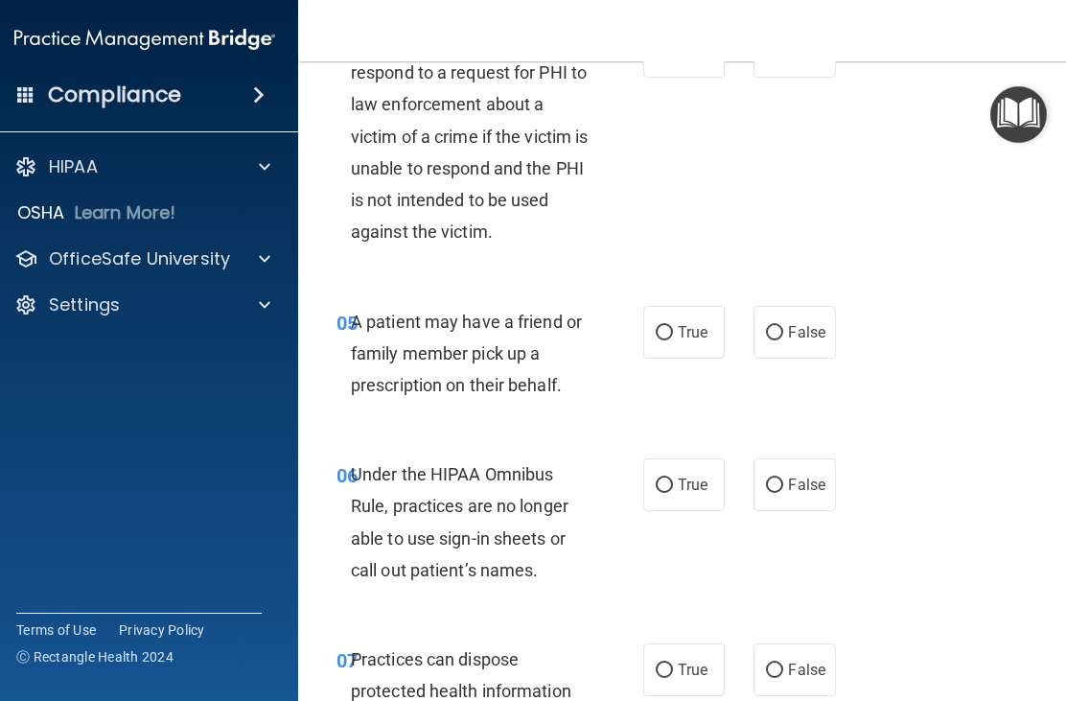
scroll to position [980, 0]
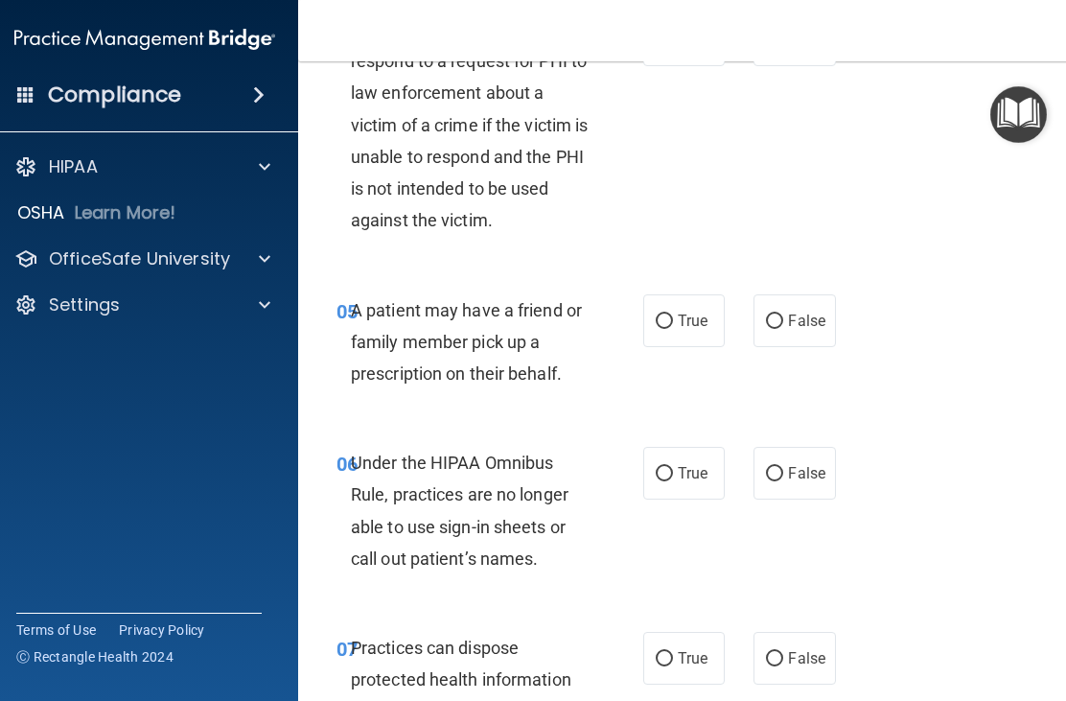
click at [667, 315] on input "True" at bounding box center [664, 322] width 17 height 14
radio input "true"
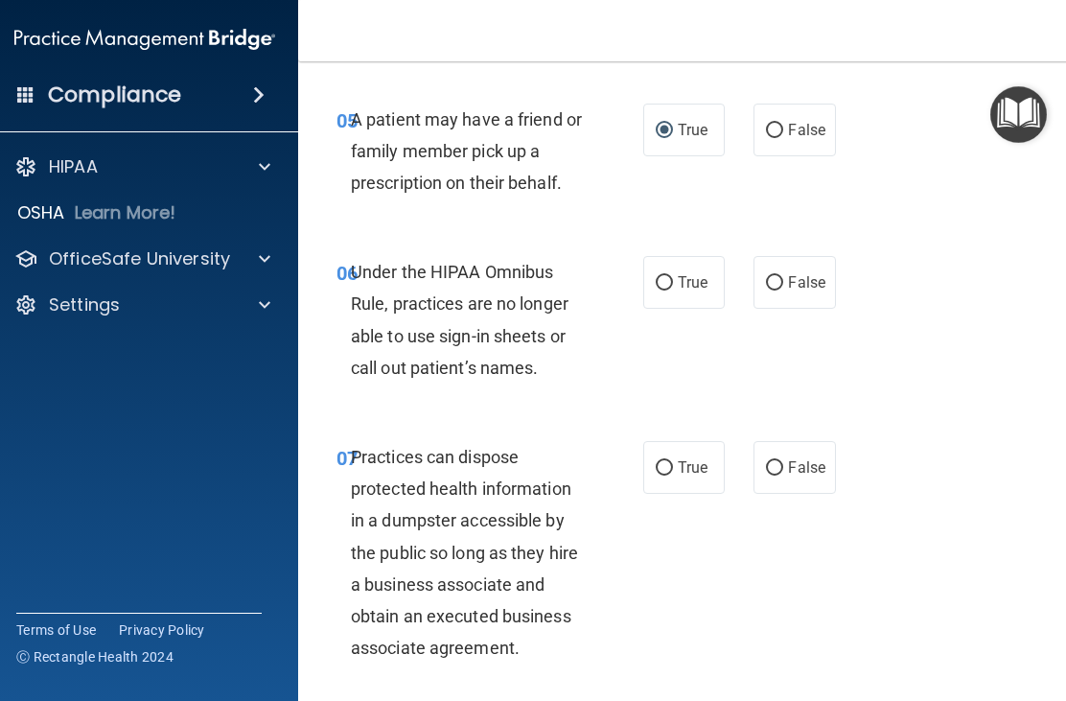
scroll to position [1186, 0]
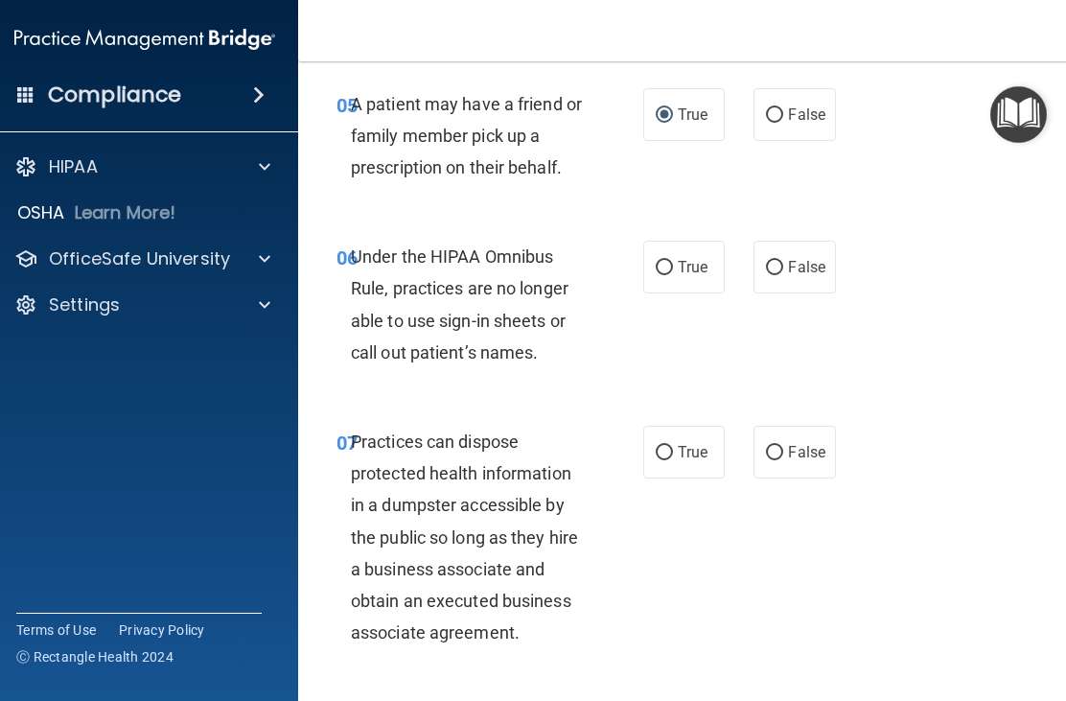
click at [775, 264] on input "False" at bounding box center [774, 268] width 17 height 14
radio input "true"
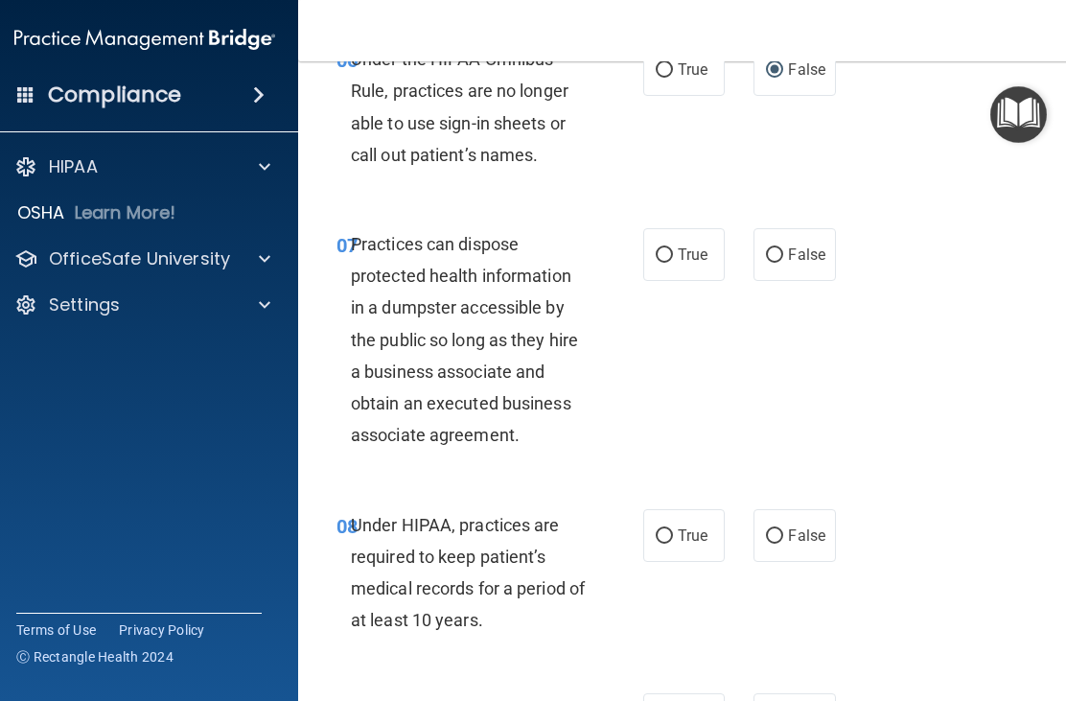
scroll to position [1385, 0]
click at [799, 245] on span "False" at bounding box center [806, 254] width 37 height 18
click at [784, 247] on input "False" at bounding box center [774, 254] width 17 height 14
radio input "true"
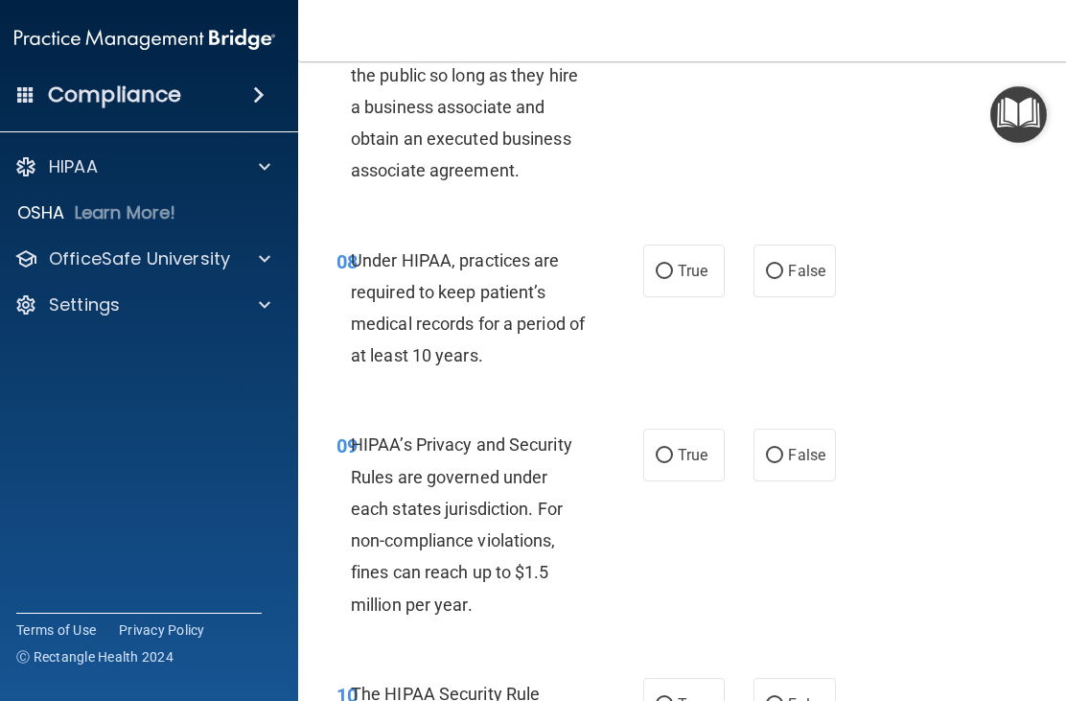
scroll to position [1650, 0]
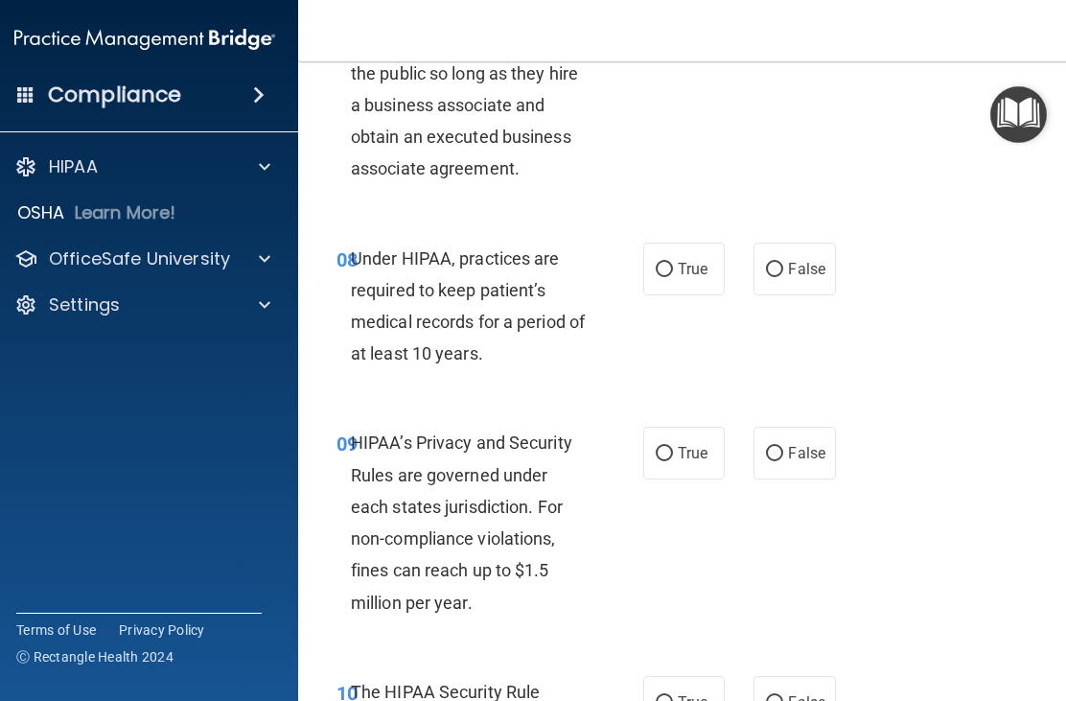
click at [672, 263] on input "True" at bounding box center [664, 270] width 17 height 14
radio input "true"
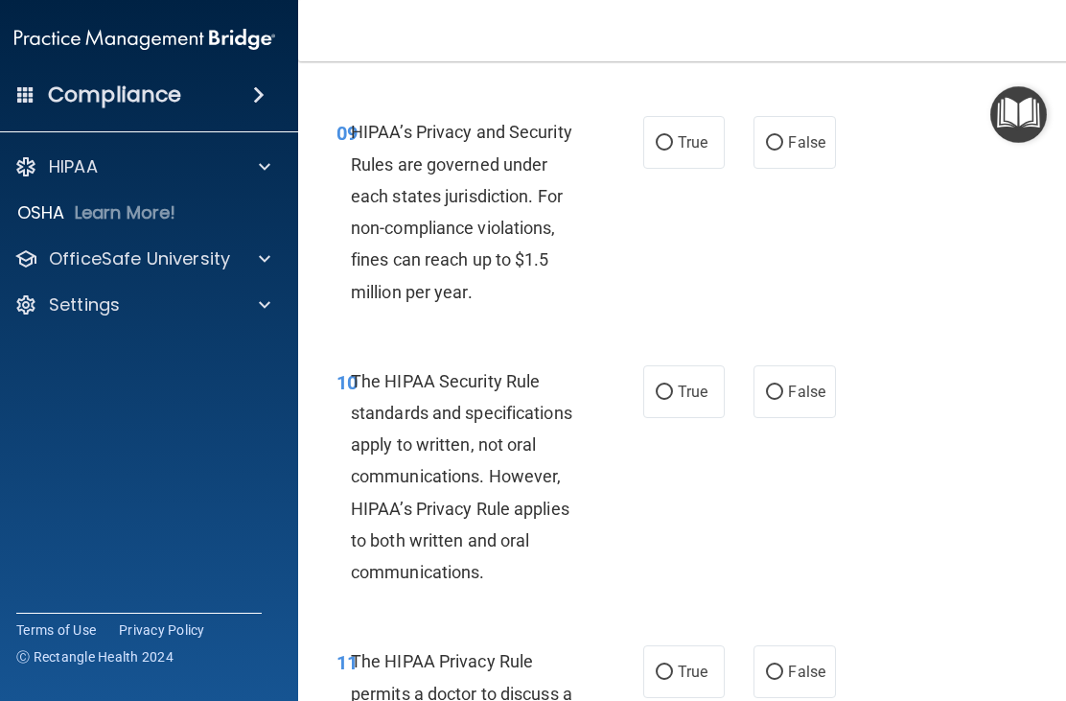
scroll to position [1963, 0]
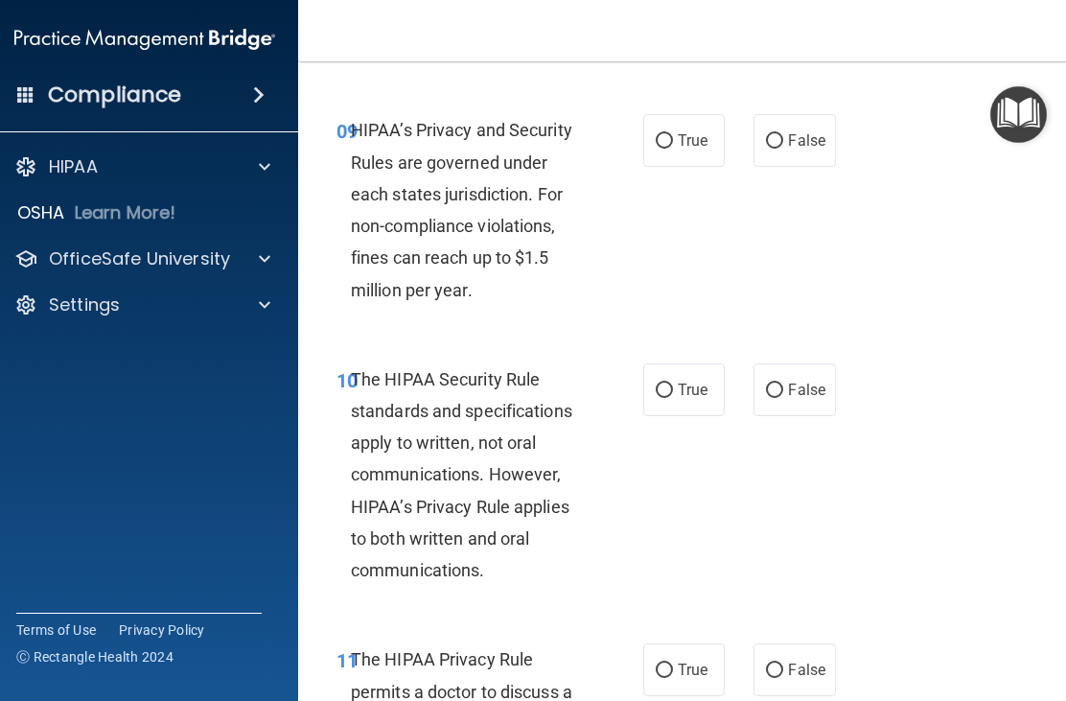
click at [665, 134] on input "True" at bounding box center [664, 141] width 17 height 14
radio input "true"
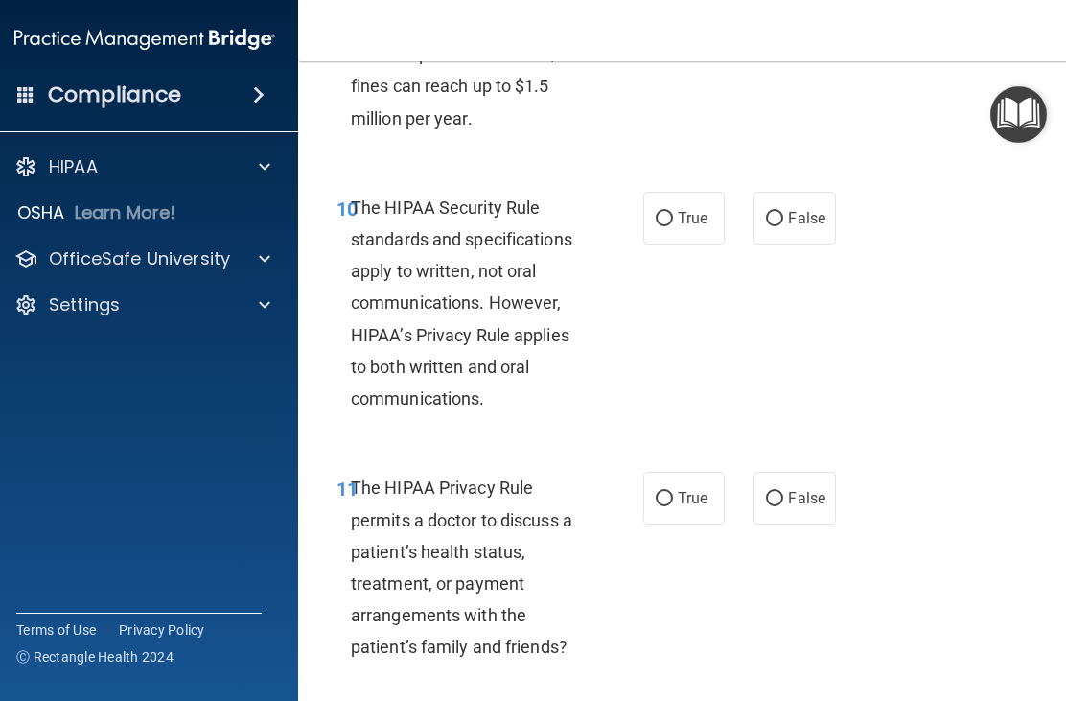
scroll to position [2136, 0]
click at [668, 211] on input "True" at bounding box center [664, 218] width 17 height 14
radio input "true"
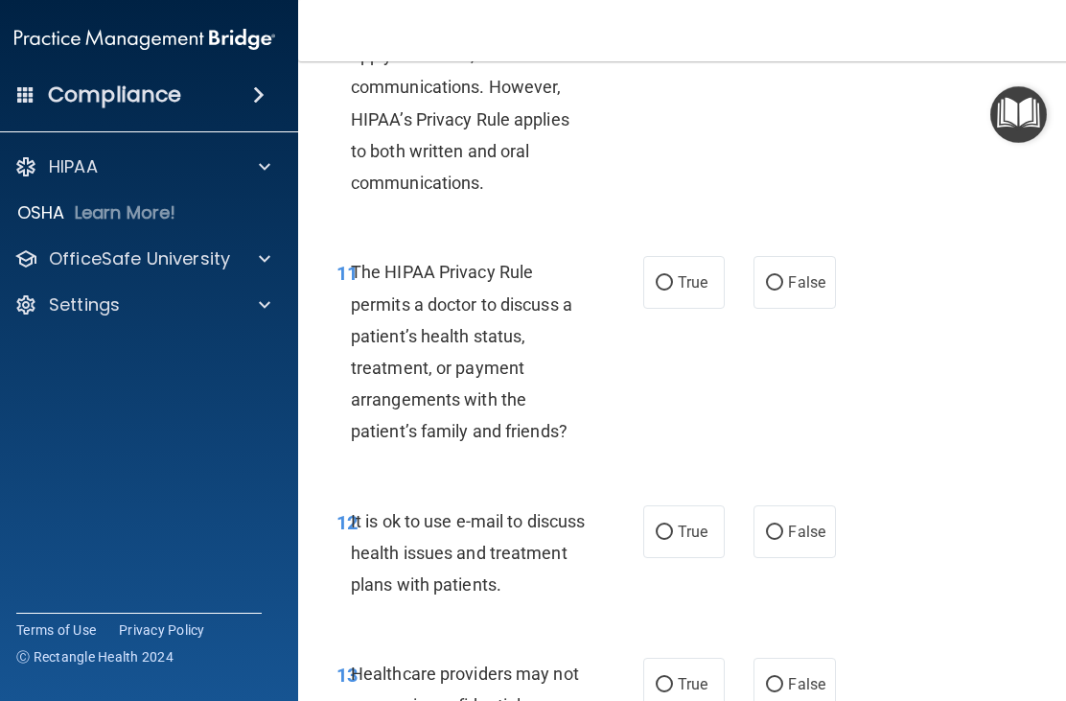
scroll to position [2354, 0]
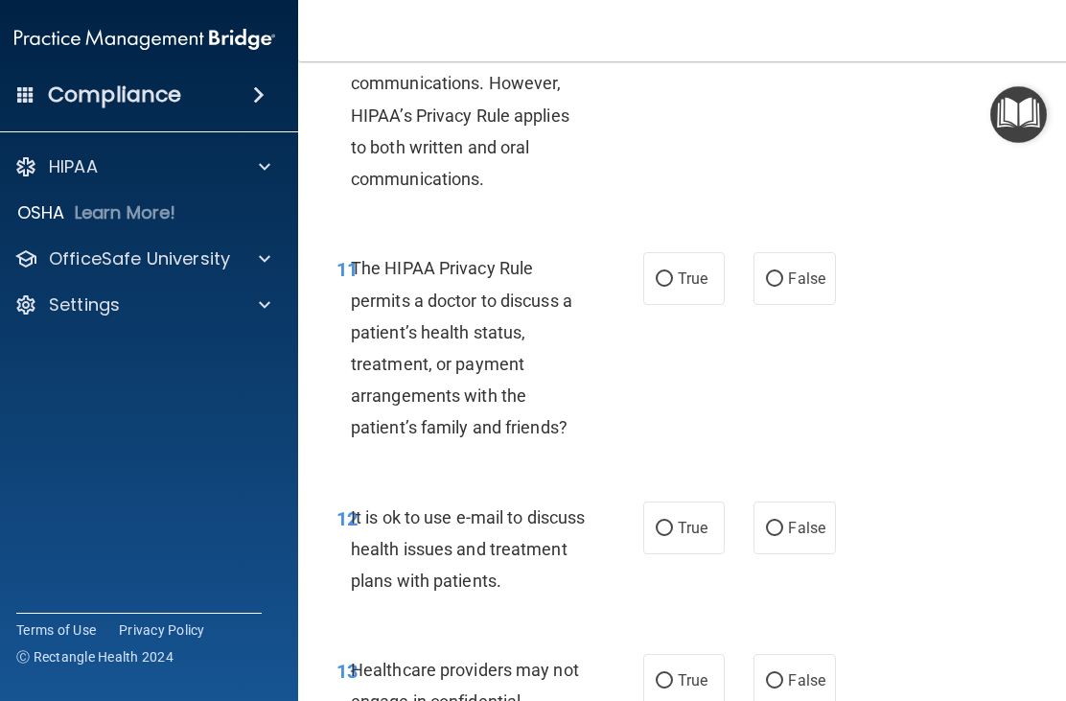
click at [786, 260] on label "False" at bounding box center [795, 278] width 82 height 53
click at [784, 272] on input "False" at bounding box center [774, 279] width 17 height 14
radio input "true"
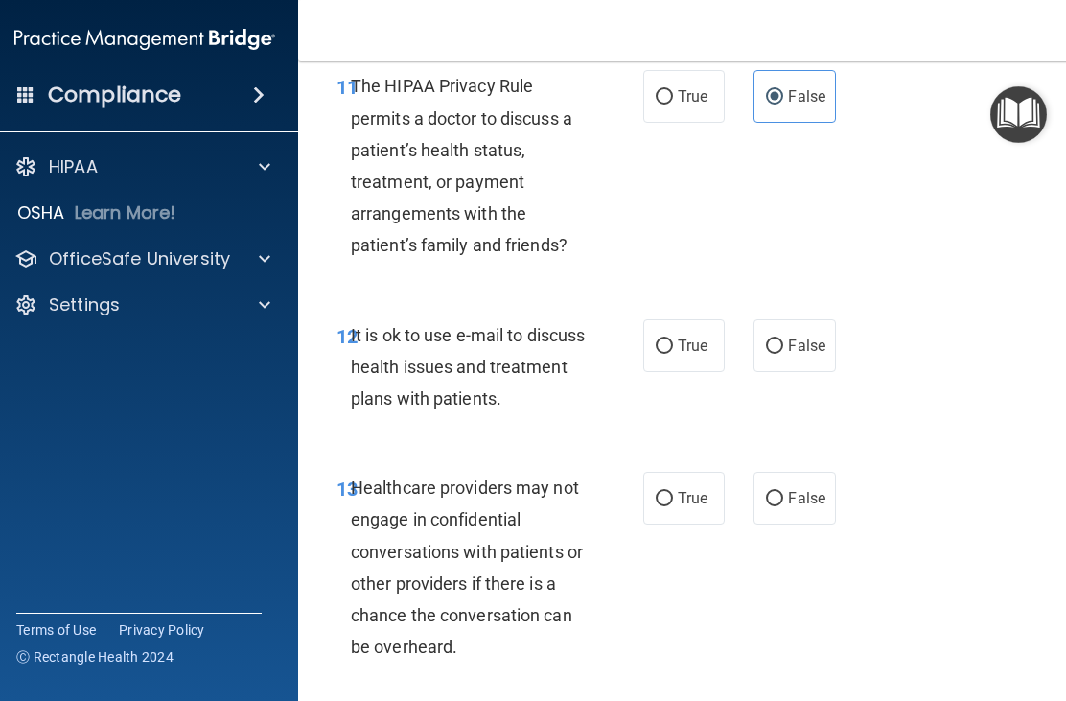
scroll to position [2538, 0]
click at [780, 339] on input "False" at bounding box center [774, 346] width 17 height 14
radio input "true"
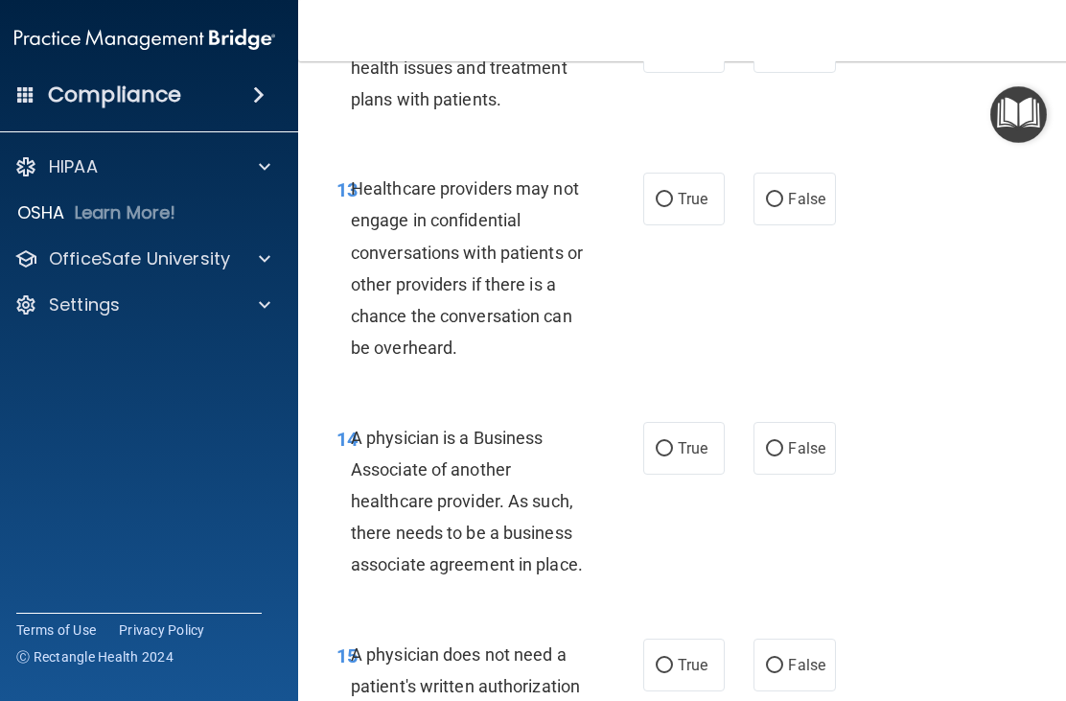
scroll to position [2838, 0]
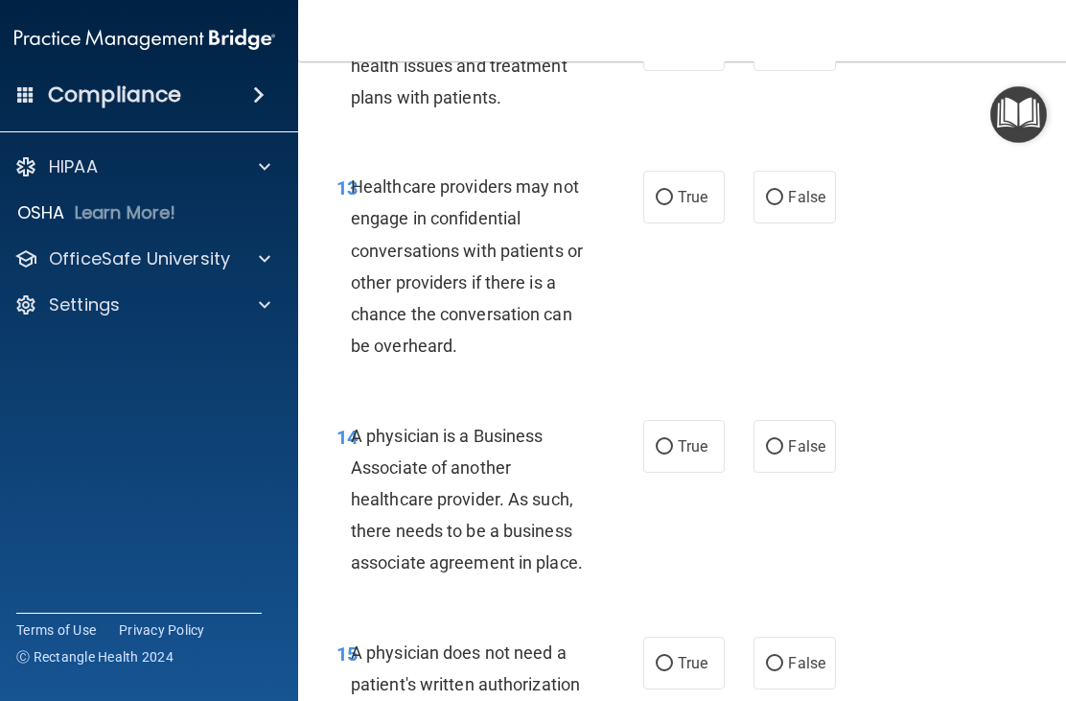
click at [776, 191] on input "False" at bounding box center [774, 198] width 17 height 14
radio input "true"
click at [666, 191] on input "True" at bounding box center [664, 198] width 17 height 14
radio input "true"
radio input "false"
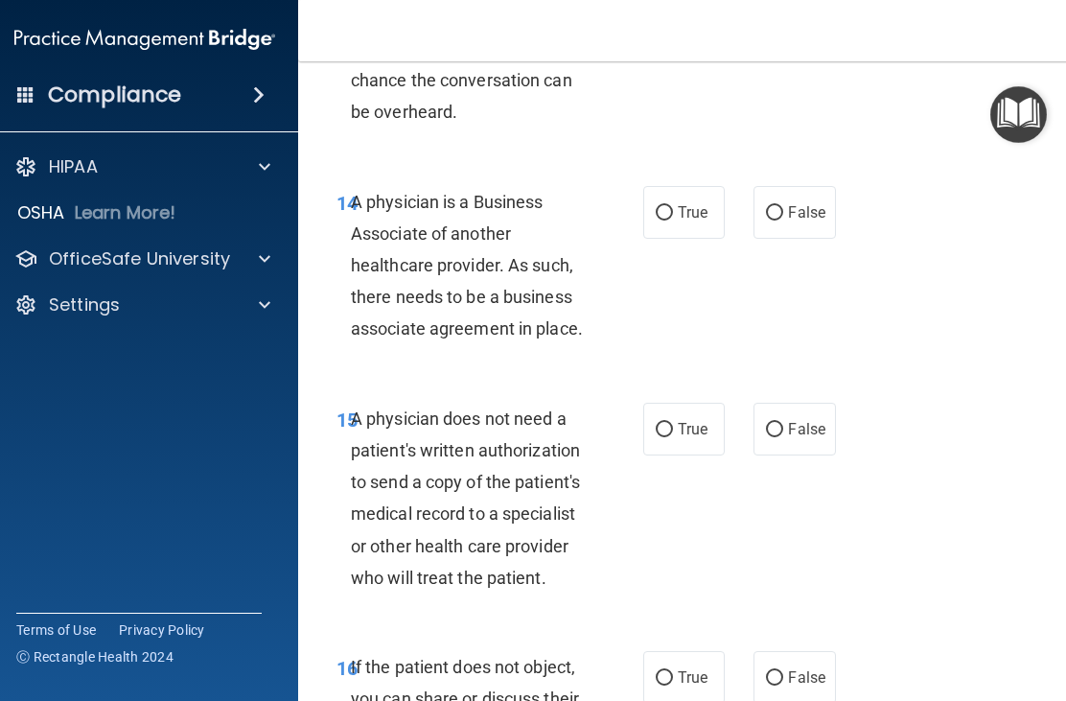
scroll to position [3076, 0]
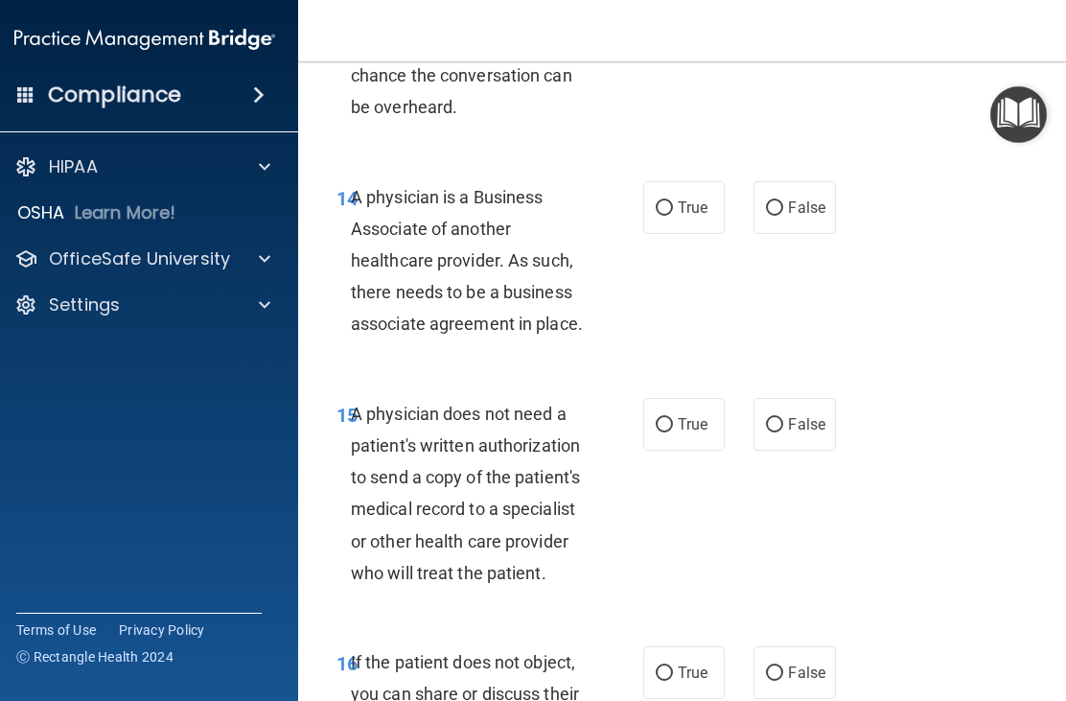
click at [664, 201] on input "True" at bounding box center [664, 208] width 17 height 14
radio input "true"
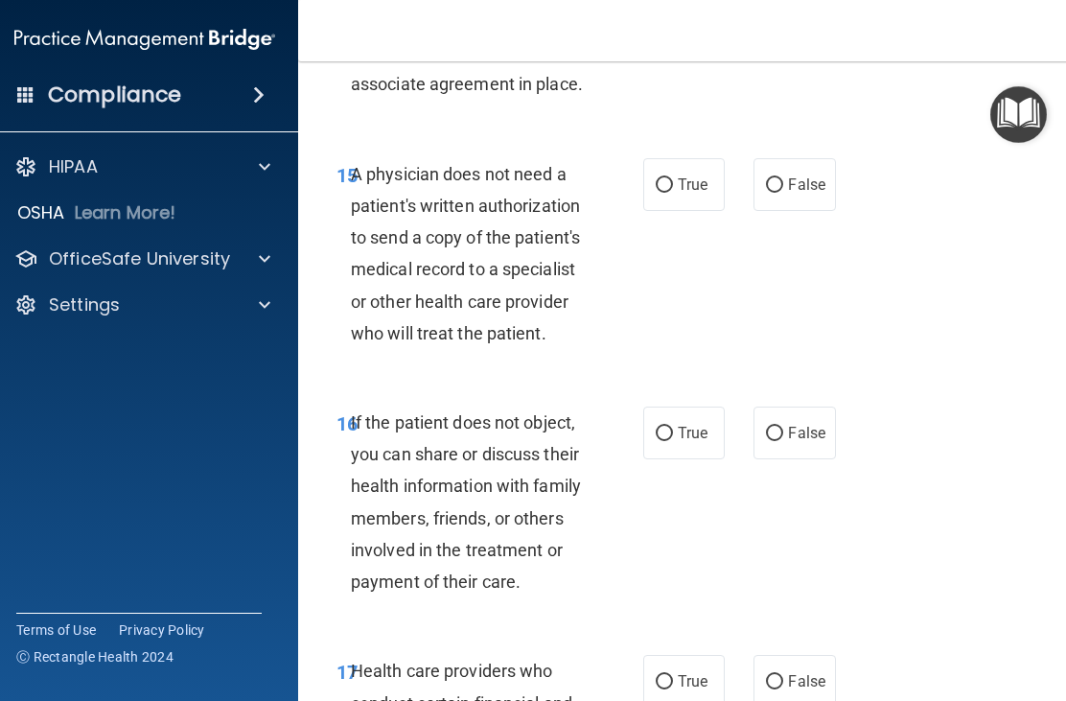
scroll to position [3318, 0]
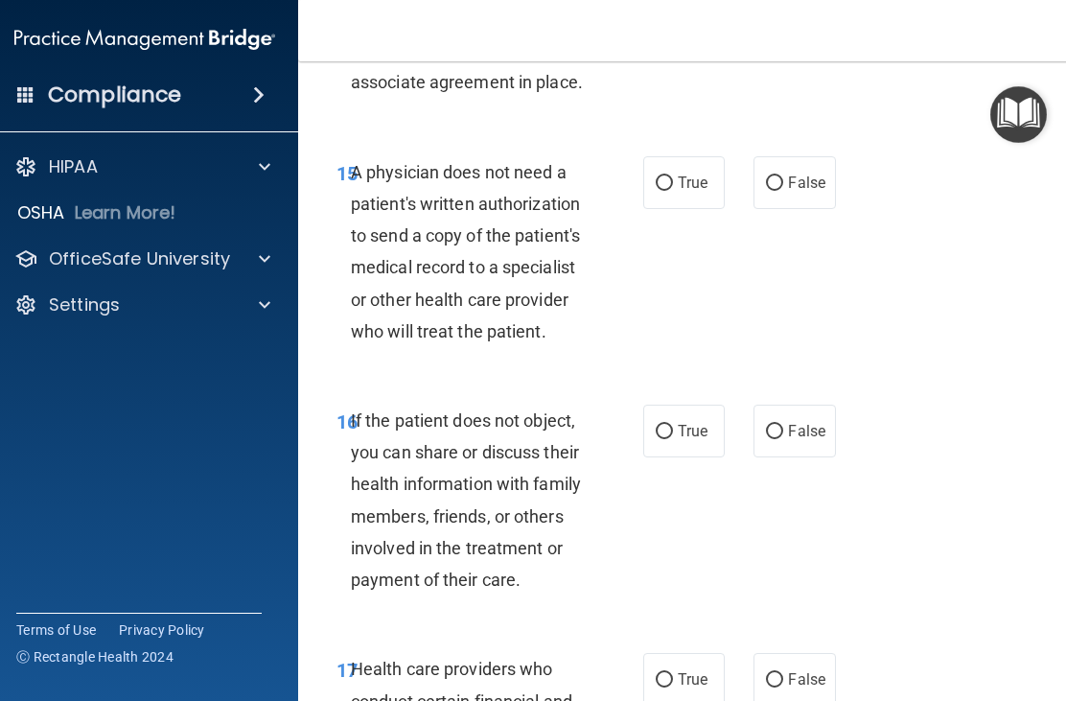
click at [669, 176] on input "True" at bounding box center [664, 183] width 17 height 14
radio input "true"
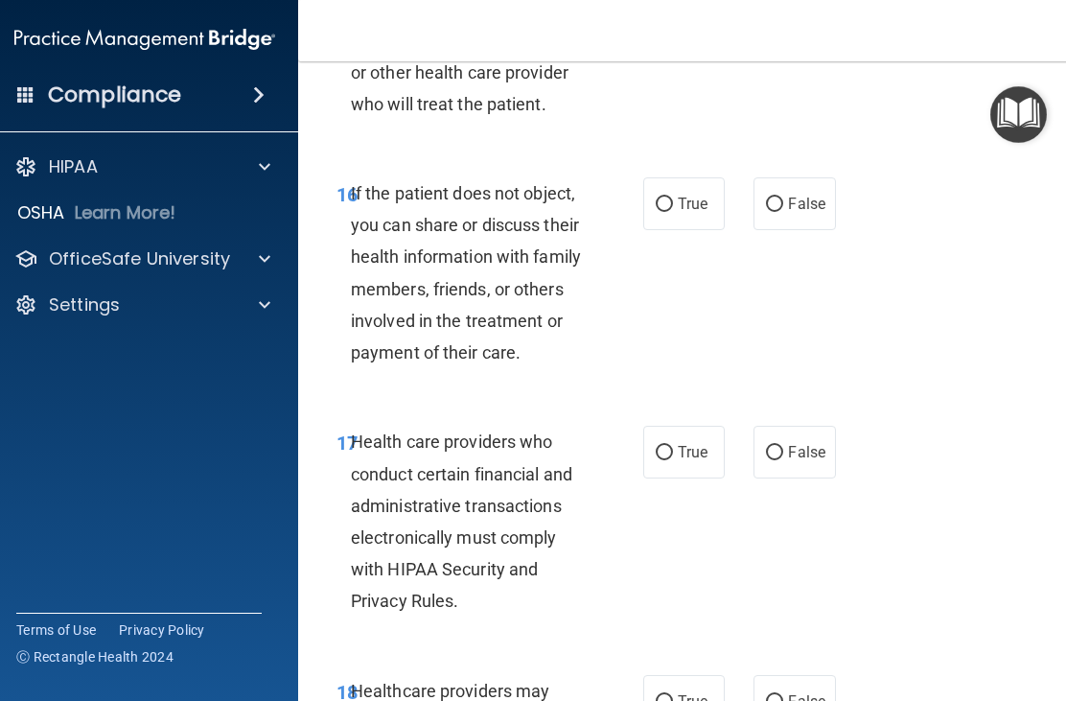
scroll to position [3546, 0]
click at [667, 197] on input "True" at bounding box center [664, 204] width 17 height 14
radio input "true"
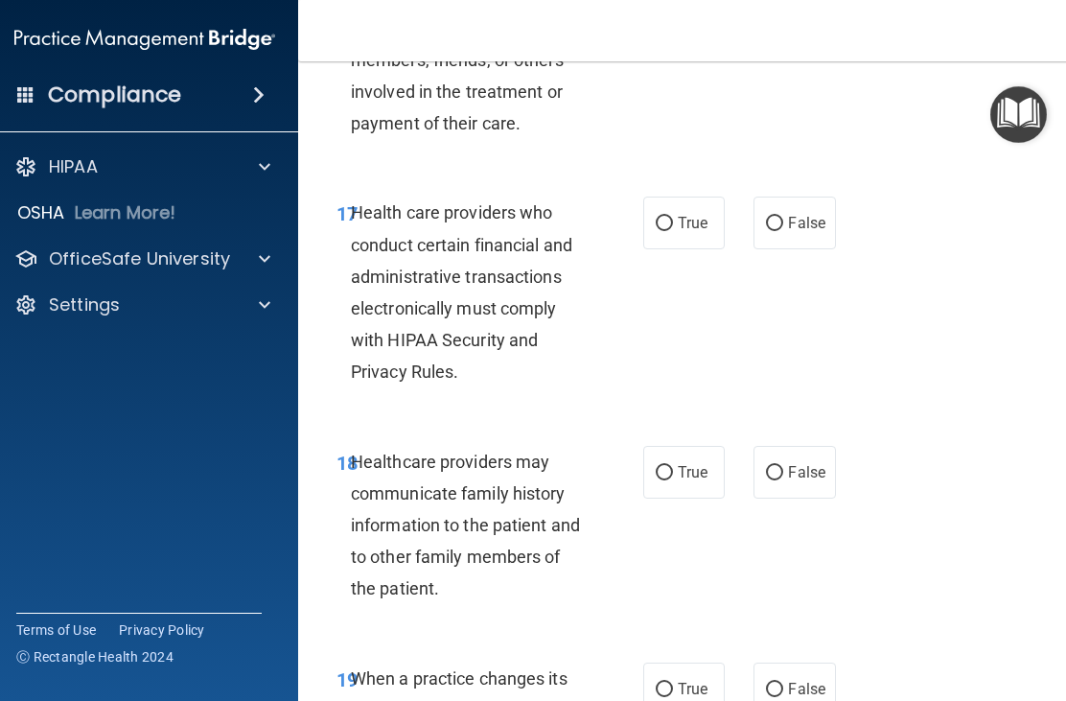
scroll to position [3777, 0]
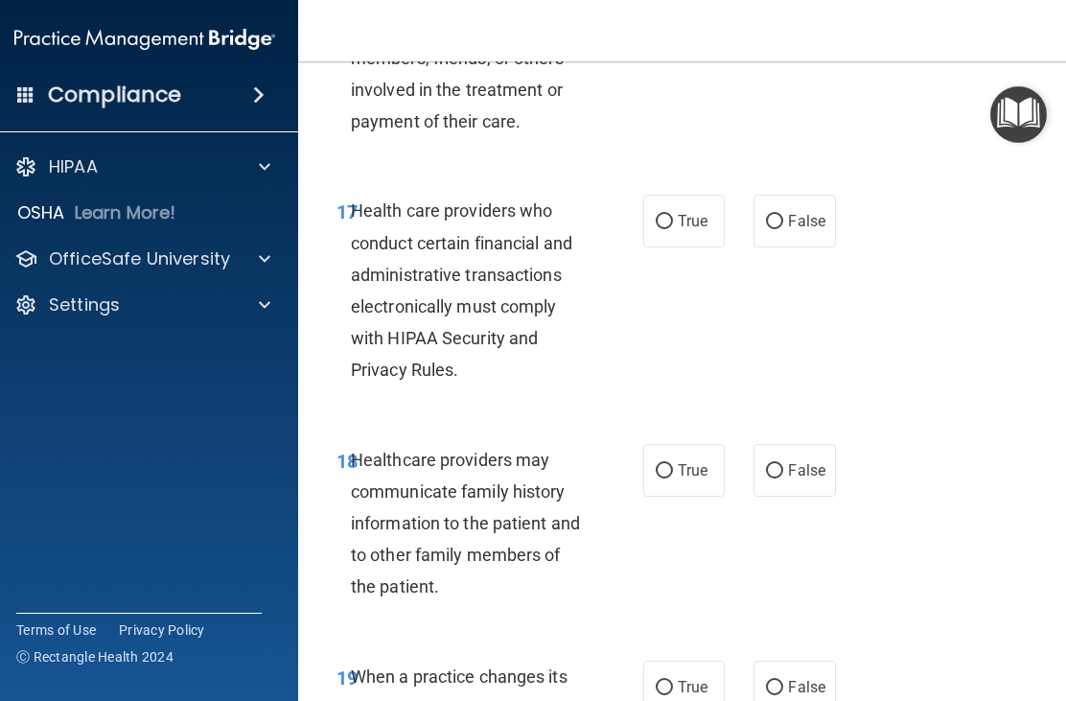
click at [661, 215] on input "True" at bounding box center [664, 222] width 17 height 14
radio input "true"
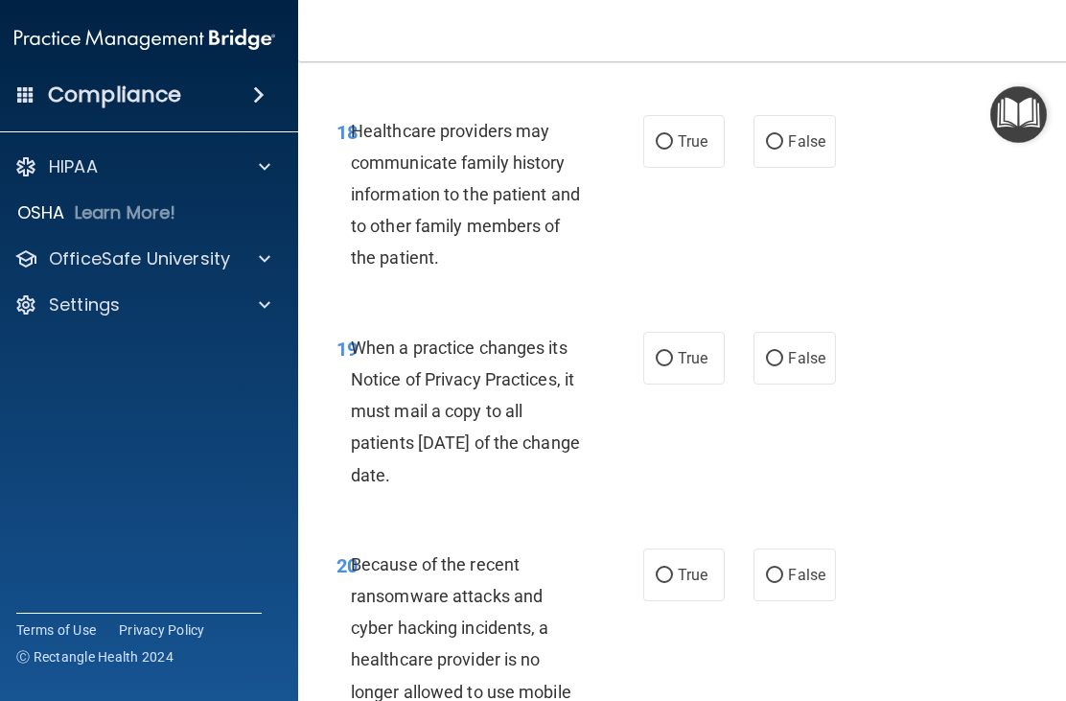
scroll to position [4106, 0]
click at [784, 134] on input "False" at bounding box center [774, 141] width 17 height 14
radio input "true"
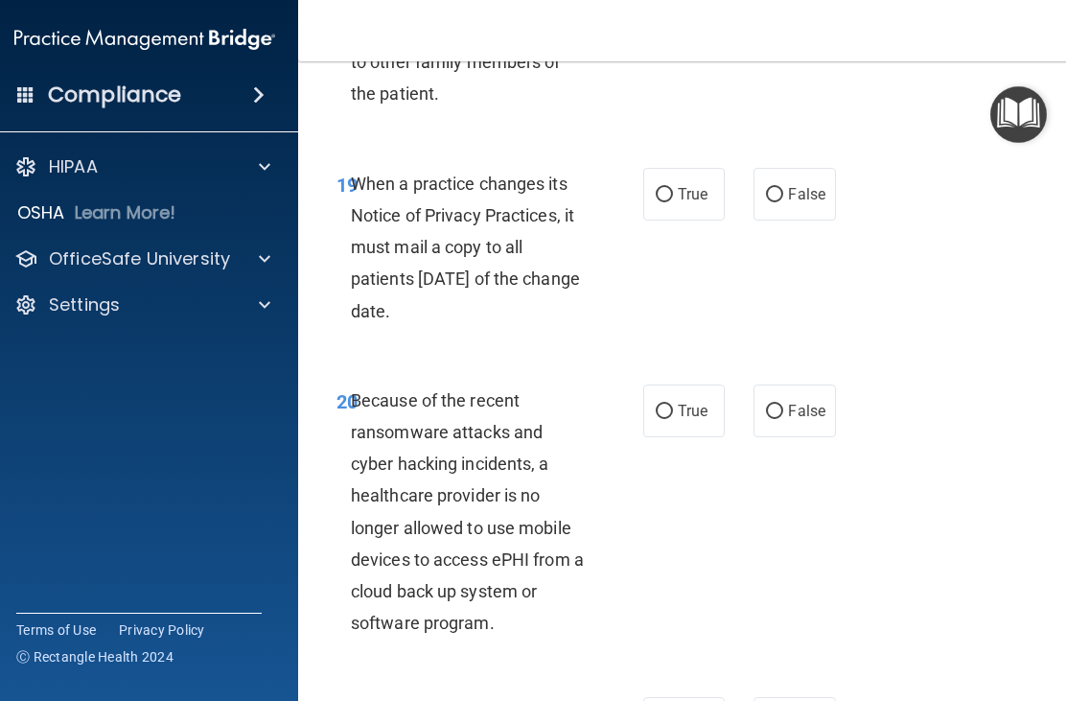
scroll to position [4273, 0]
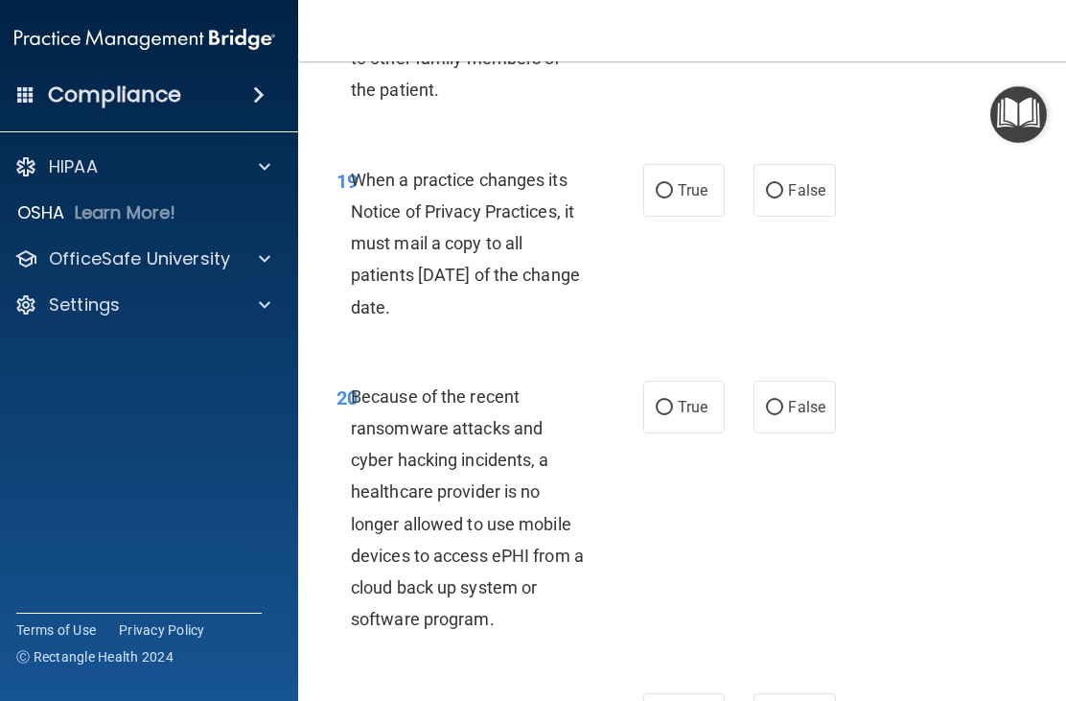
click at [777, 184] on input "False" at bounding box center [774, 191] width 17 height 14
radio input "true"
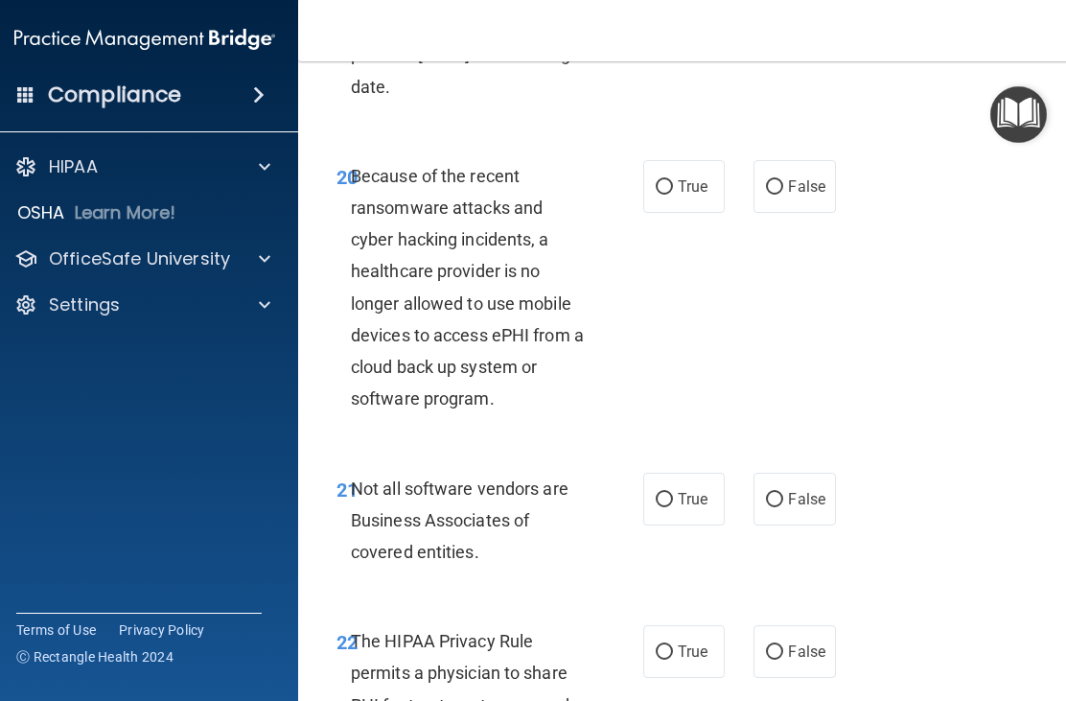
scroll to position [4496, 0]
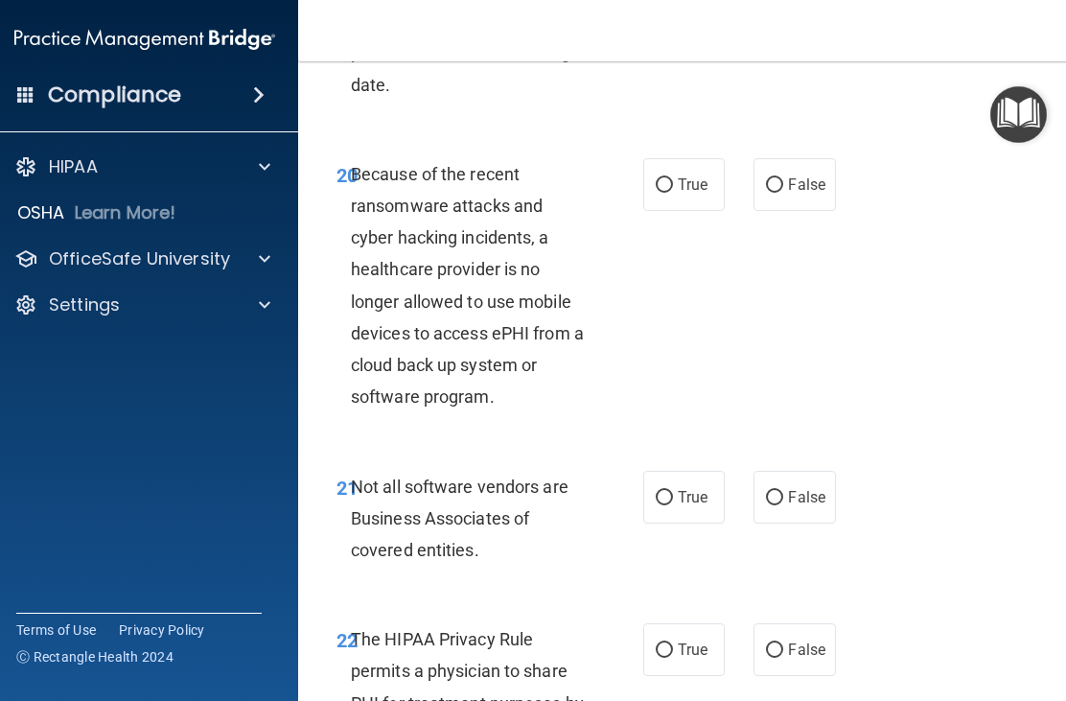
click at [773, 178] on input "False" at bounding box center [774, 185] width 17 height 14
radio input "true"
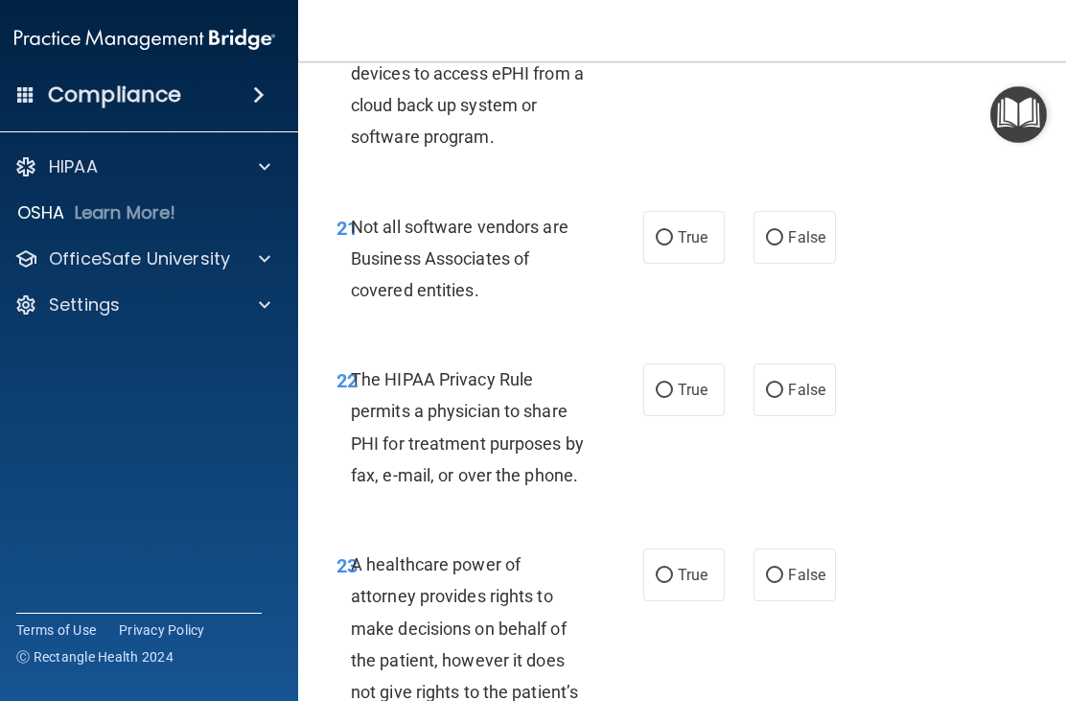
scroll to position [4758, 0]
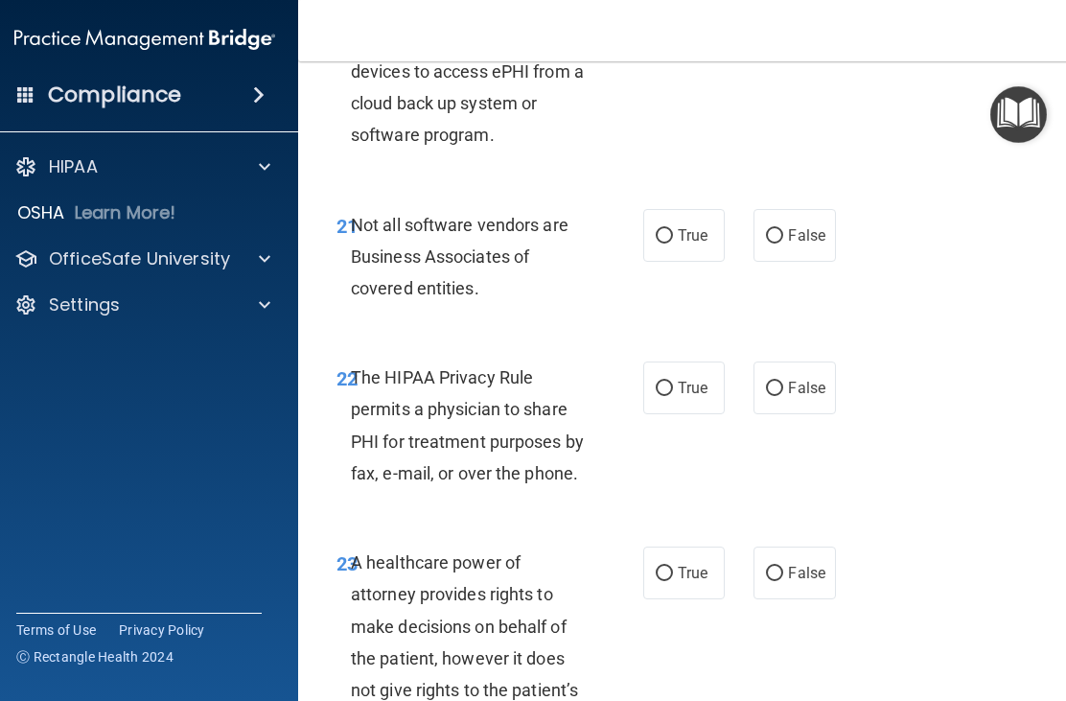
click at [676, 209] on label "True" at bounding box center [684, 235] width 82 height 53
click at [673, 229] on input "True" at bounding box center [664, 236] width 17 height 14
radio input "true"
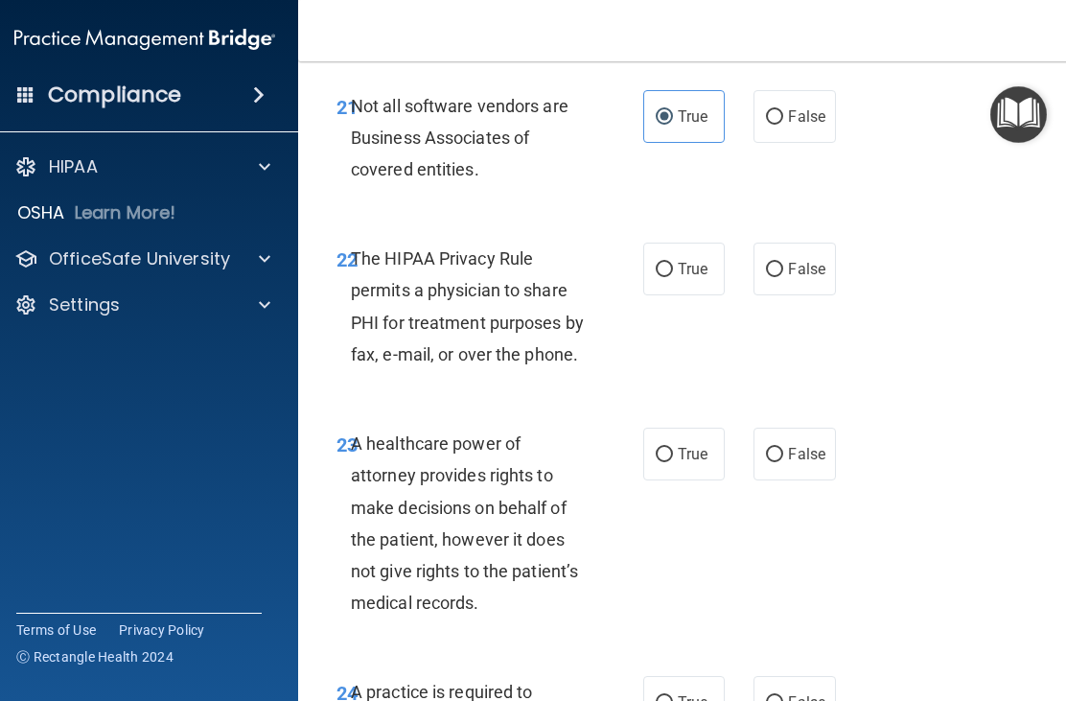
scroll to position [4886, 0]
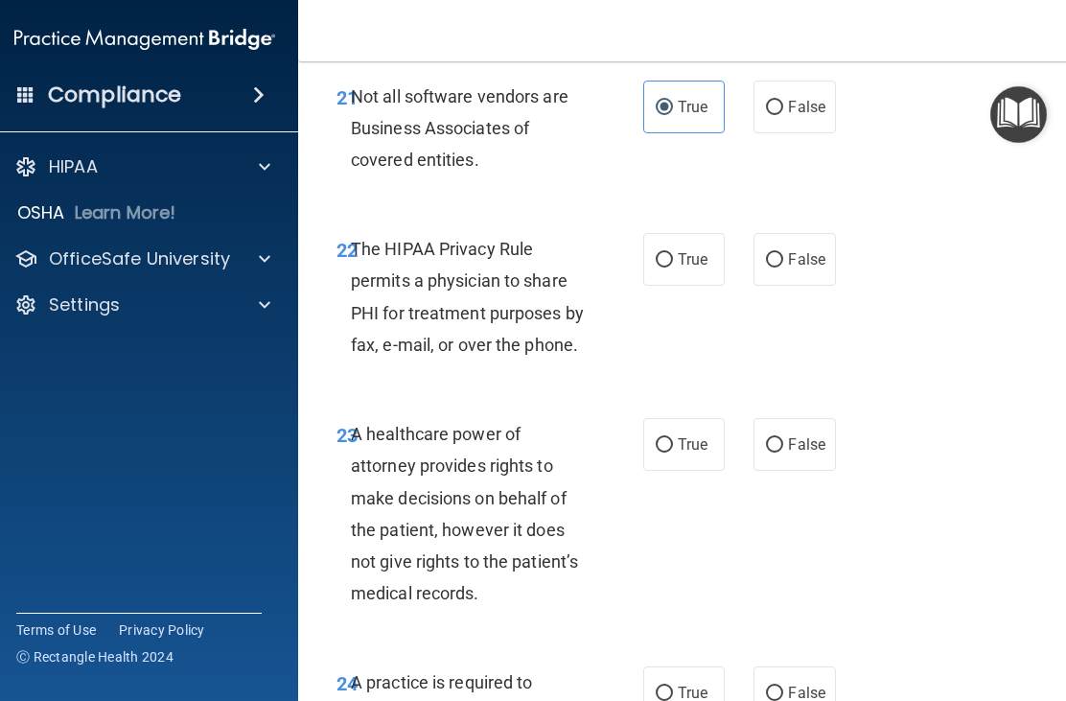
click at [782, 253] on input "False" at bounding box center [774, 260] width 17 height 14
radio input "true"
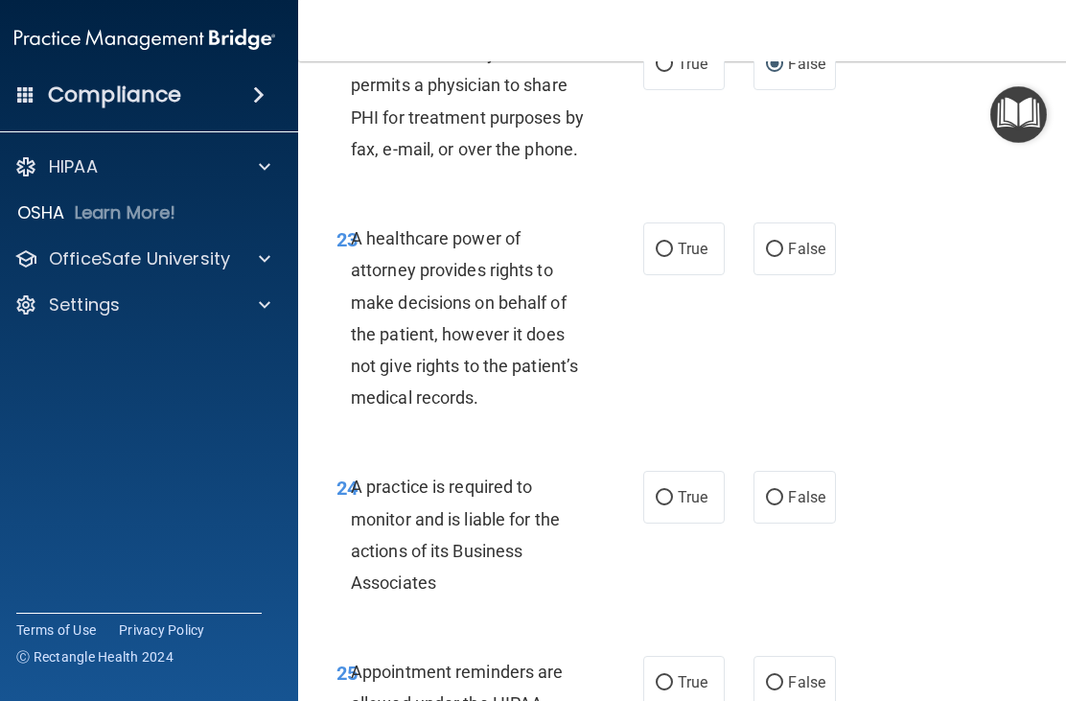
scroll to position [5096, 0]
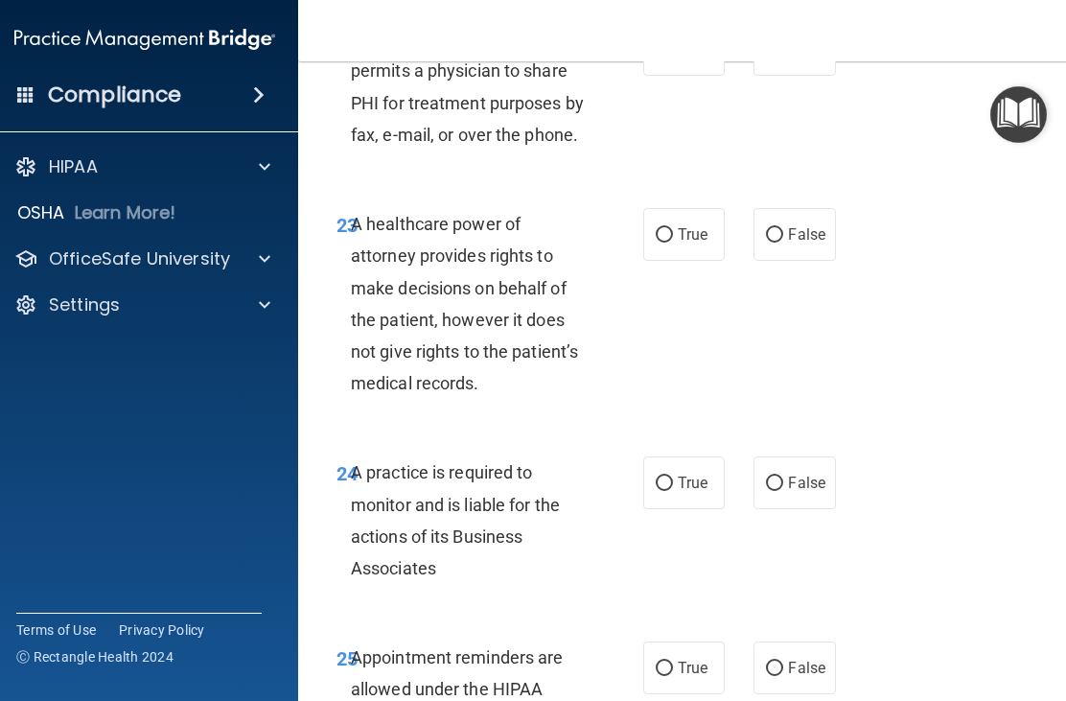
click at [791, 225] on span "False" at bounding box center [806, 234] width 37 height 18
click at [784, 228] on input "False" at bounding box center [774, 235] width 17 height 14
radio input "true"
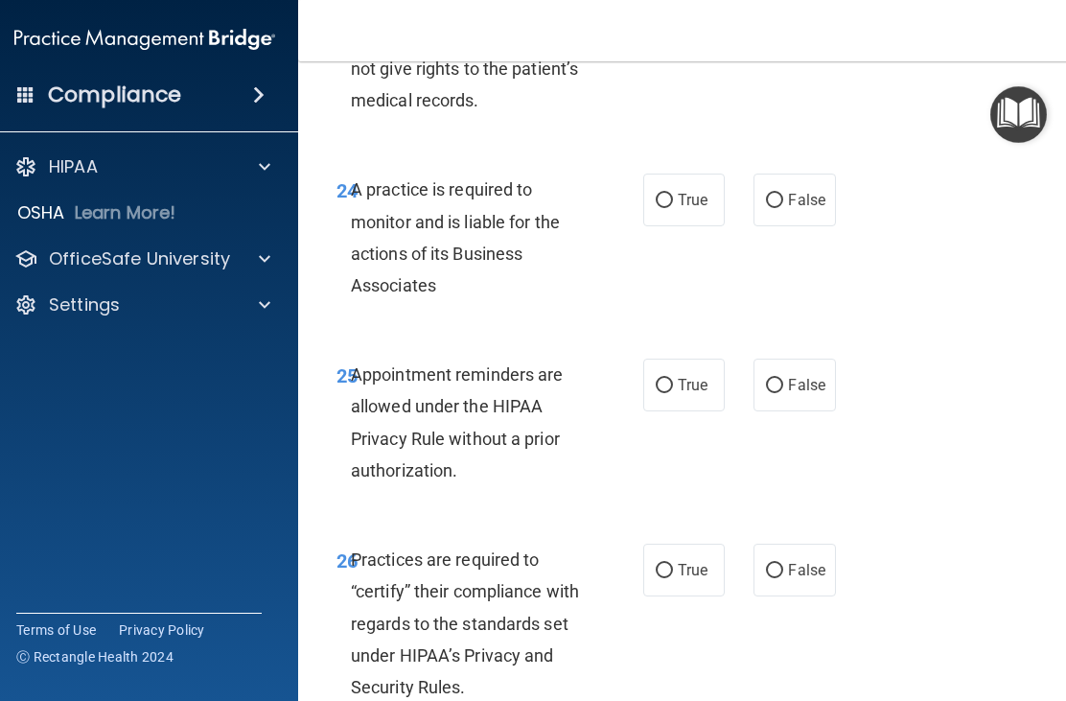
scroll to position [5380, 0]
click at [669, 193] on input "True" at bounding box center [664, 200] width 17 height 14
radio input "true"
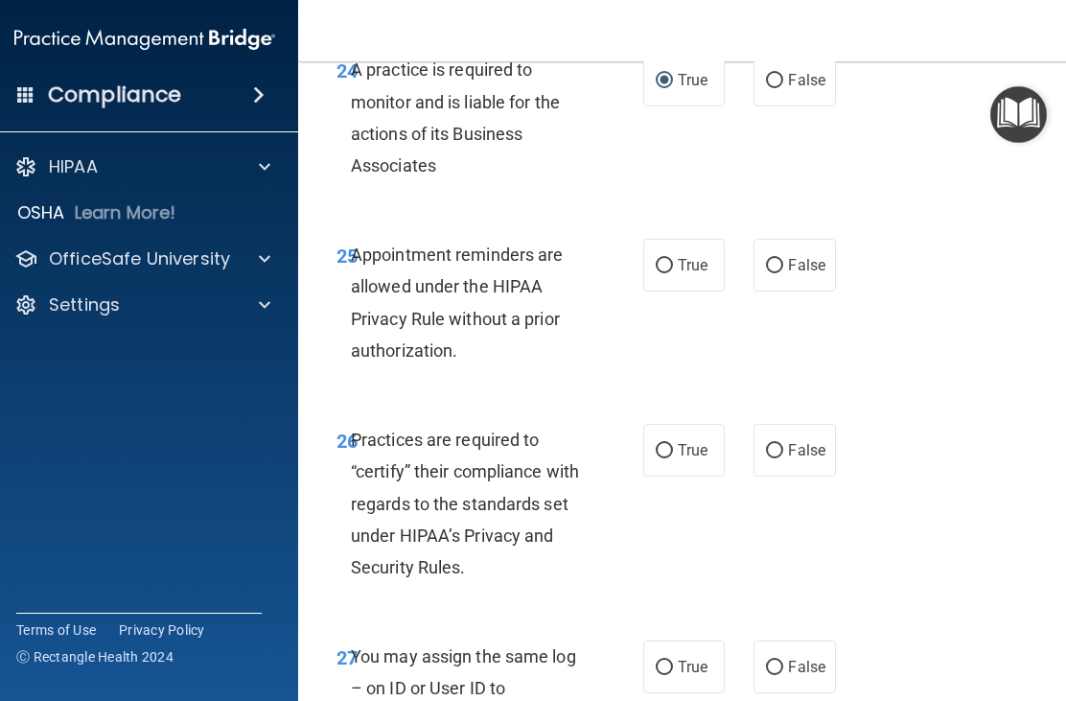
scroll to position [5504, 0]
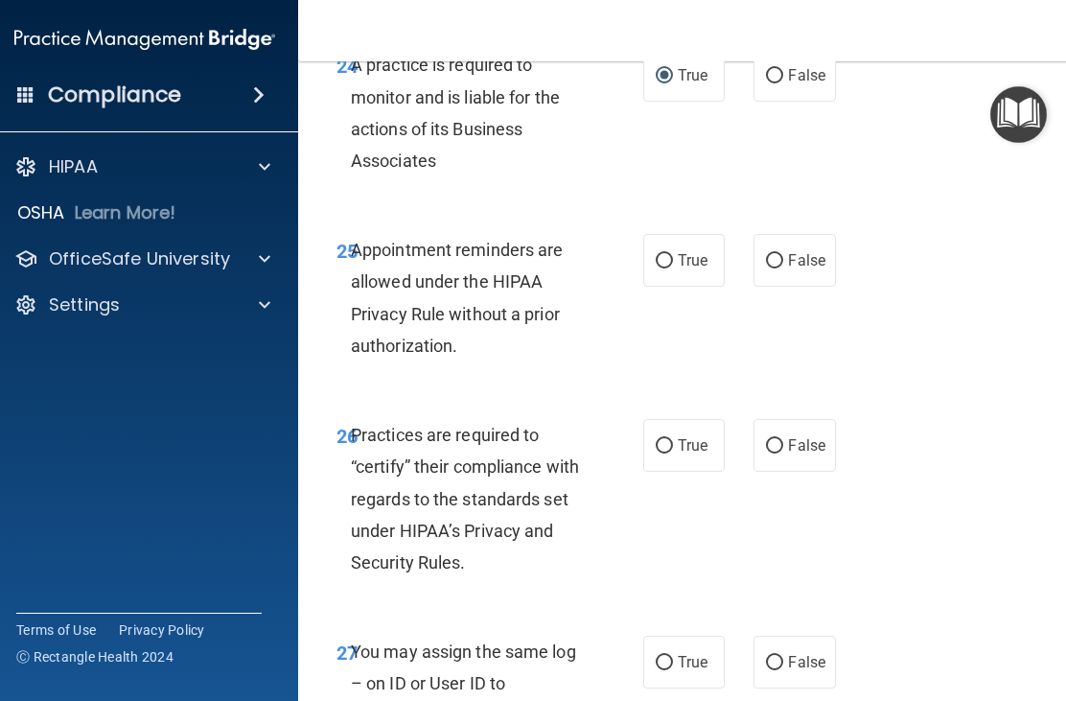
click at [788, 251] on span "False" at bounding box center [806, 260] width 37 height 18
click at [784, 254] on input "False" at bounding box center [774, 261] width 17 height 14
radio input "true"
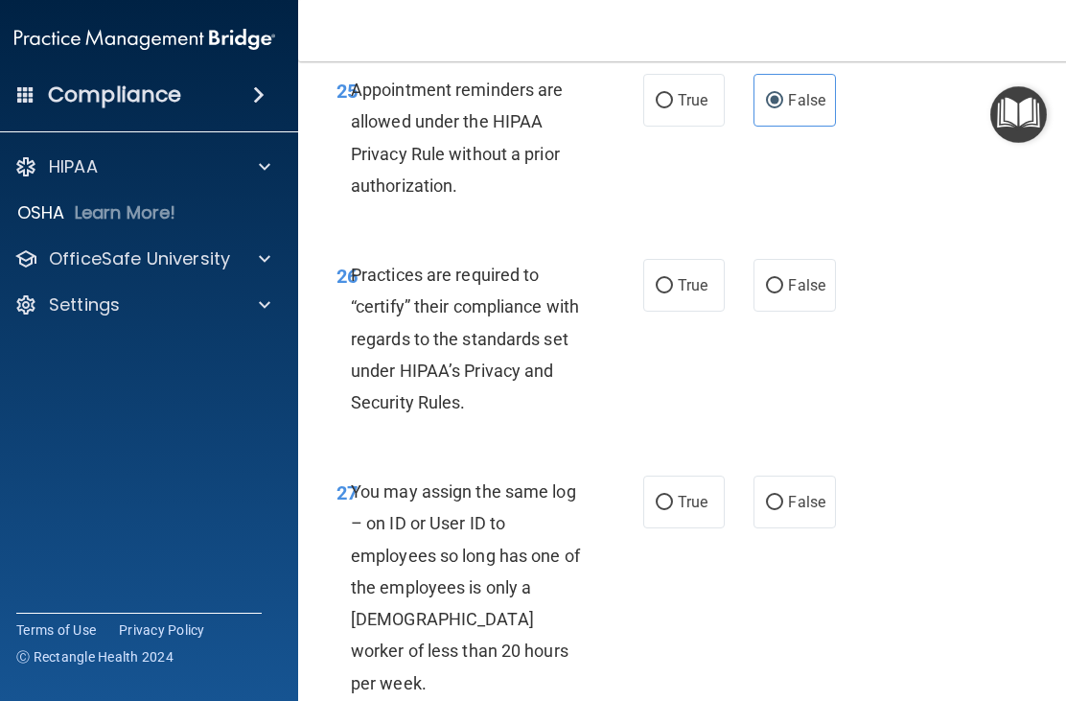
scroll to position [5666, 0]
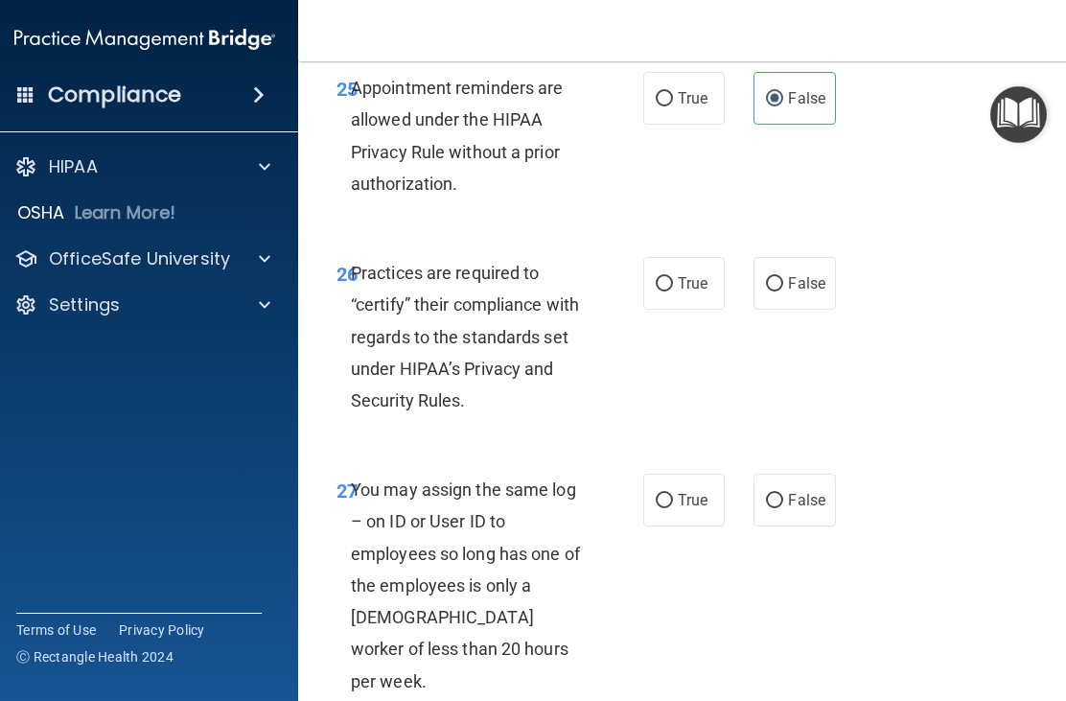
click at [684, 274] on span "True" at bounding box center [693, 283] width 30 height 18
click at [673, 277] on input "True" at bounding box center [664, 284] width 17 height 14
radio input "true"
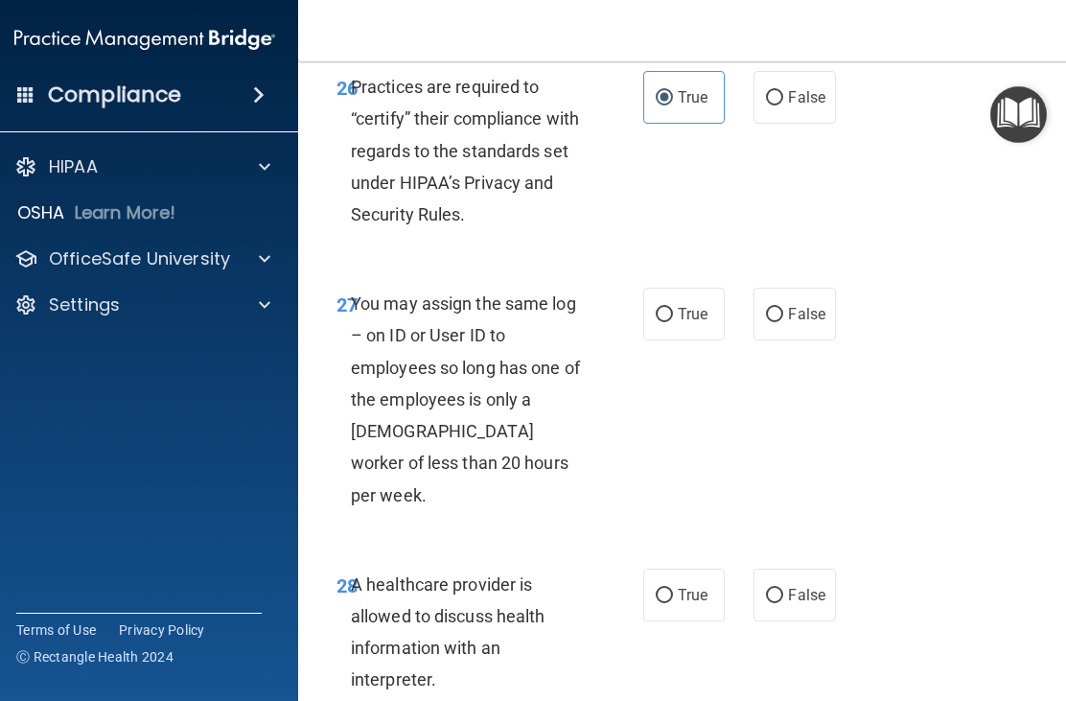
scroll to position [5859, 0]
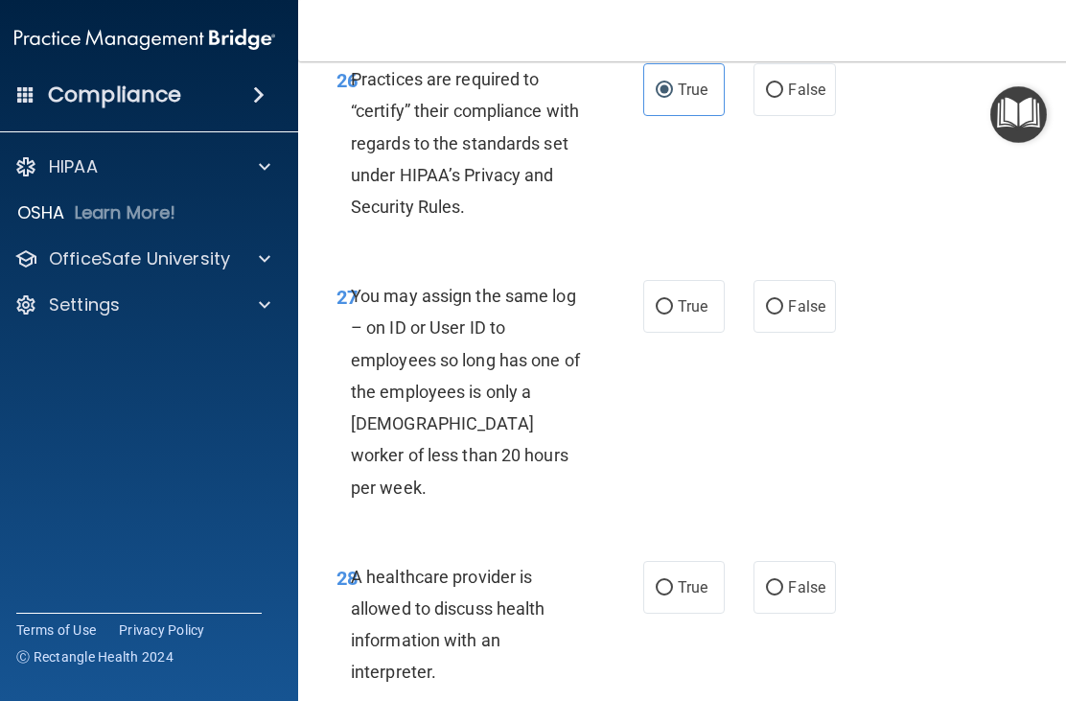
click at [781, 300] on input "False" at bounding box center [774, 307] width 17 height 14
radio input "true"
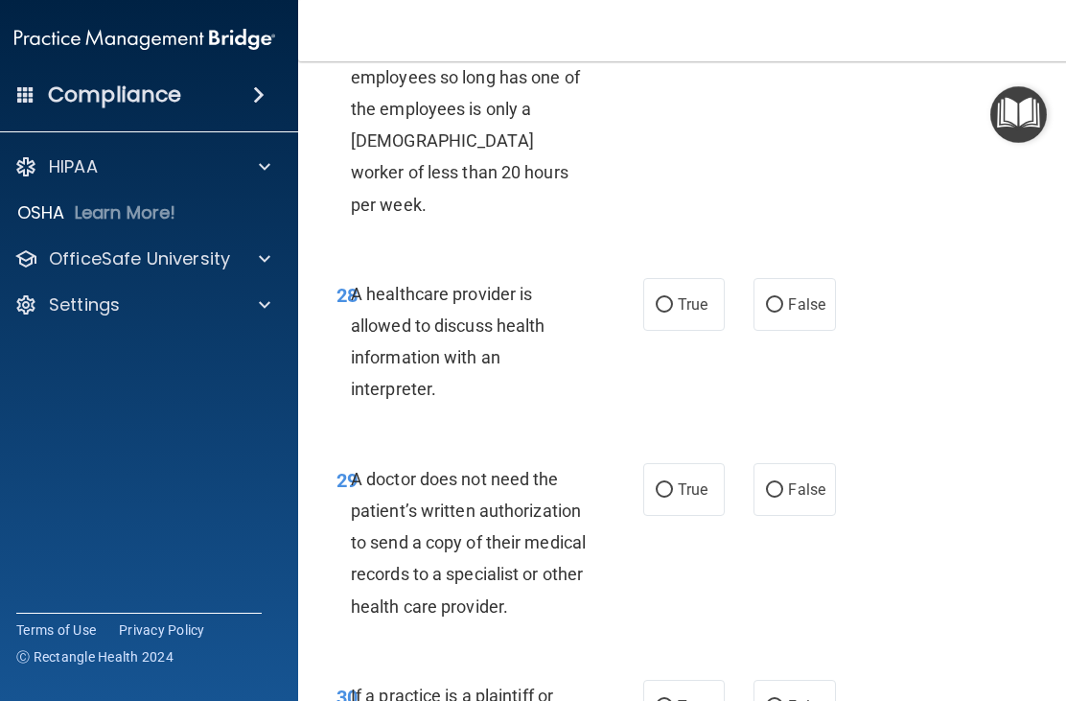
scroll to position [6144, 0]
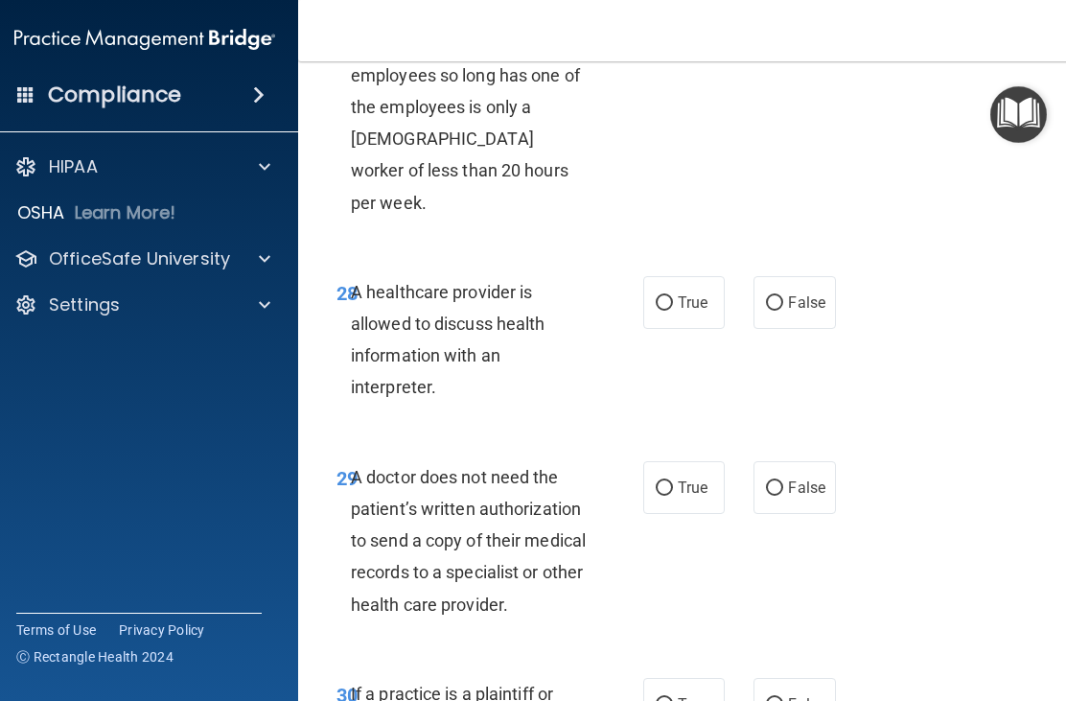
click at [670, 296] on input "True" at bounding box center [664, 303] width 17 height 14
radio input "true"
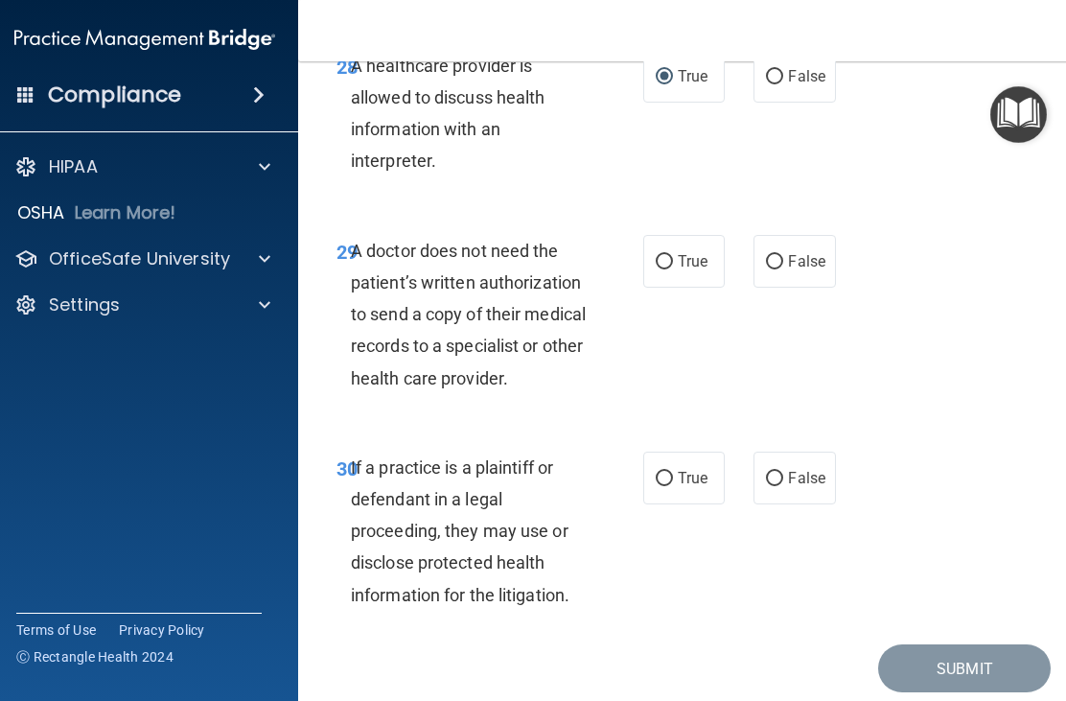
scroll to position [6373, 0]
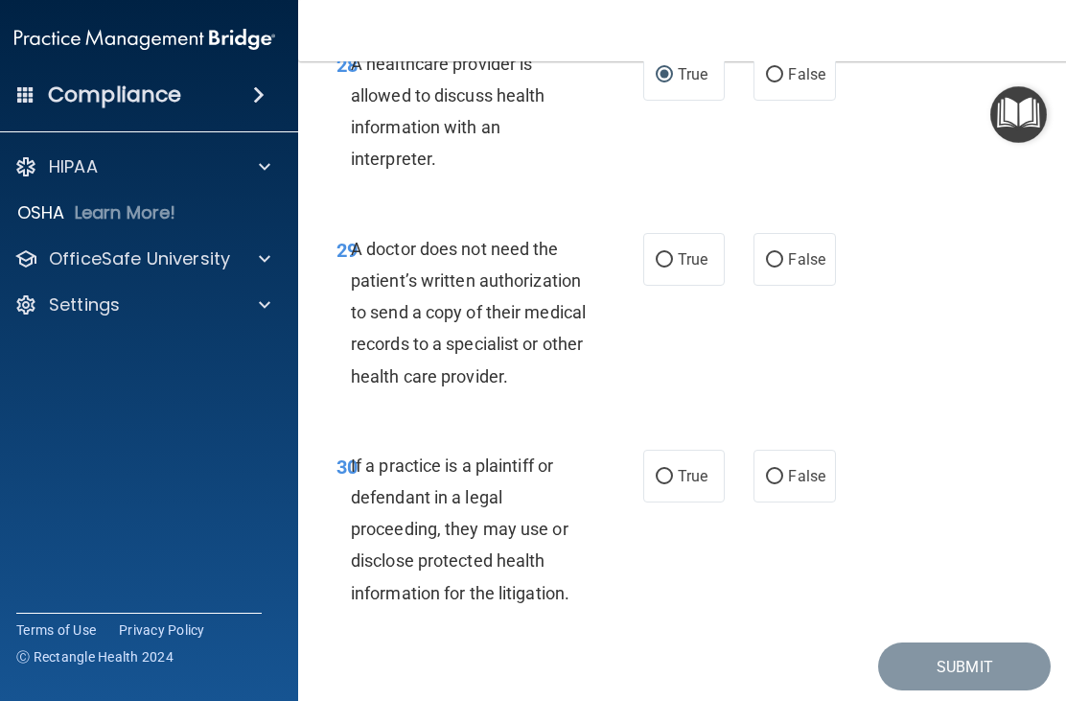
click at [668, 233] on label "True" at bounding box center [684, 259] width 82 height 53
click at [668, 253] on input "True" at bounding box center [664, 260] width 17 height 14
radio input "true"
click at [671, 470] on input "True" at bounding box center [664, 477] width 17 height 14
radio input "true"
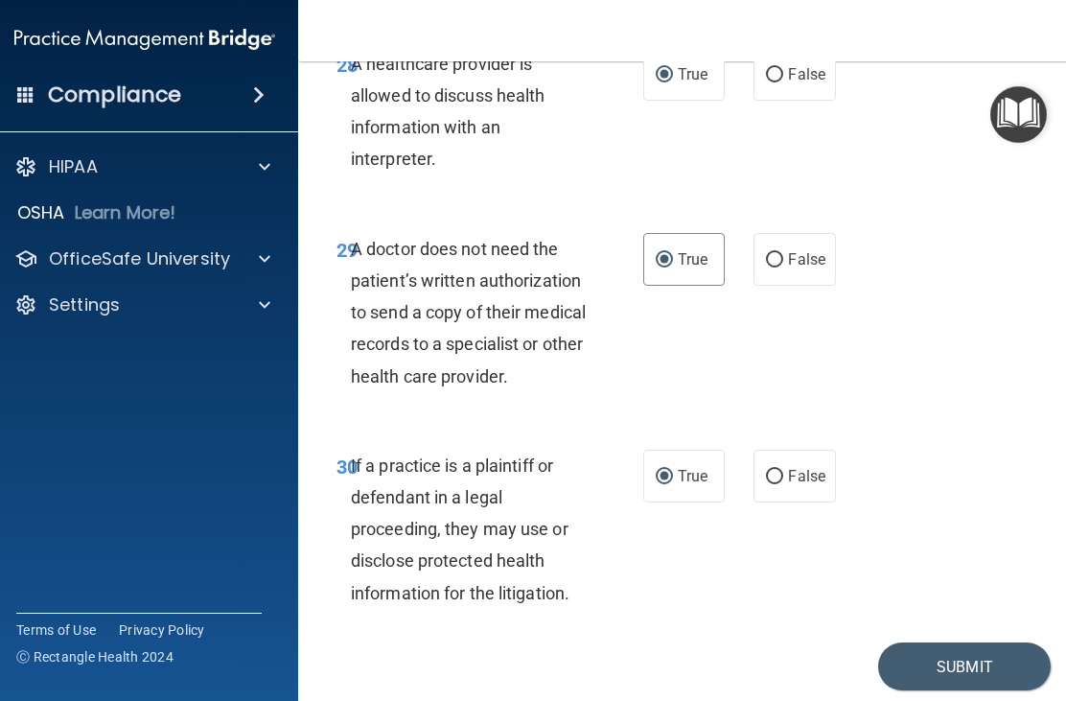
click at [920, 643] on button "Submit" at bounding box center [964, 667] width 173 height 49
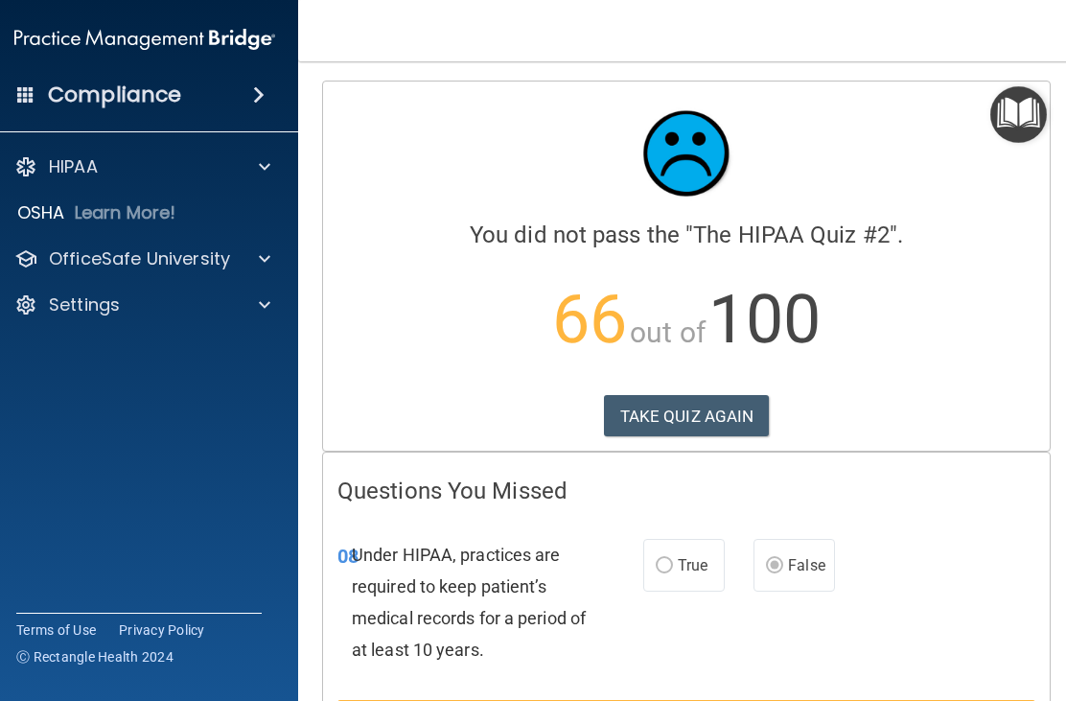
click at [681, 412] on button "TAKE QUIZ AGAIN" at bounding box center [687, 416] width 166 height 42
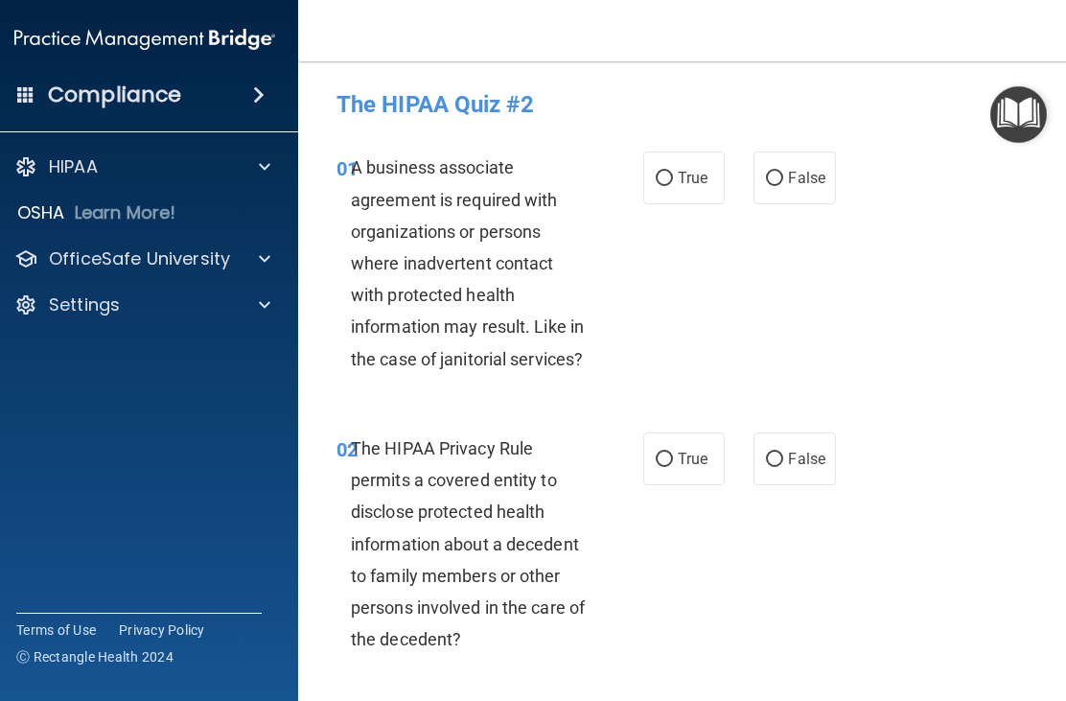
click at [768, 186] on label "False" at bounding box center [795, 178] width 82 height 53
click at [768, 186] on input "False" at bounding box center [774, 179] width 17 height 14
radio input "true"
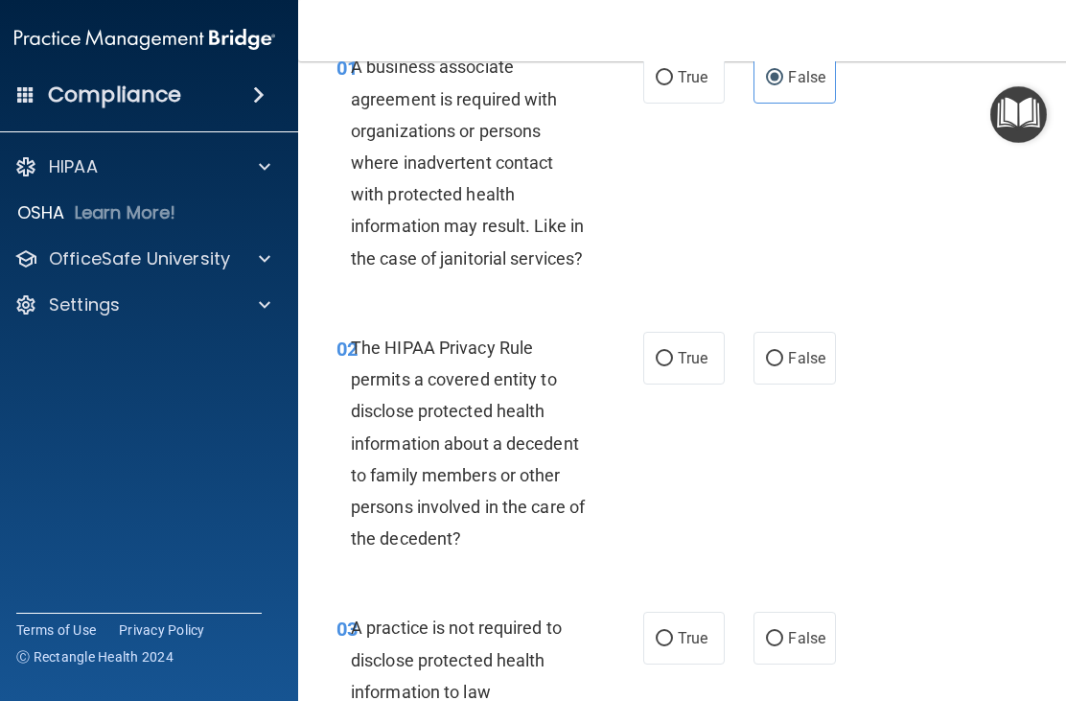
scroll to position [110, 0]
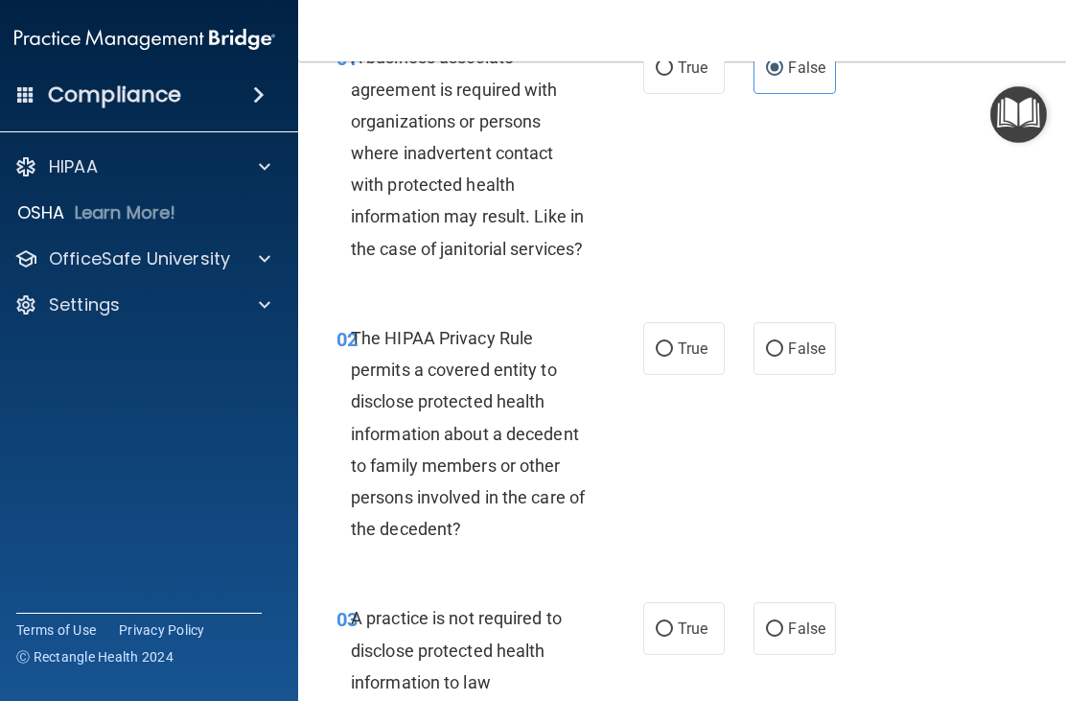
click at [665, 353] on input "True" at bounding box center [664, 349] width 17 height 14
radio input "true"
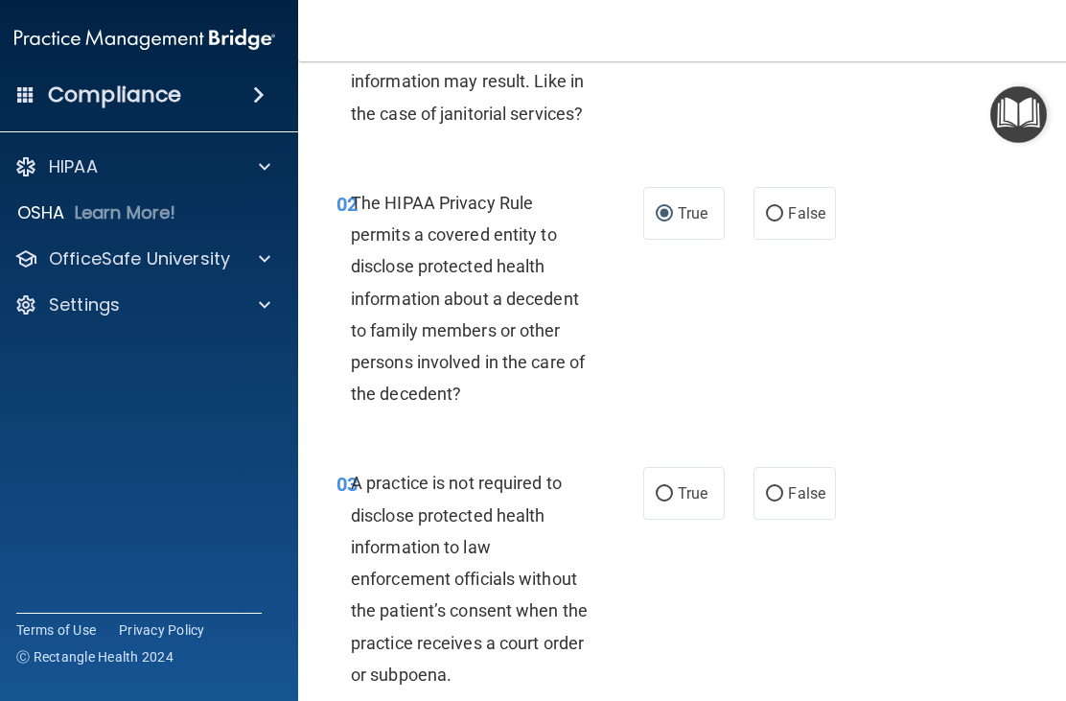
scroll to position [250, 0]
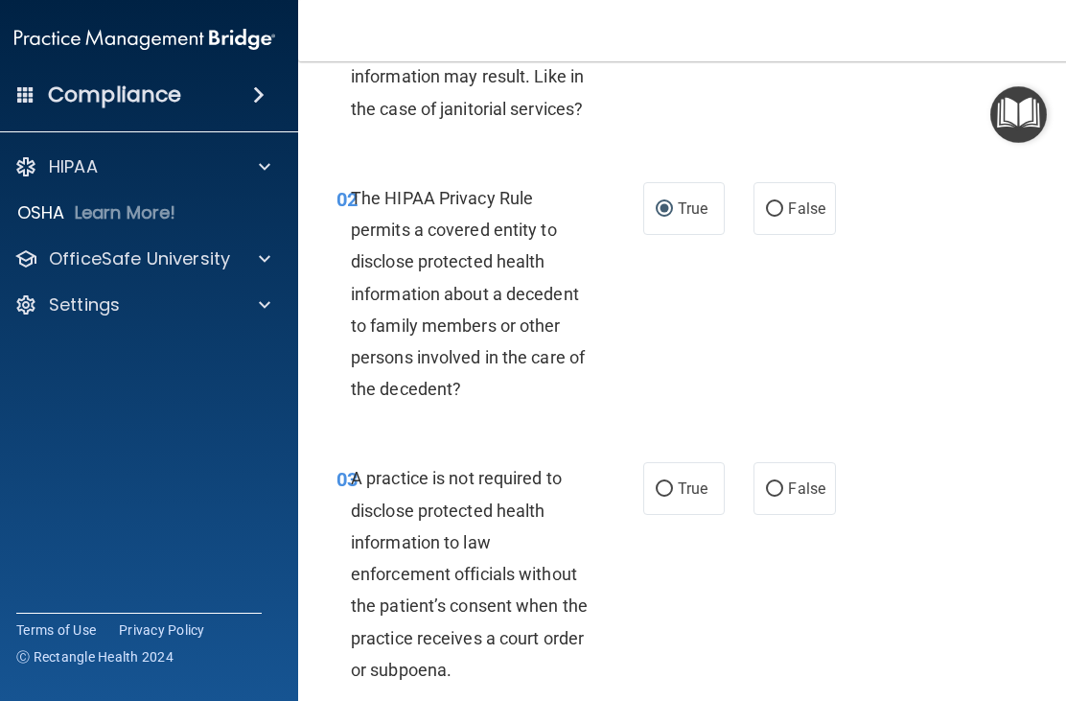
click at [778, 489] on input "False" at bounding box center [774, 489] width 17 height 14
radio input "true"
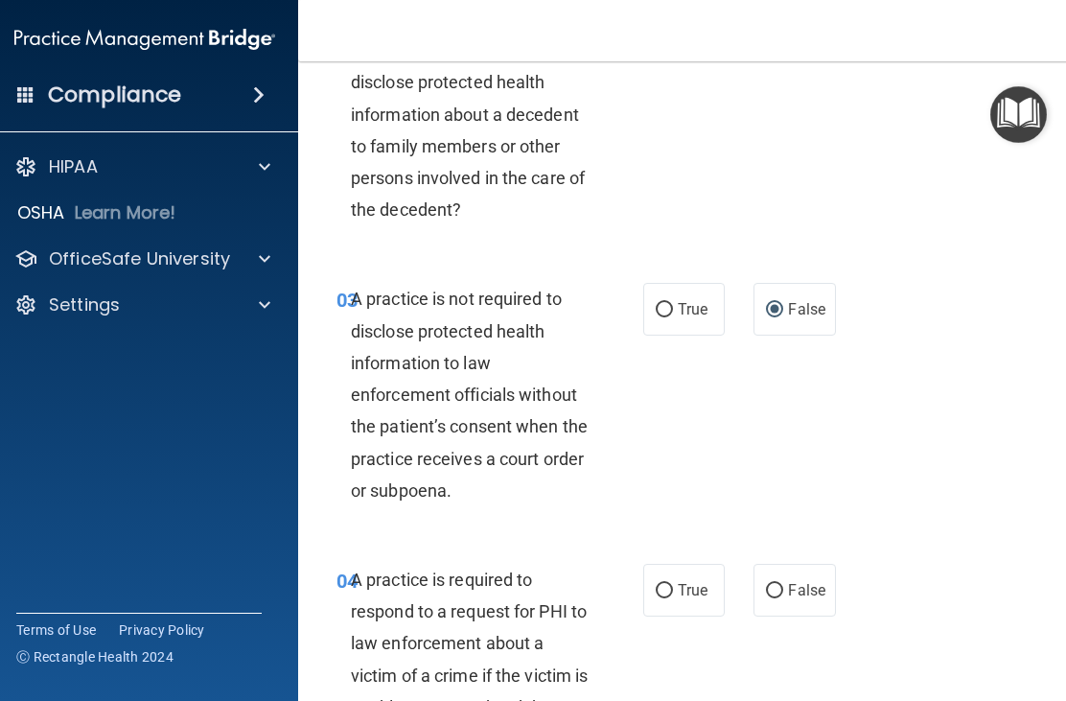
scroll to position [437, 0]
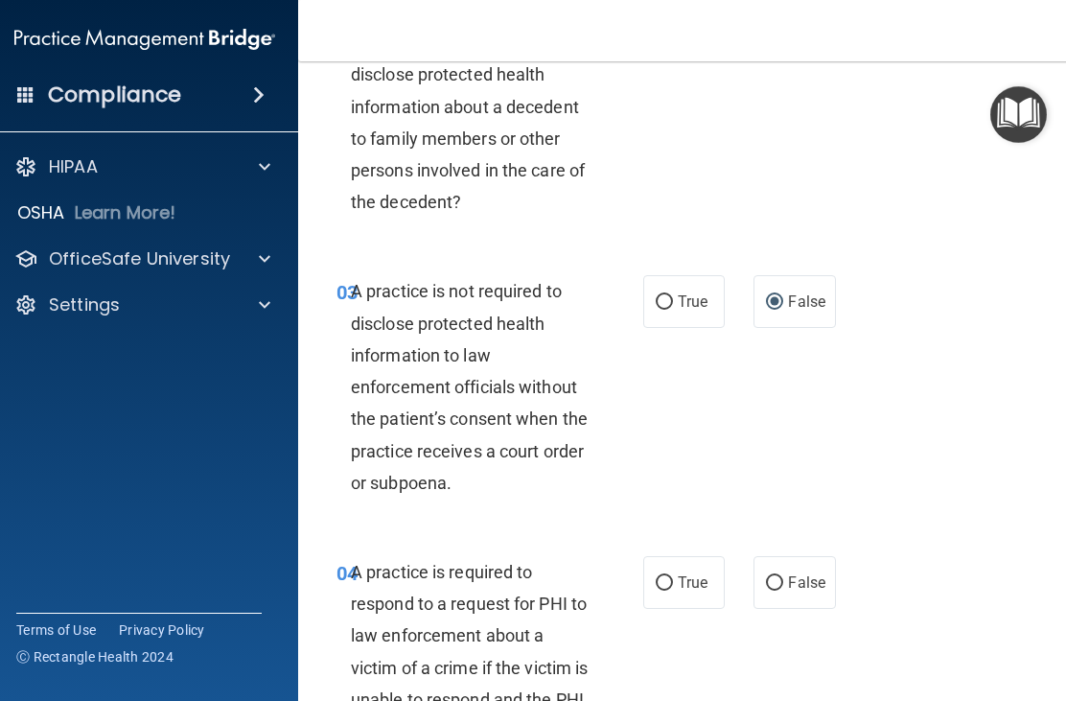
click at [678, 576] on span "True" at bounding box center [693, 582] width 30 height 18
click at [673, 576] on input "True" at bounding box center [664, 583] width 17 height 14
radio input "true"
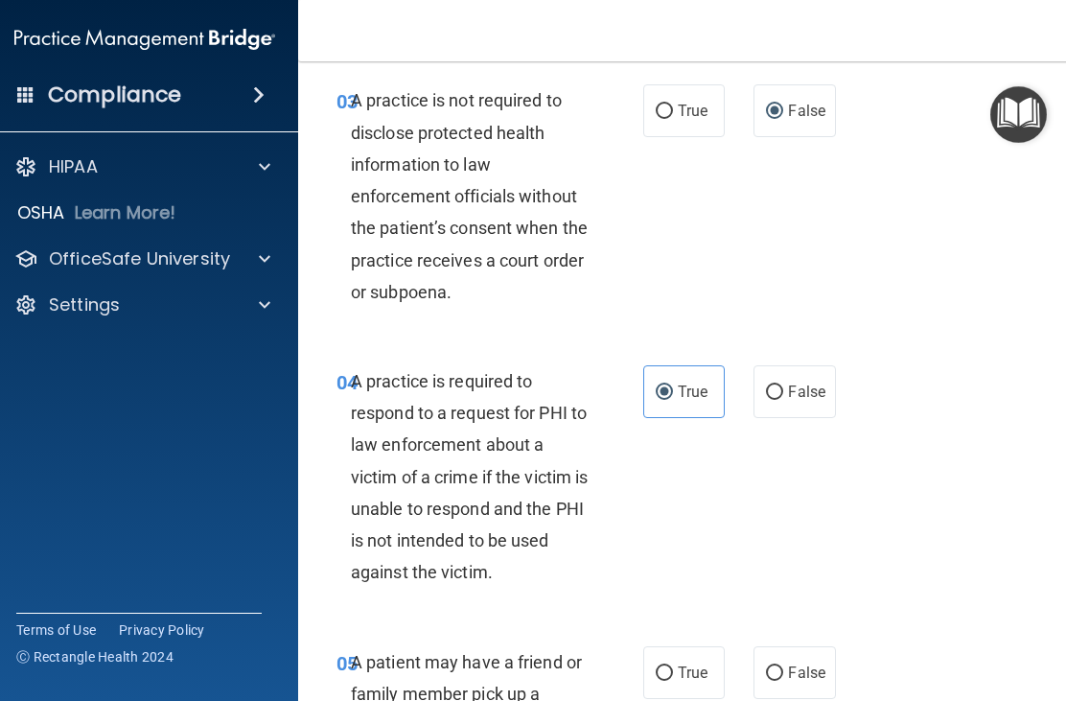
scroll to position [642, 0]
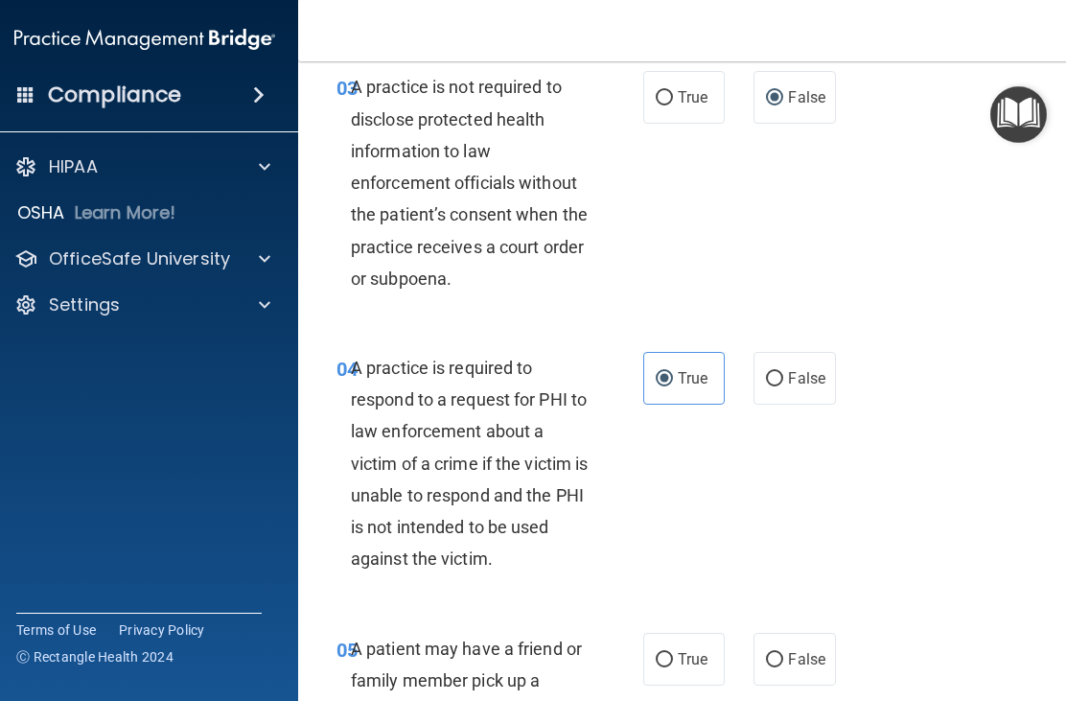
click at [667, 655] on input "True" at bounding box center [664, 660] width 17 height 14
radio input "true"
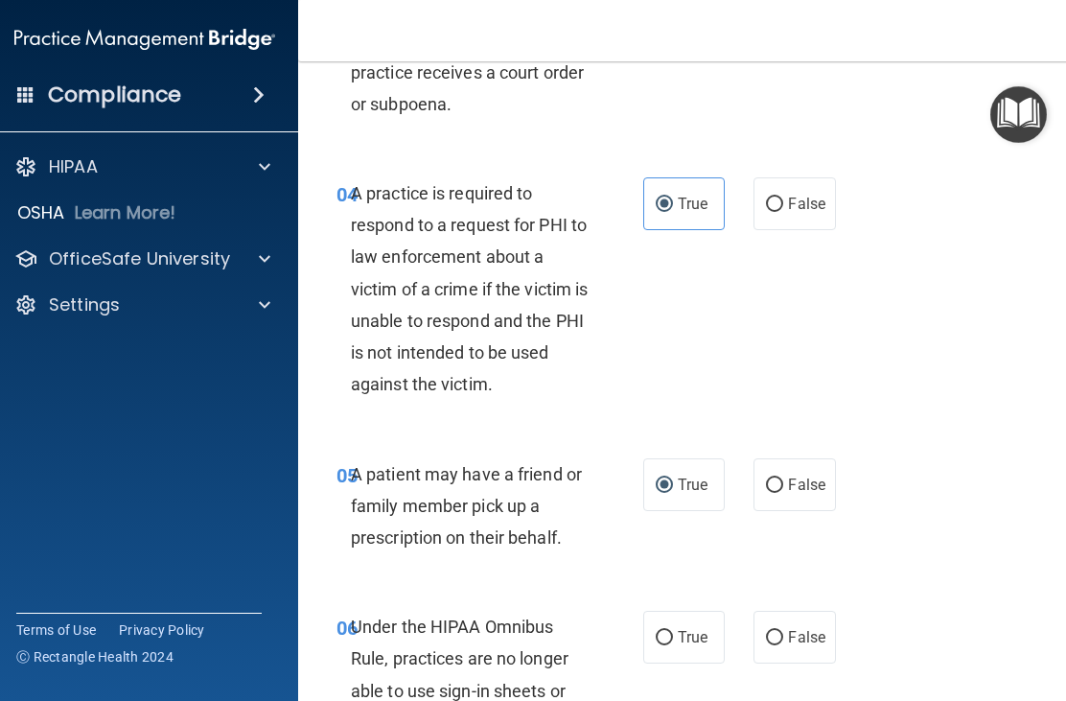
scroll to position [817, 0]
click at [779, 630] on input "False" at bounding box center [774, 637] width 17 height 14
radio input "true"
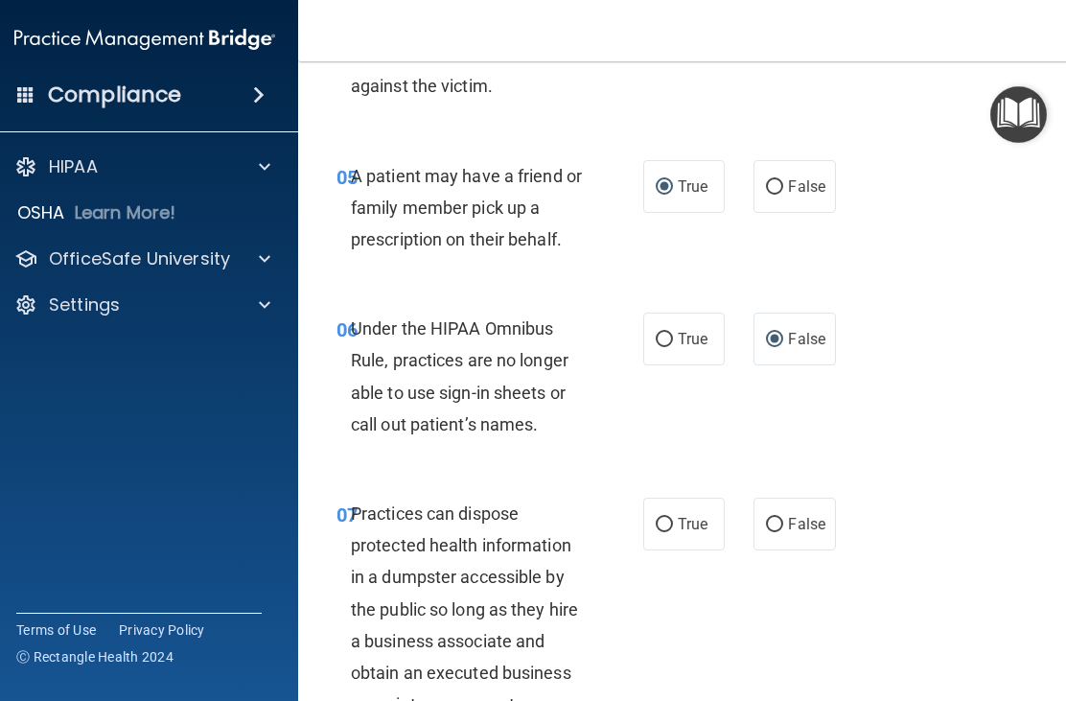
scroll to position [1115, 0]
click at [782, 521] on input "False" at bounding box center [774, 524] width 17 height 14
radio input "true"
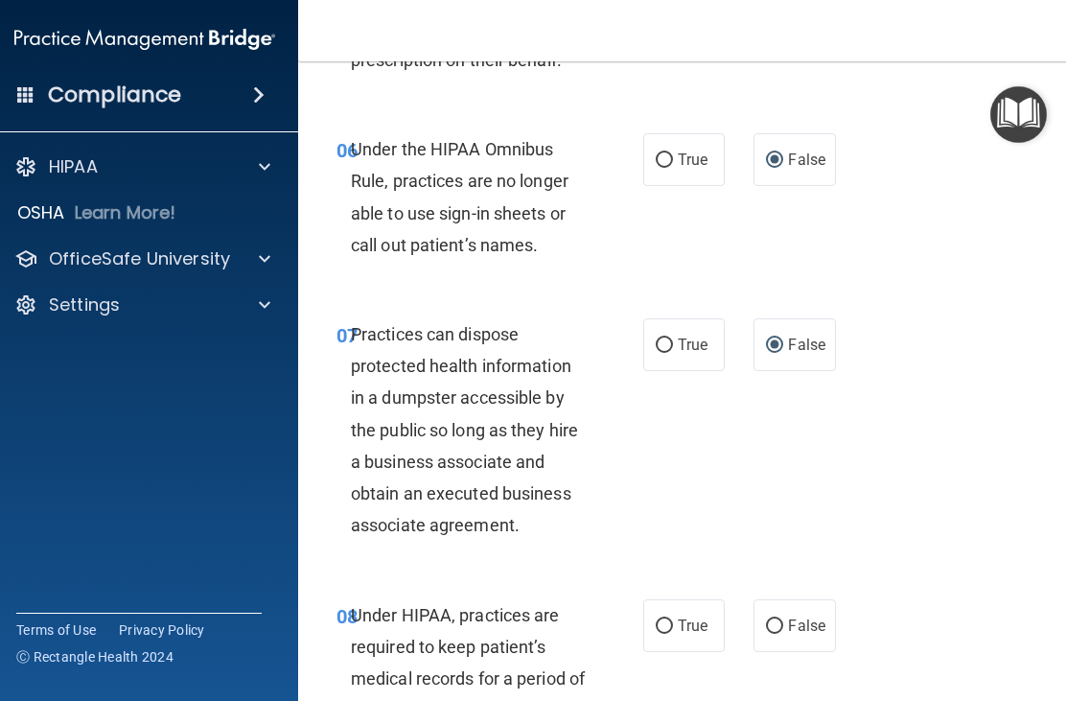
scroll to position [1311, 0]
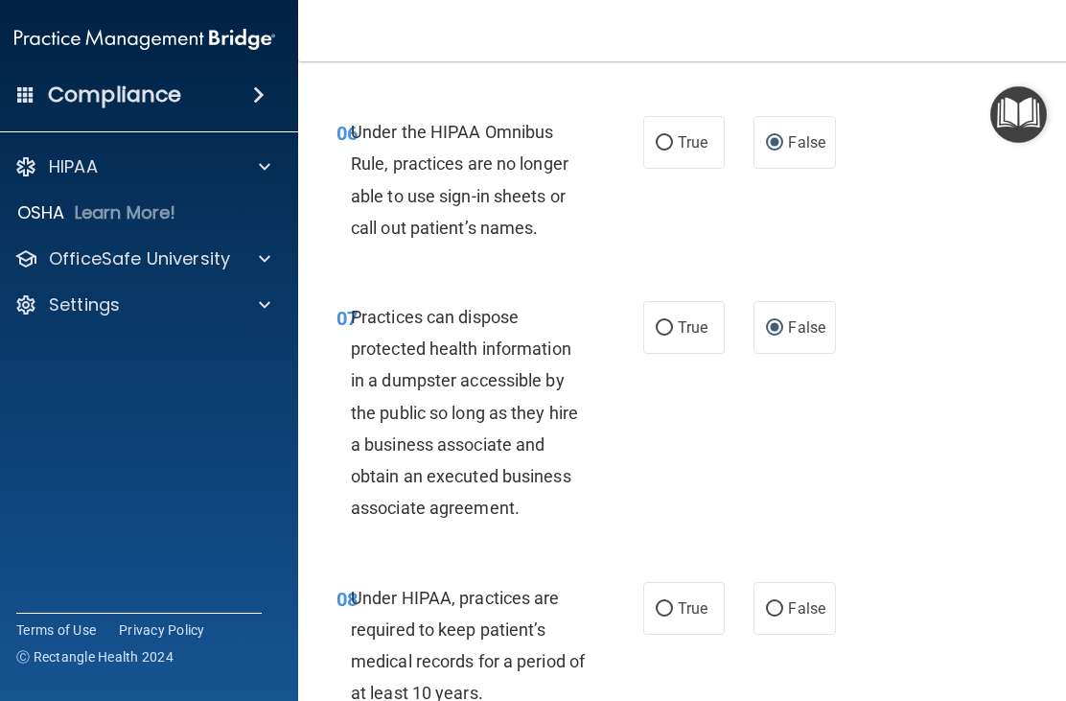
click at [786, 594] on label "False" at bounding box center [795, 608] width 82 height 53
click at [784, 602] on input "False" at bounding box center [774, 609] width 17 height 14
radio input "true"
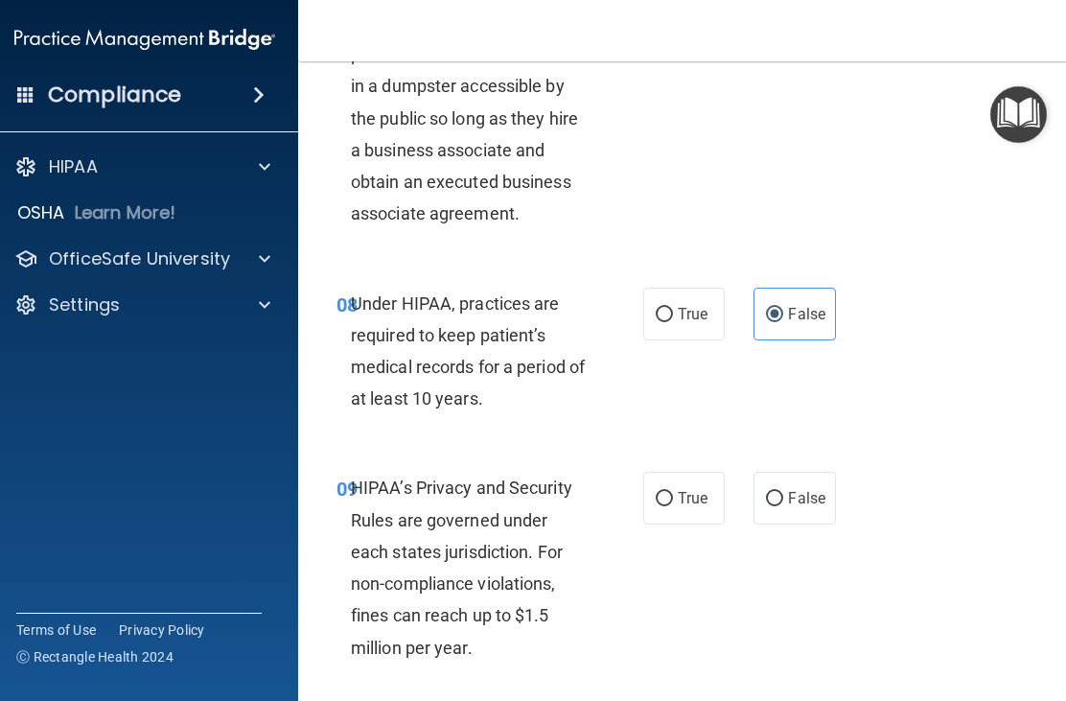
scroll to position [1611, 0]
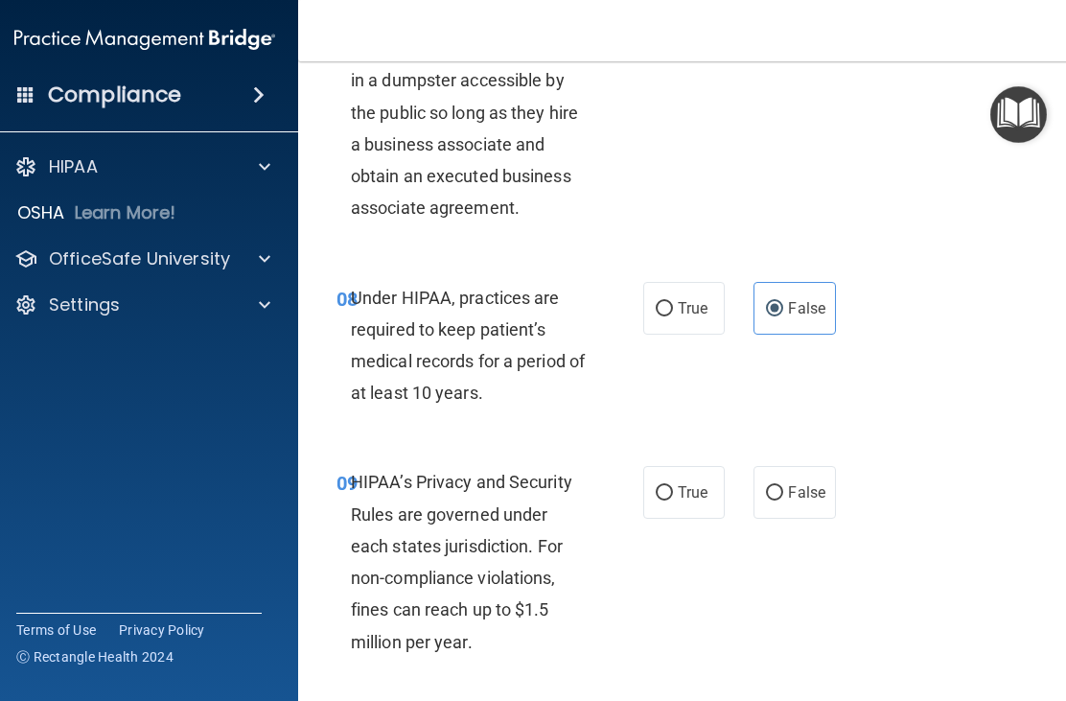
click at [782, 486] on input "False" at bounding box center [774, 493] width 17 height 14
radio input "true"
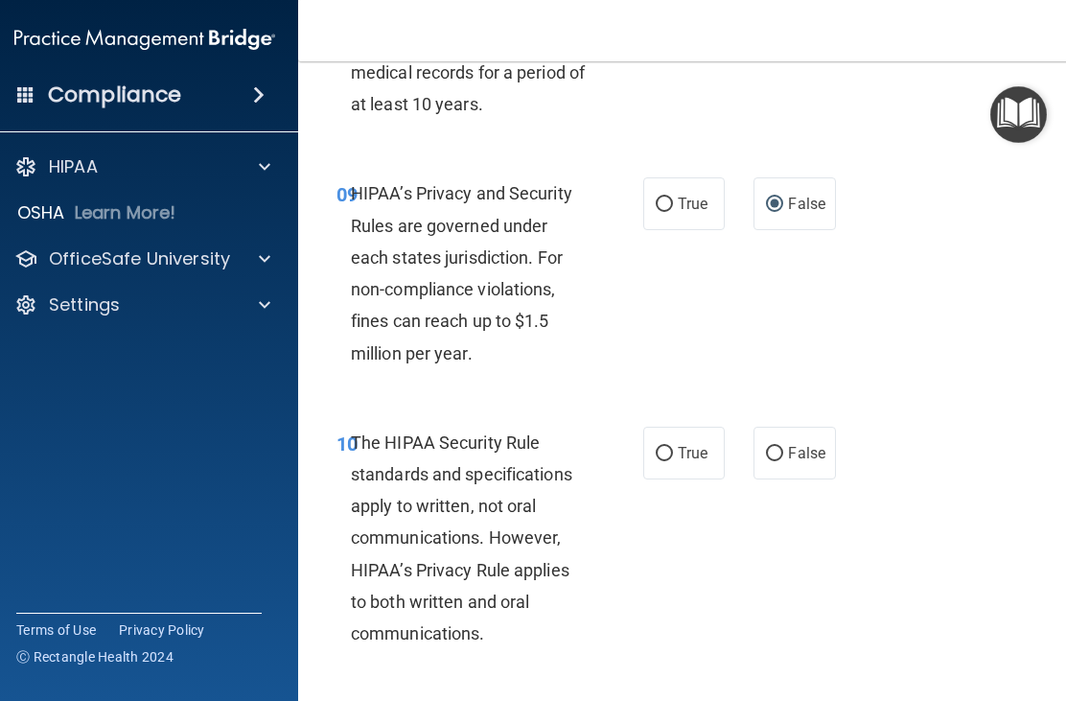
scroll to position [1908, 0]
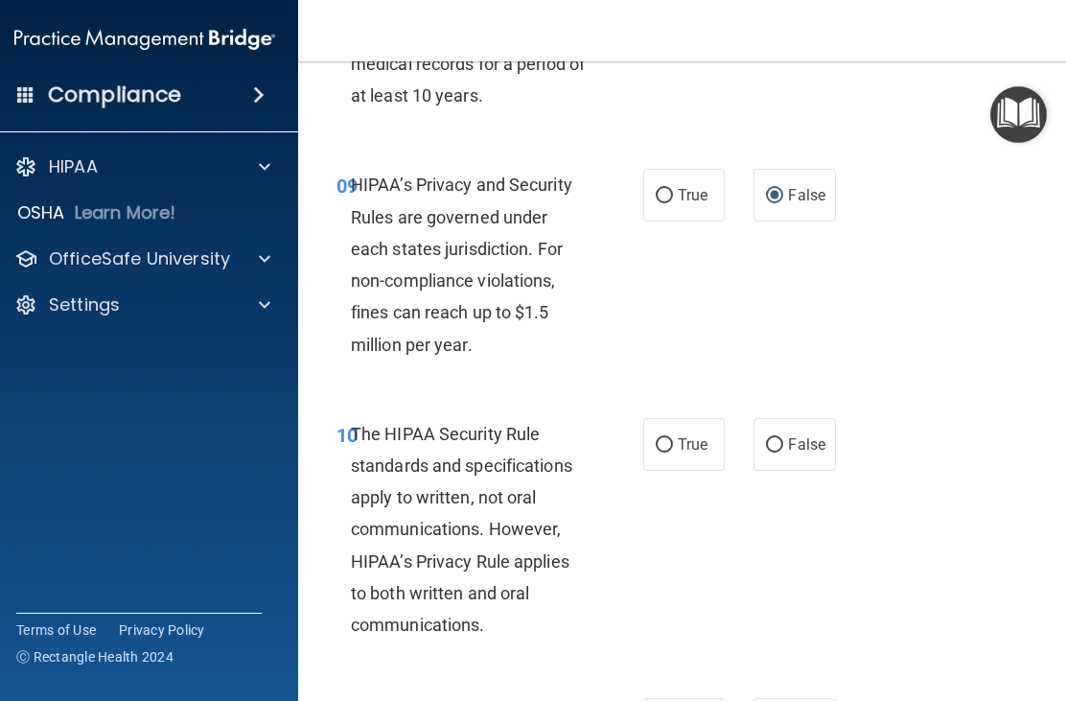
click at [667, 438] on input "True" at bounding box center [664, 445] width 17 height 14
radio input "true"
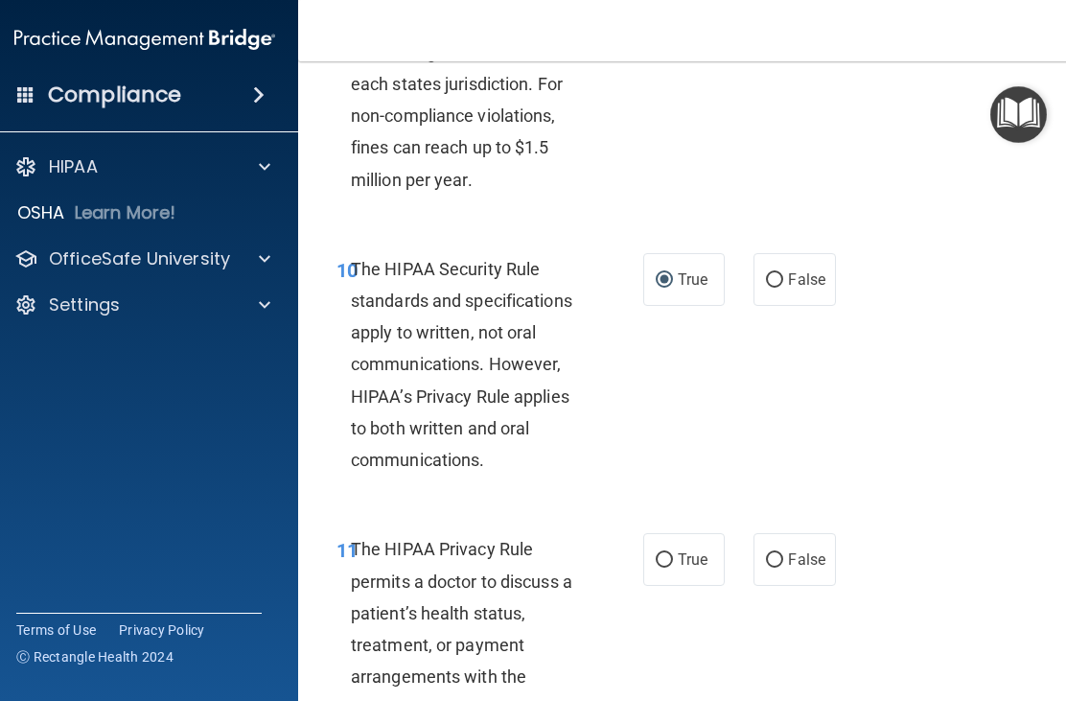
scroll to position [2074, 0]
click at [662, 563] on label "True" at bounding box center [684, 558] width 82 height 53
click at [662, 563] on input "True" at bounding box center [664, 559] width 17 height 14
radio input "true"
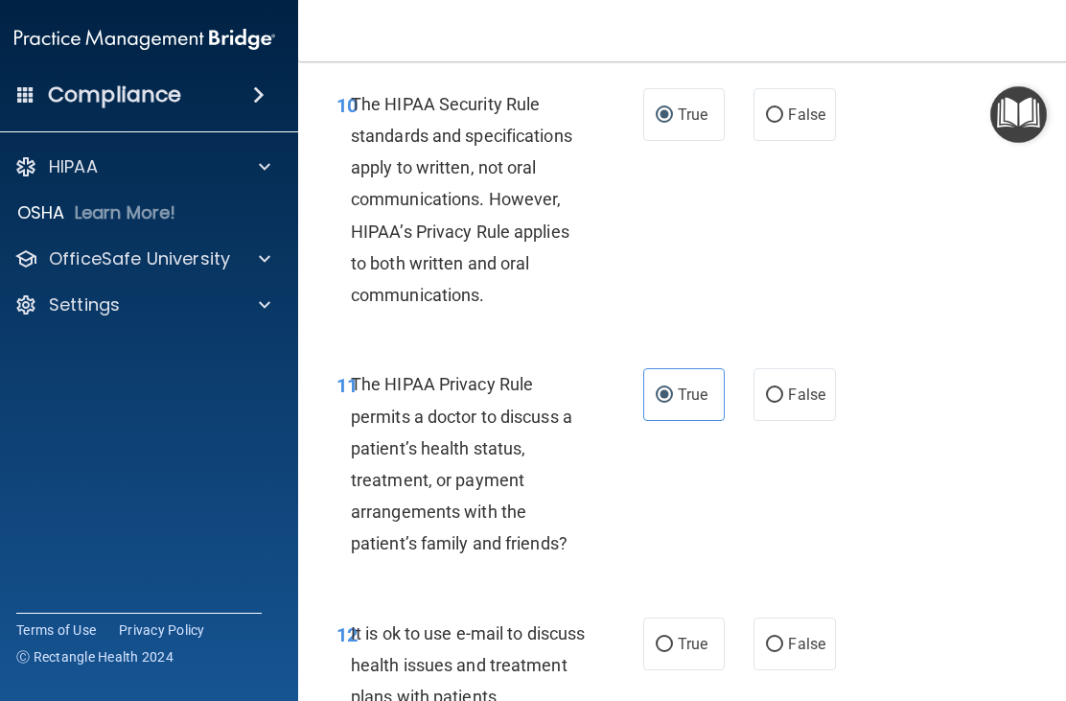
scroll to position [2239, 0]
click at [672, 637] on input "True" at bounding box center [664, 644] width 17 height 14
radio input "true"
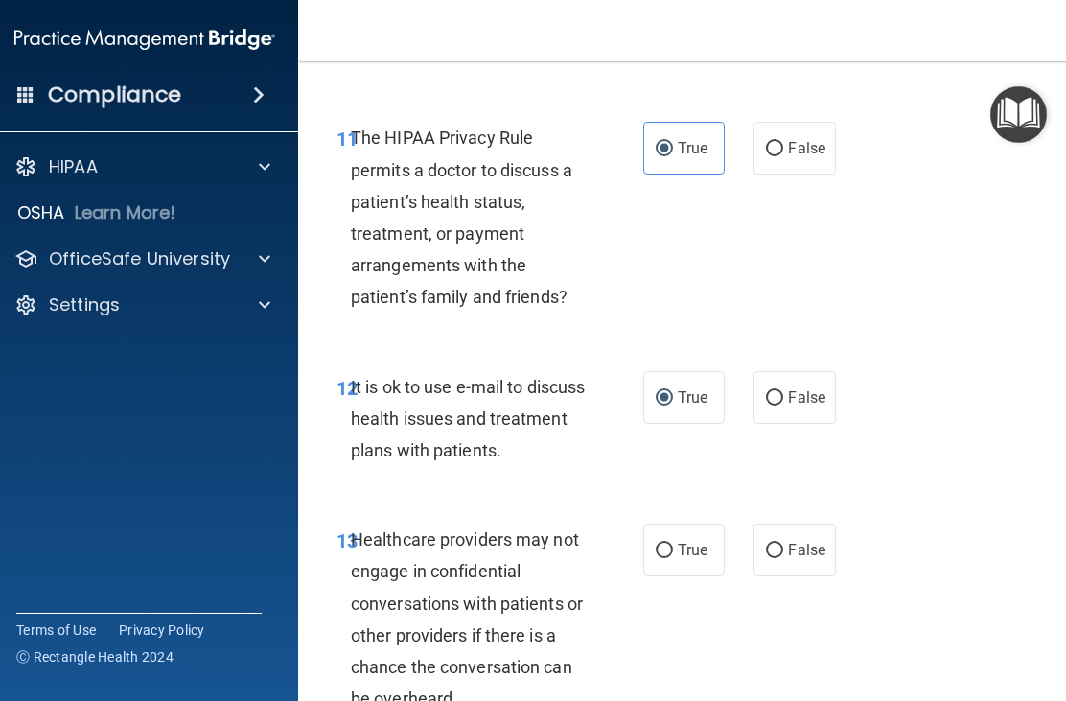
scroll to position [2487, 0]
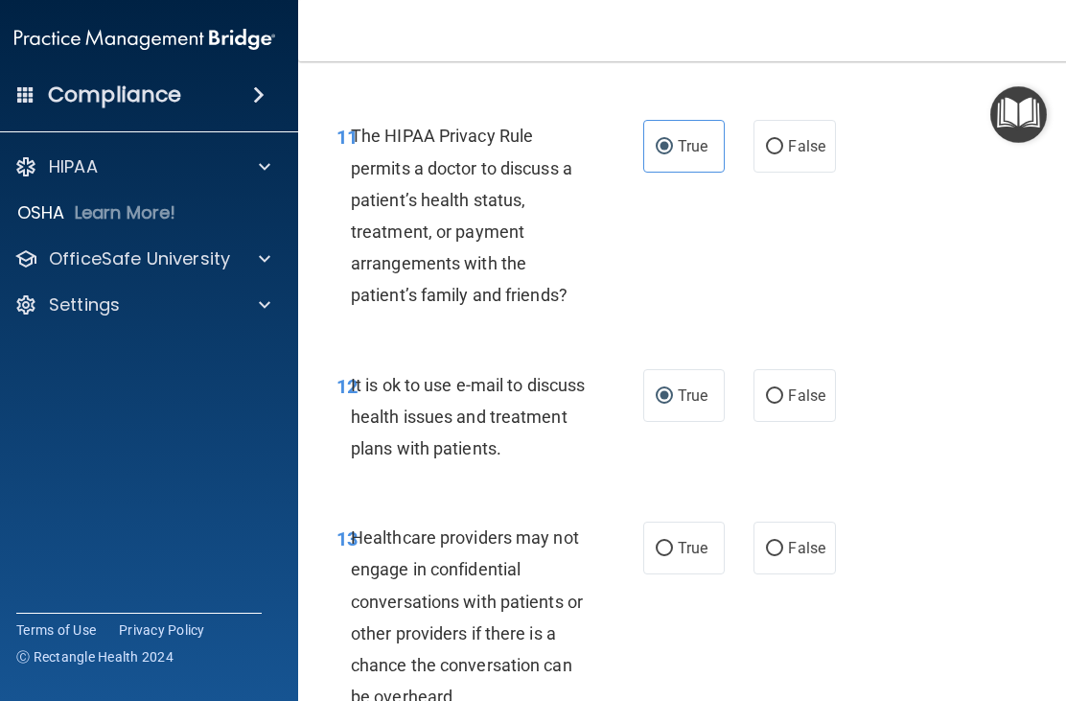
click at [779, 542] on input "False" at bounding box center [774, 549] width 17 height 14
radio input "true"
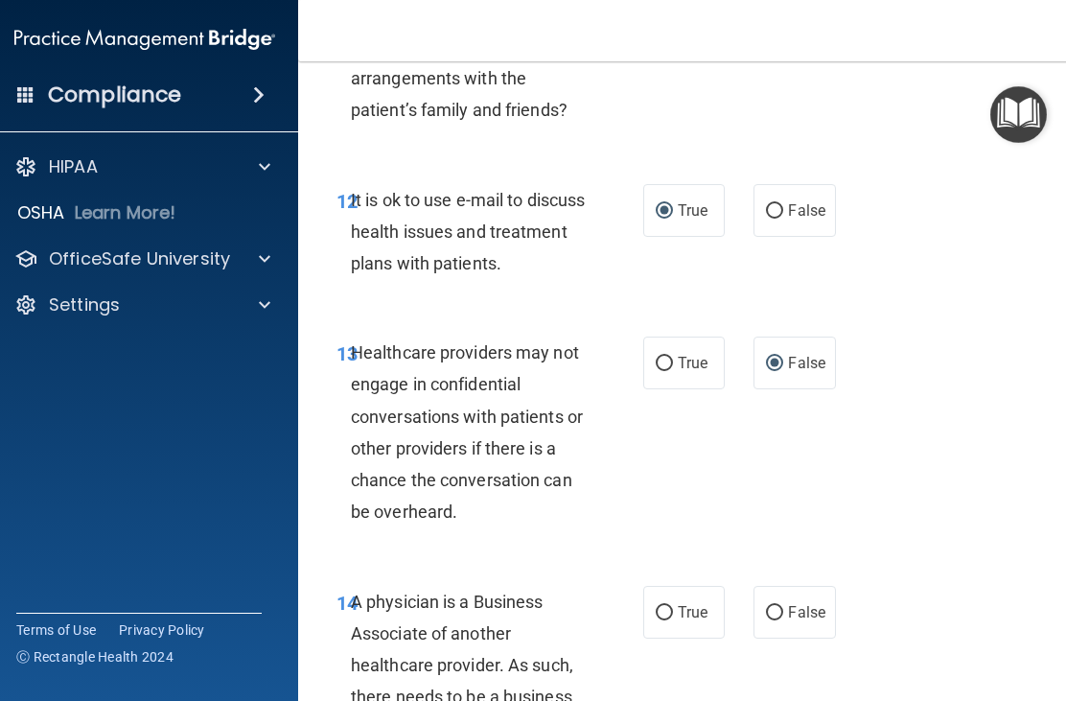
scroll to position [2673, 0]
click at [779, 605] on input "False" at bounding box center [774, 612] width 17 height 14
radio input "true"
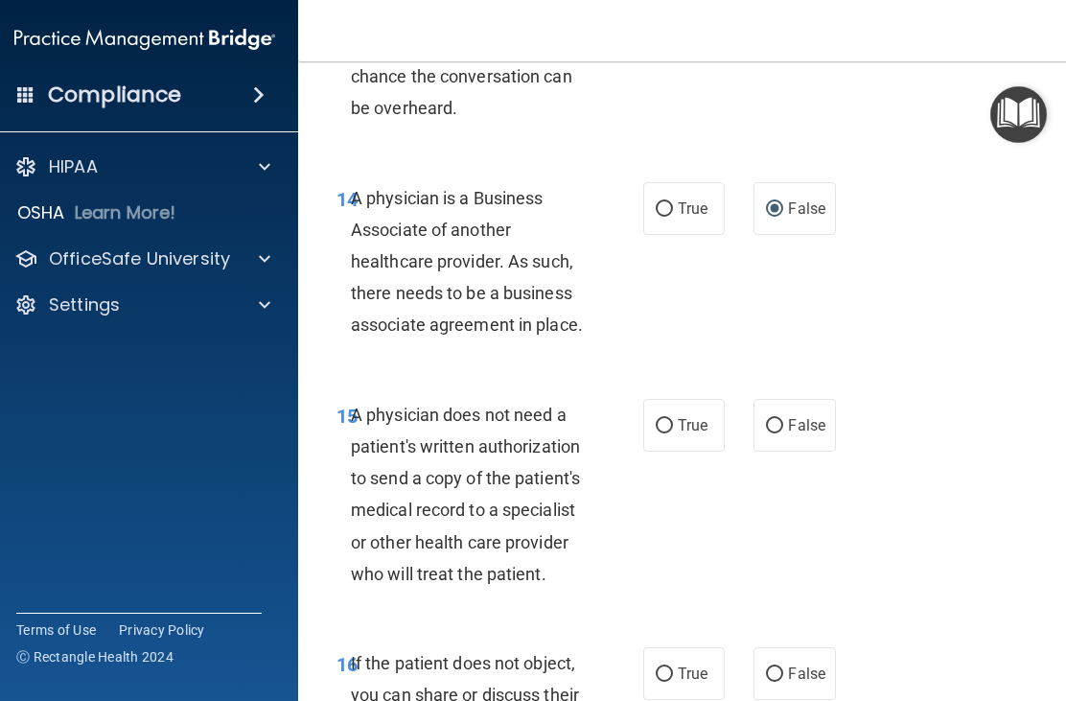
scroll to position [3088, 0]
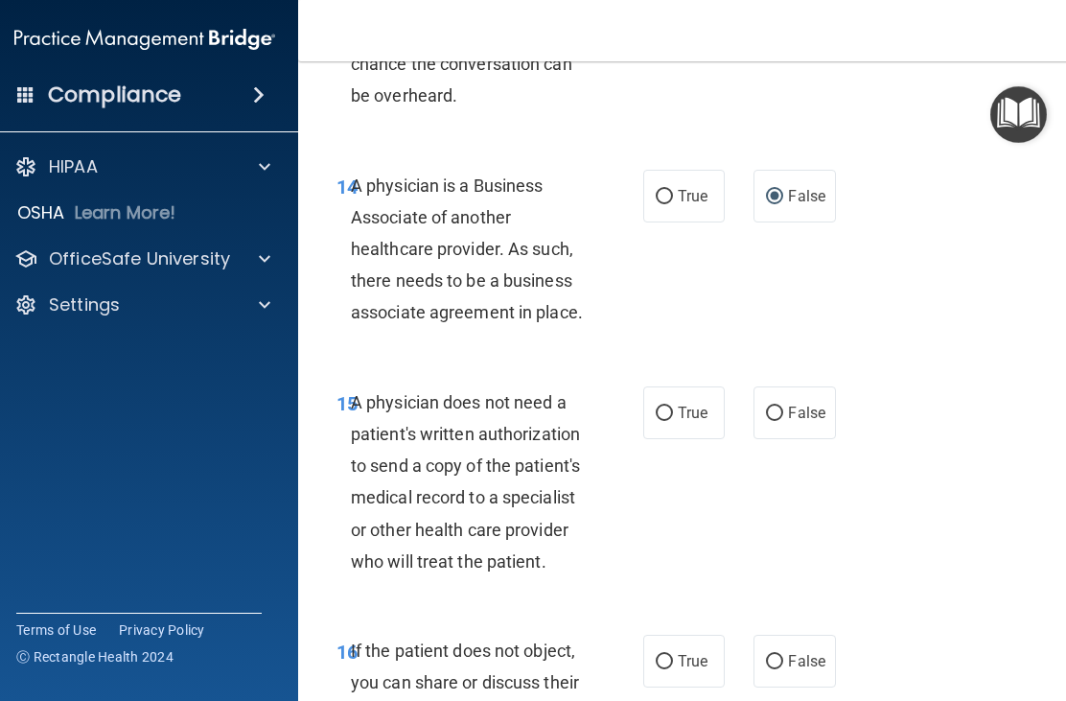
click at [667, 407] on input "True" at bounding box center [664, 414] width 17 height 14
radio input "true"
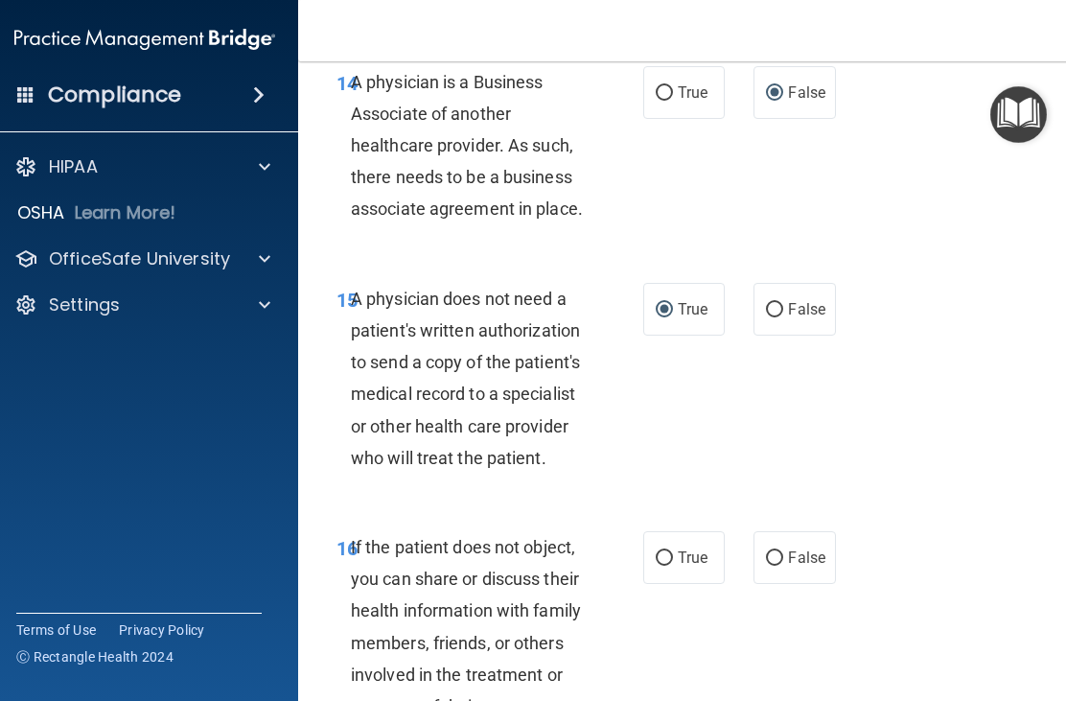
scroll to position [3194, 0]
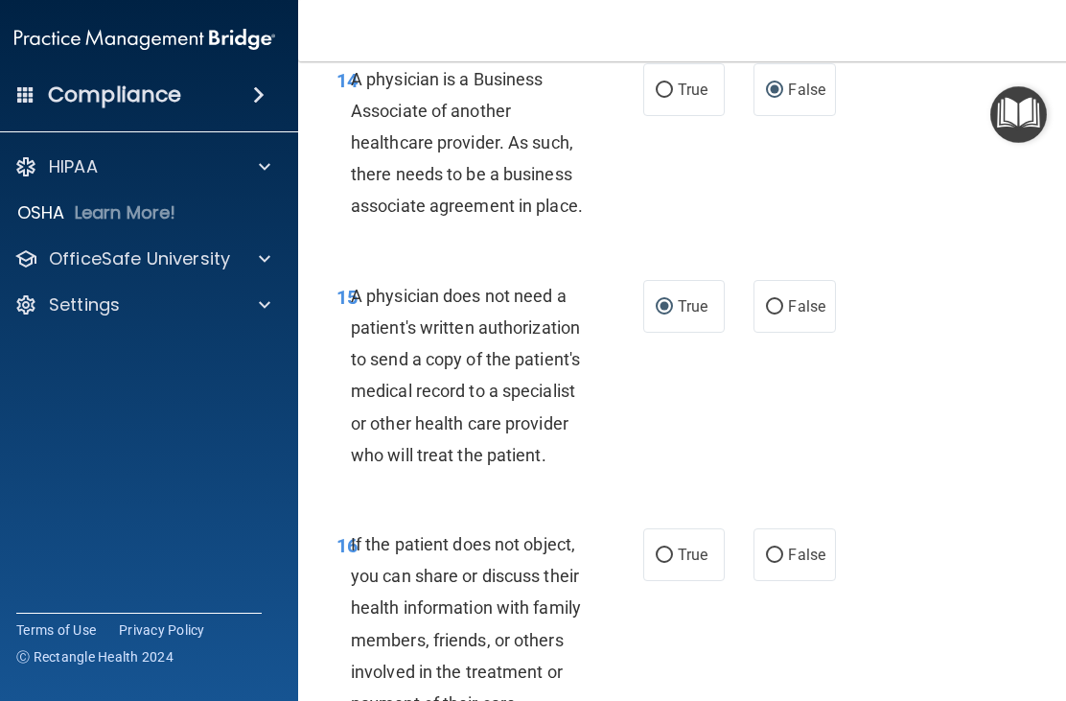
click at [671, 549] on input "True" at bounding box center [664, 556] width 17 height 14
radio input "true"
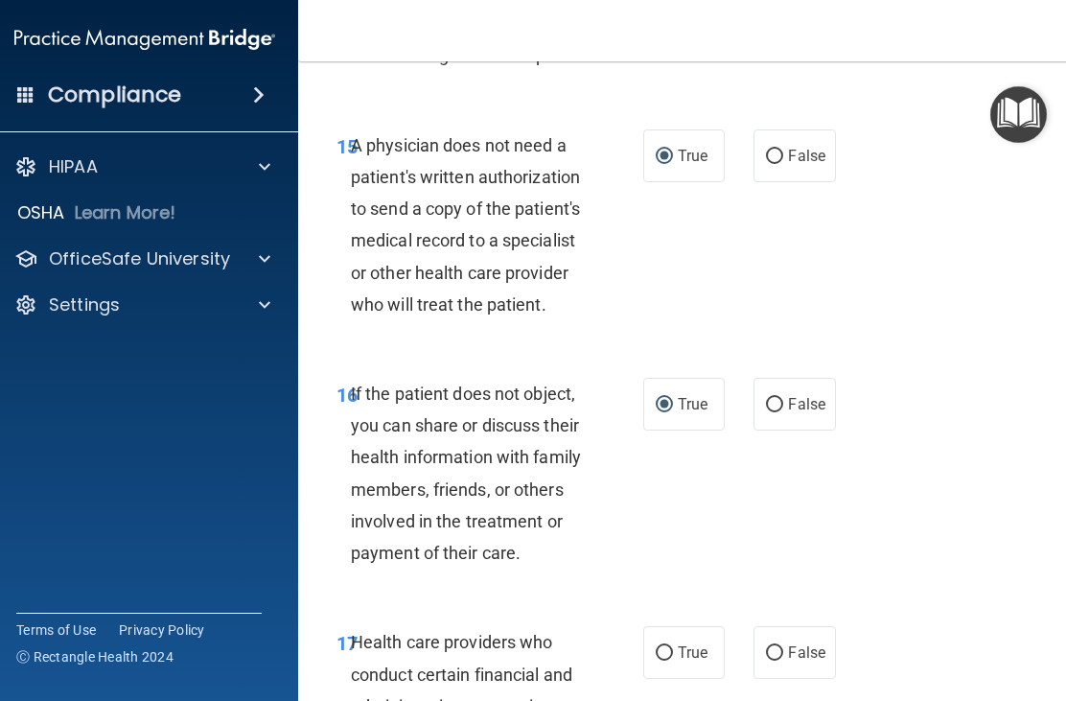
scroll to position [3345, 0]
click at [671, 646] on input "True" at bounding box center [664, 653] width 17 height 14
radio input "true"
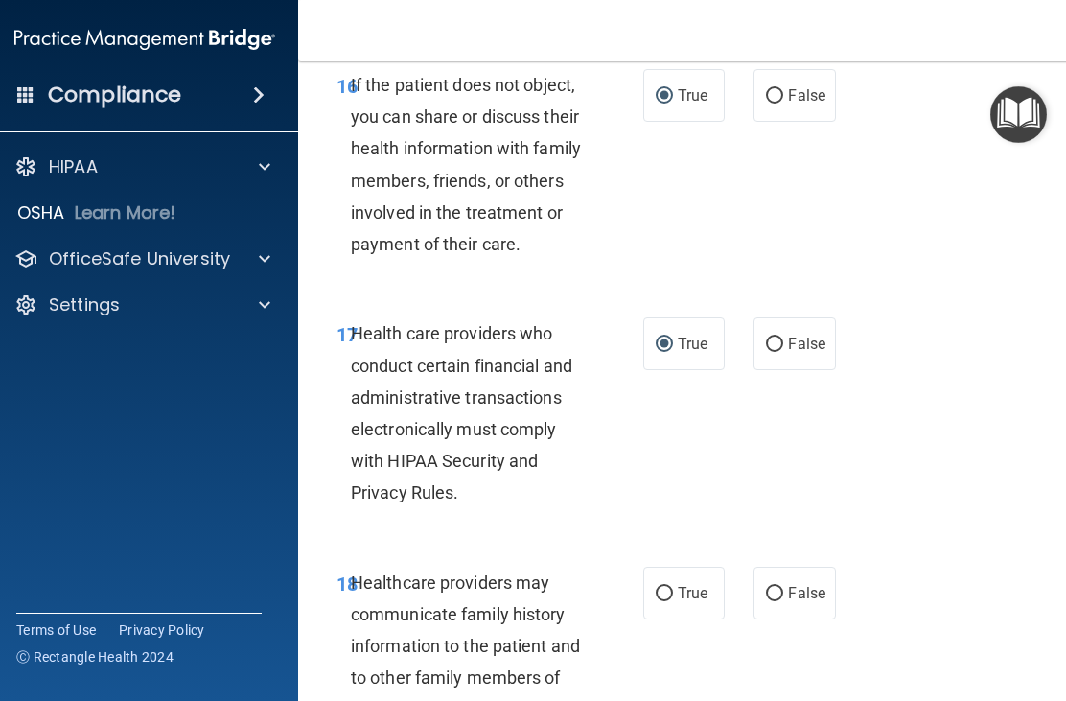
scroll to position [3666, 0]
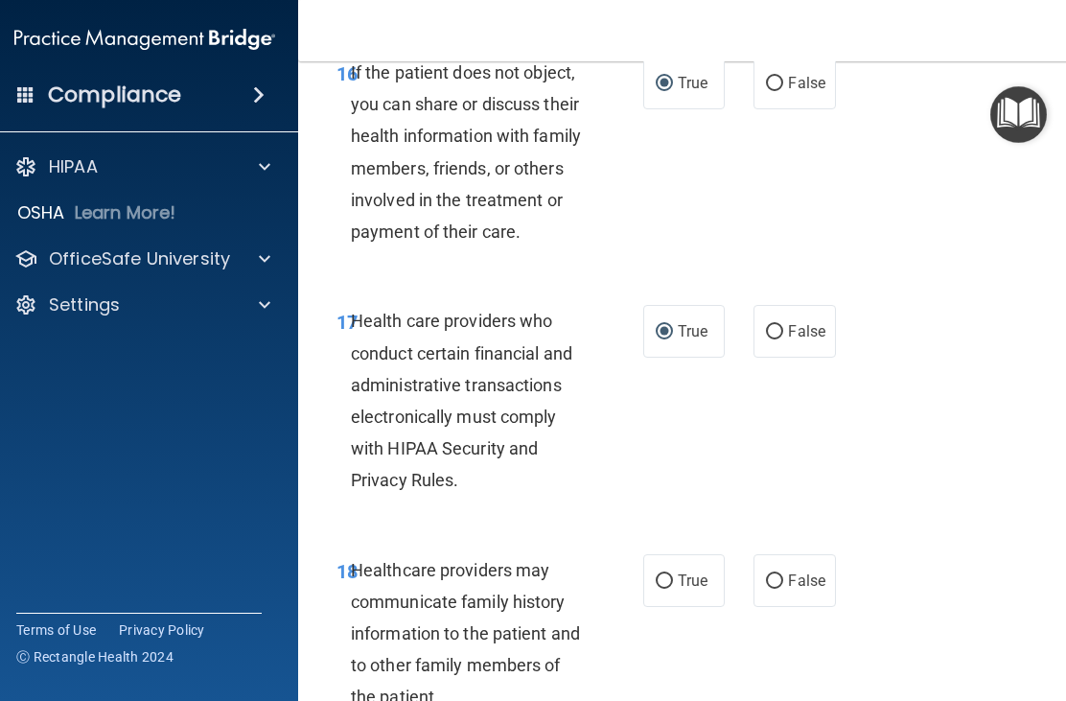
click at [781, 574] on input "False" at bounding box center [774, 581] width 17 height 14
radio input "true"
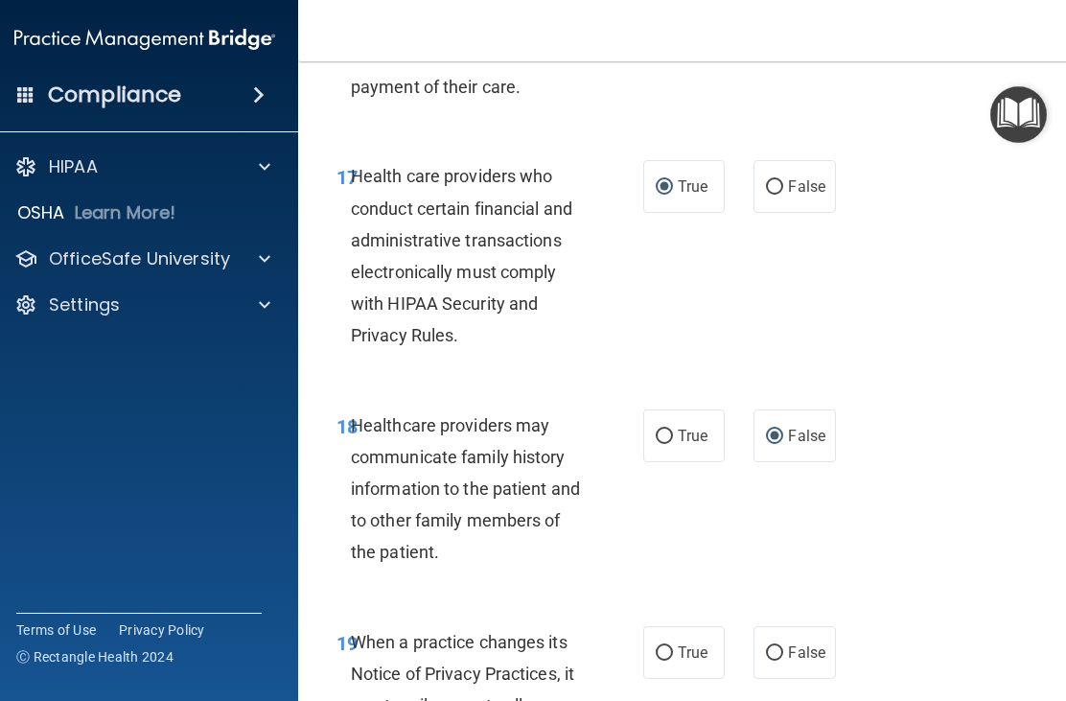
scroll to position [3829, 0]
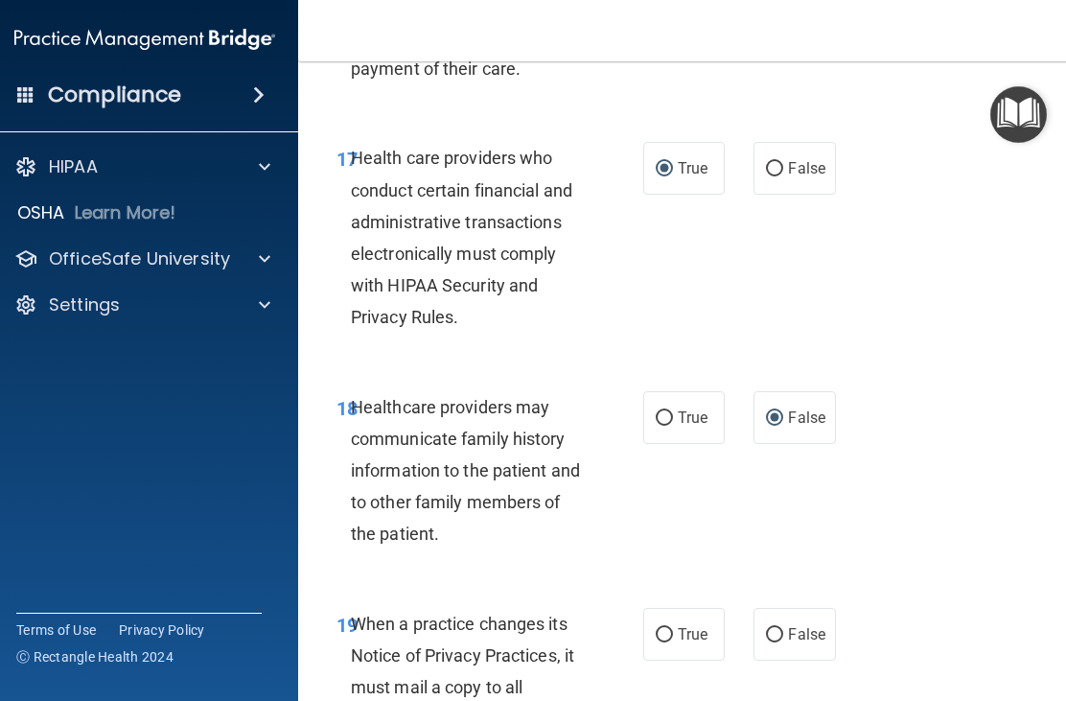
click at [794, 625] on span "False" at bounding box center [806, 634] width 37 height 18
click at [784, 628] on input "False" at bounding box center [774, 635] width 17 height 14
radio input "true"
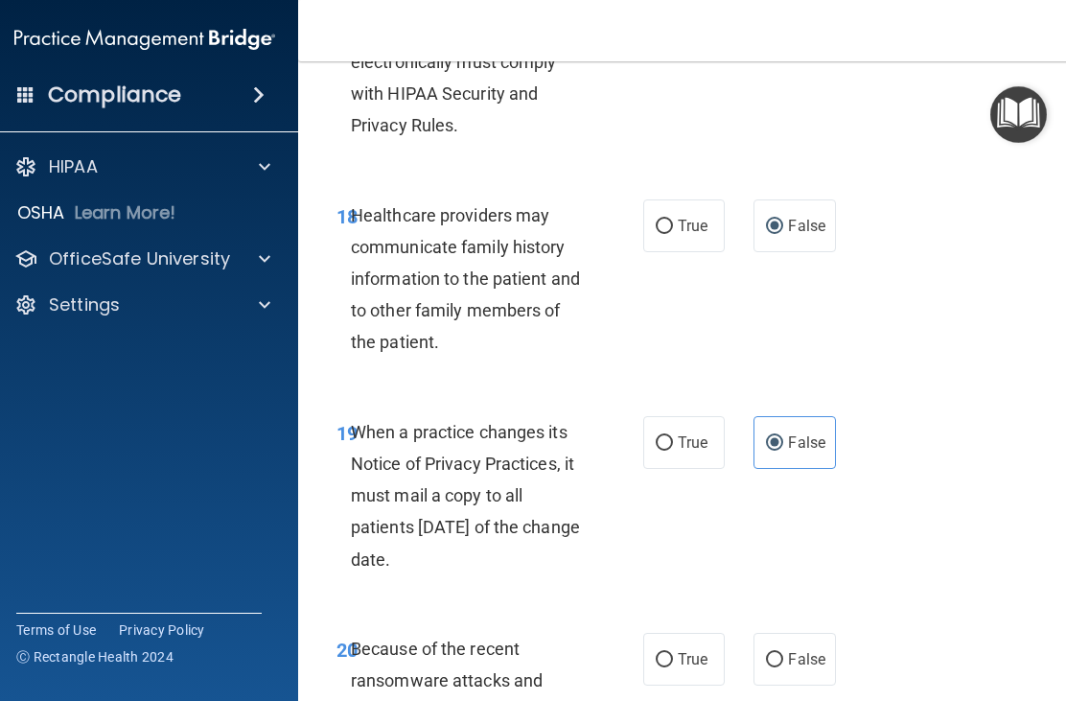
scroll to position [4024, 0]
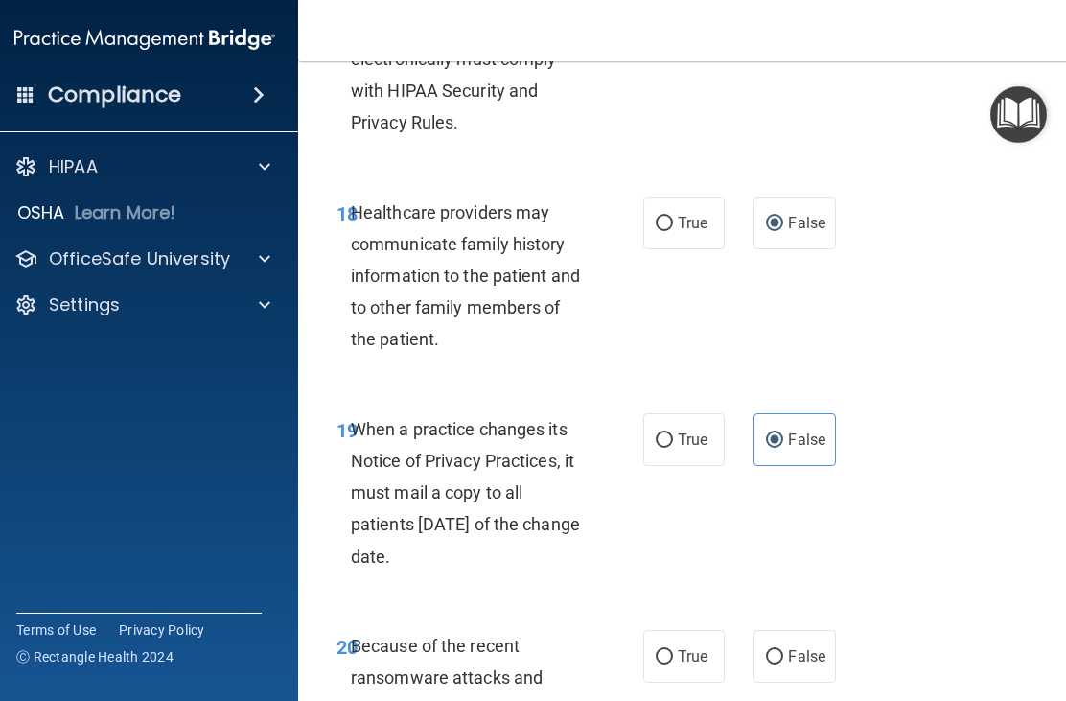
click at [777, 650] on input "False" at bounding box center [774, 657] width 17 height 14
radio input "true"
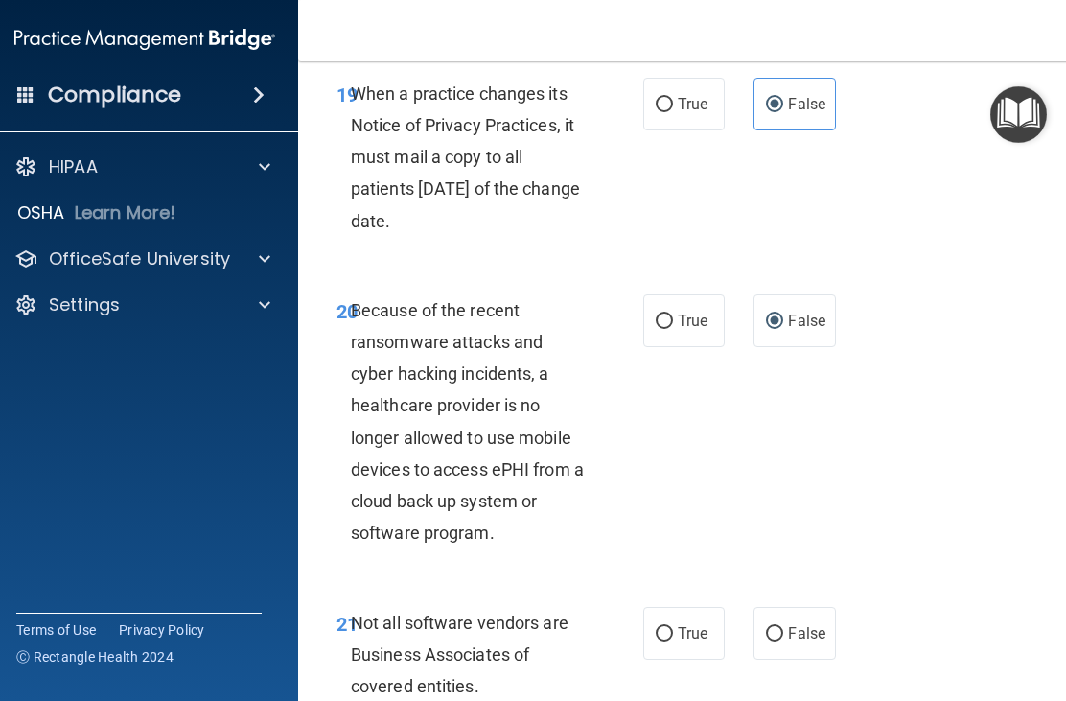
scroll to position [4368, 0]
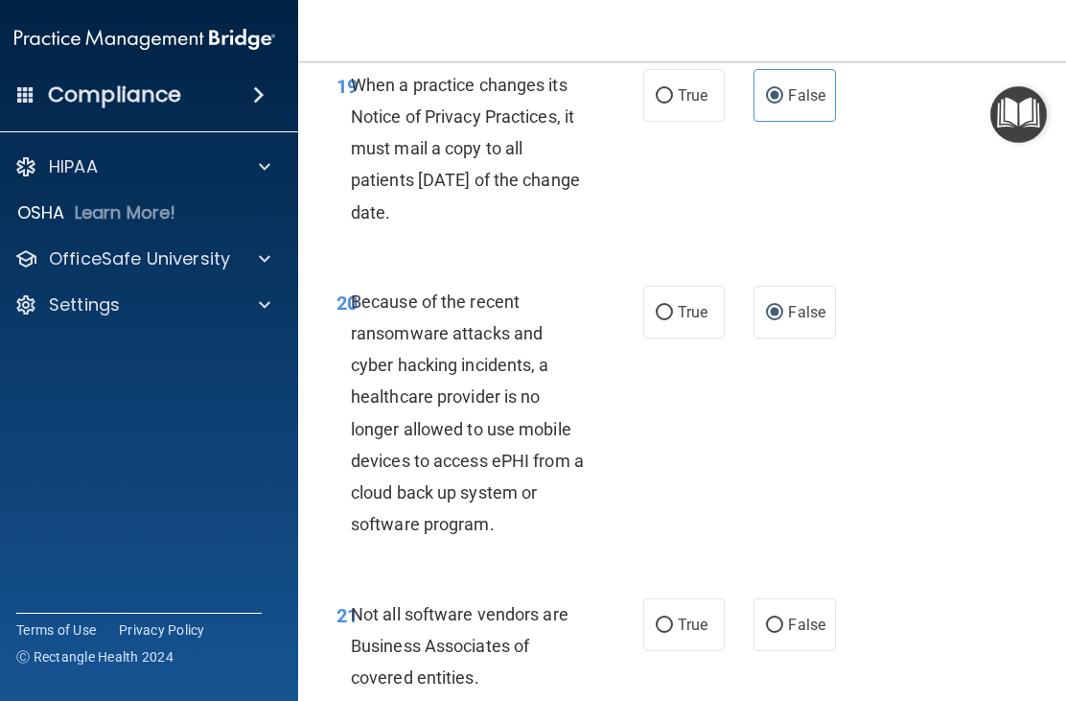
click at [669, 619] on input "True" at bounding box center [664, 626] width 17 height 14
radio input "true"
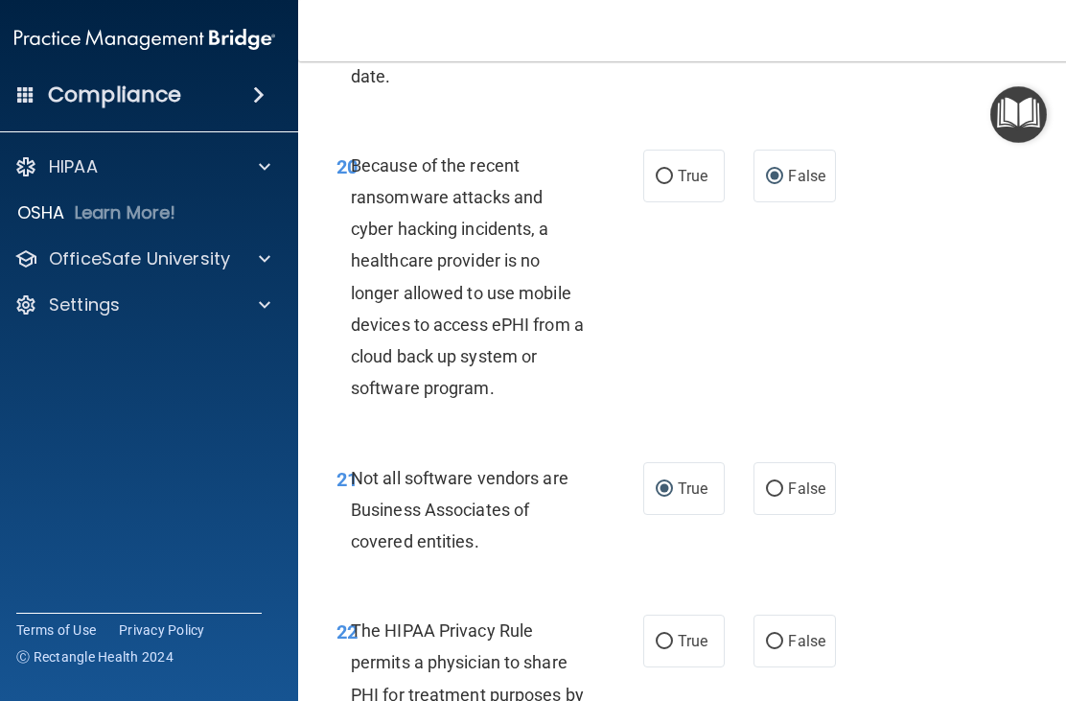
scroll to position [4507, 0]
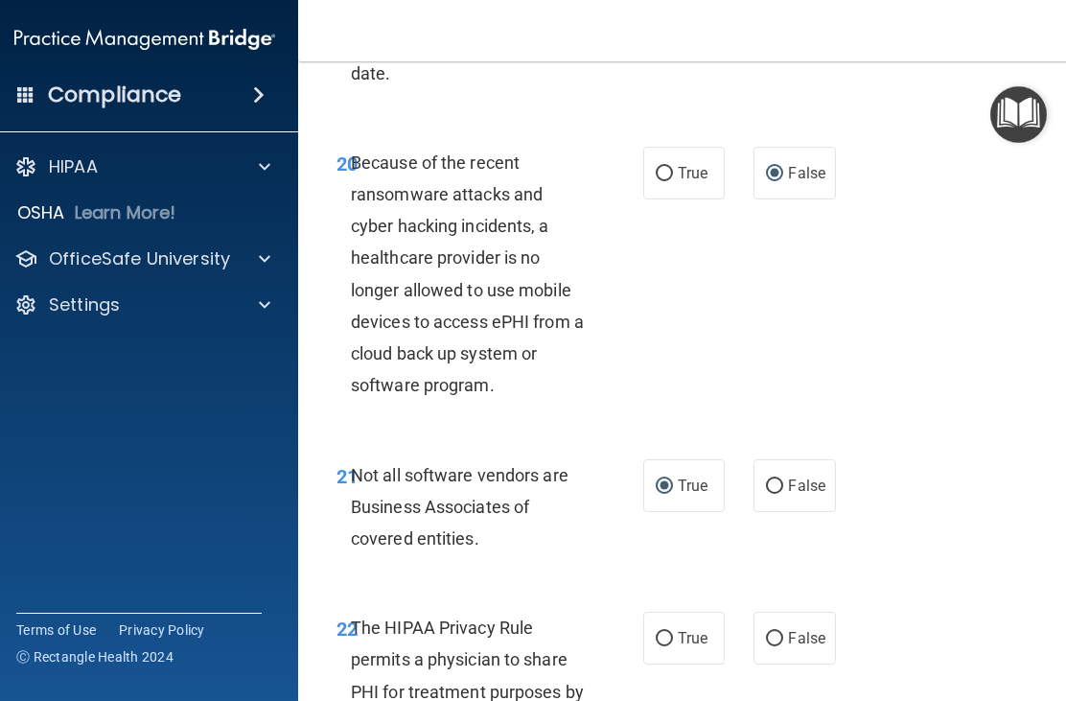
click at [669, 632] on input "True" at bounding box center [664, 639] width 17 height 14
radio input "true"
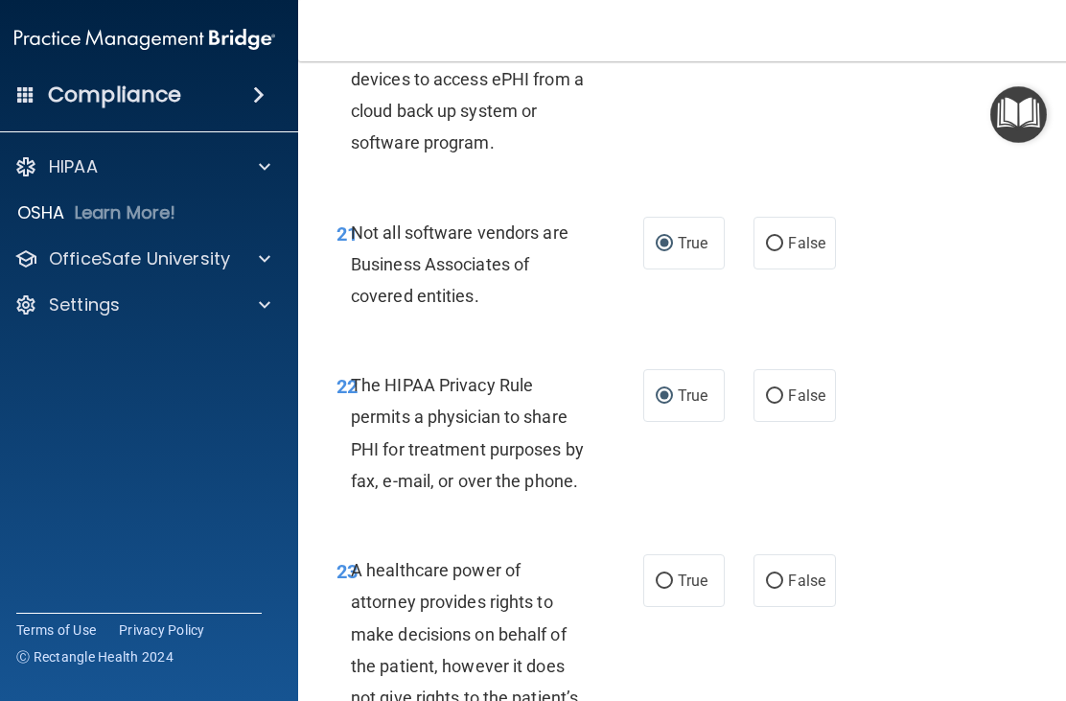
scroll to position [4750, 0]
click at [782, 574] on input "False" at bounding box center [774, 581] width 17 height 14
radio input "true"
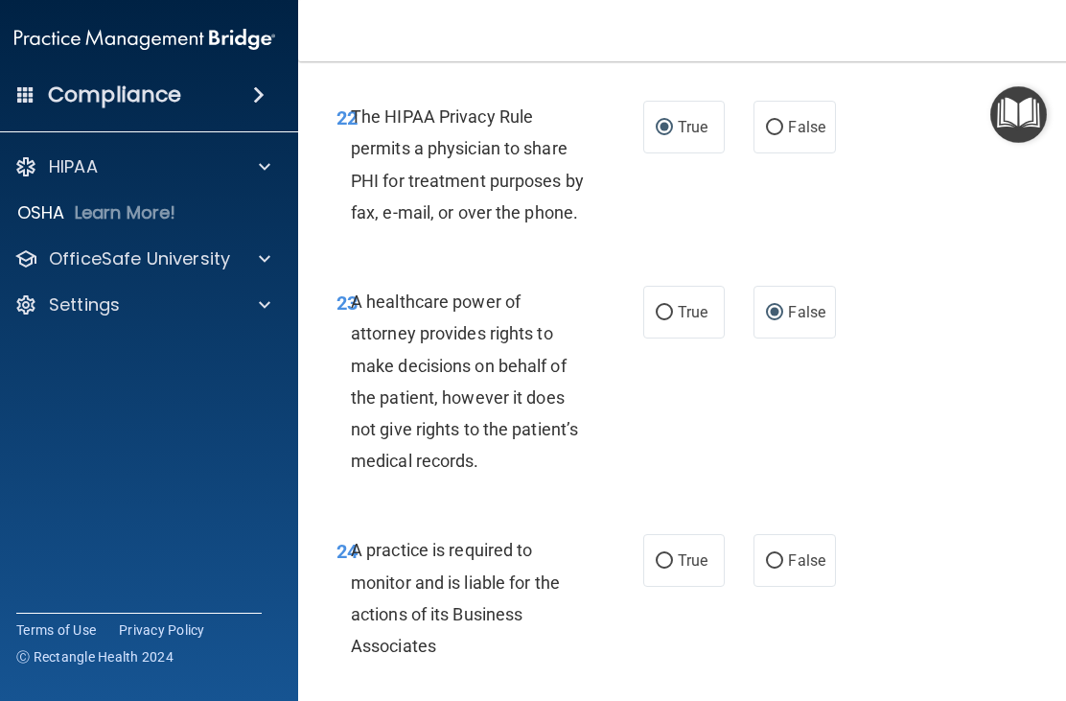
scroll to position [5021, 0]
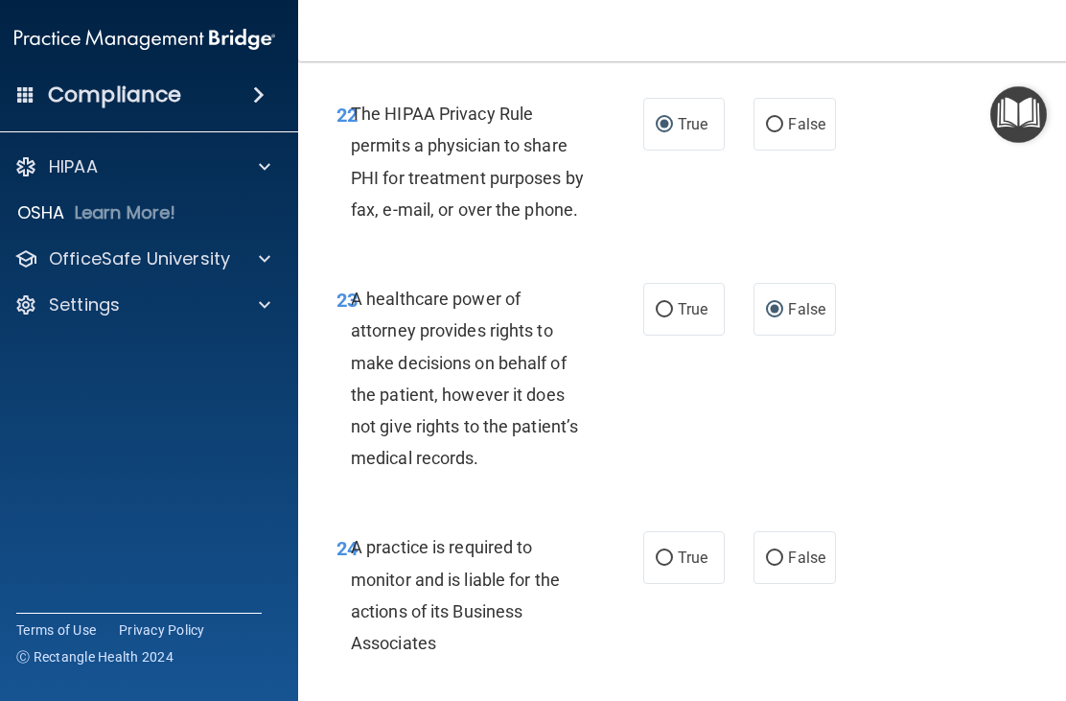
click at [782, 551] on input "False" at bounding box center [774, 558] width 17 height 14
radio input "true"
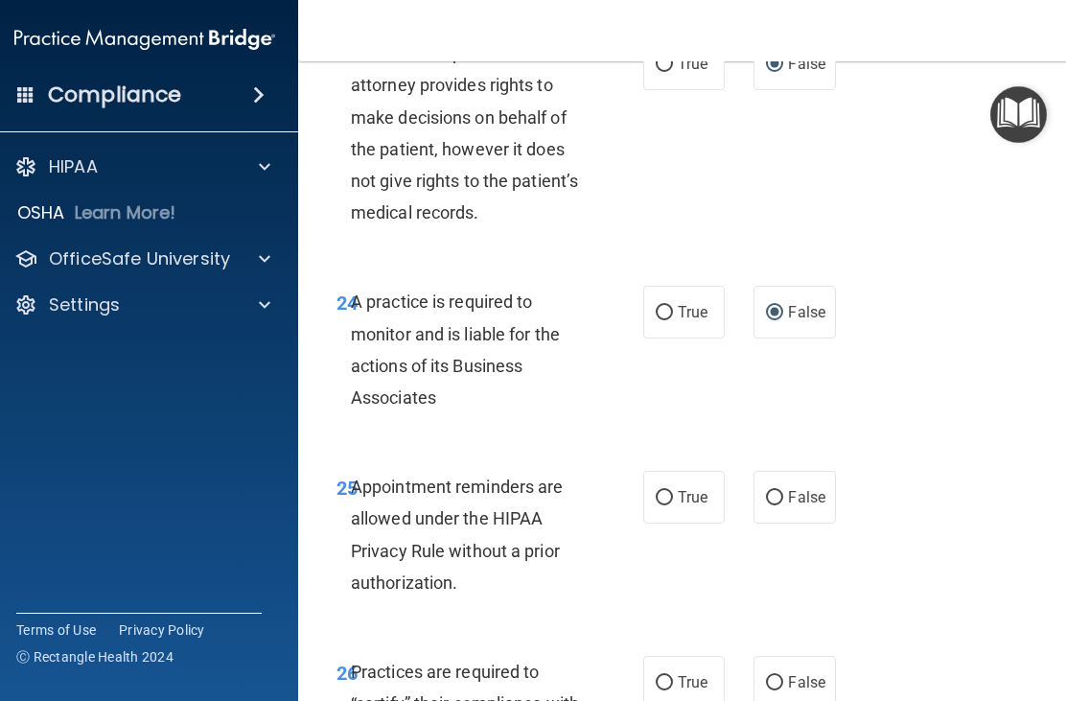
scroll to position [5270, 0]
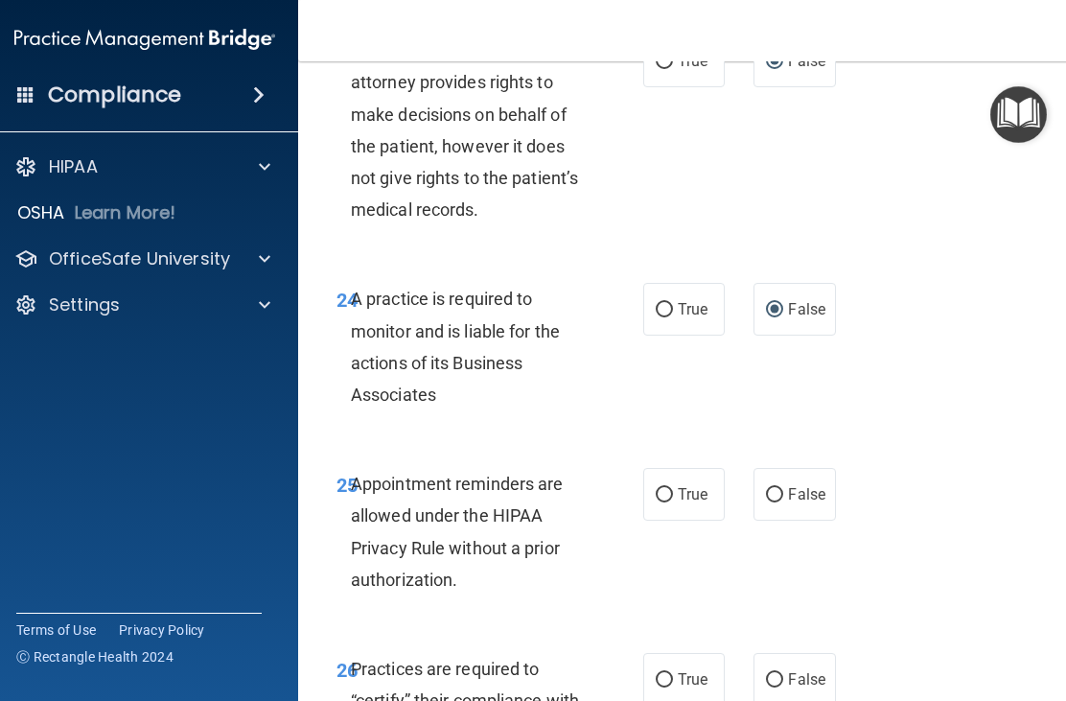
click at [674, 653] on label "True" at bounding box center [684, 679] width 82 height 53
click at [673, 673] on input "True" at bounding box center [664, 680] width 17 height 14
radio input "true"
click at [660, 479] on label "True" at bounding box center [684, 494] width 82 height 53
click at [660, 488] on input "True" at bounding box center [664, 495] width 17 height 14
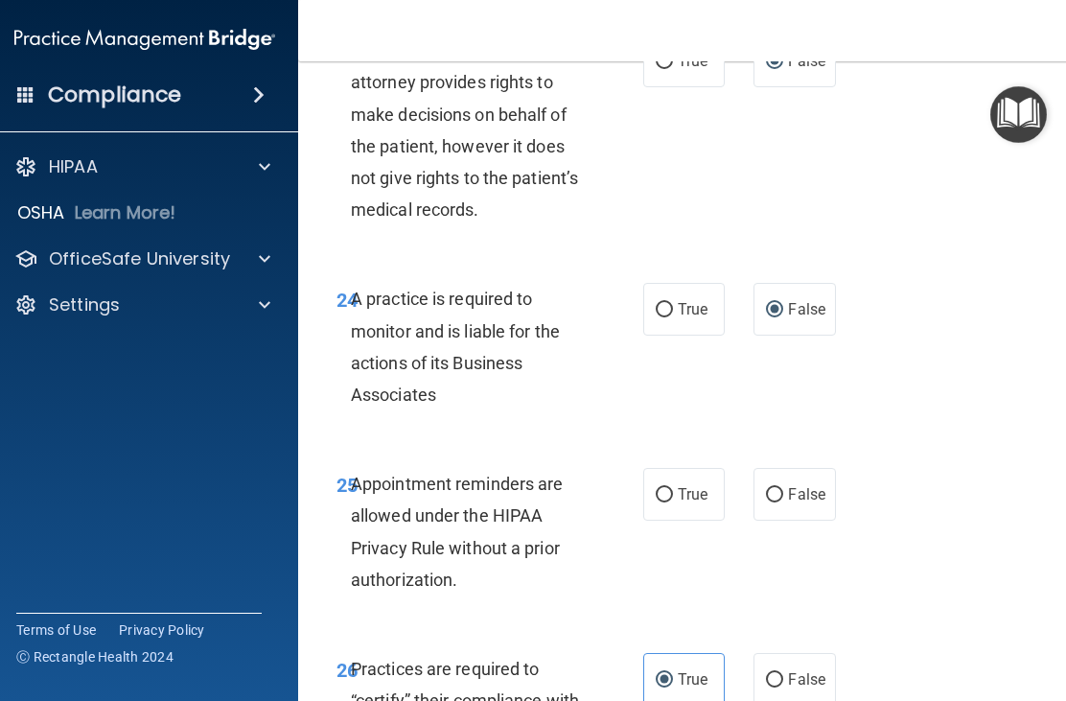
radio input "true"
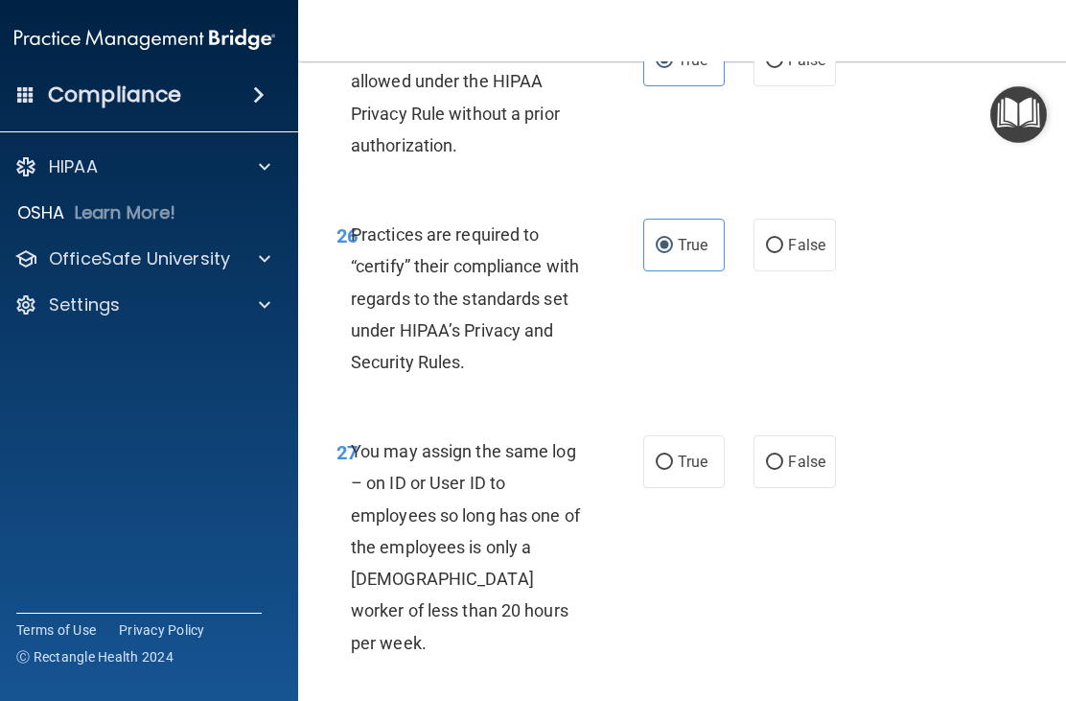
scroll to position [5705, 0]
click at [775, 455] on input "False" at bounding box center [774, 462] width 17 height 14
radio input "true"
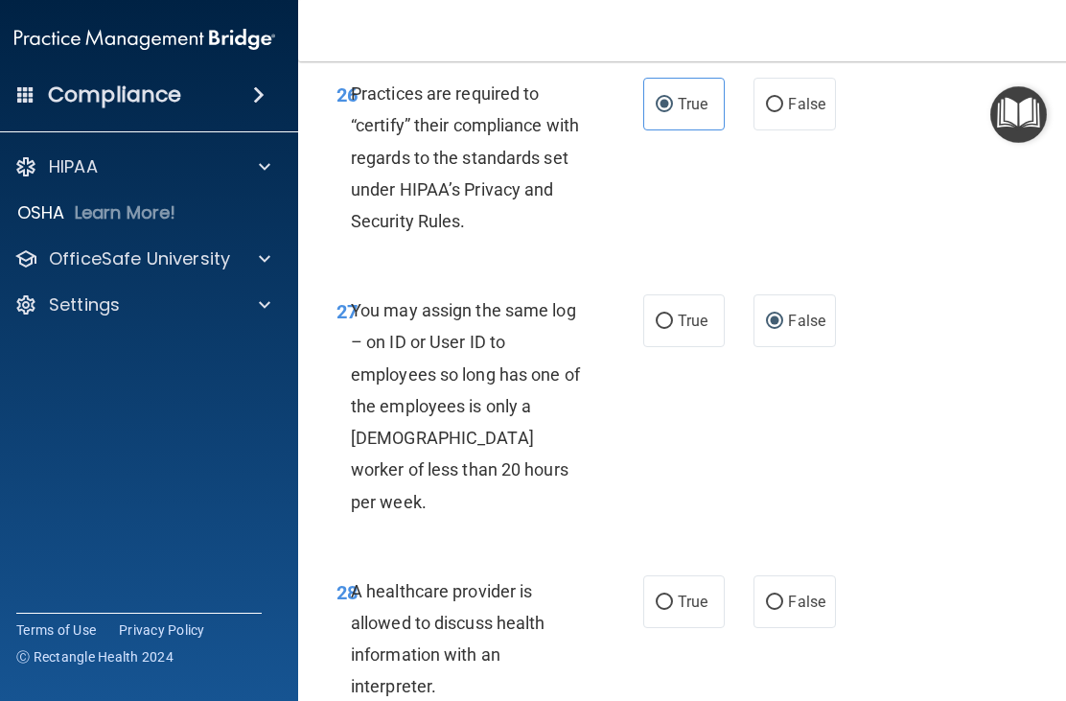
scroll to position [5847, 0]
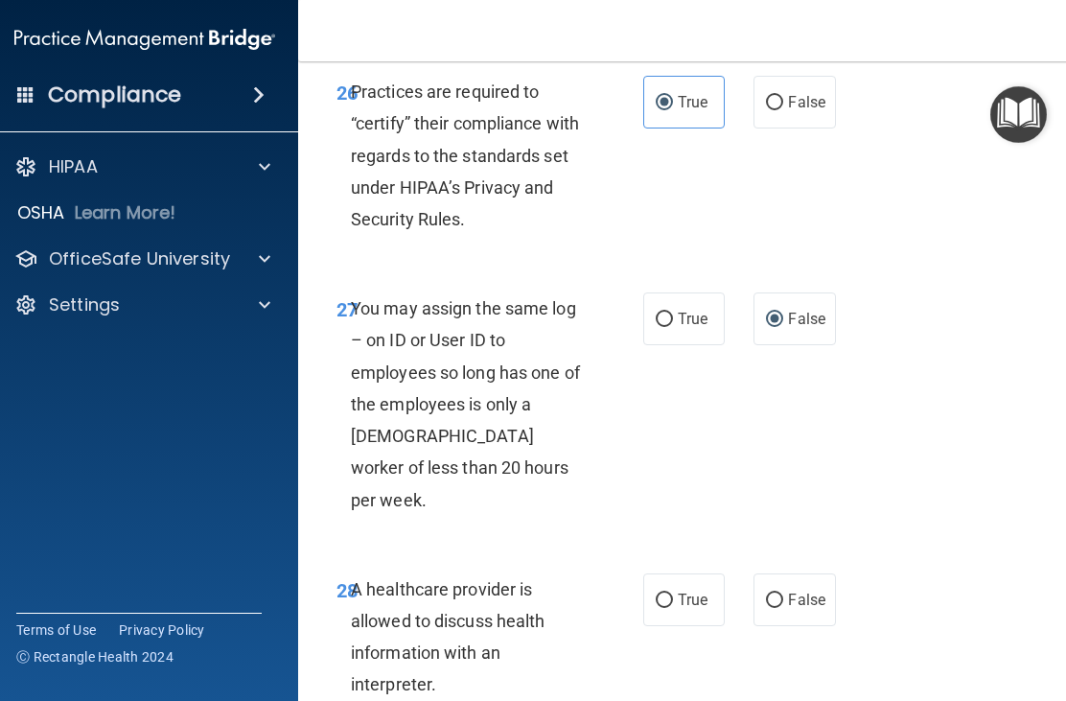
click at [661, 594] on input "True" at bounding box center [664, 601] width 17 height 14
radio input "true"
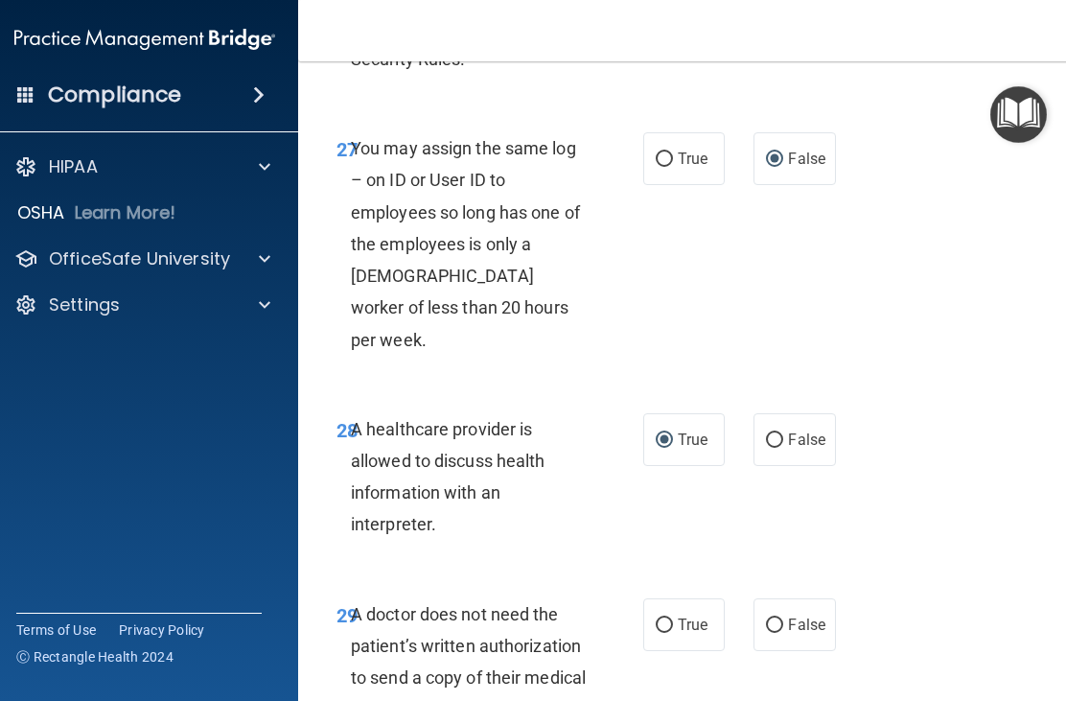
scroll to position [6010, 0]
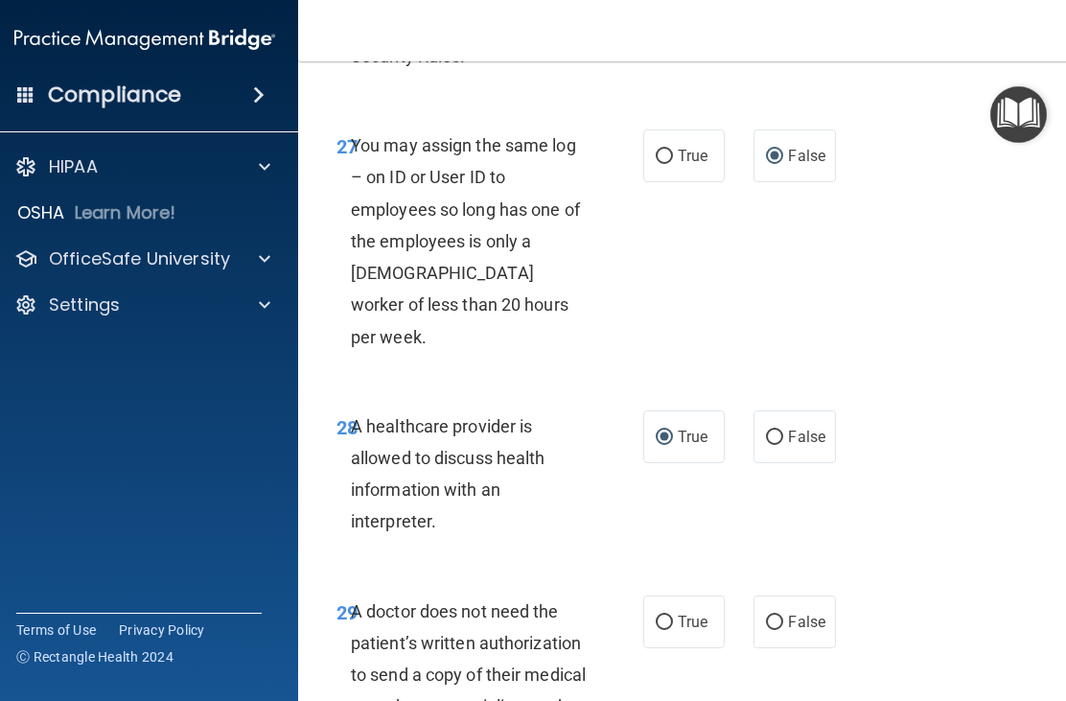
click at [669, 616] on input "True" at bounding box center [664, 623] width 17 height 14
radio input "true"
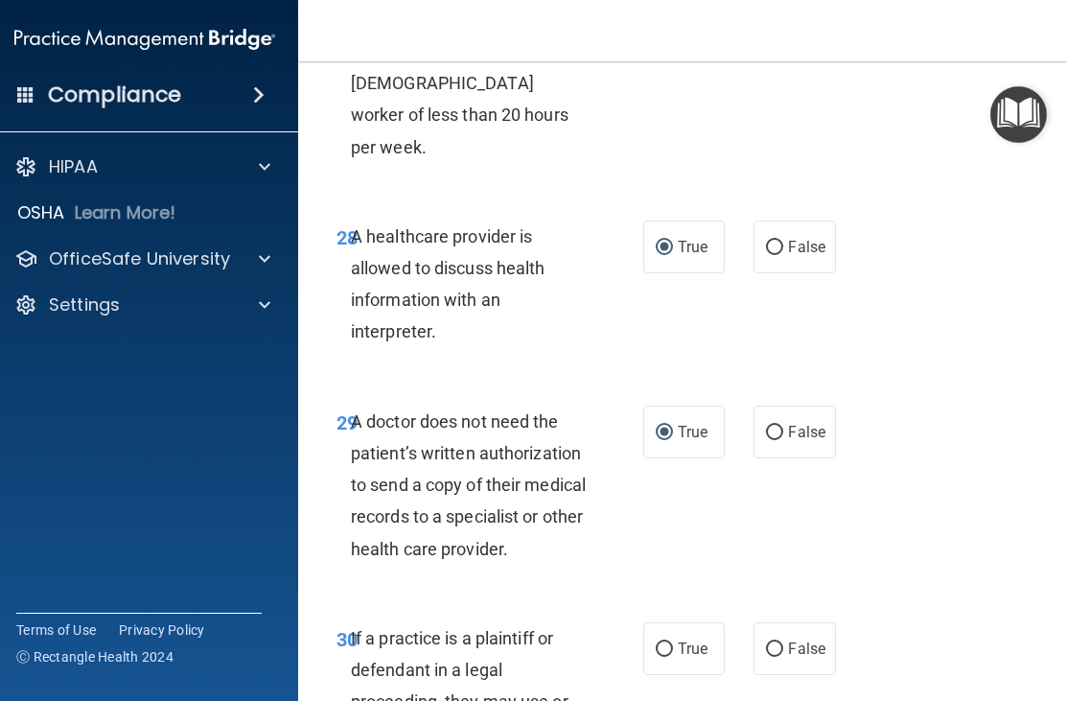
scroll to position [6217, 0]
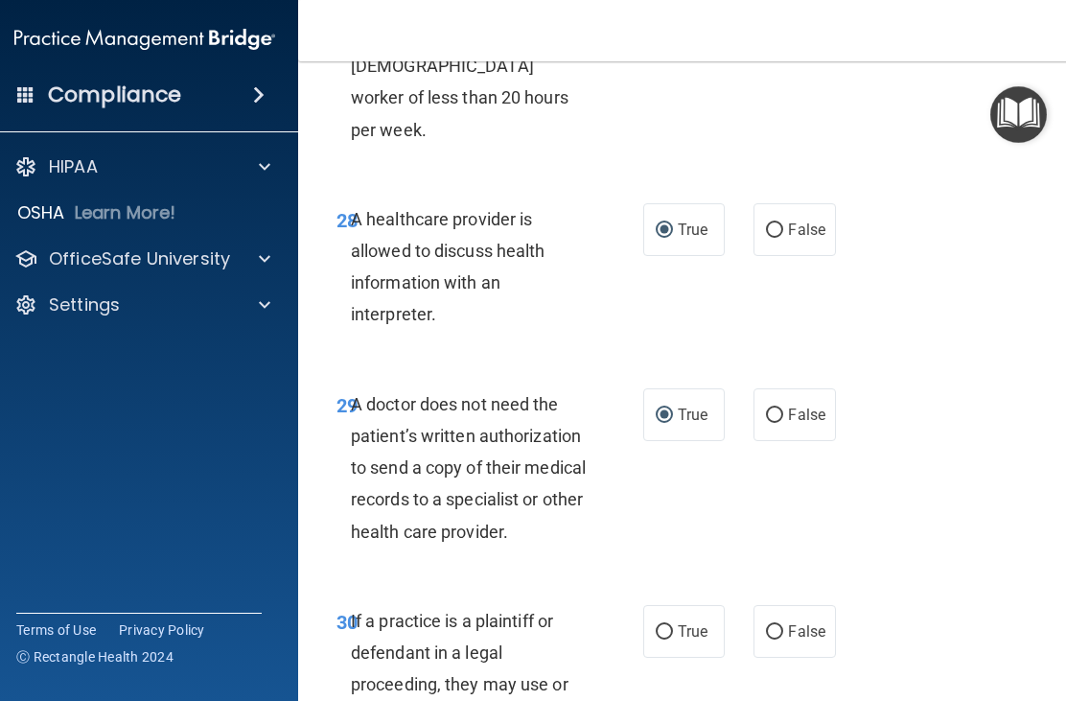
click at [666, 625] on input "True" at bounding box center [664, 632] width 17 height 14
radio input "true"
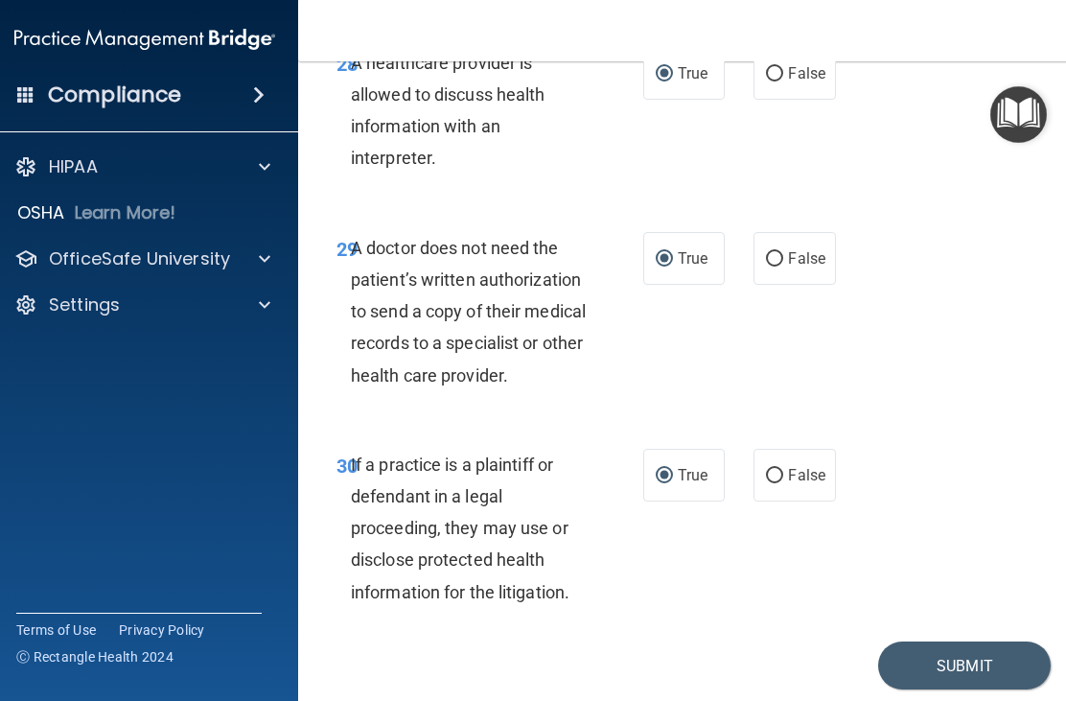
scroll to position [6373, 0]
click at [926, 643] on button "Submit" at bounding box center [964, 667] width 173 height 49
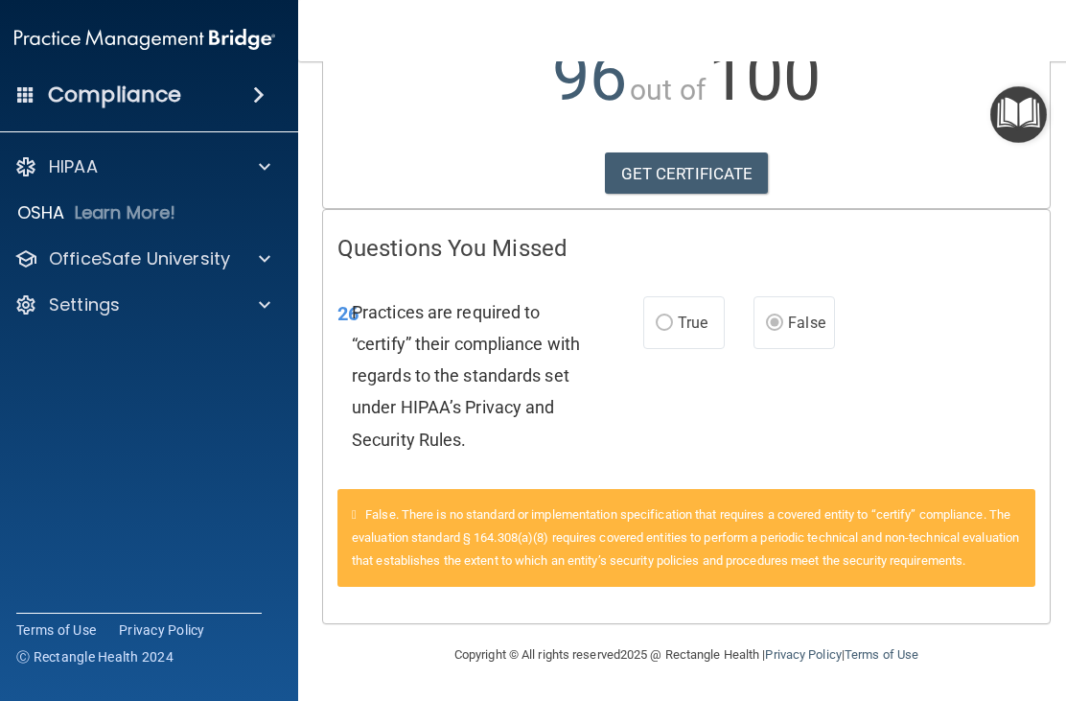
scroll to position [259, 0]
click at [674, 153] on link "GET CERTIFICATE" at bounding box center [687, 173] width 164 height 42
click at [264, 161] on span at bounding box center [265, 166] width 12 height 23
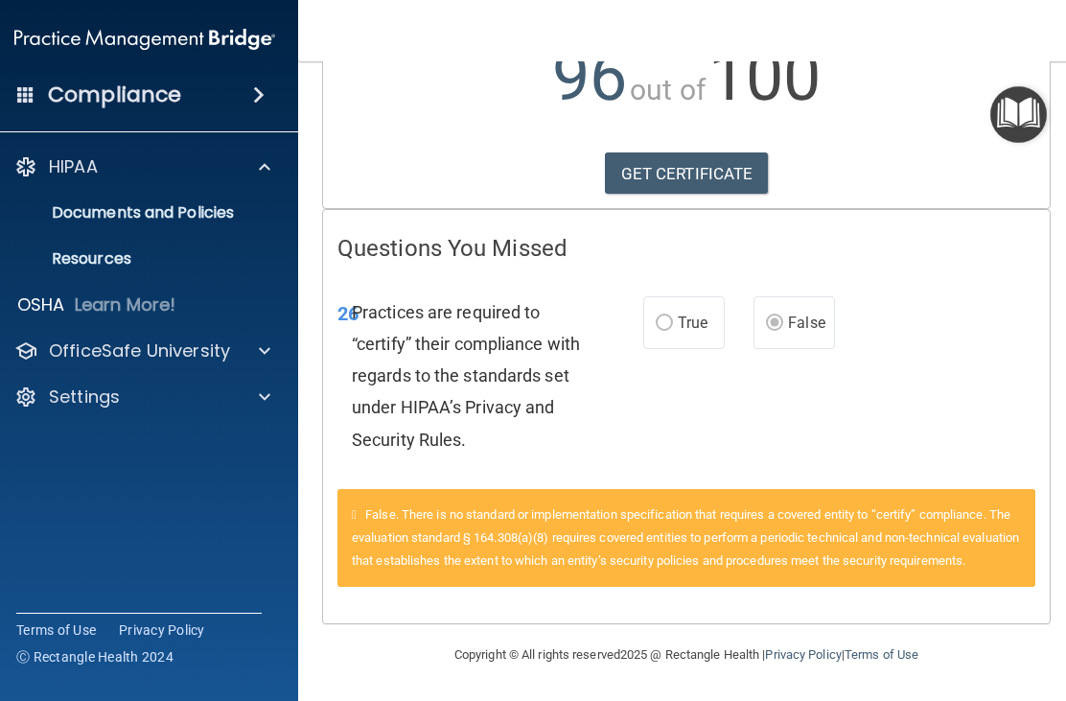
click at [201, 350] on p "OfficeSafe University" at bounding box center [139, 350] width 181 height 23
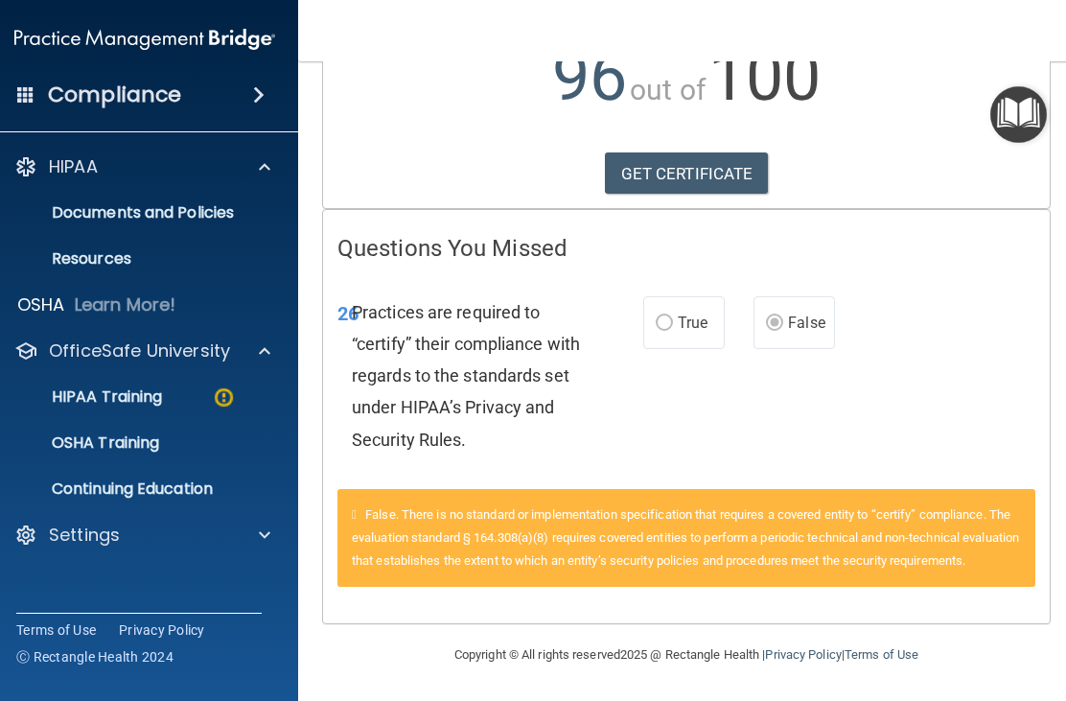
click at [183, 393] on div "HIPAA Training" at bounding box center [135, 396] width 262 height 19
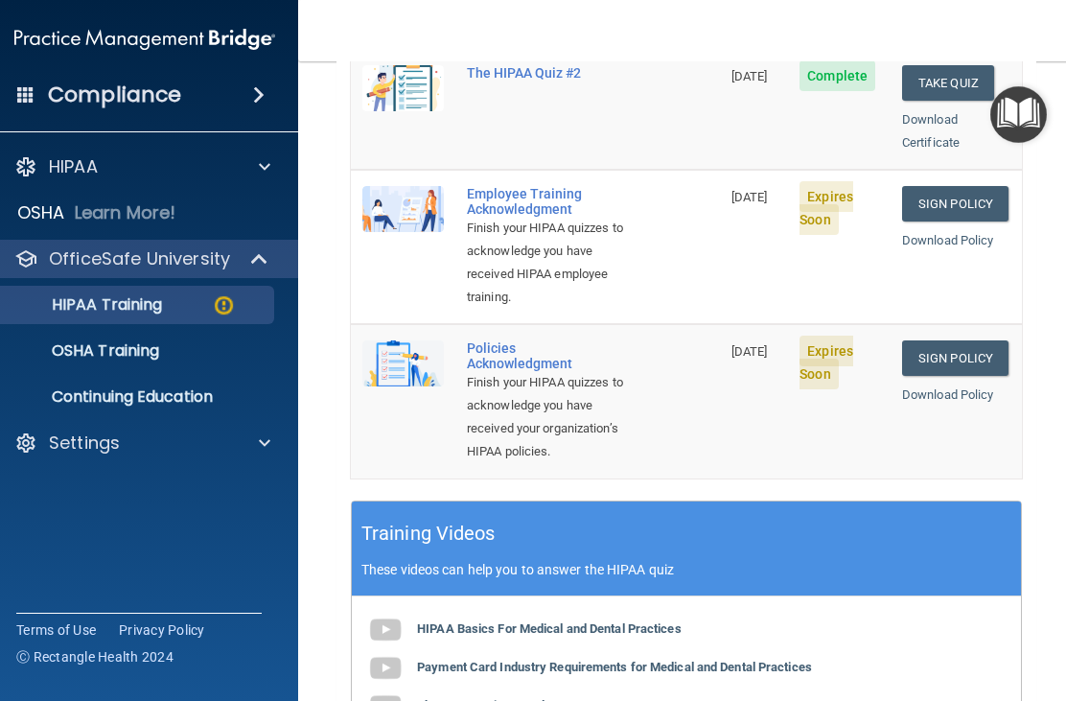
scroll to position [567, 0]
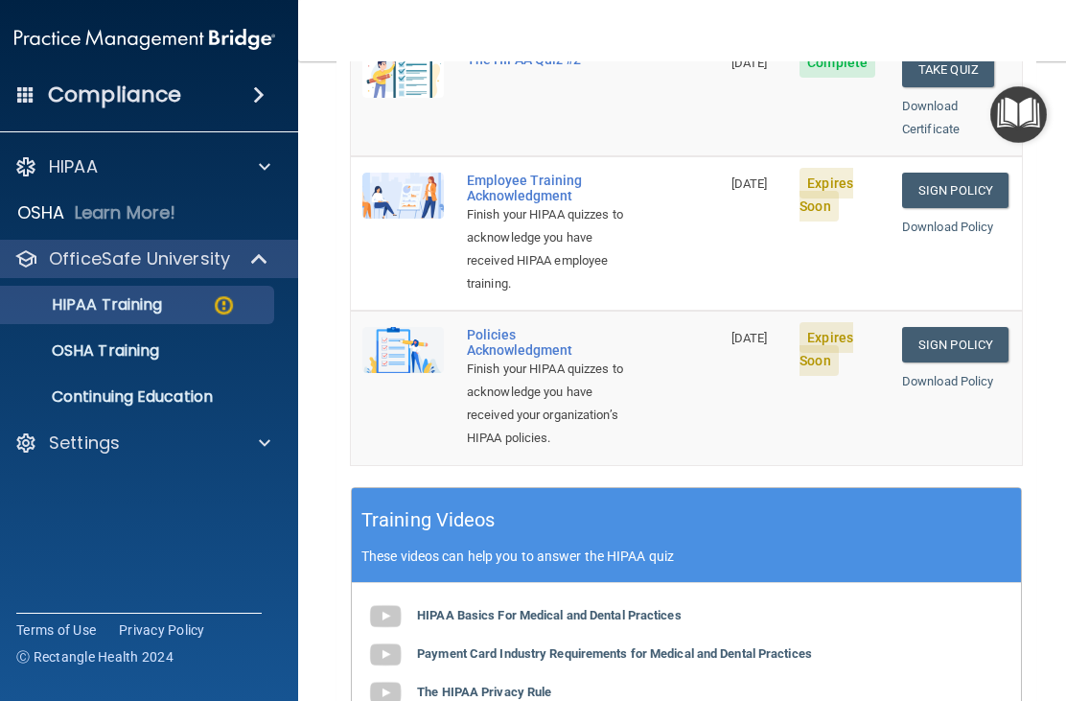
click at [957, 173] on link "Sign Policy" at bounding box center [955, 190] width 106 height 35
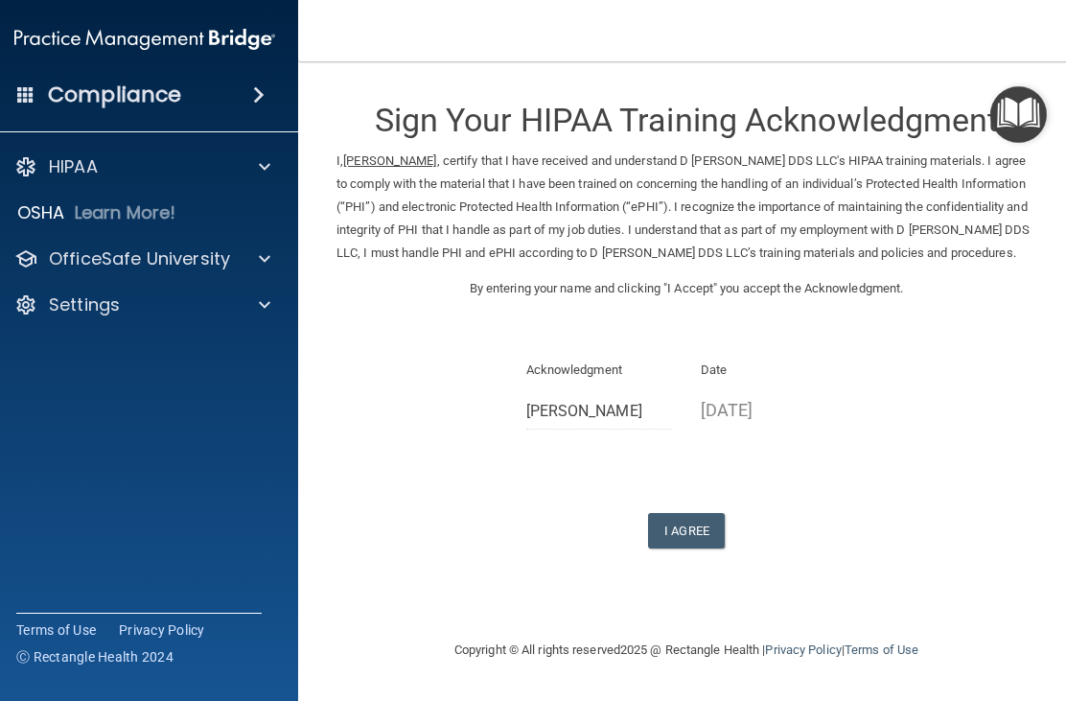
click at [689, 546] on button "I Agree" at bounding box center [686, 530] width 77 height 35
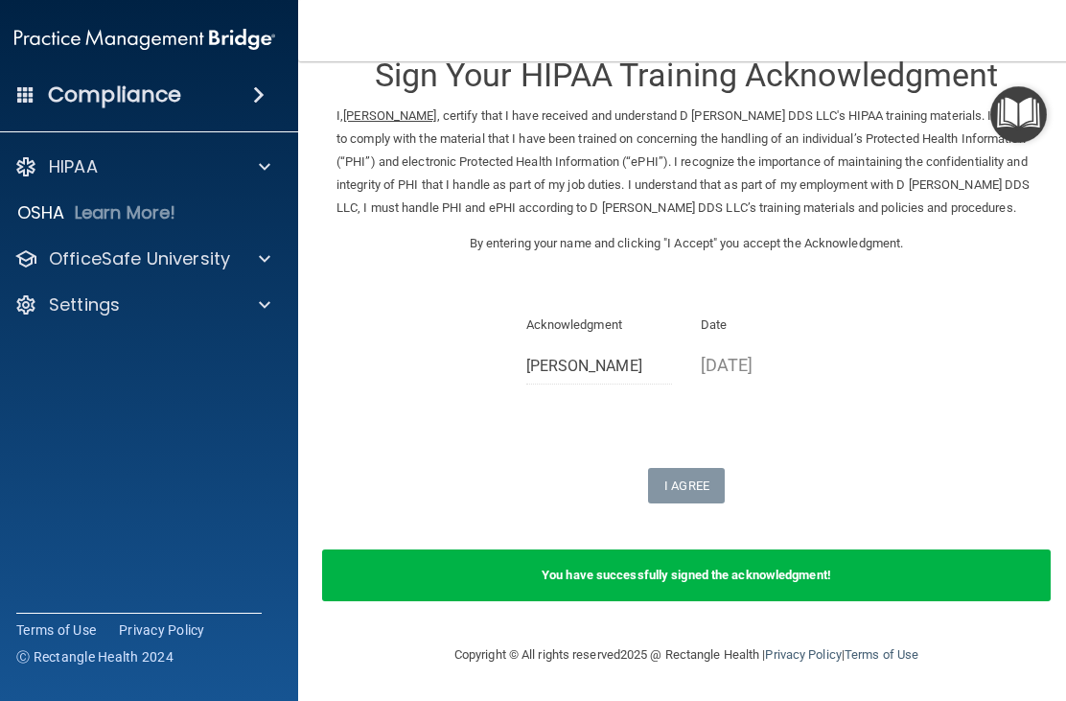
scroll to position [52, 0]
click at [100, 162] on div "HIPAA" at bounding box center [119, 166] width 238 height 23
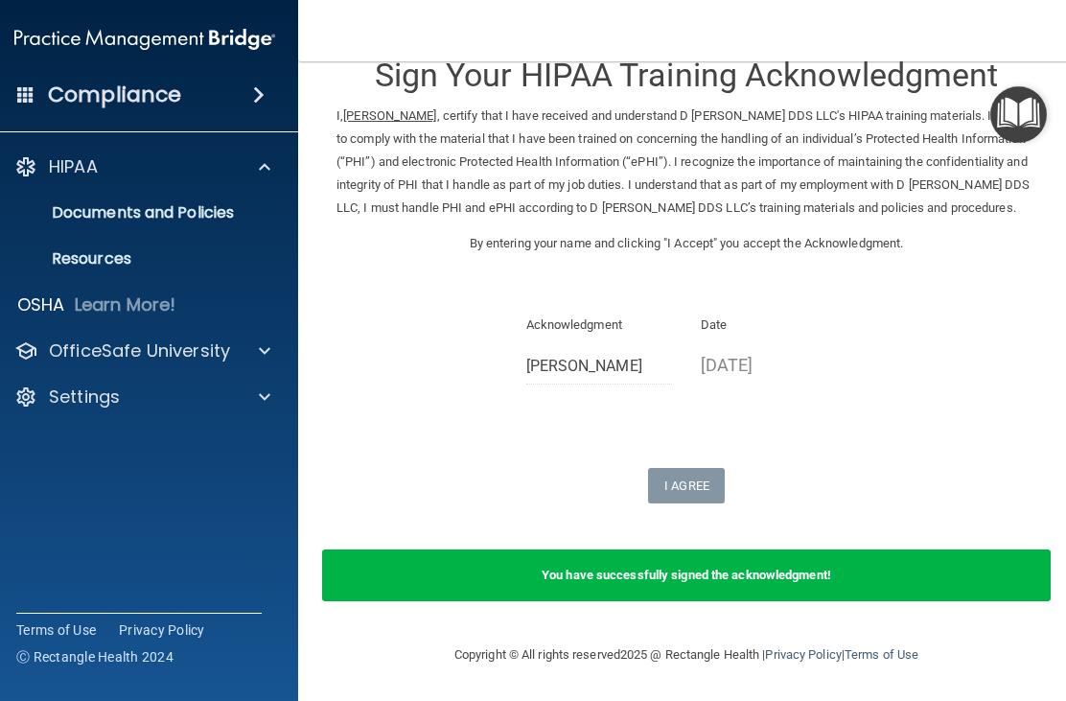
click at [214, 343] on p "OfficeSafe University" at bounding box center [139, 350] width 181 height 23
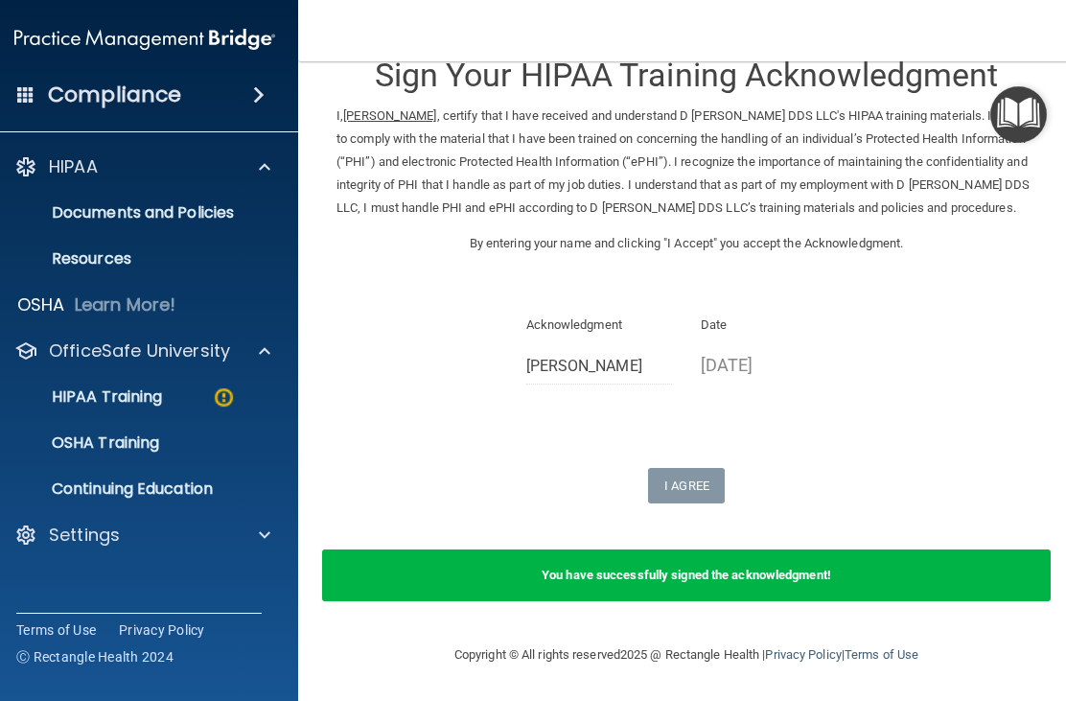
click at [198, 400] on div "HIPAA Training" at bounding box center [135, 396] width 262 height 19
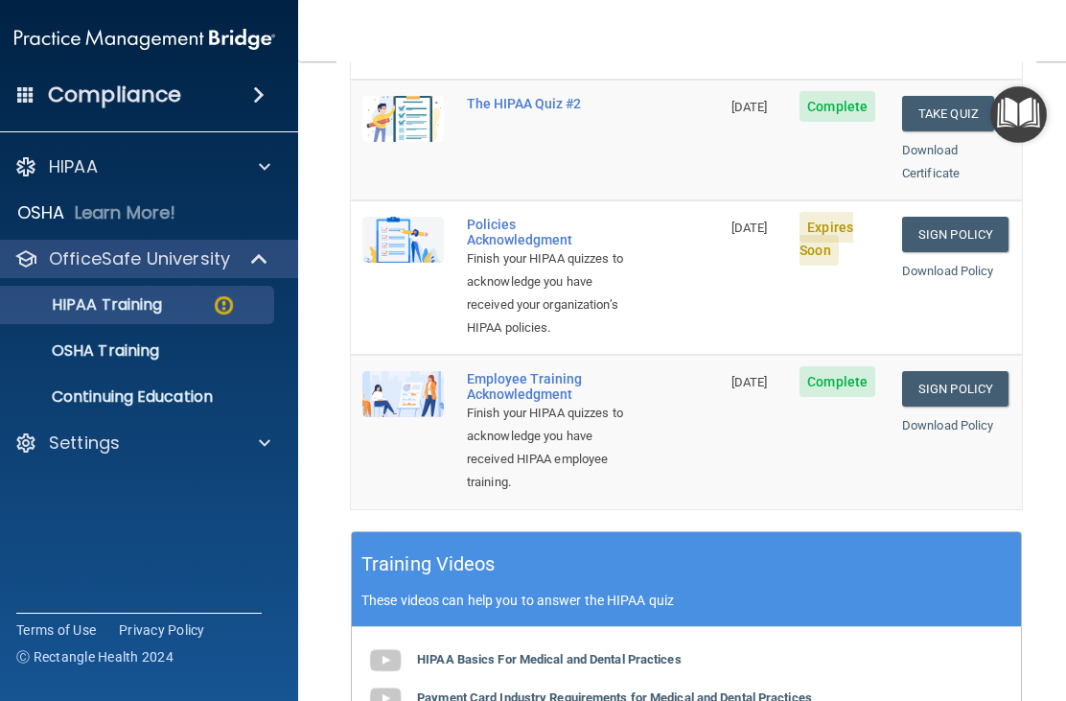
scroll to position [508, 0]
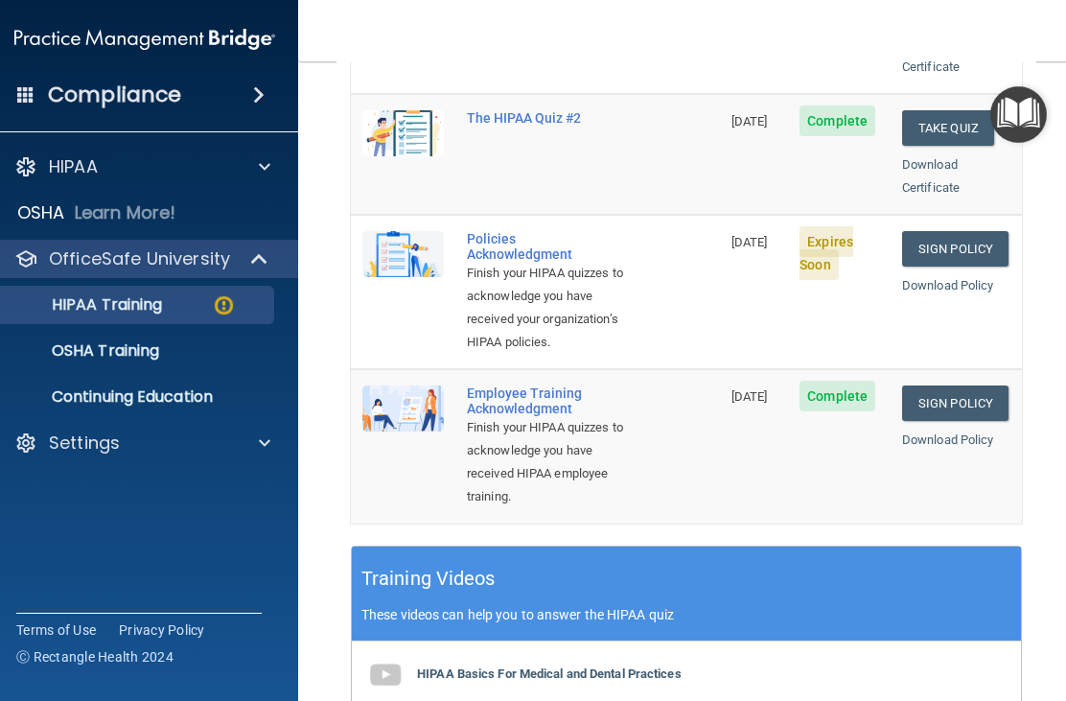
click at [955, 231] on link "Sign Policy" at bounding box center [955, 248] width 106 height 35
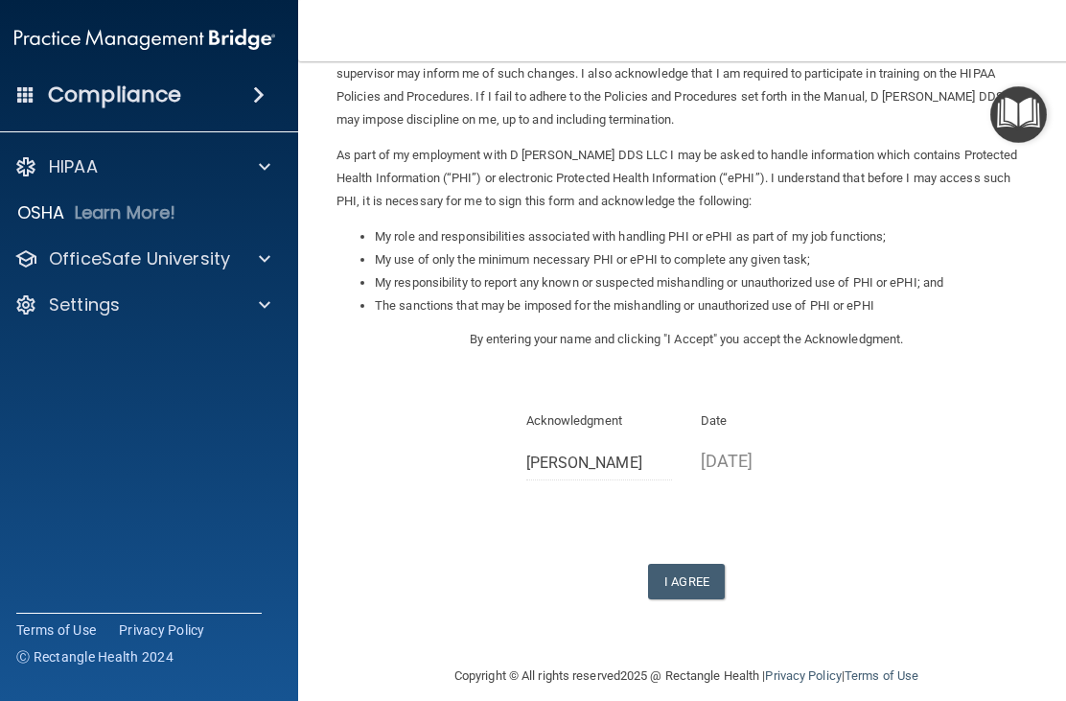
scroll to position [155, 0]
click at [696, 565] on button "I Agree" at bounding box center [686, 582] width 77 height 35
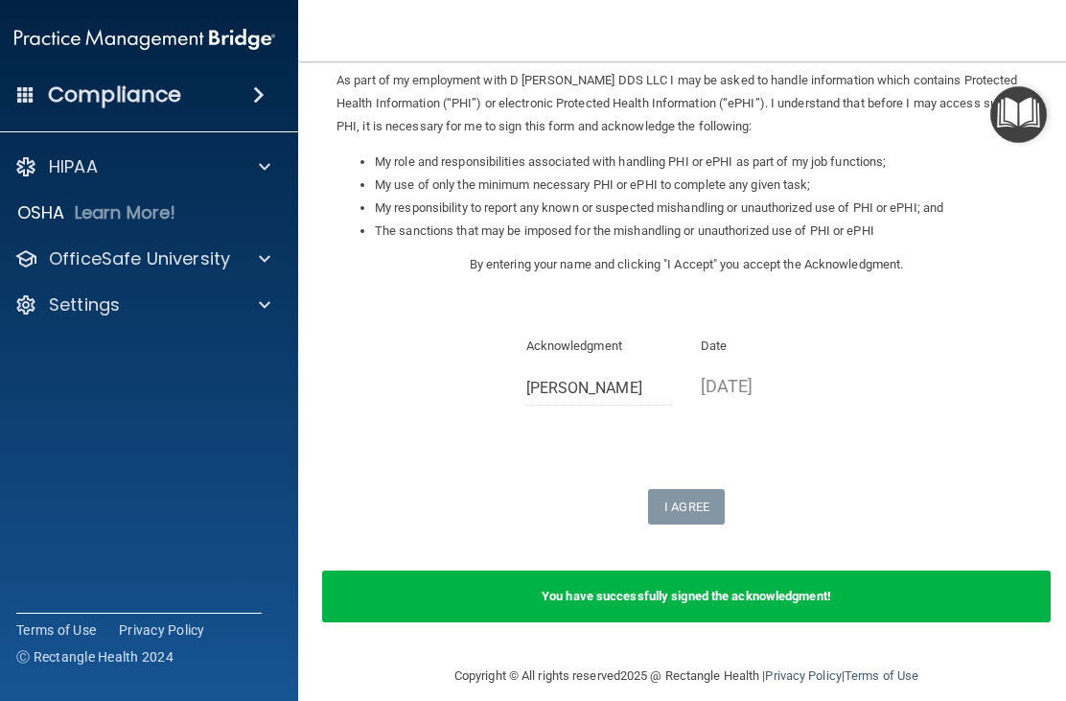
scroll to position [229, 0]
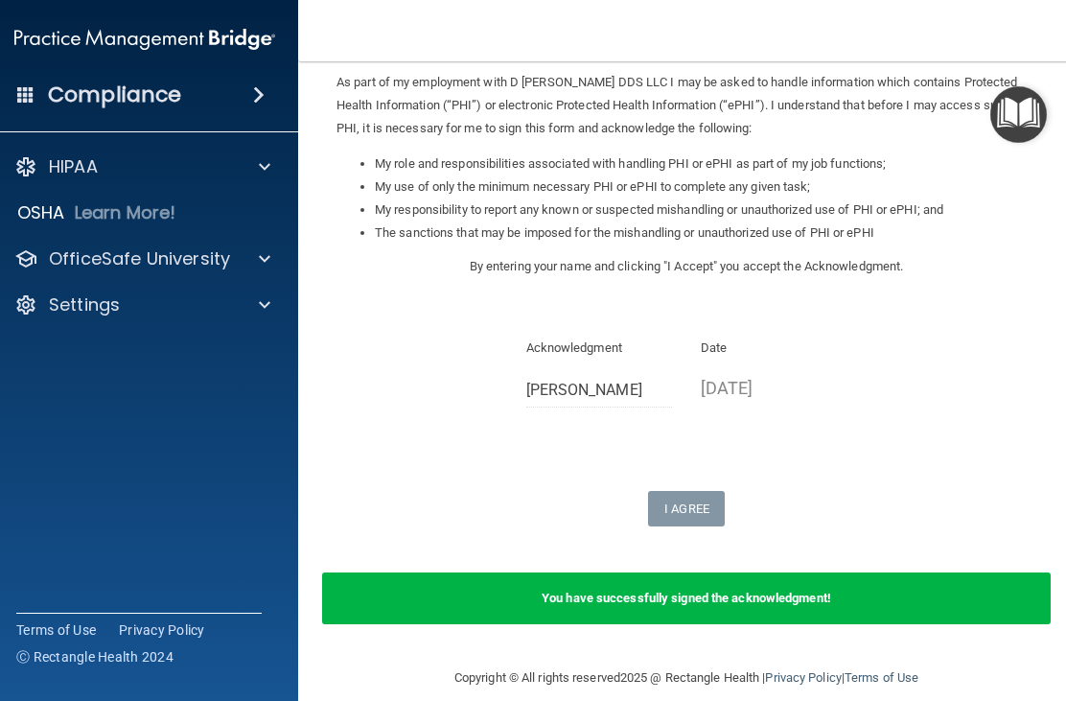
click at [82, 160] on p "HIPAA" at bounding box center [73, 166] width 49 height 23
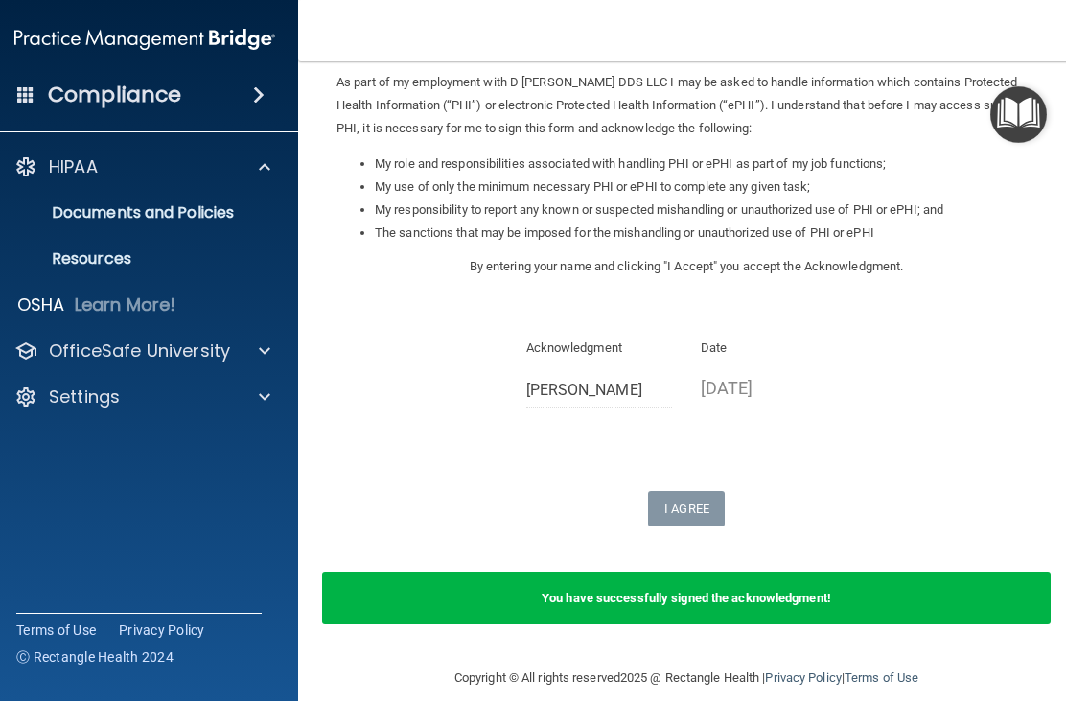
click at [212, 348] on p "OfficeSafe University" at bounding box center [139, 350] width 181 height 23
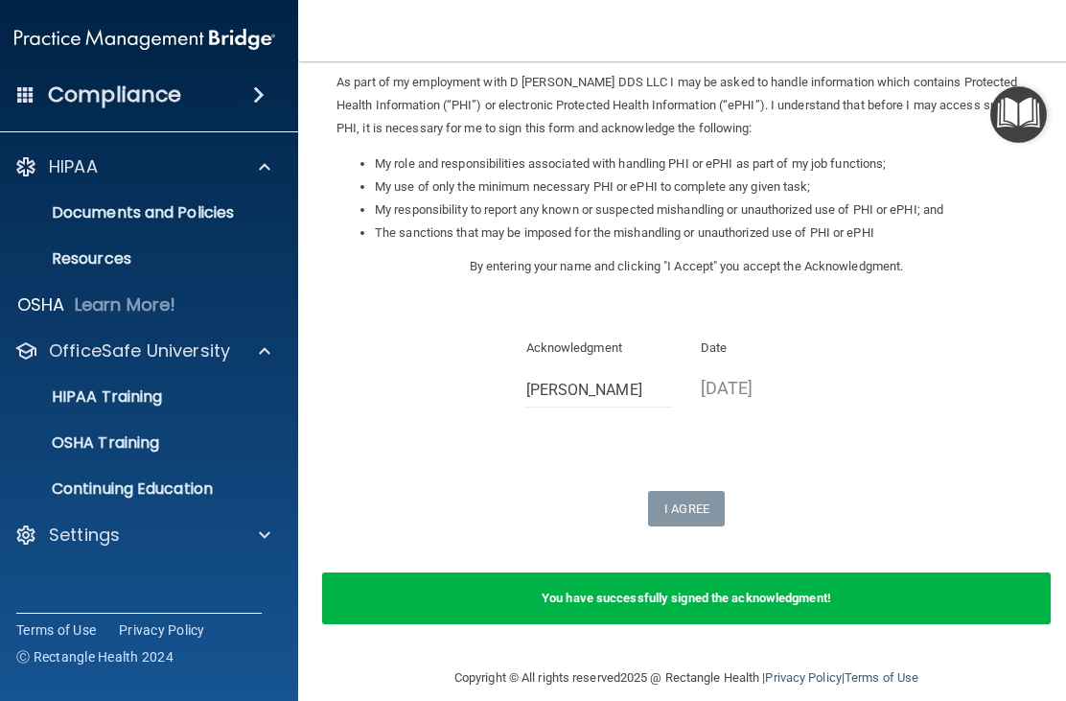
click at [180, 391] on div "HIPAA Training" at bounding box center [135, 396] width 262 height 19
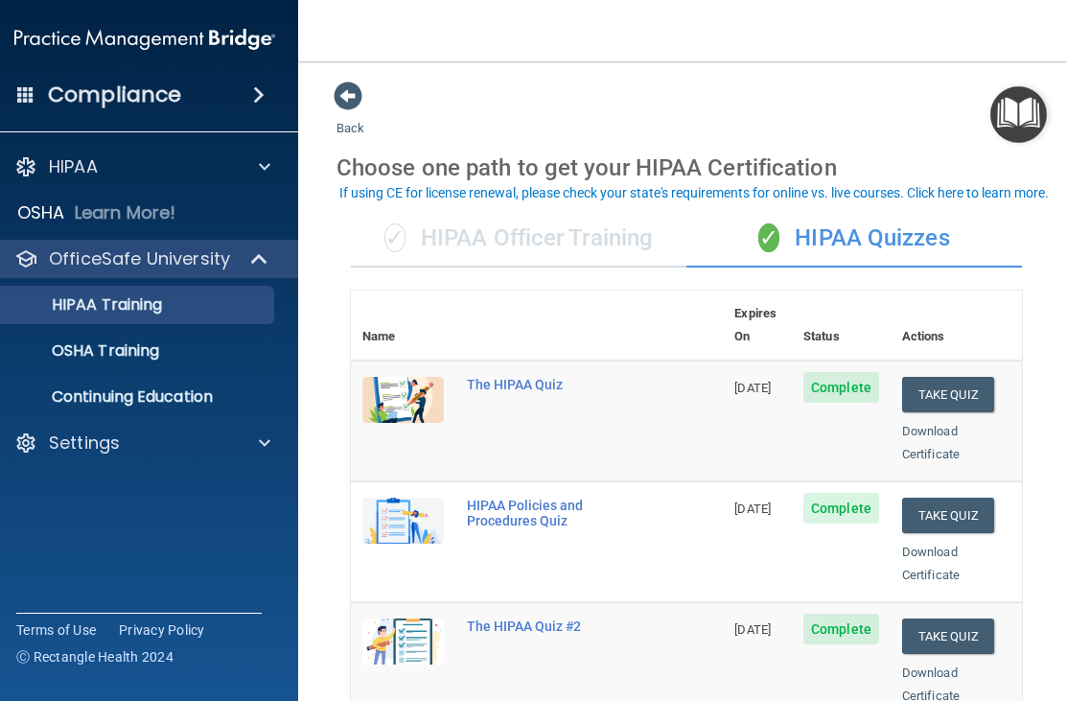
click at [102, 156] on div "HIPAA" at bounding box center [119, 166] width 238 height 23
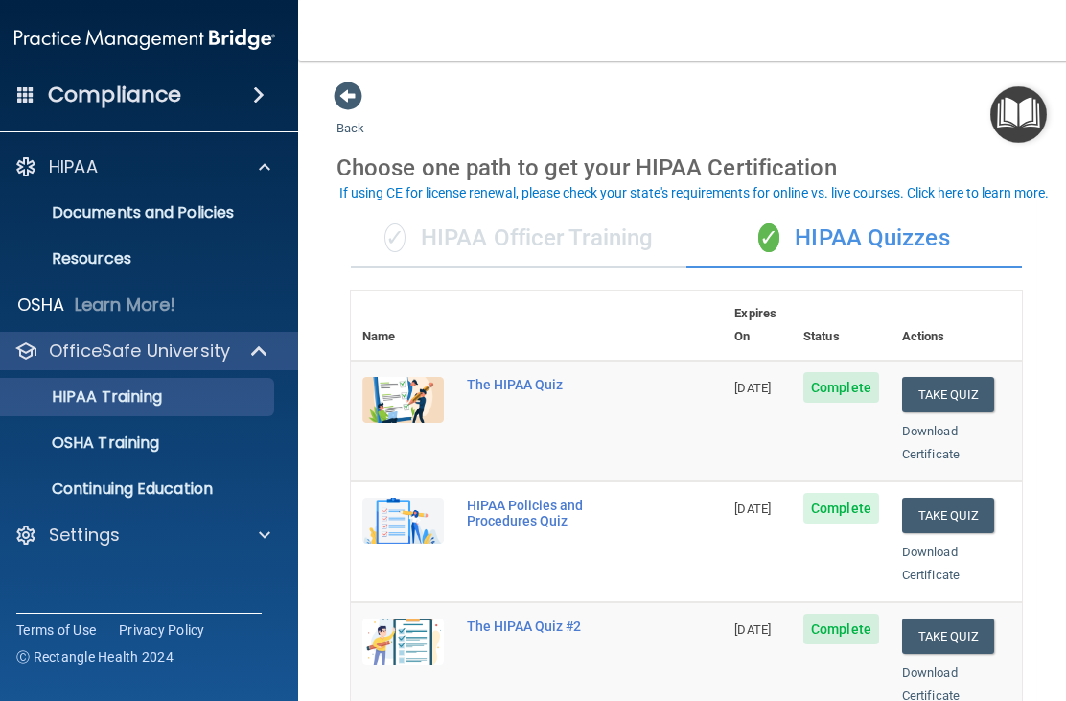
click at [214, 216] on p "Documents and Policies" at bounding box center [135, 212] width 262 height 19
